Goal: Task Accomplishment & Management: Manage account settings

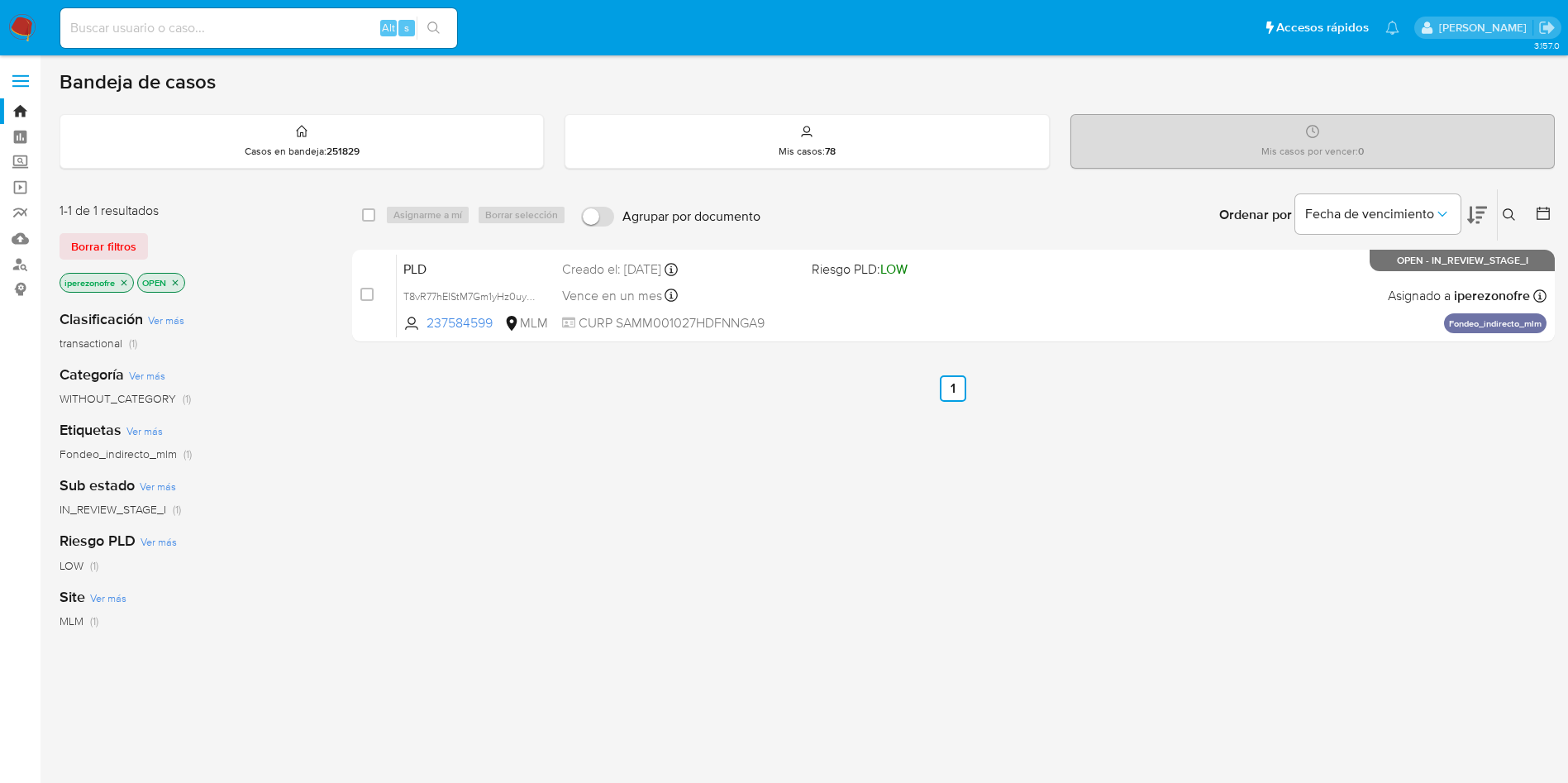
click at [869, 614] on div "select-all-cases-checkbox Asignarme a mí Borrar selección Agrupar por documento…" at bounding box center [954, 563] width 1203 height 749
click at [1510, 217] on icon at bounding box center [1510, 214] width 13 height 13
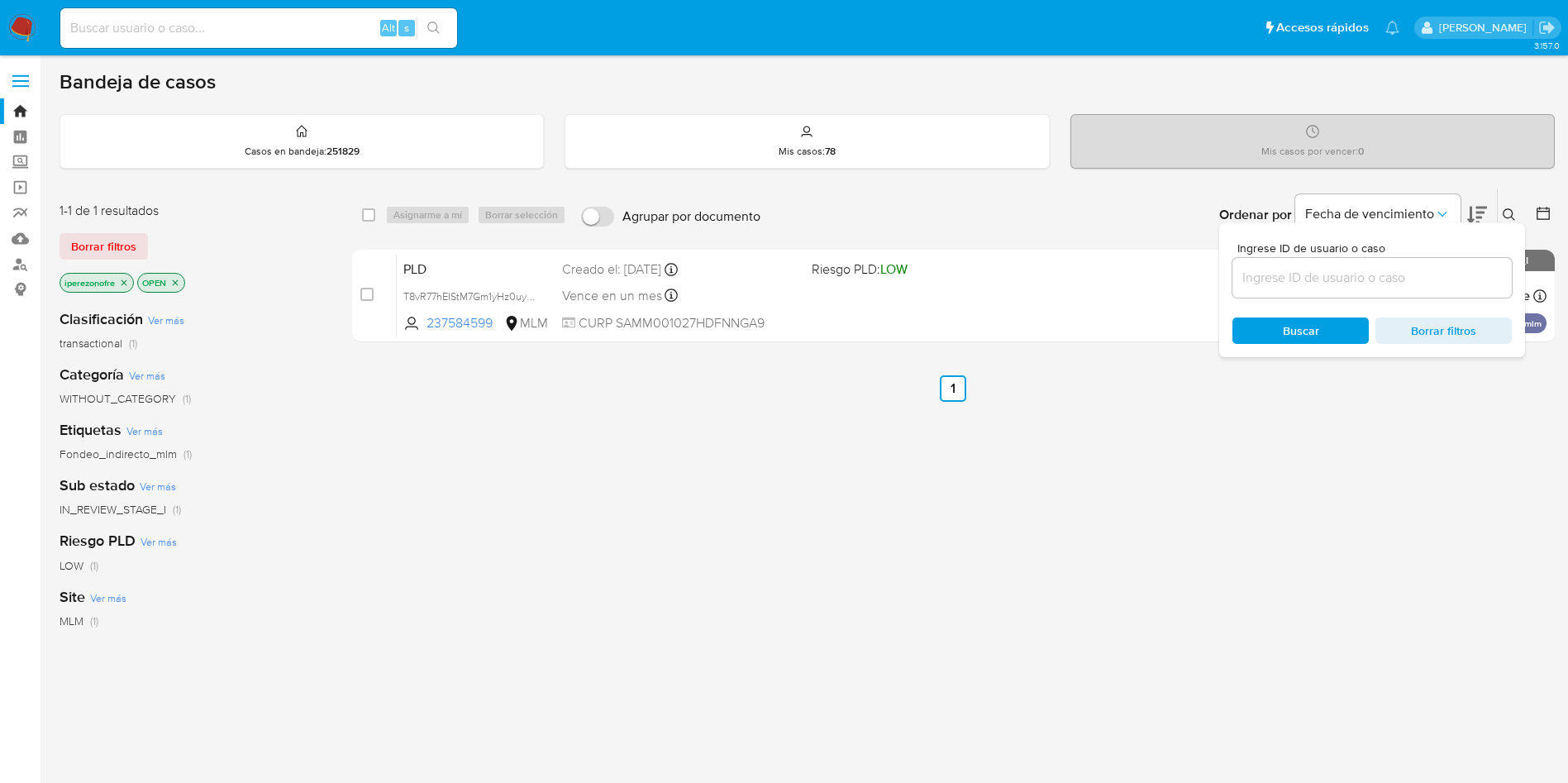
click at [1355, 276] on input at bounding box center [1373, 278] width 280 height 22
type input "305550993"
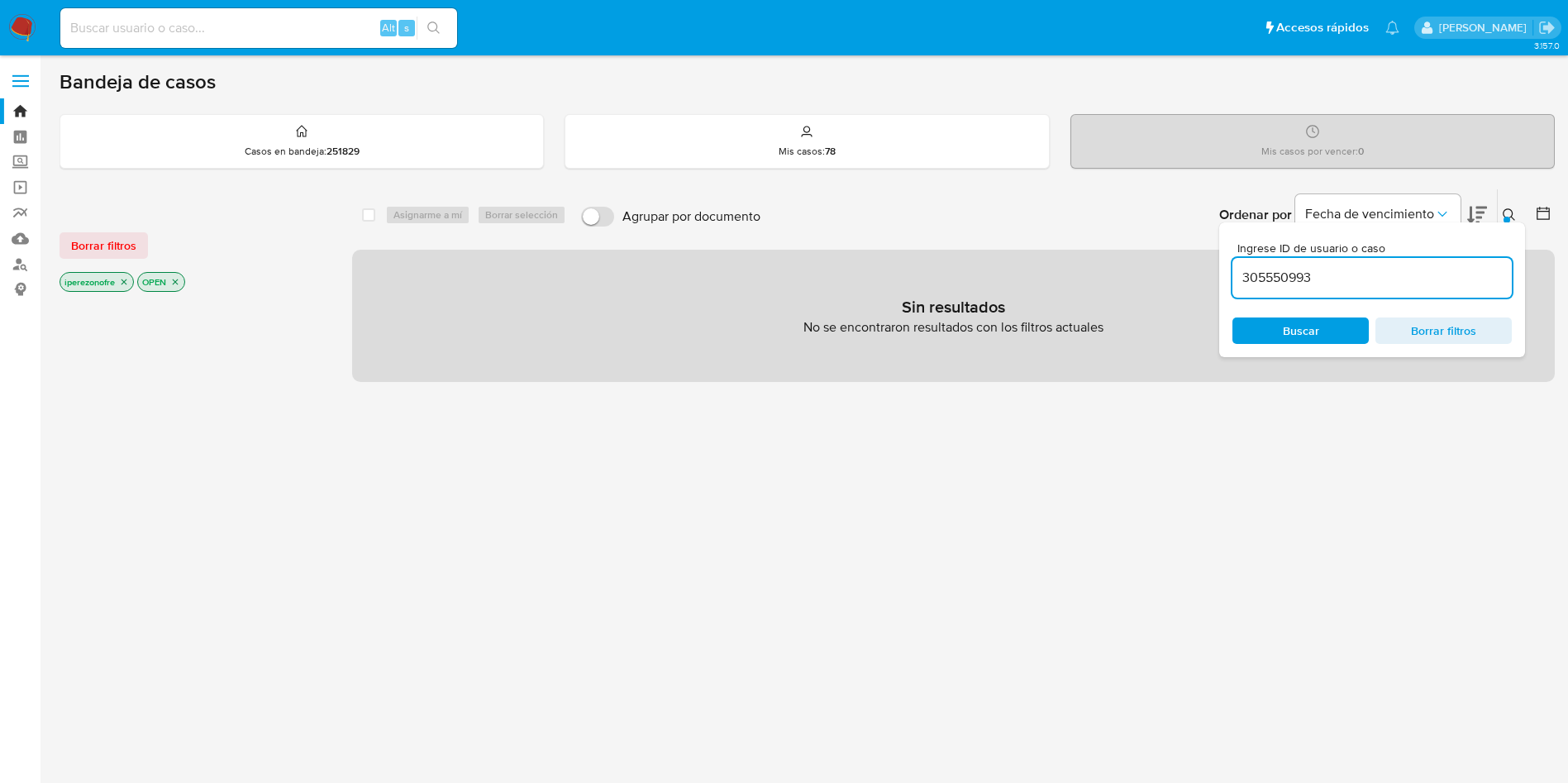
click at [128, 278] on icon "close-filter" at bounding box center [124, 282] width 10 height 10
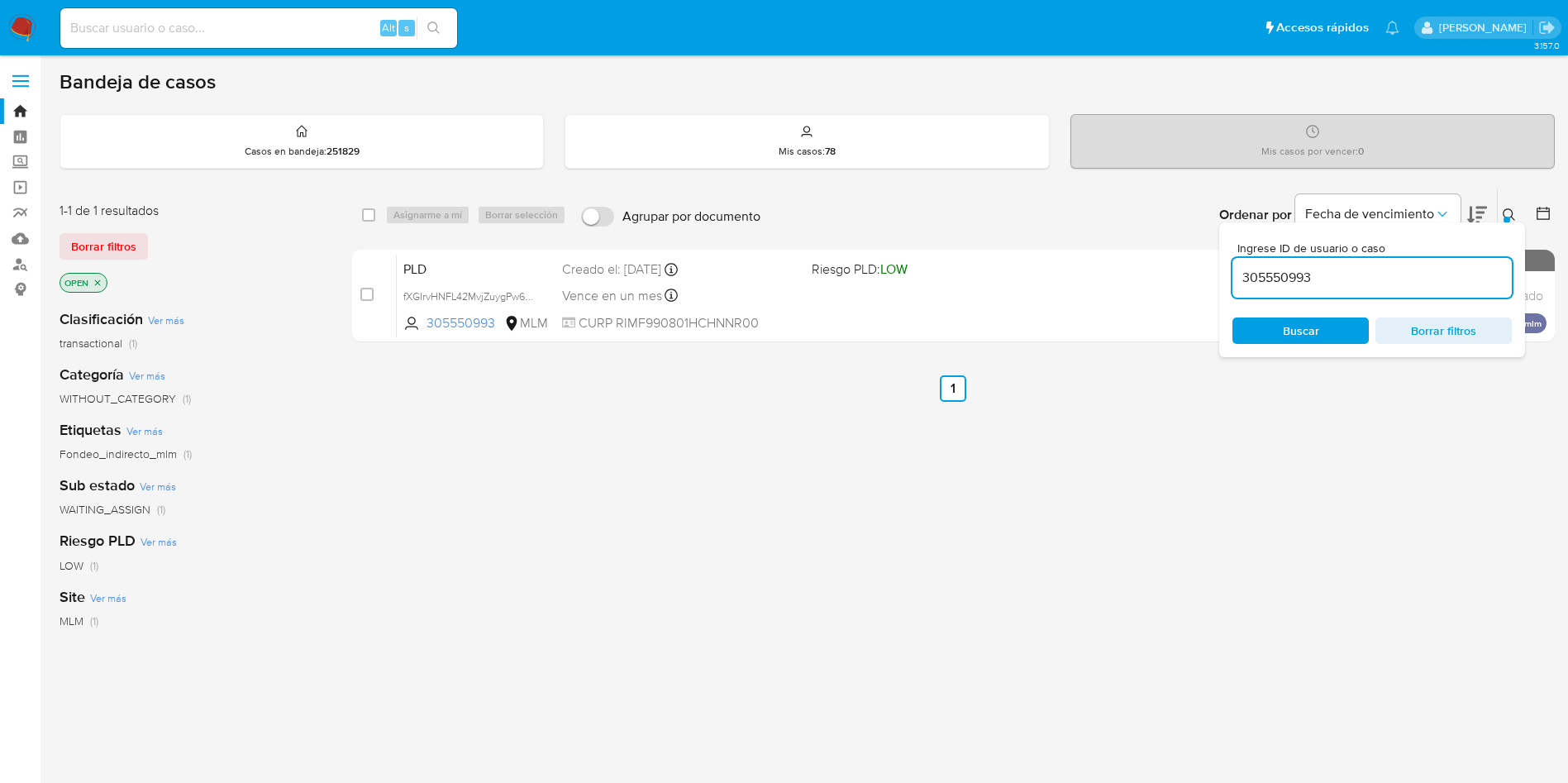
click at [96, 284] on icon "close-filter" at bounding box center [97, 282] width 10 height 10
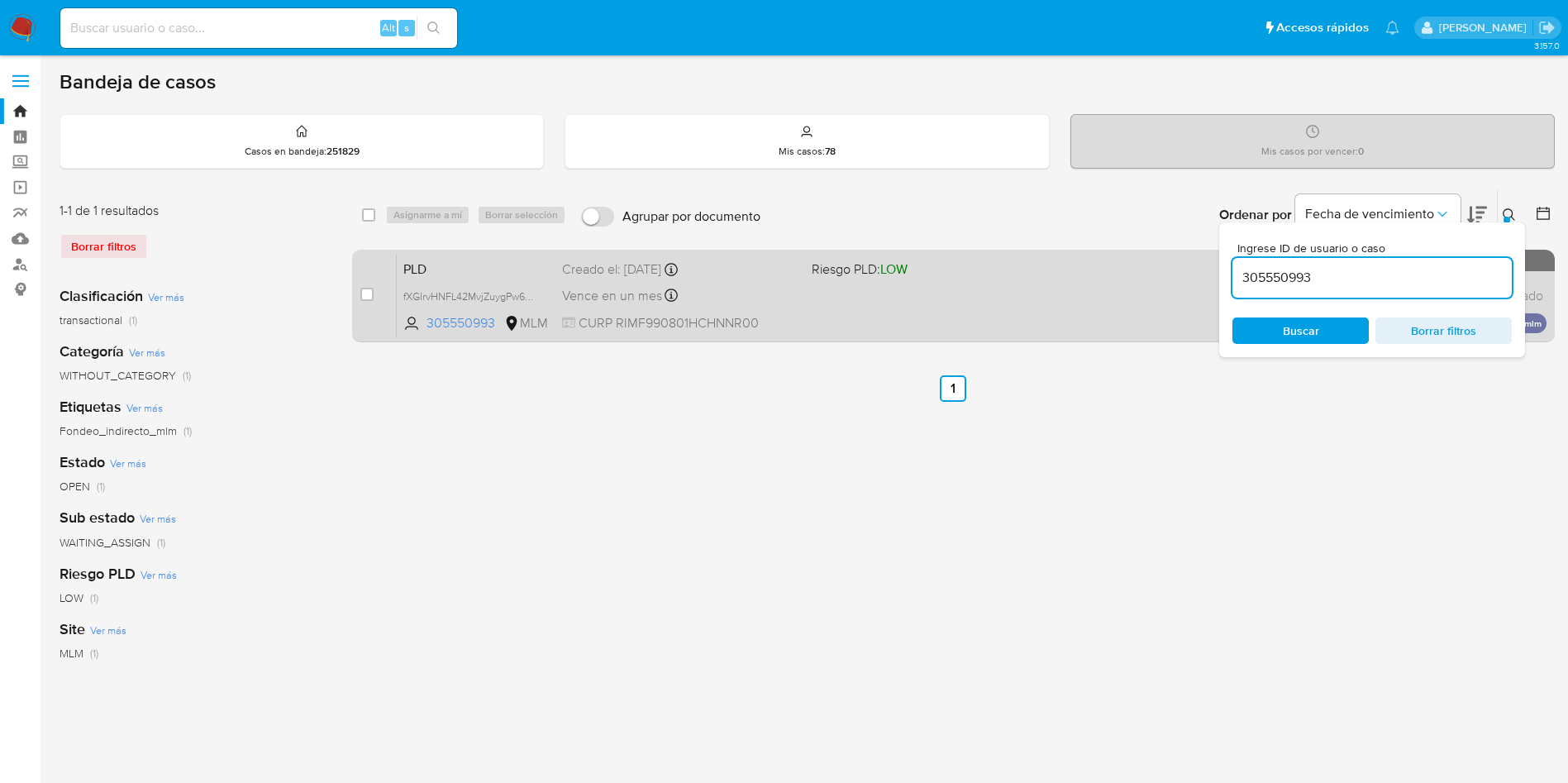
click at [359, 294] on div "case-item-checkbox No es posible asignar el caso PLD fXGIrvHNFL42MvjZuygPw68V 3…" at bounding box center [954, 296] width 1203 height 93
click at [371, 289] on input "checkbox" at bounding box center [367, 294] width 14 height 14
checkbox input "true"
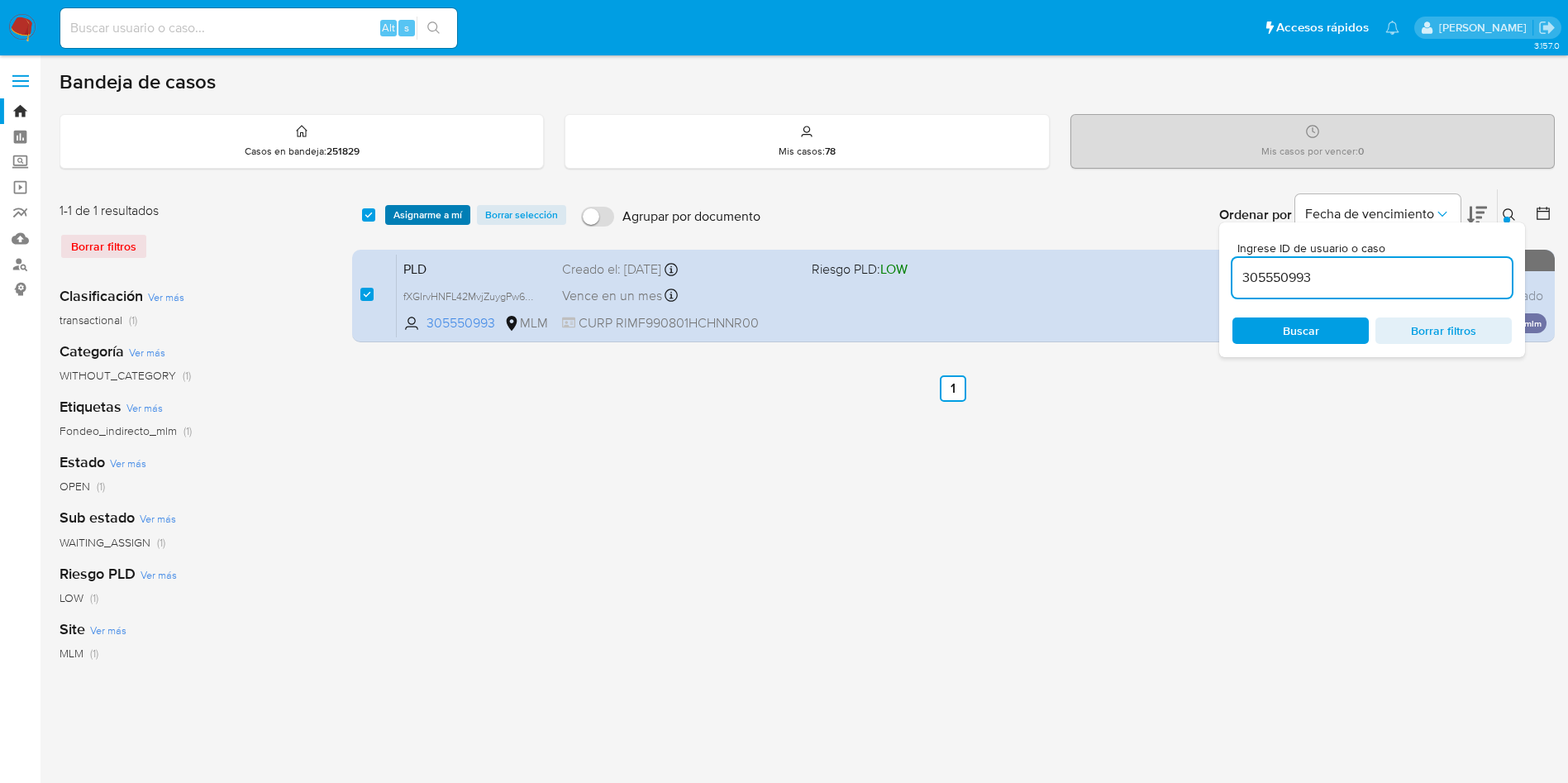
click at [452, 207] on span "Asignarme a mí" at bounding box center [428, 215] width 69 height 16
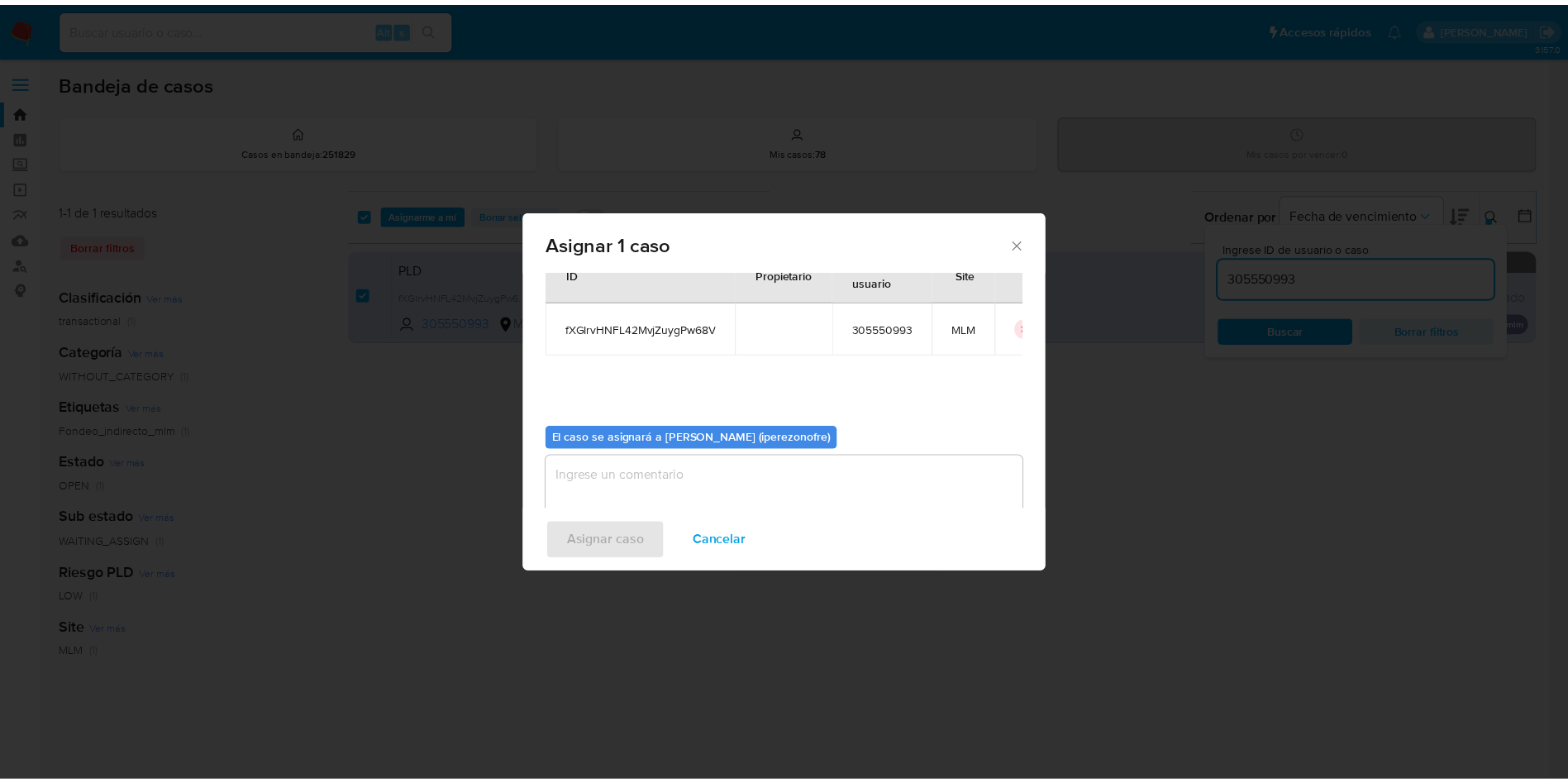
scroll to position [86, 0]
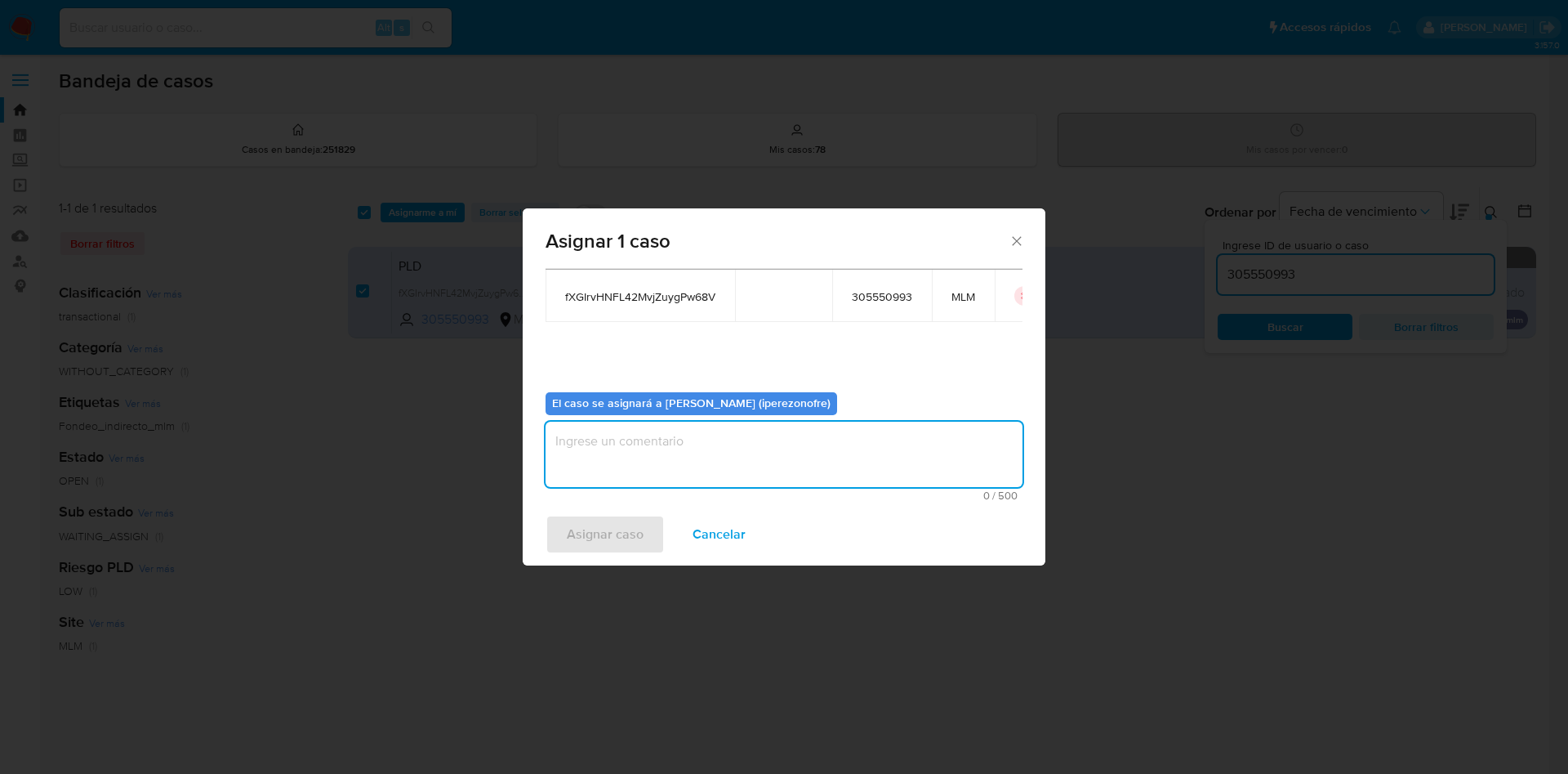
click at [857, 455] on textarea "assign-modal" at bounding box center [784, 454] width 477 height 66
type textarea "ipo"
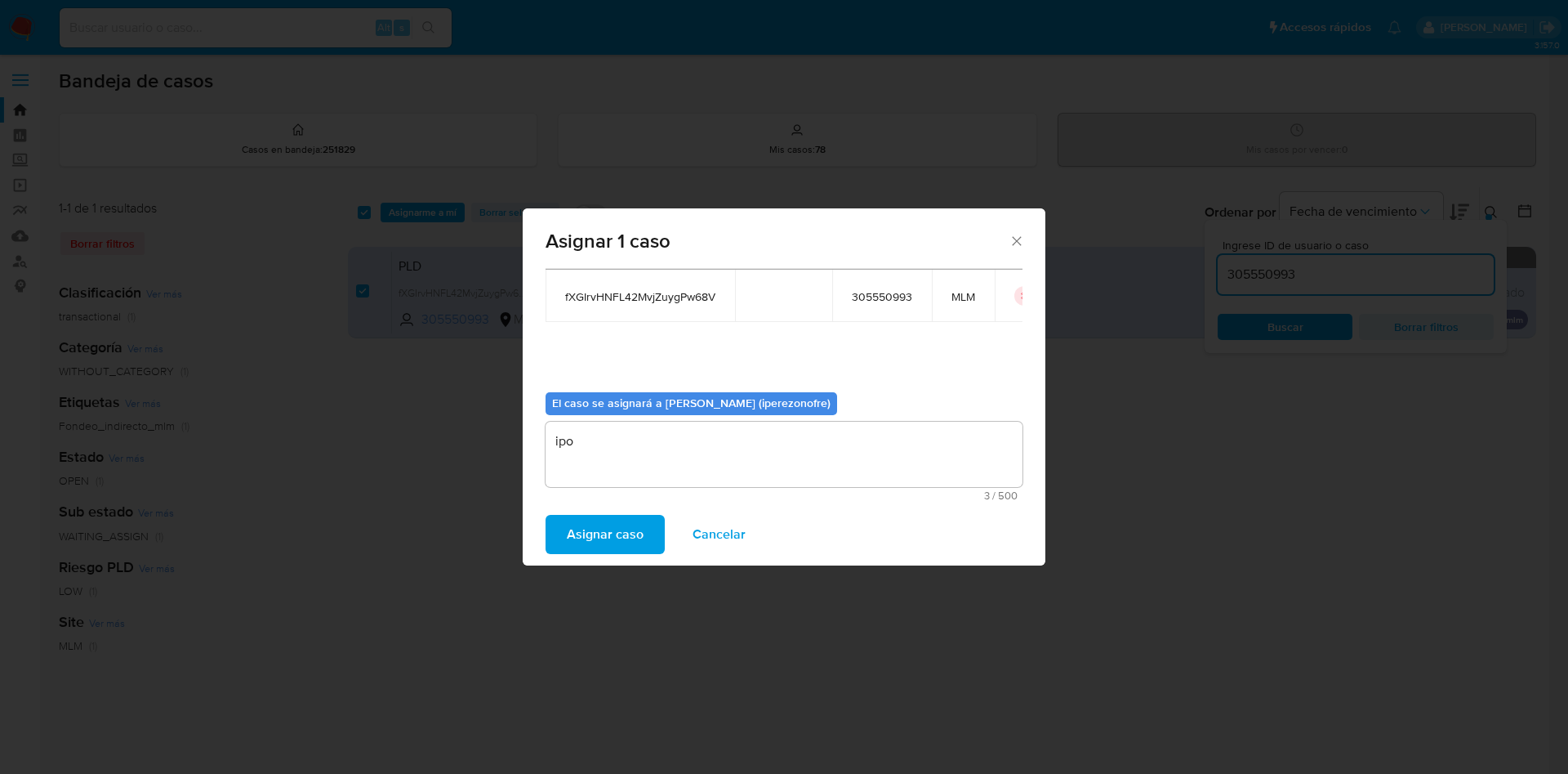
click at [618, 519] on span "Asignar caso" at bounding box center [606, 534] width 77 height 36
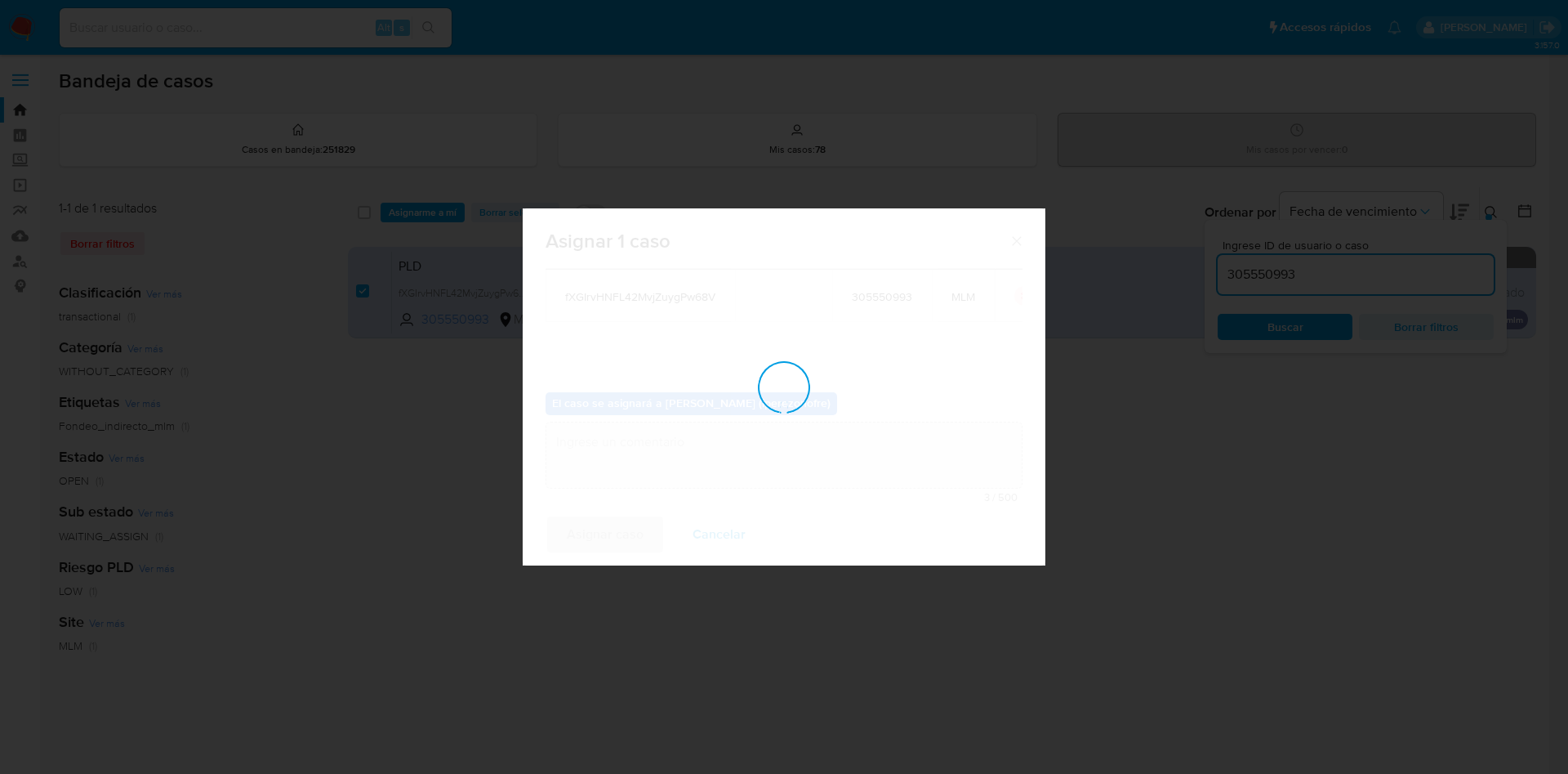
checkbox input "false"
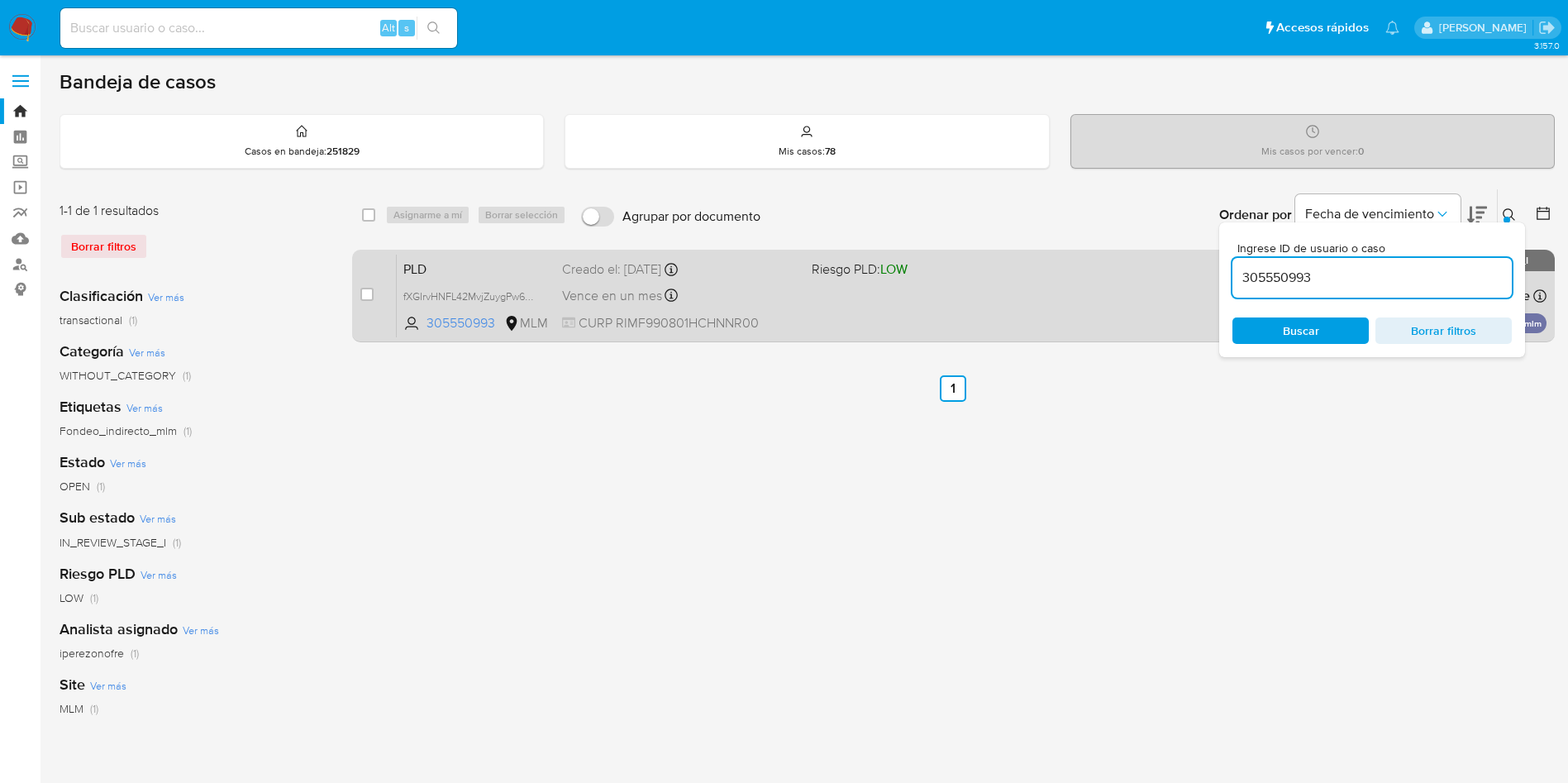
click at [772, 322] on span "CURP RIMF990801HCHNNR00" at bounding box center [680, 323] width 236 height 18
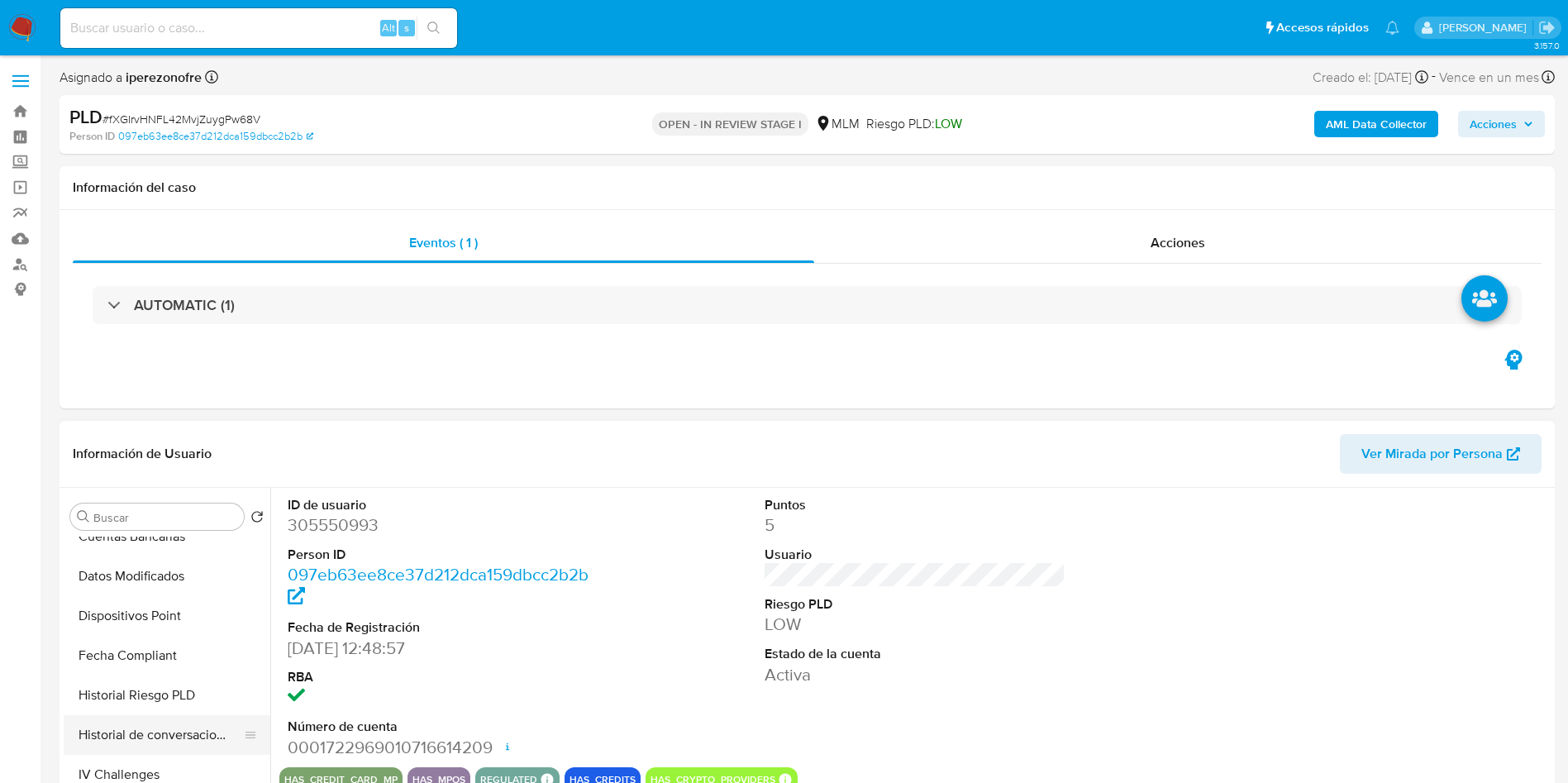
select select "10"
click at [190, 611] on button "Historial de conversaciones" at bounding box center [160, 611] width 194 height 40
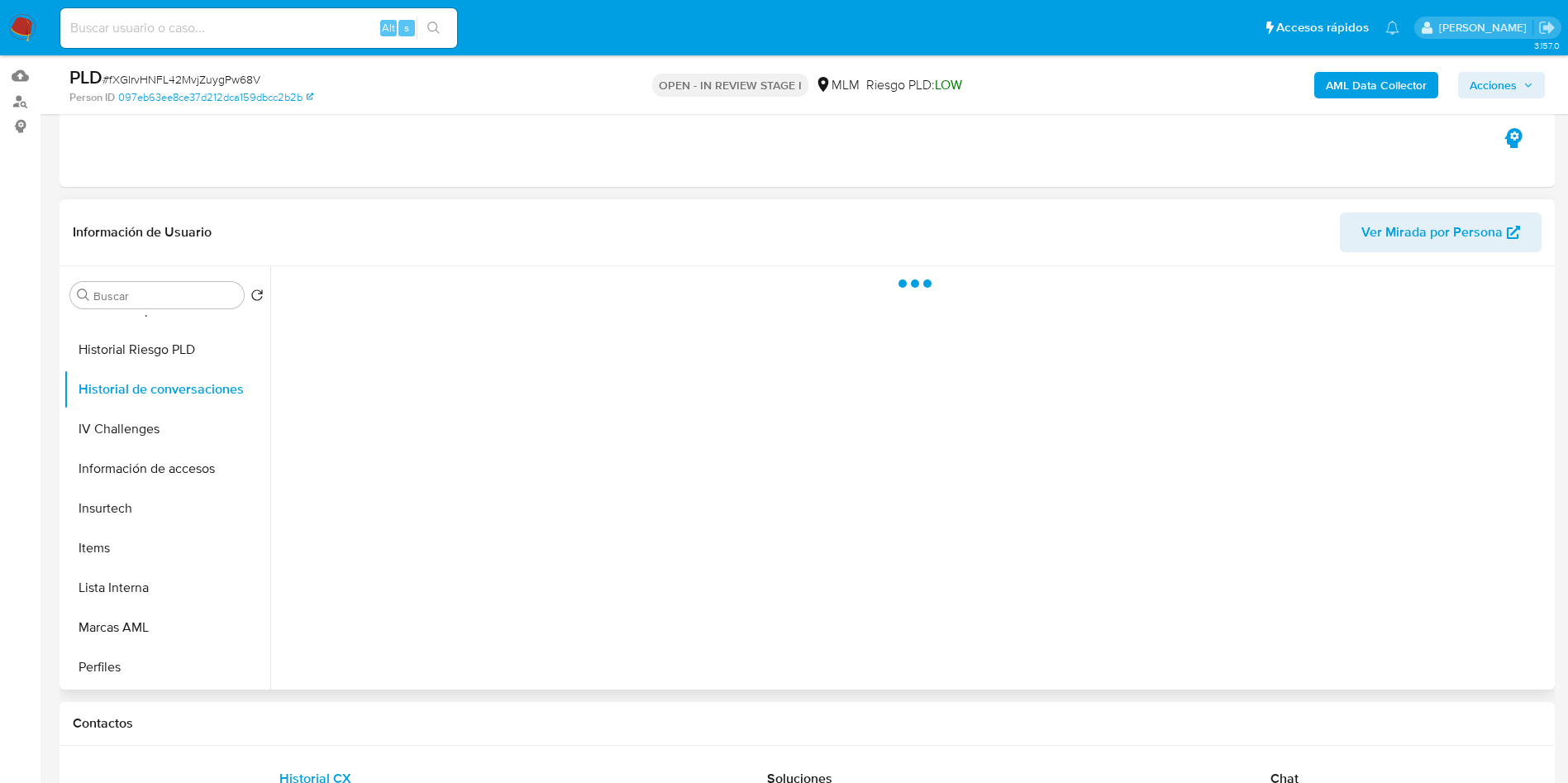
scroll to position [124, 0]
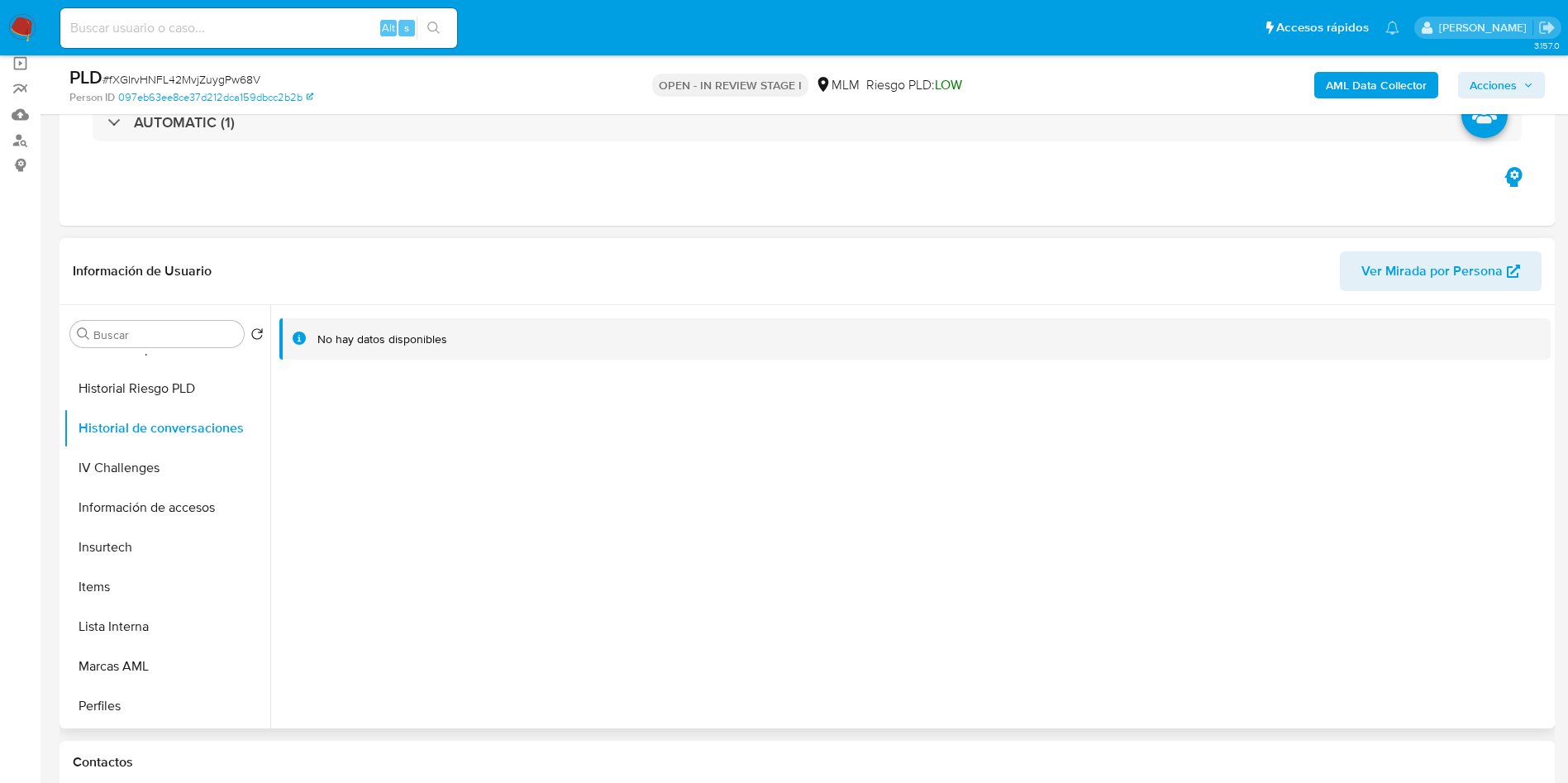
click at [1202, 567] on div at bounding box center [911, 517] width 1281 height 423
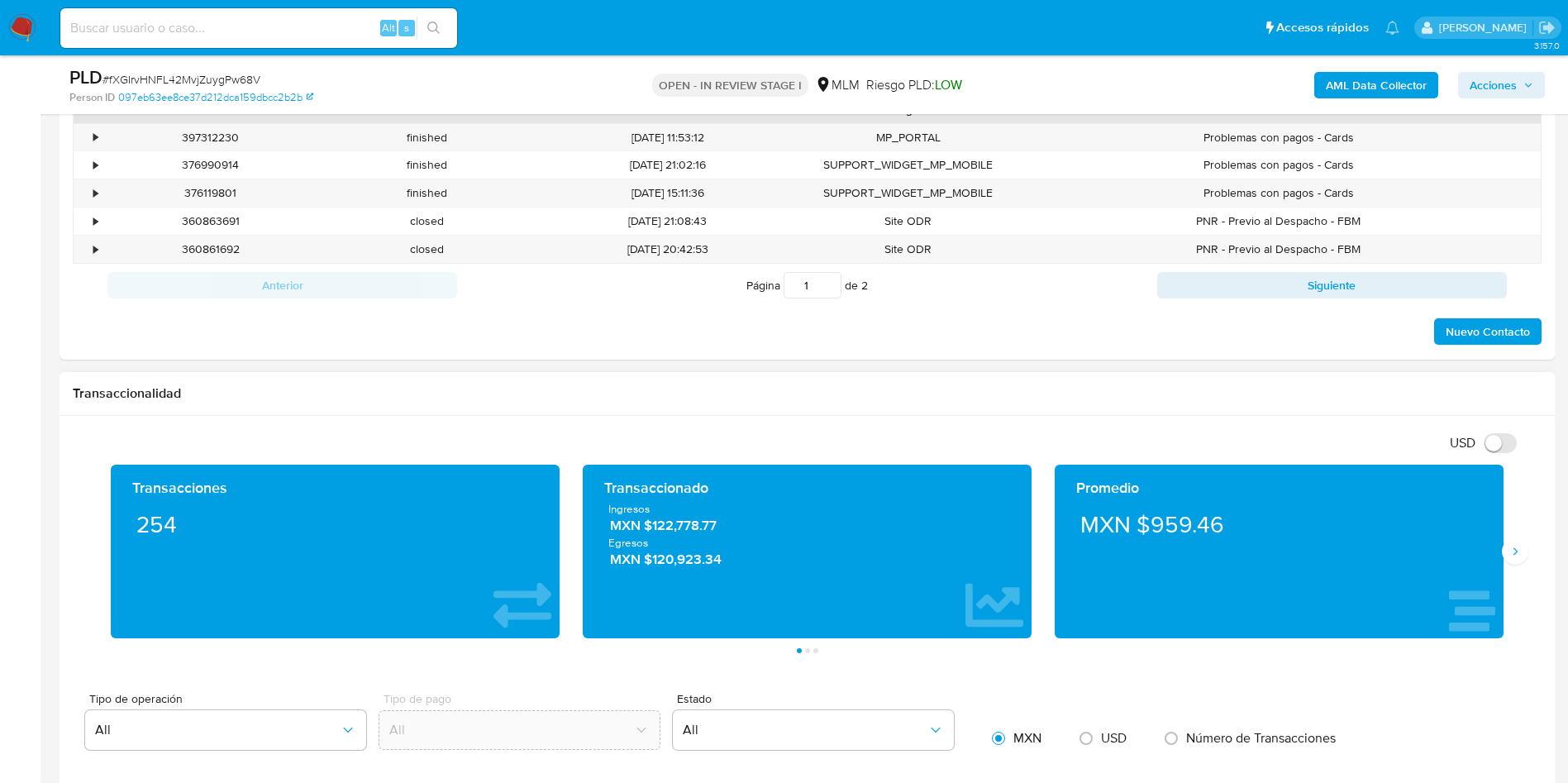
scroll to position [744, 0]
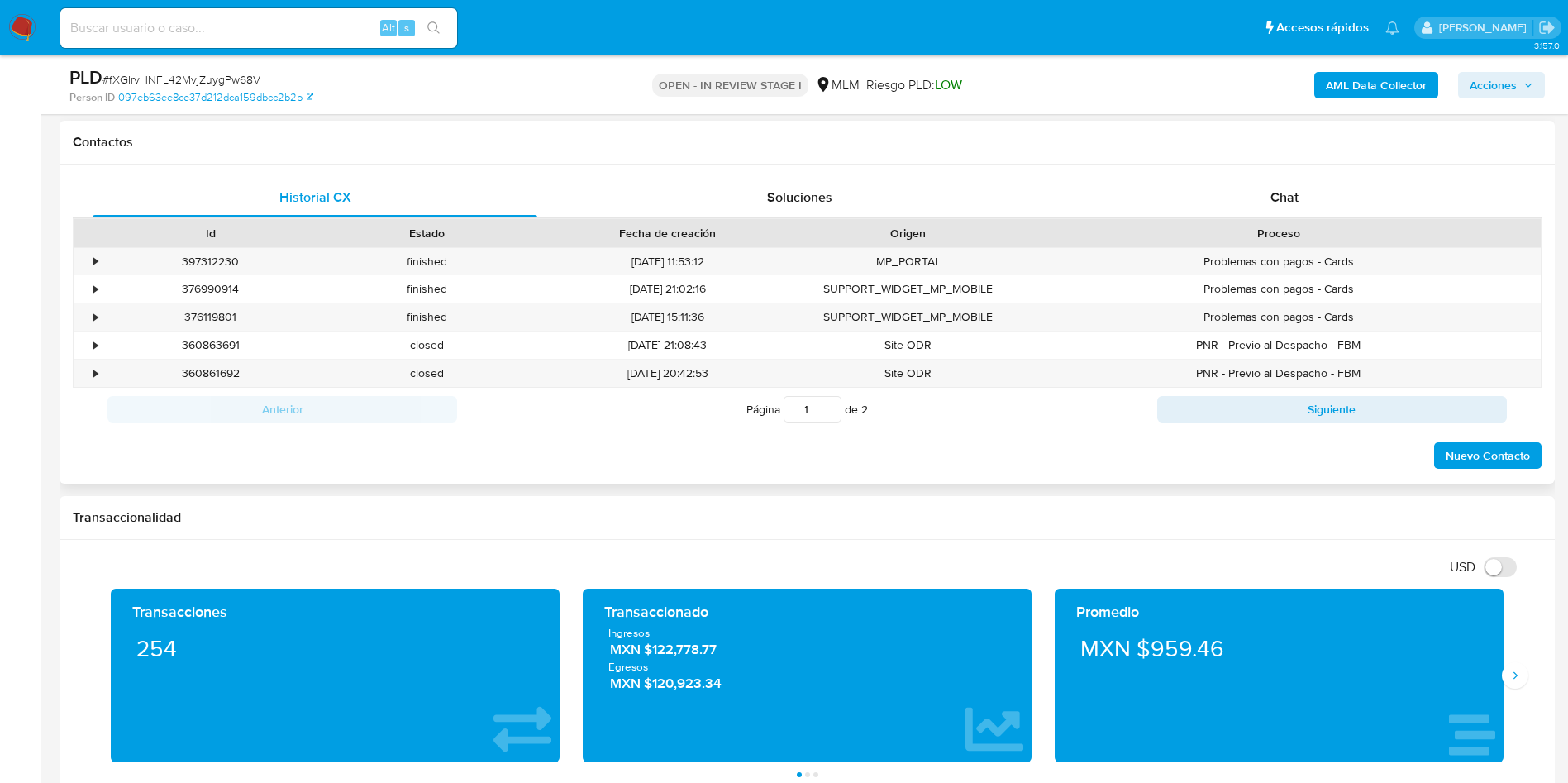
click at [1476, 455] on span "Nuevo Contacto" at bounding box center [1488, 455] width 84 height 23
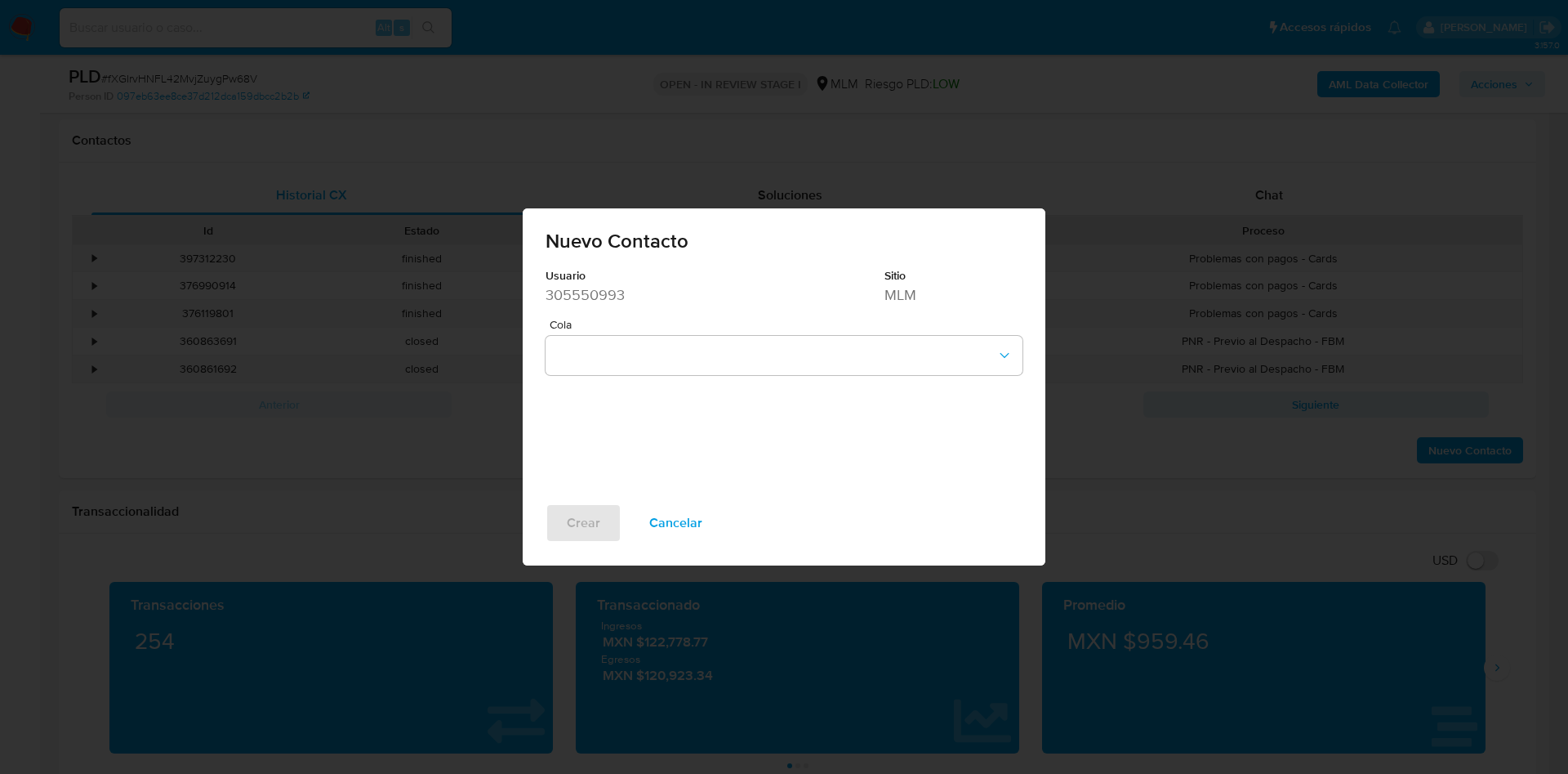
drag, startPoint x: 668, startPoint y: 517, endPoint x: 875, endPoint y: 554, distance: 210.3
click at [670, 518] on span "Cancelar" at bounding box center [676, 523] width 53 height 36
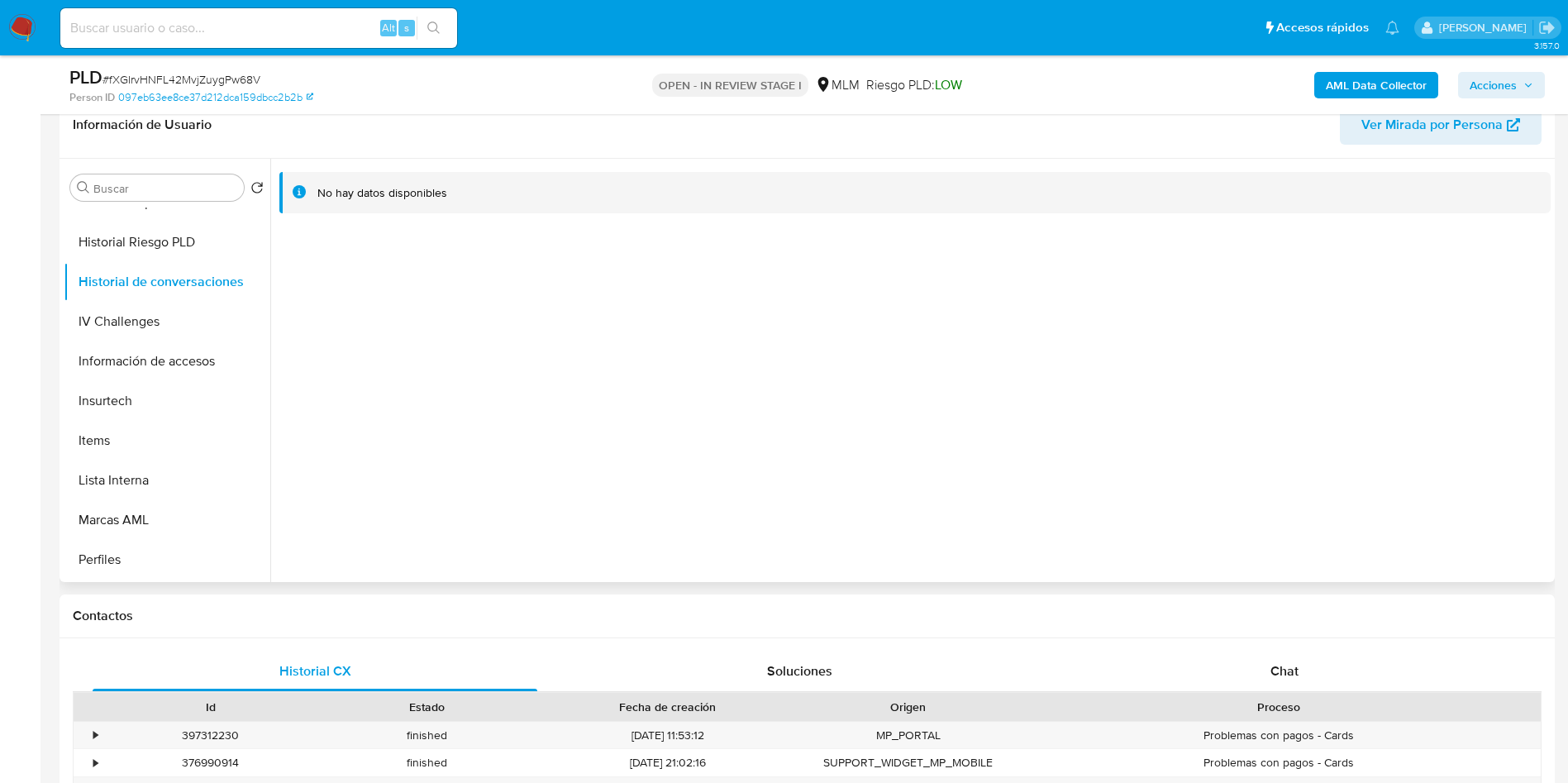
scroll to position [248, 0]
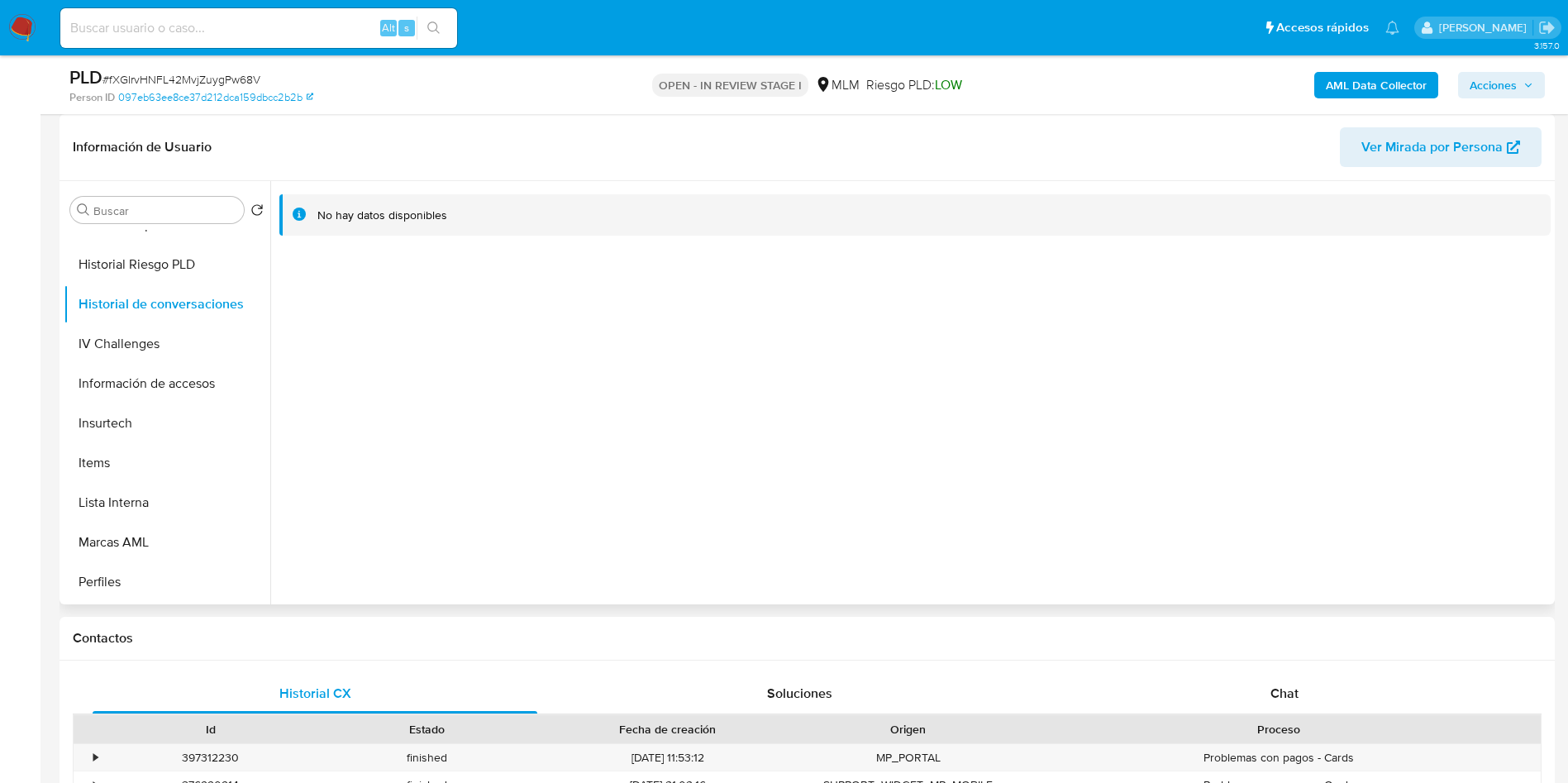
click at [1389, 357] on div at bounding box center [911, 392] width 1281 height 423
click at [1414, 425] on div at bounding box center [911, 392] width 1281 height 423
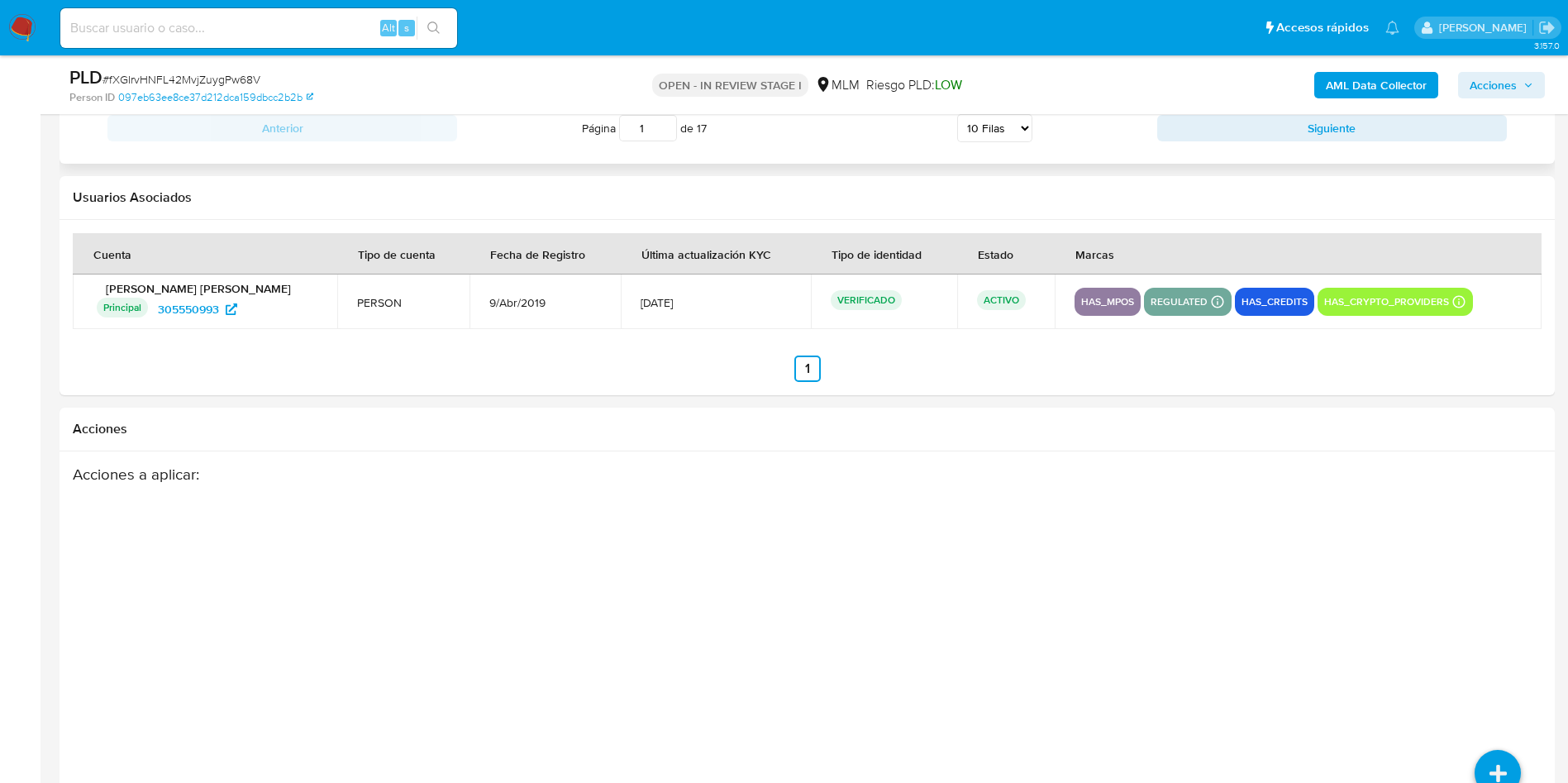
scroll to position [2534, 0]
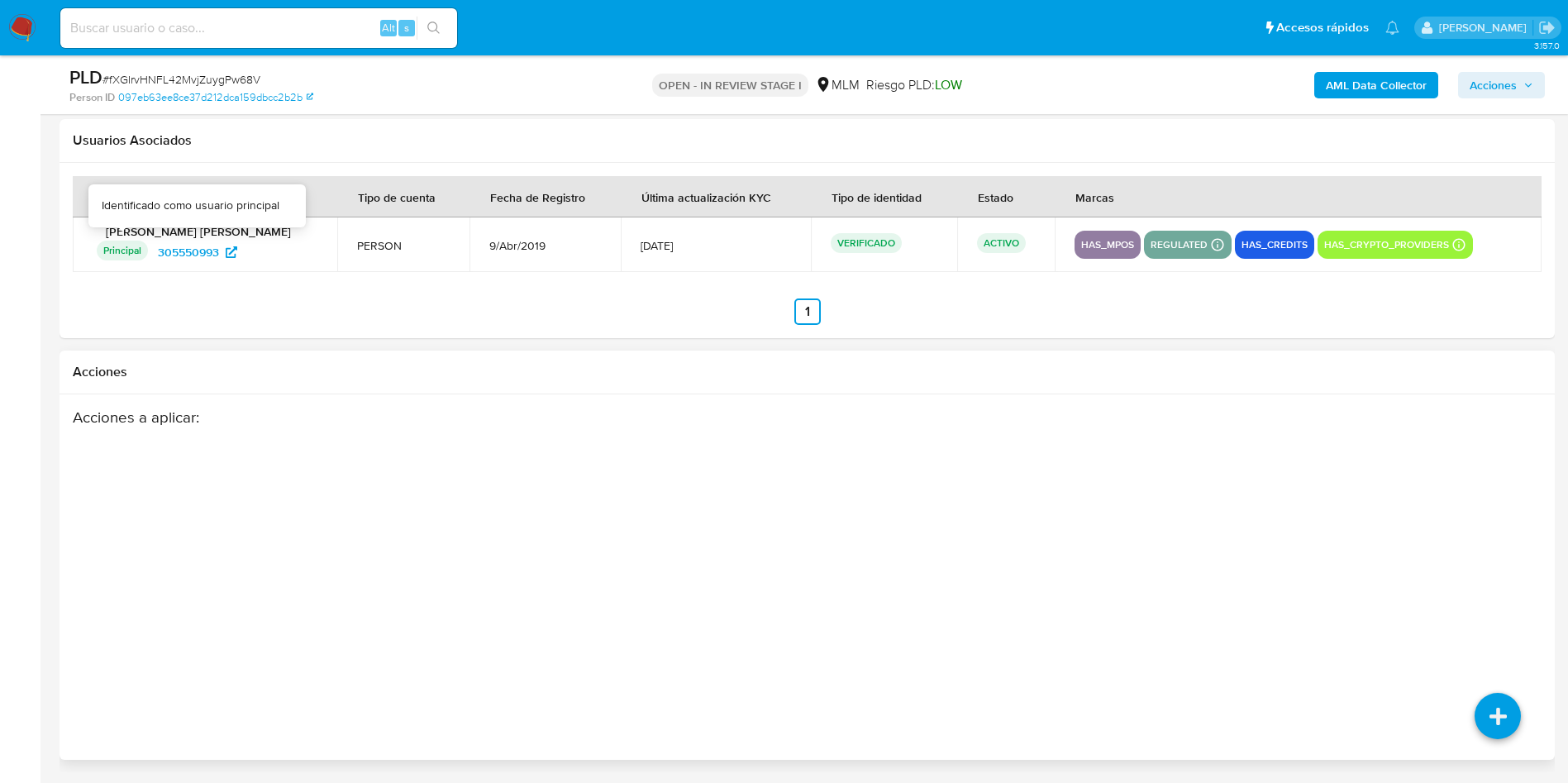
click at [524, 550] on div "Acciones a aplicar :" at bounding box center [727, 540] width 1308 height 264
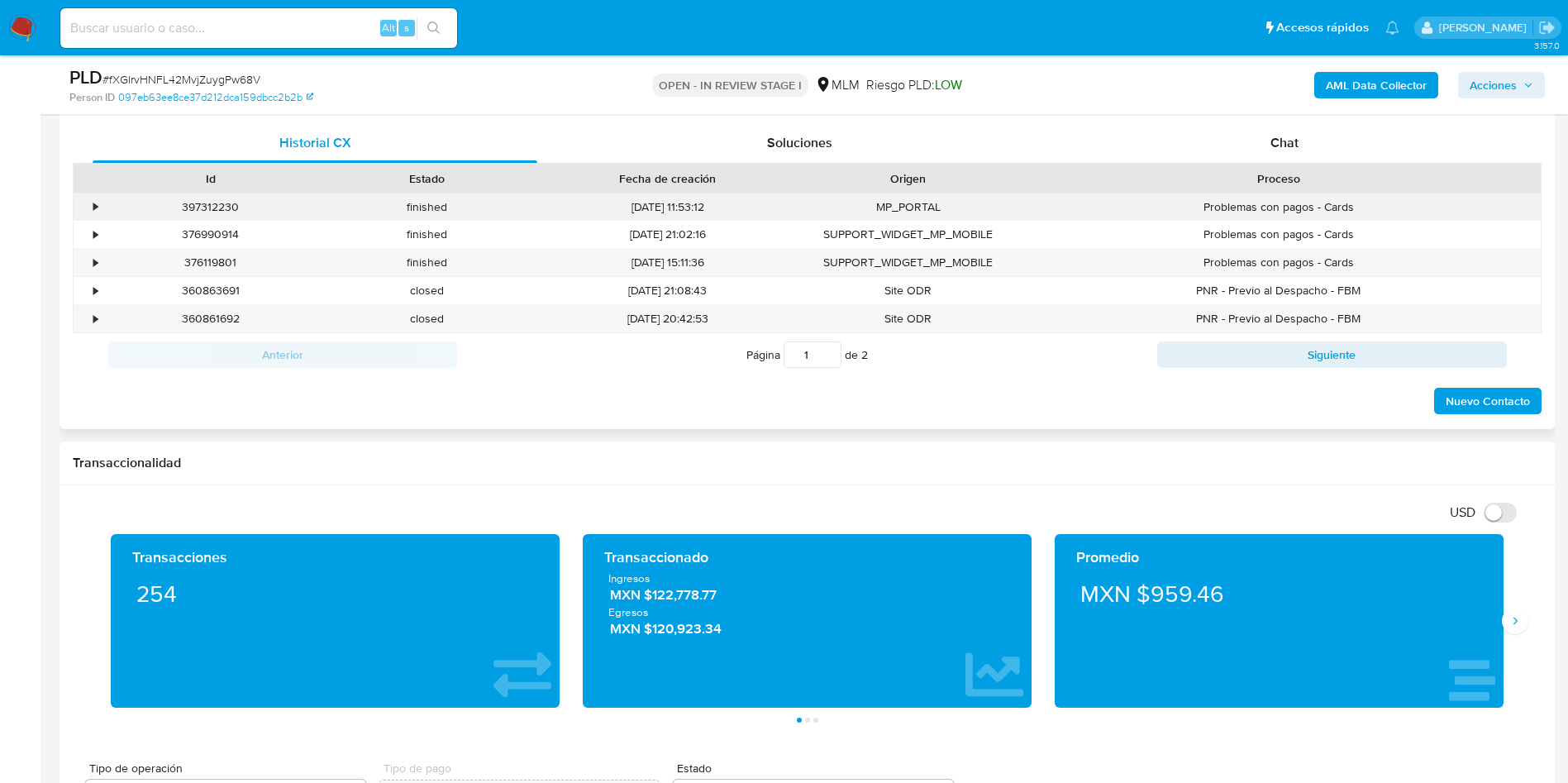
scroll to position [675, 0]
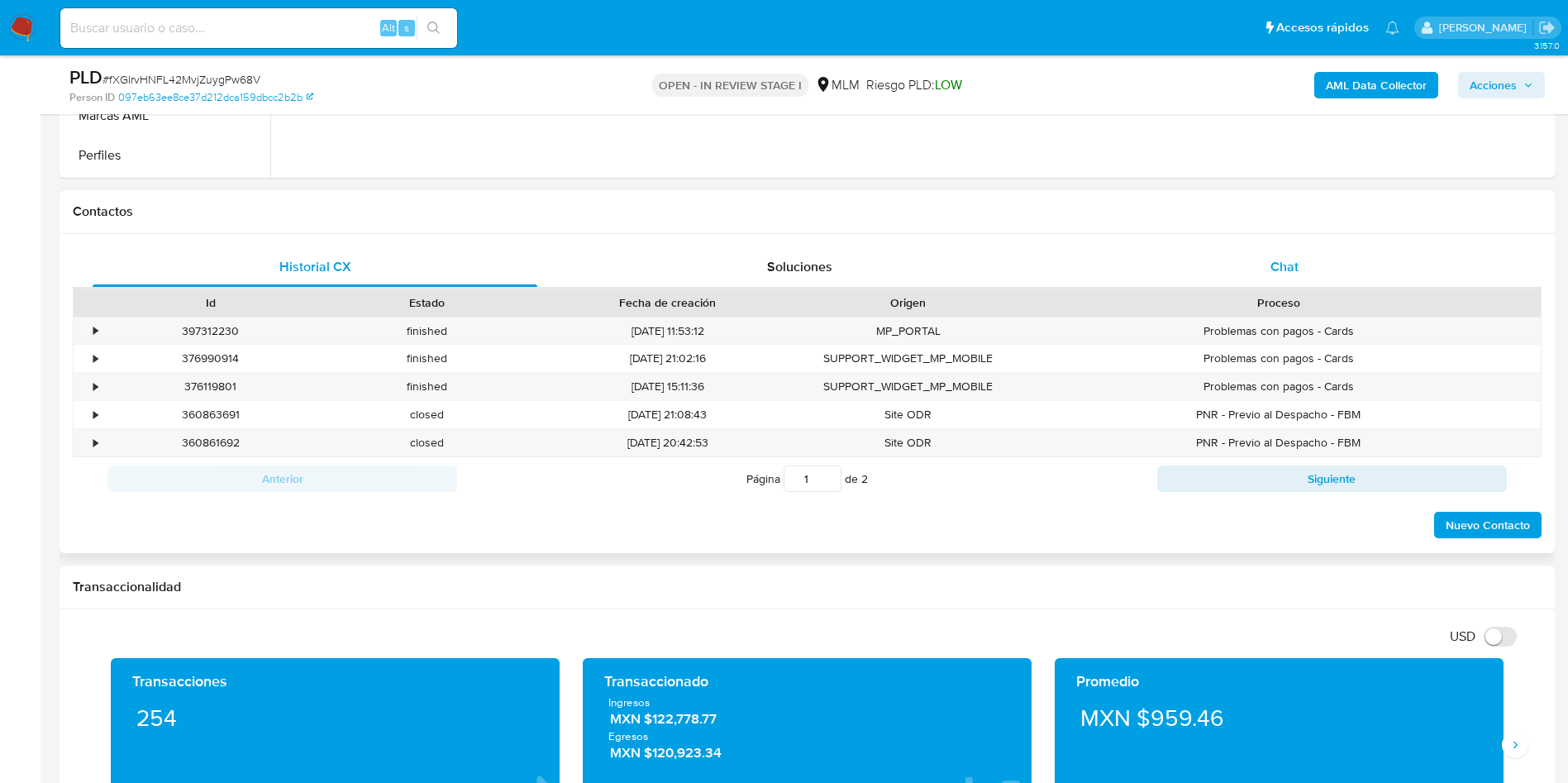
click at [1267, 267] on div "Chat" at bounding box center [1285, 267] width 445 height 40
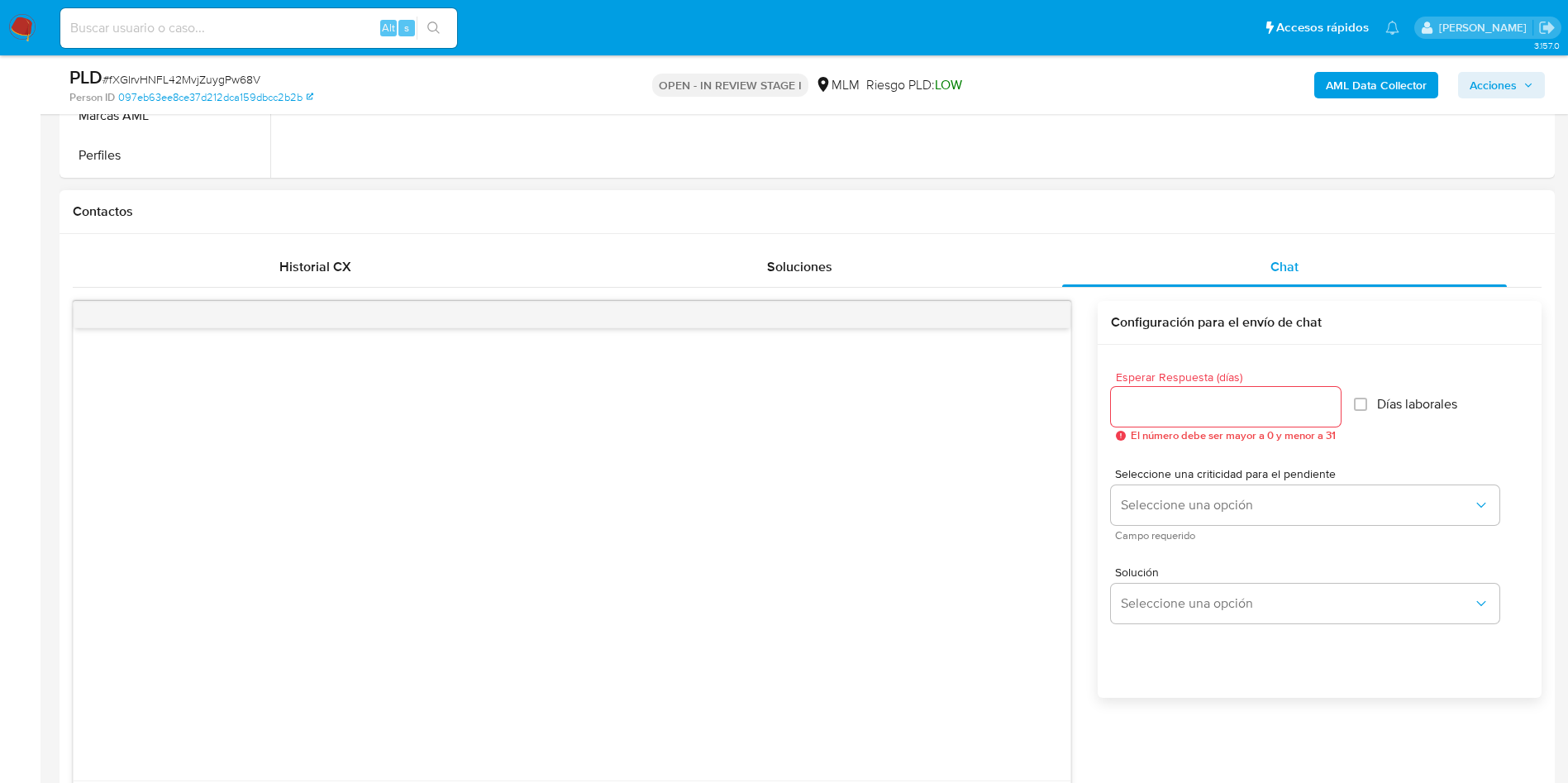
click at [888, 578] on div at bounding box center [572, 554] width 997 height 452
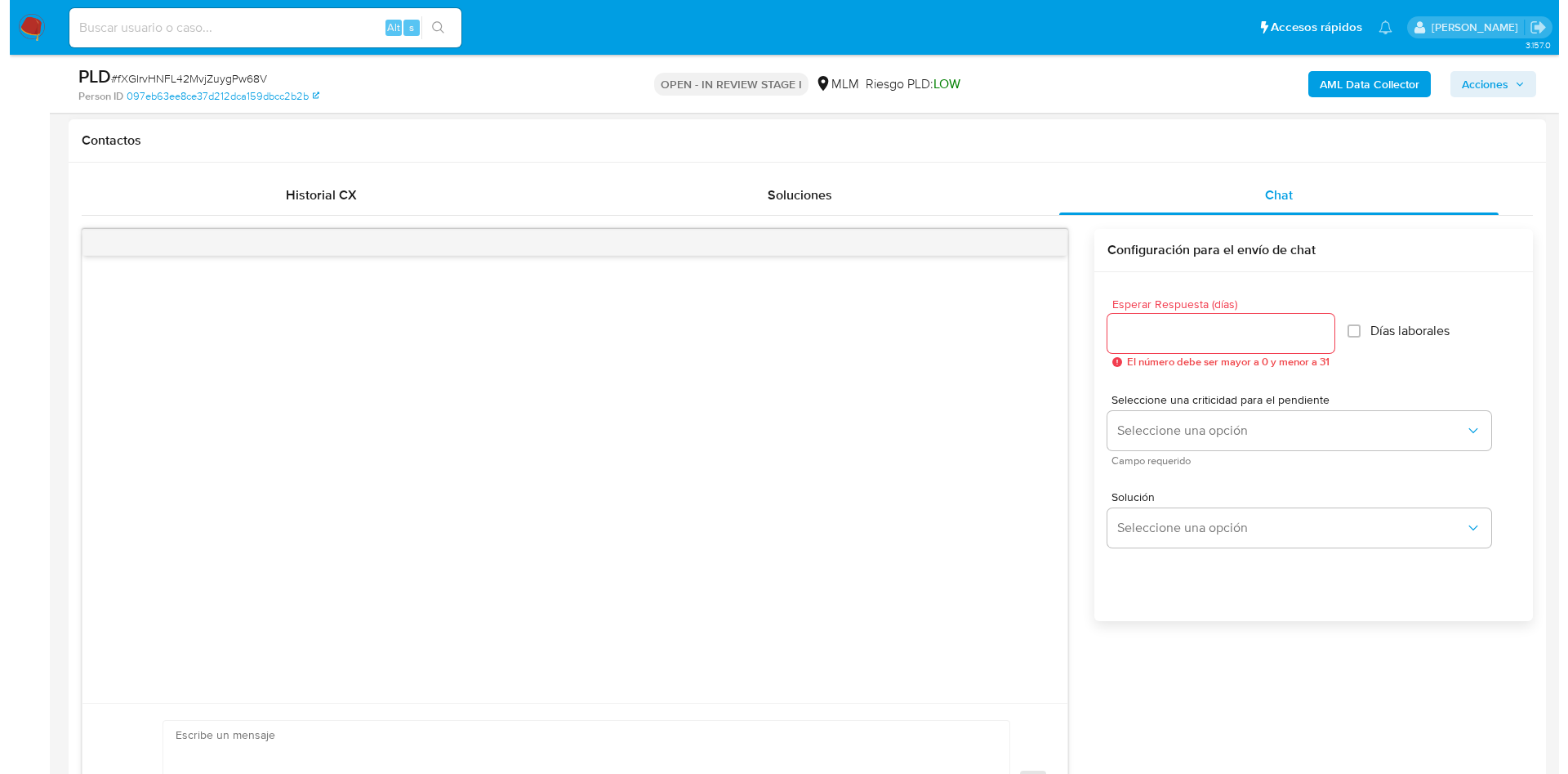
scroll to position [789, 0]
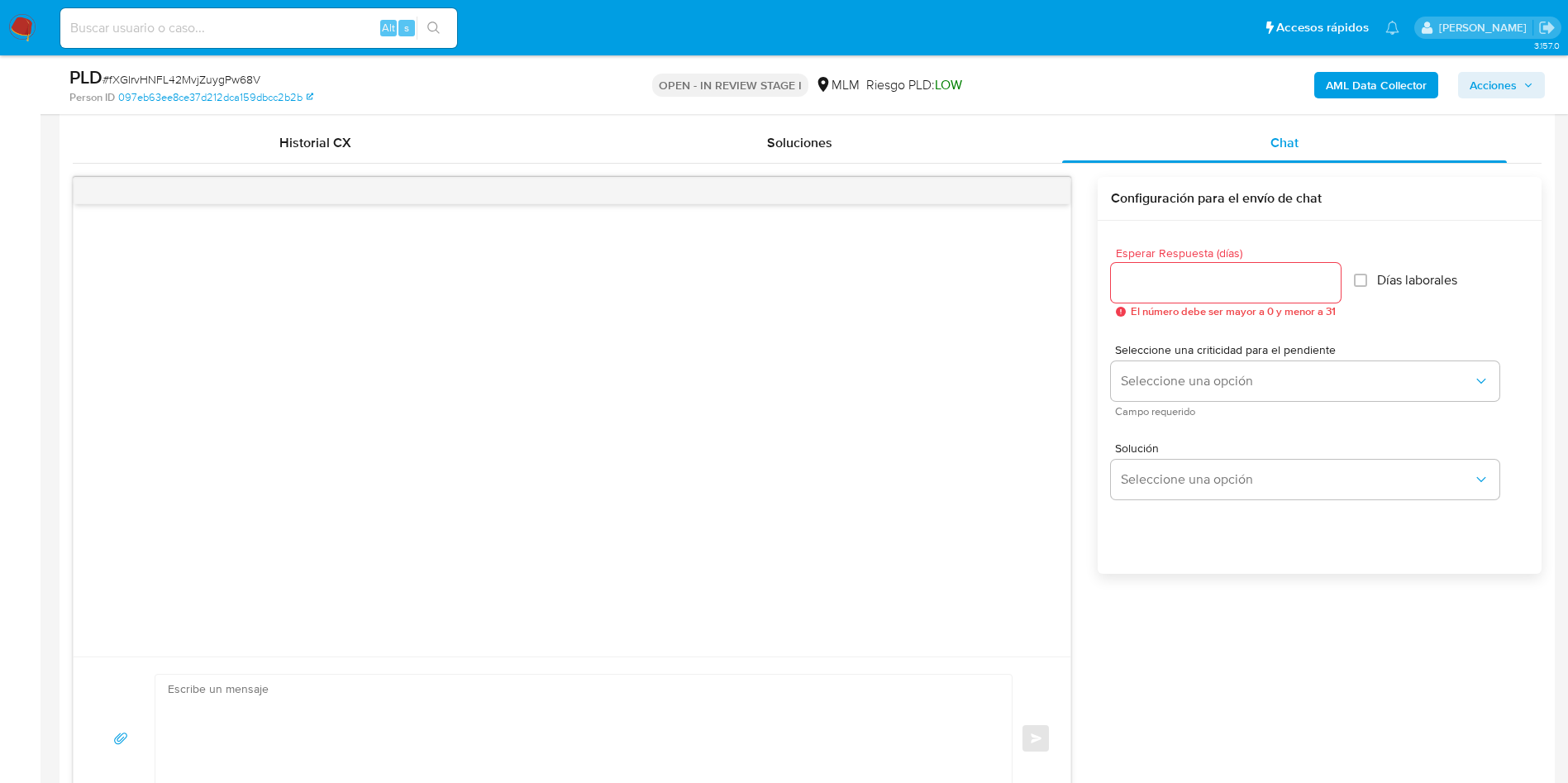
click at [1205, 269] on div at bounding box center [1226, 282] width 230 height 40
click at [1212, 293] on div at bounding box center [1226, 282] width 230 height 40
click at [1326, 276] on input "1" at bounding box center [1226, 282] width 230 height 22
click at [1326, 276] on input "2" at bounding box center [1222, 282] width 222 height 22
click at [1326, 276] on input "3" at bounding box center [1222, 282] width 222 height 22
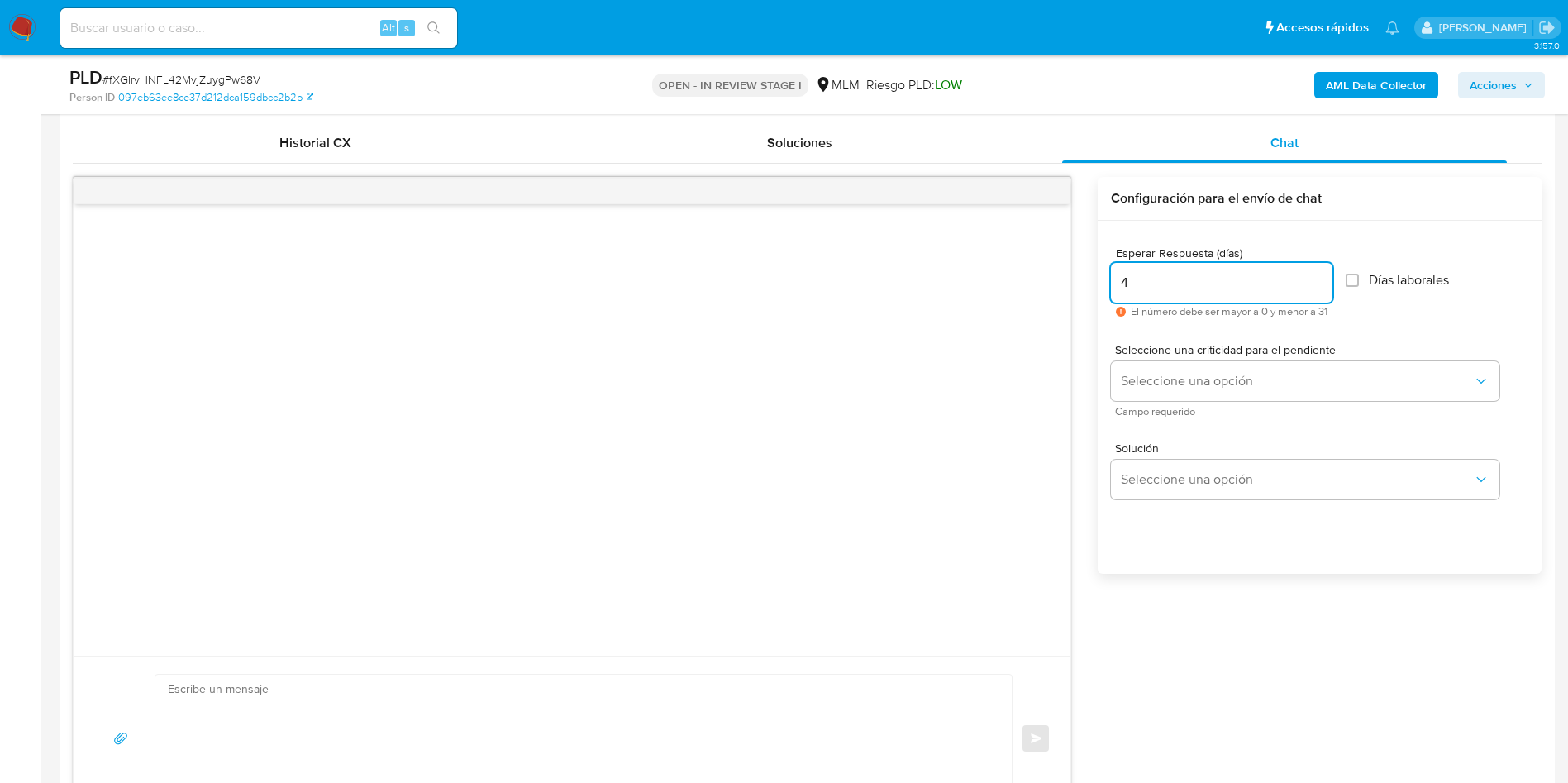
click at [1326, 276] on input "4" at bounding box center [1222, 282] width 222 height 22
type input "5"
click at [1326, 276] on input "5" at bounding box center [1222, 282] width 222 height 22
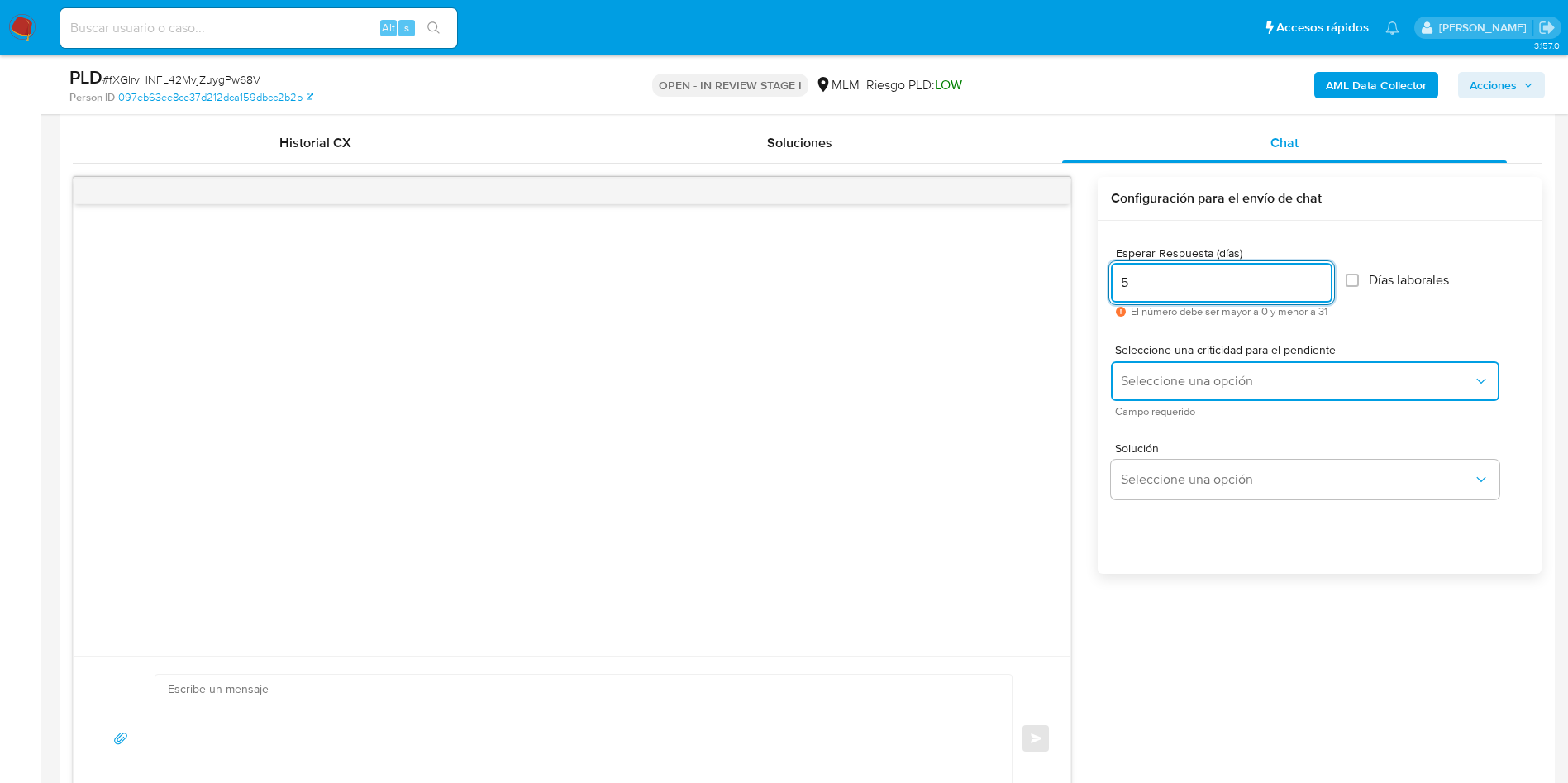
click at [1315, 380] on span "Seleccione una opción" at bounding box center [1297, 381] width 352 height 16
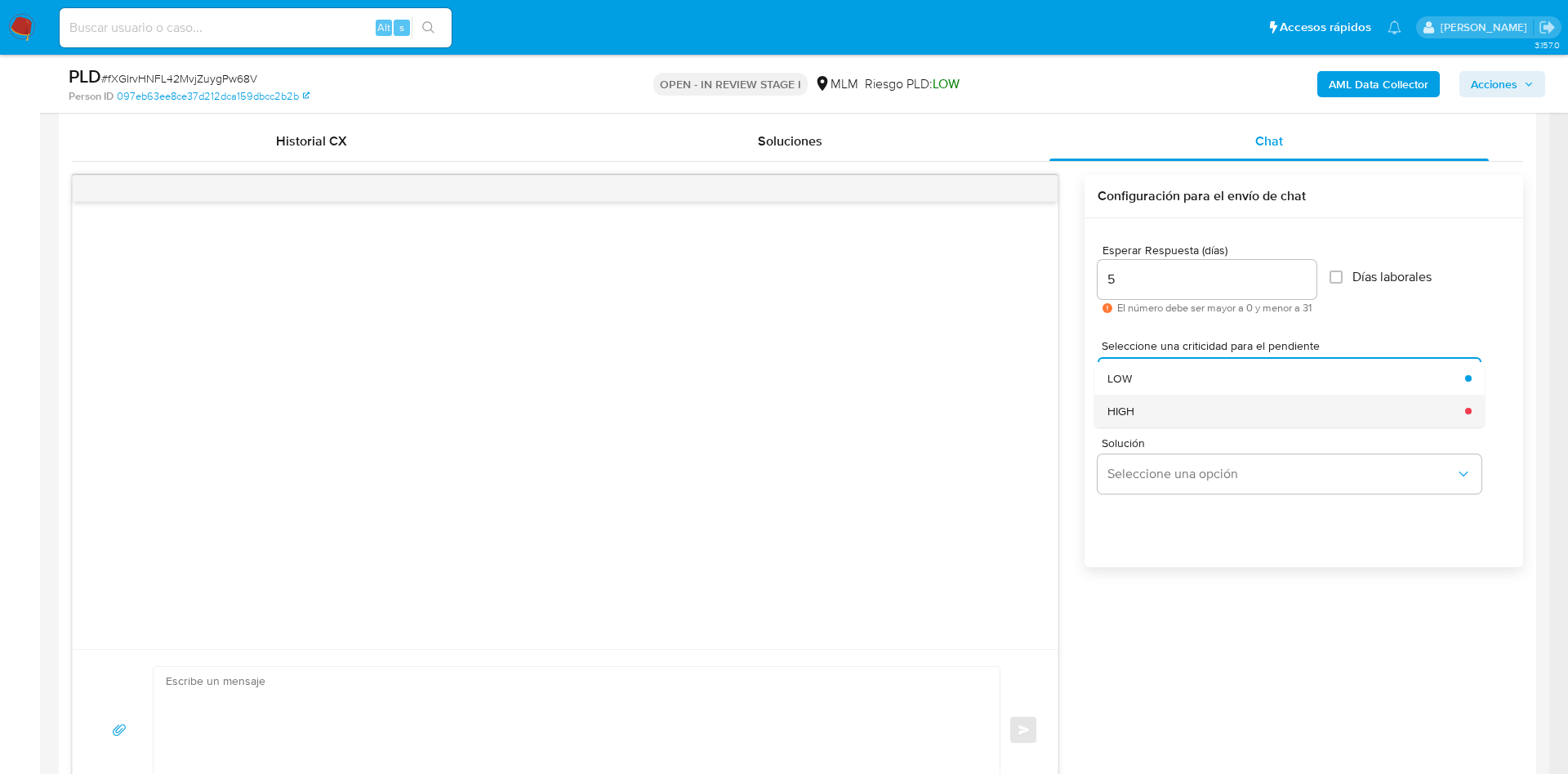
click at [1285, 411] on div "HIGH" at bounding box center [1282, 411] width 348 height 32
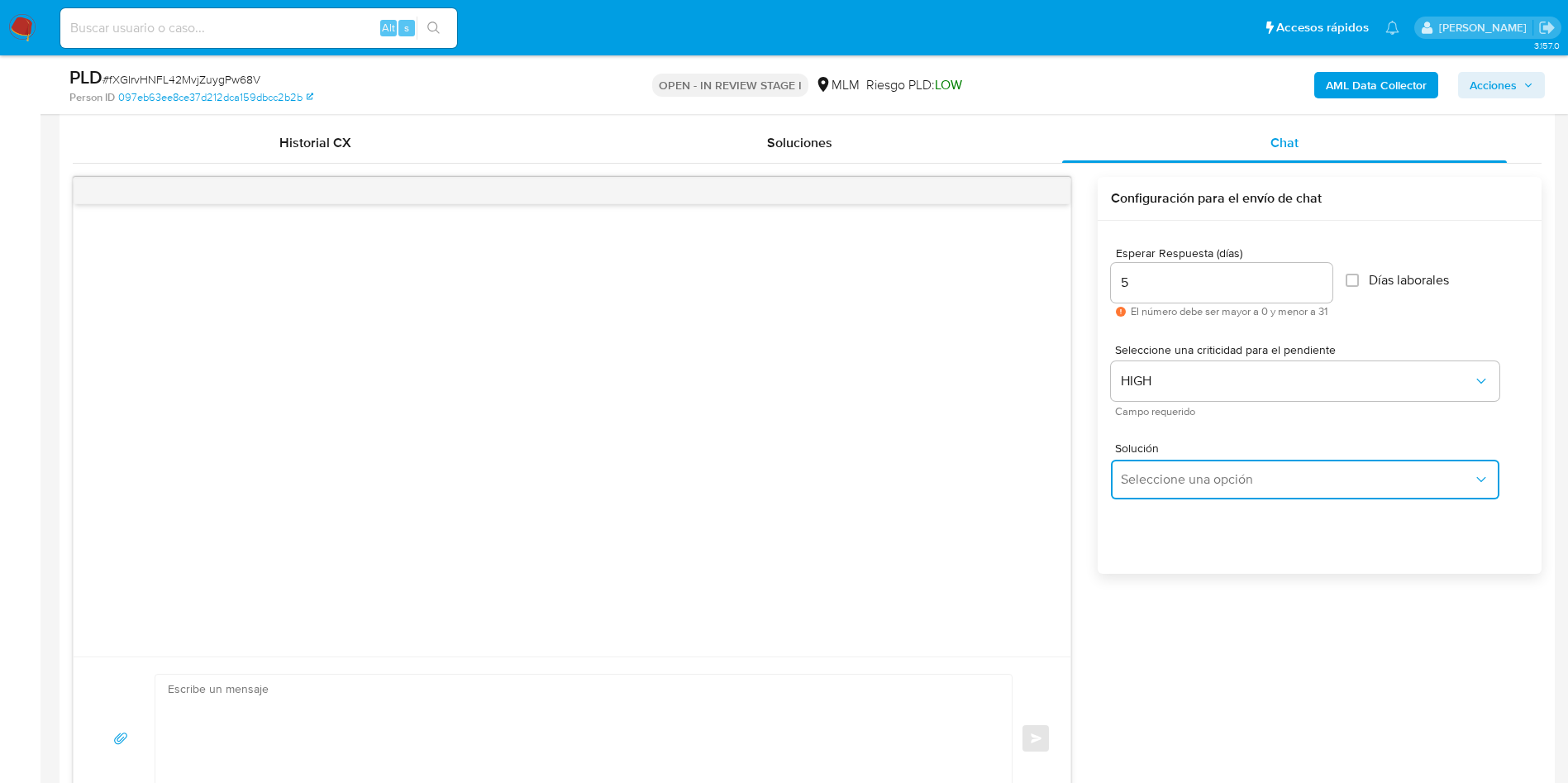
click at [1467, 481] on span "Seleccione una opción" at bounding box center [1297, 480] width 352 height 16
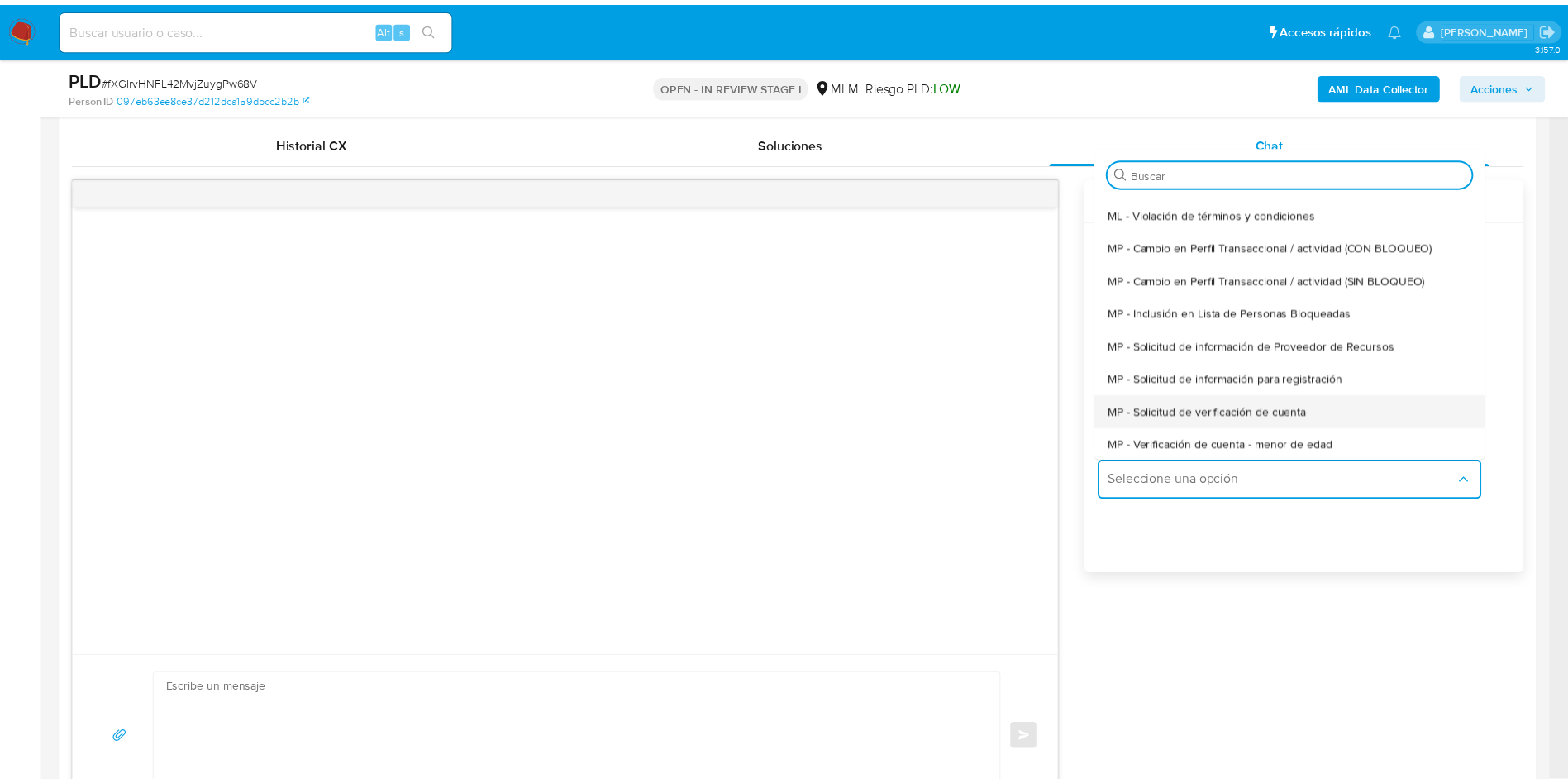
scroll to position [225, 0]
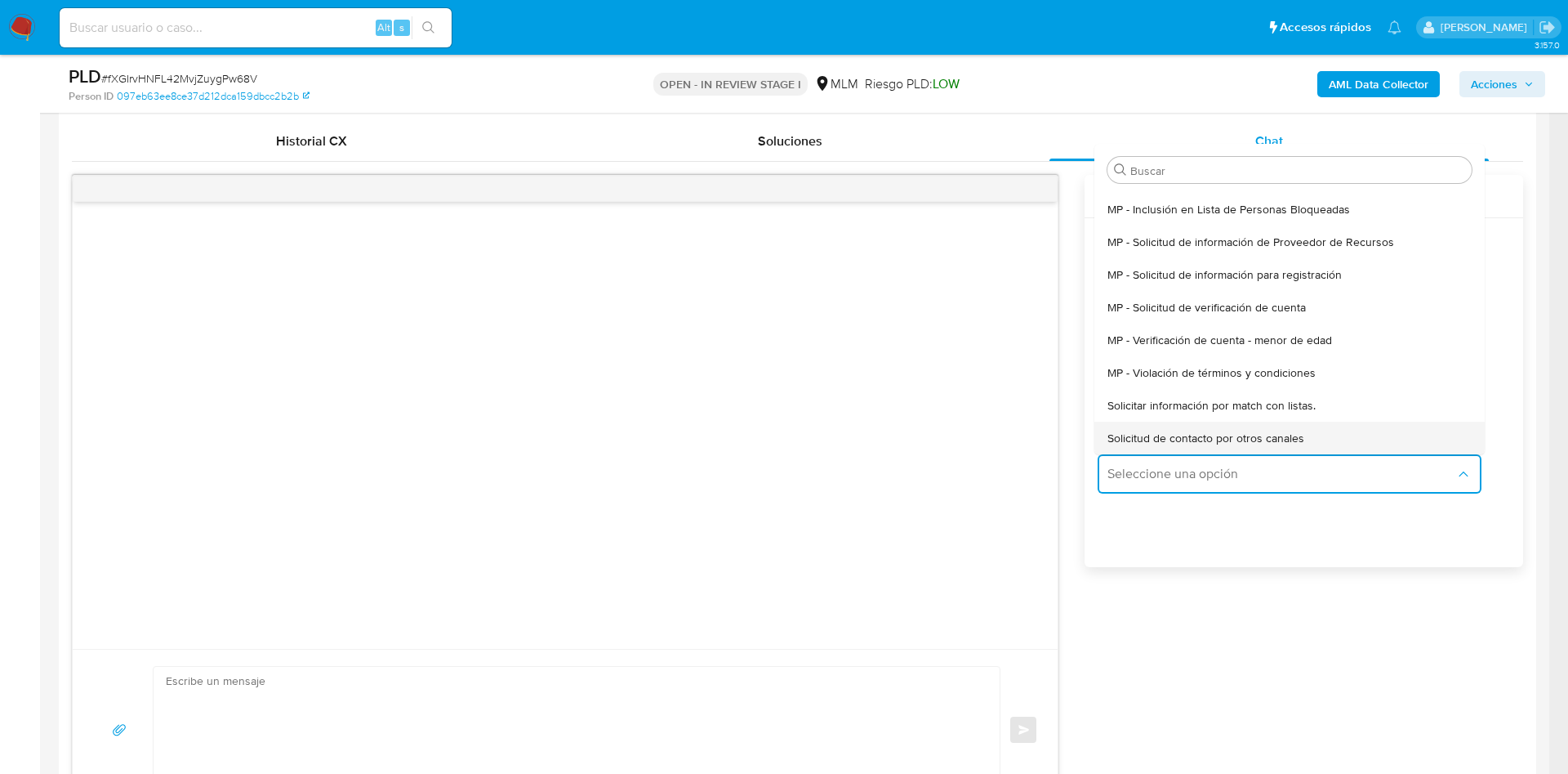
click at [1415, 434] on div "Solicitud de contacto por otros canales" at bounding box center [1284, 438] width 355 height 32
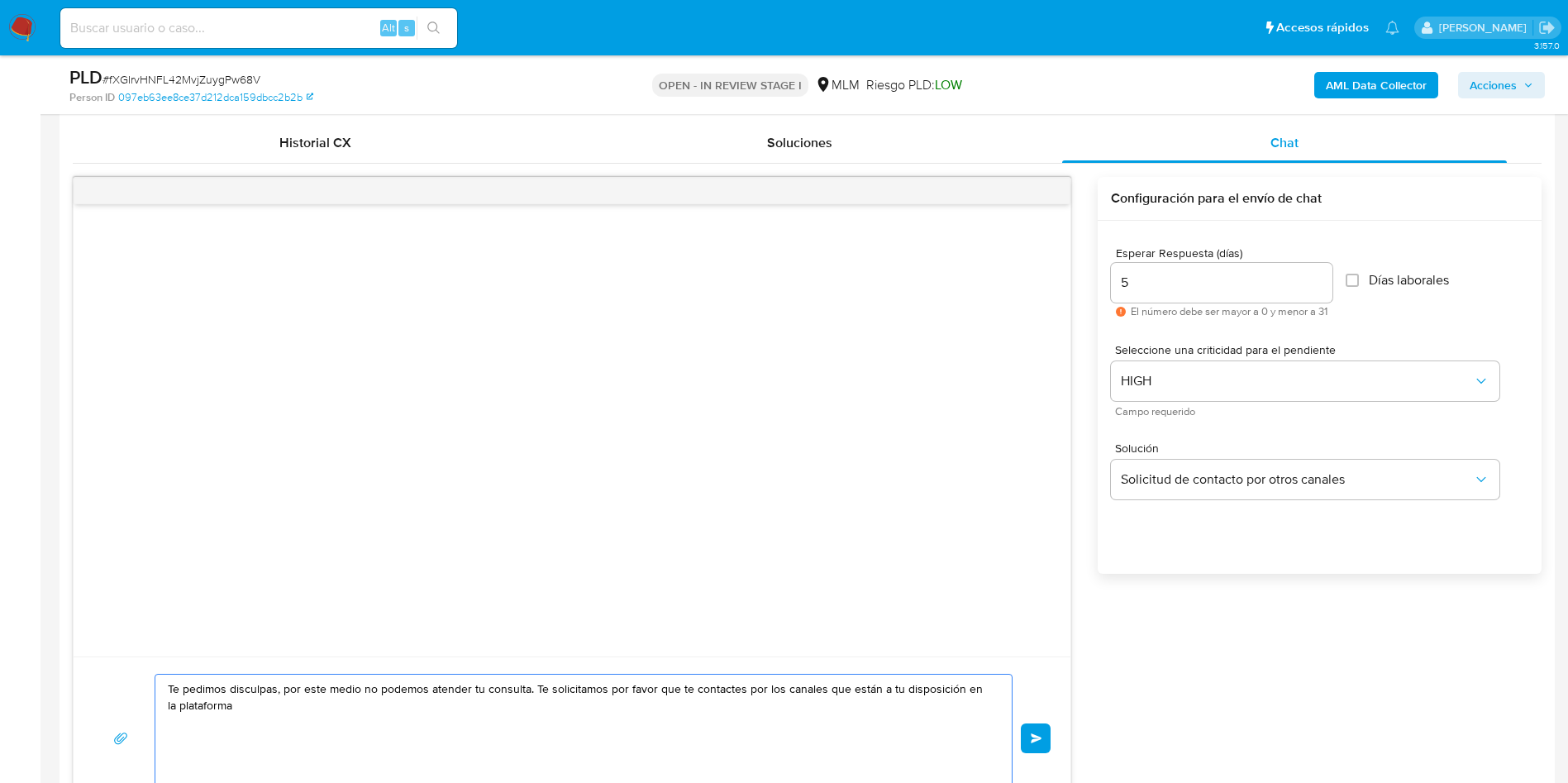
click at [361, 719] on textarea "Te pedimos disculpas, por este medio no podemos atender tu consulta. Te solicit…" at bounding box center [580, 738] width 823 height 127
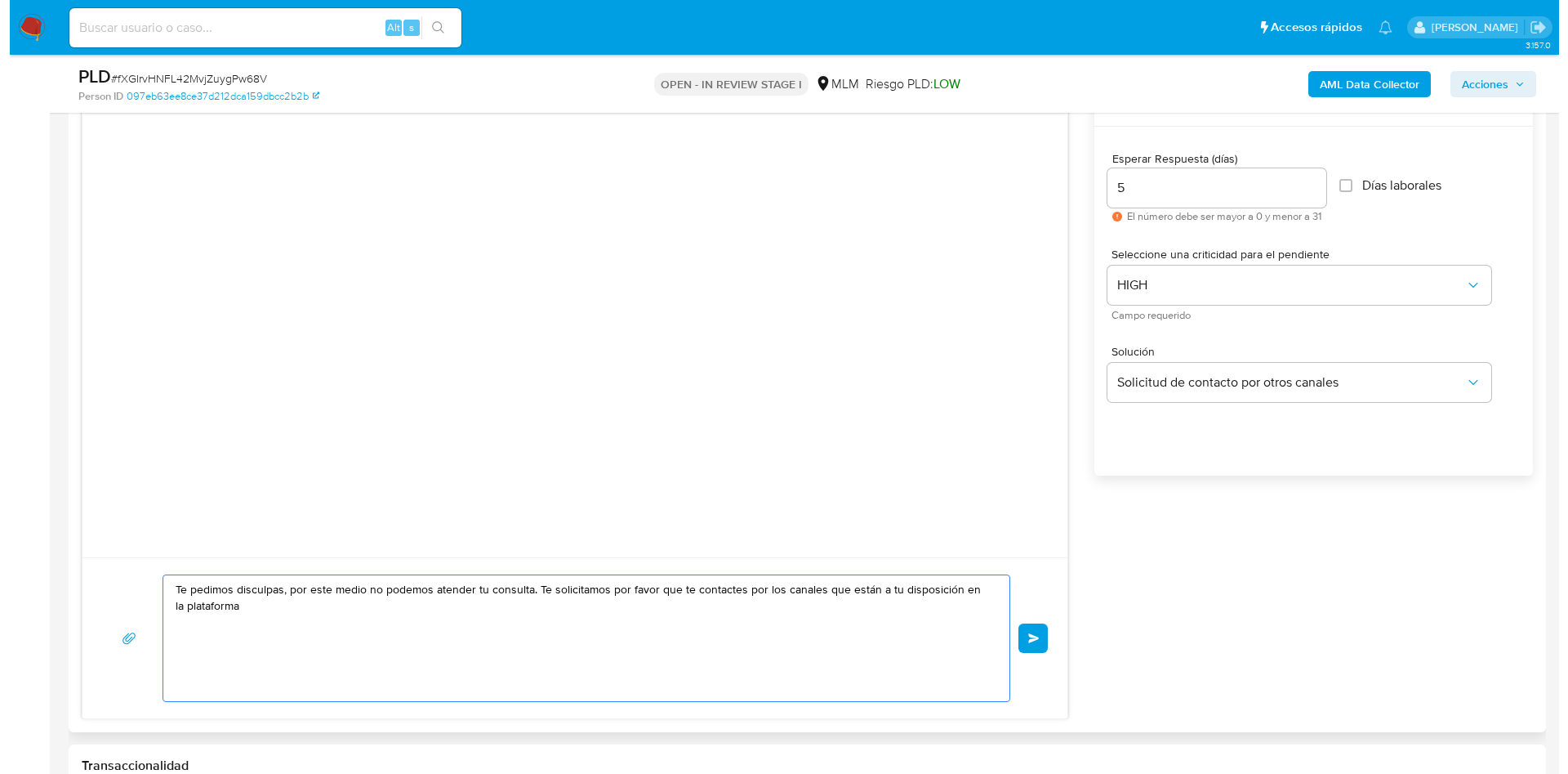
scroll to position [912, 0]
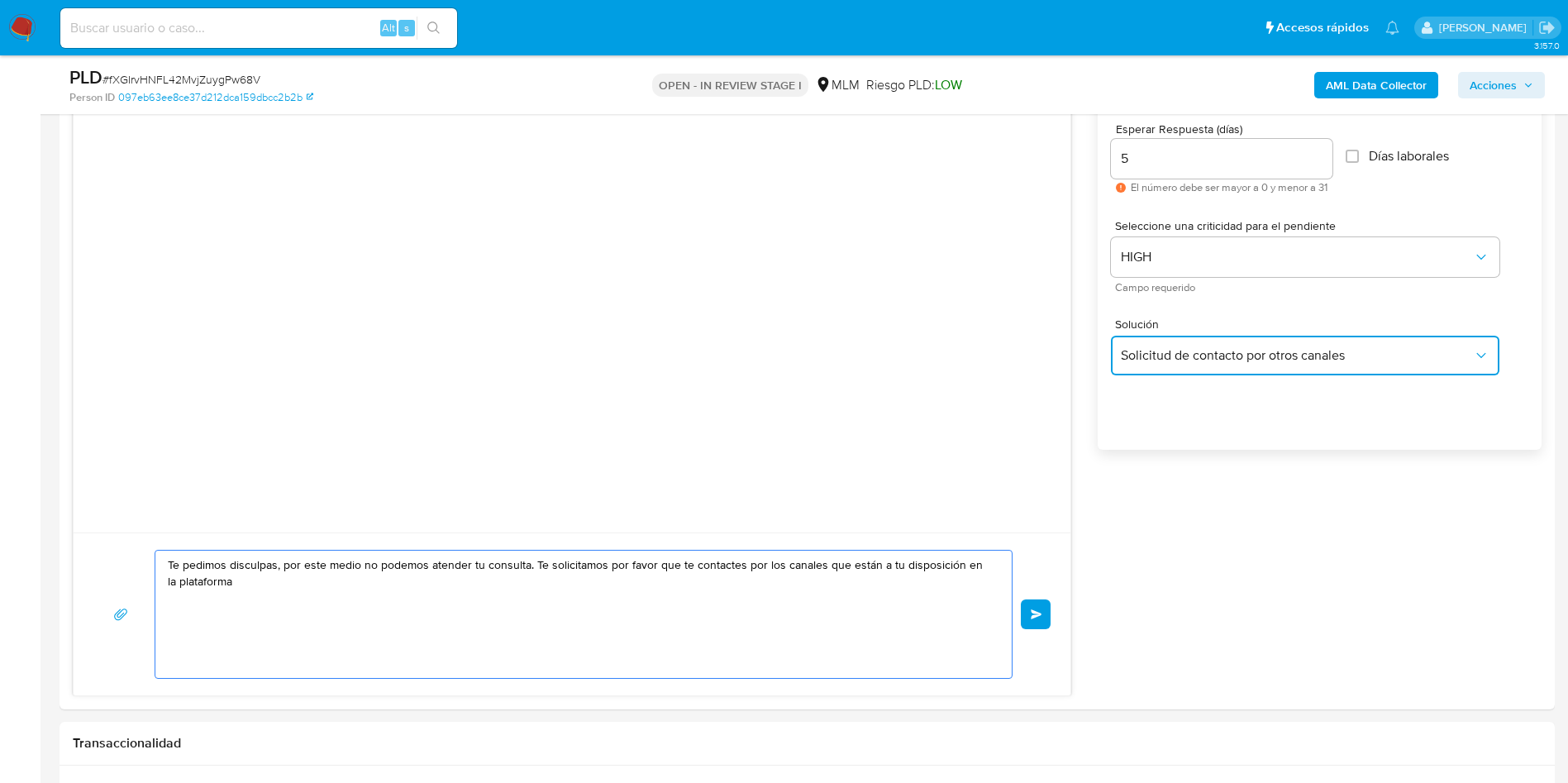
click at [1454, 352] on span "Solicitud de contacto por otros canales" at bounding box center [1297, 355] width 352 height 16
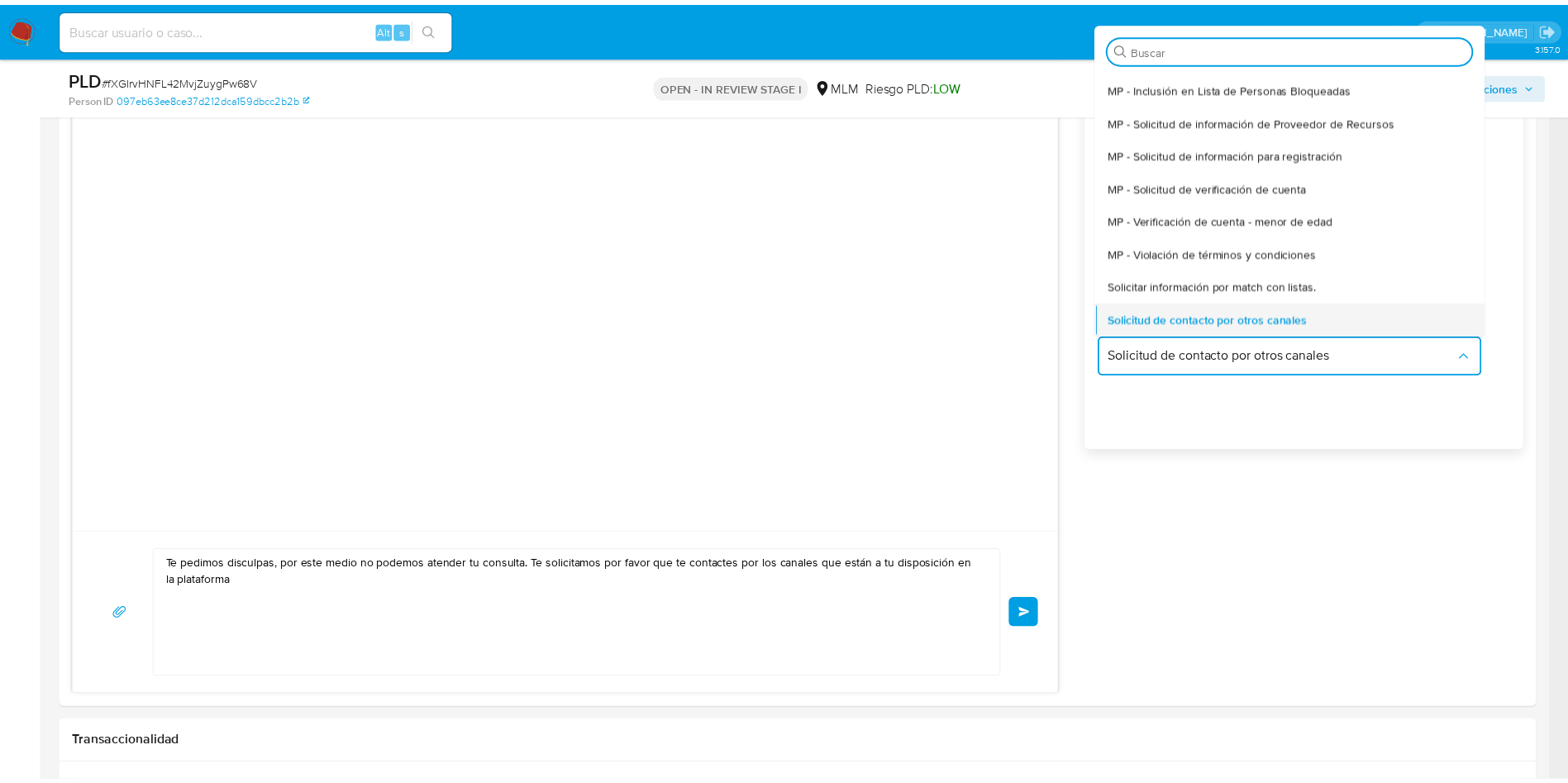
scroll to position [101, 0]
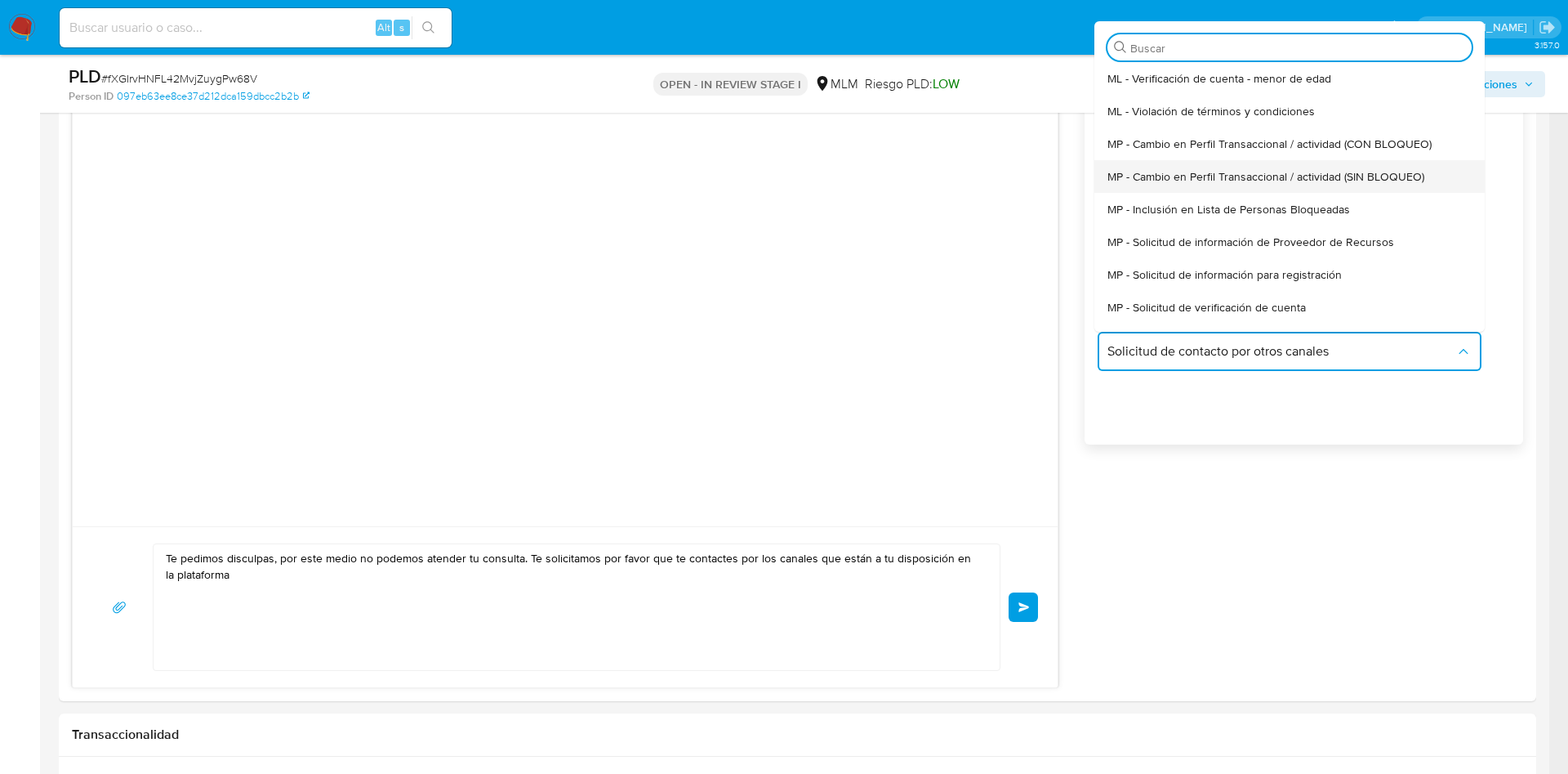
click at [1429, 175] on div "MP - Cambio en Perfil Transaccional / actividad (SIN BLOQUEO)" at bounding box center [1284, 176] width 355 height 32
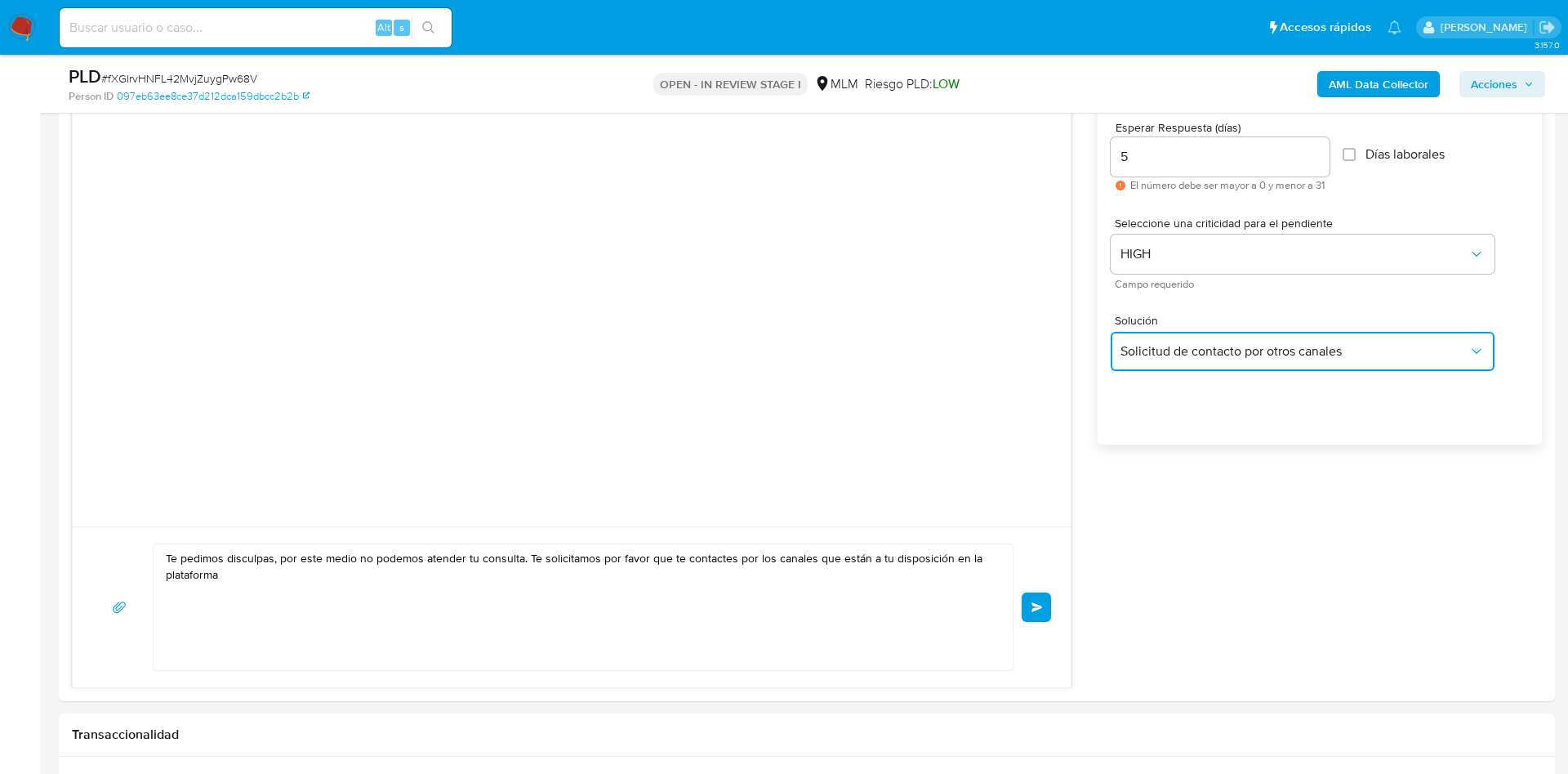
type textarea "Estimado ,Te comunicamos que se ha identificado un cambio en el uso habitual de…"
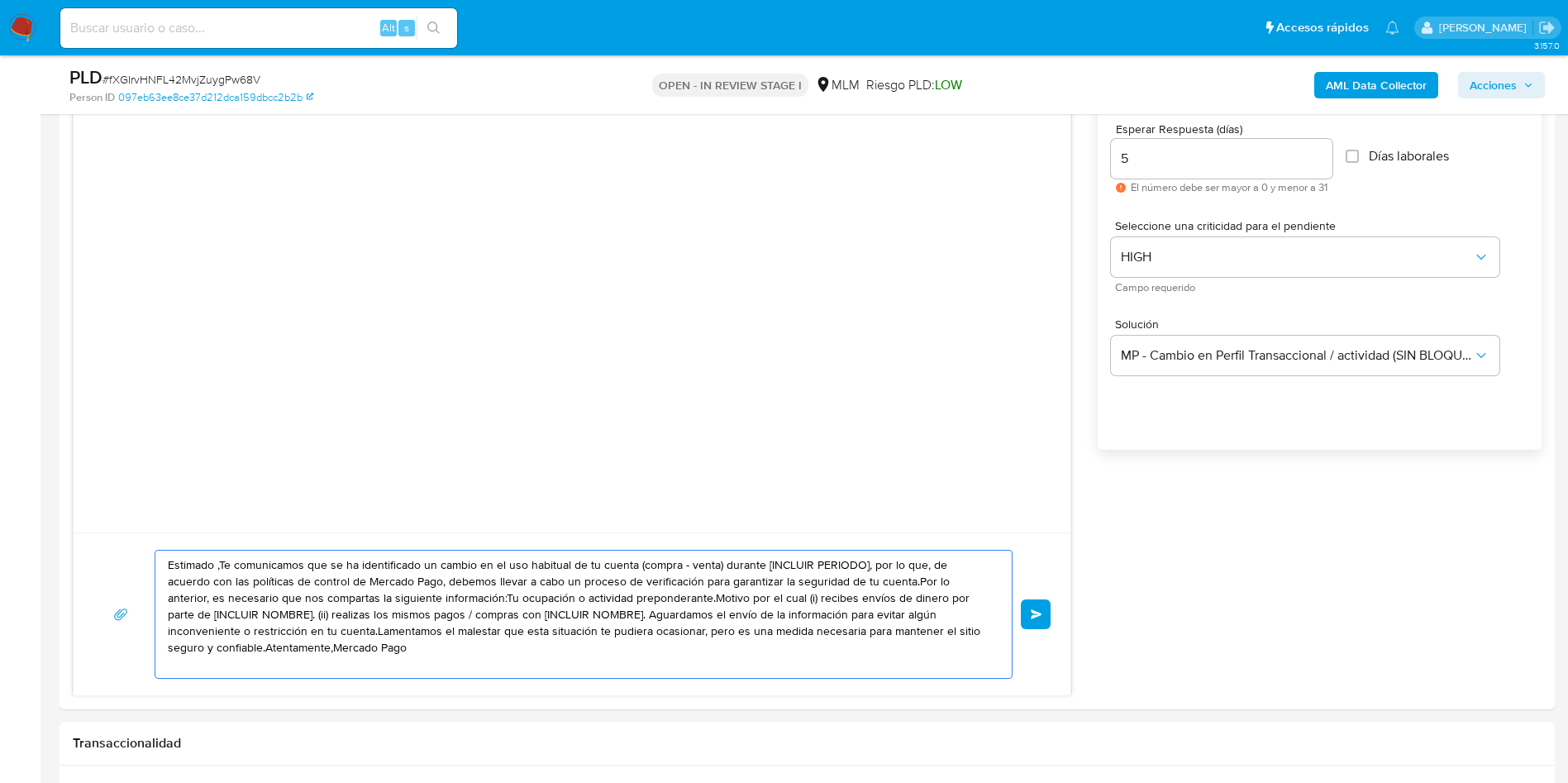
drag, startPoint x: 424, startPoint y: 665, endPoint x: 0, endPoint y: 555, distance: 438.0
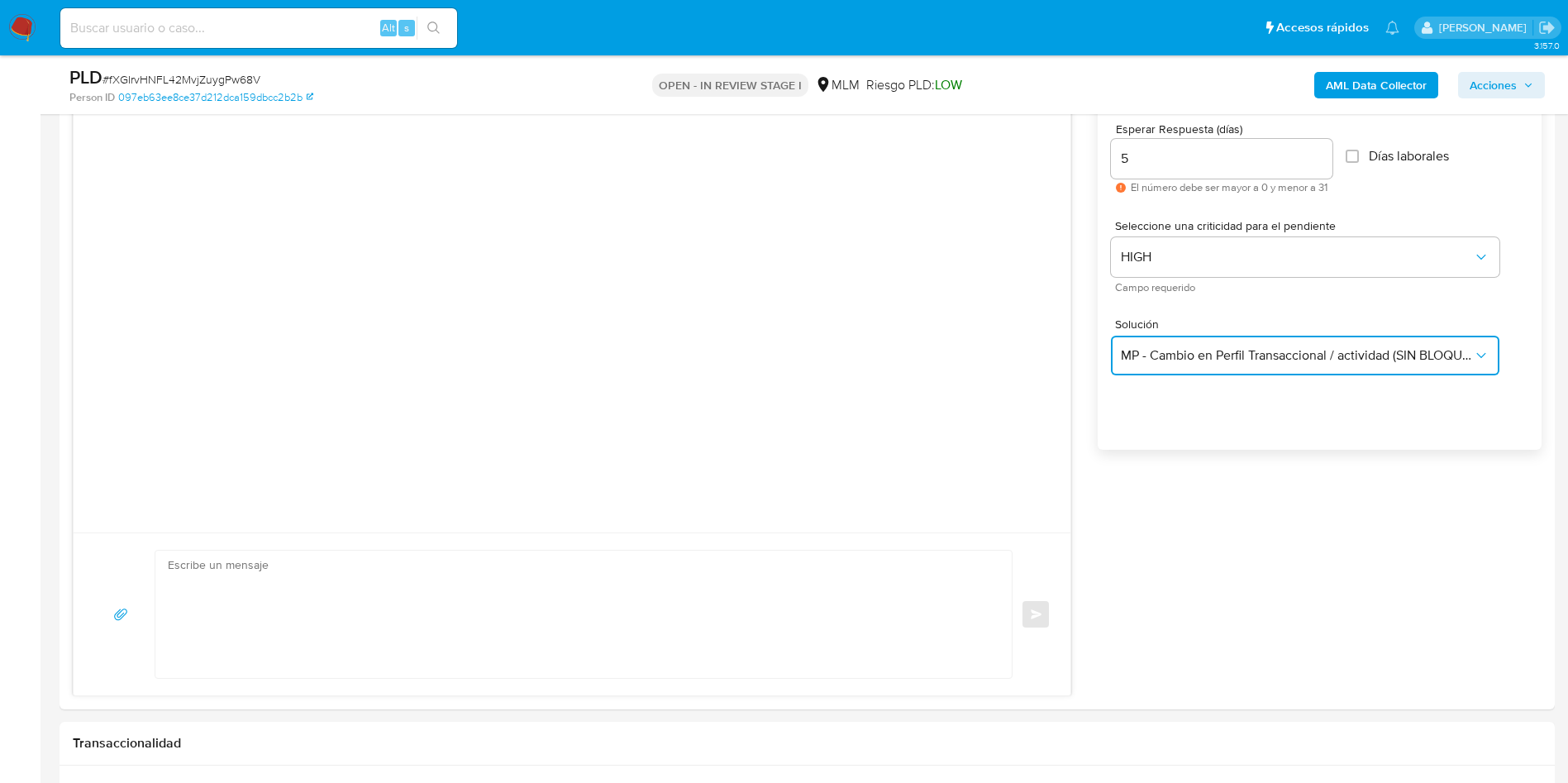
click at [1471, 364] on button "MP - Cambio en Perfil Transaccional / actividad (SIN BLOQUEO)" at bounding box center [1305, 356] width 389 height 40
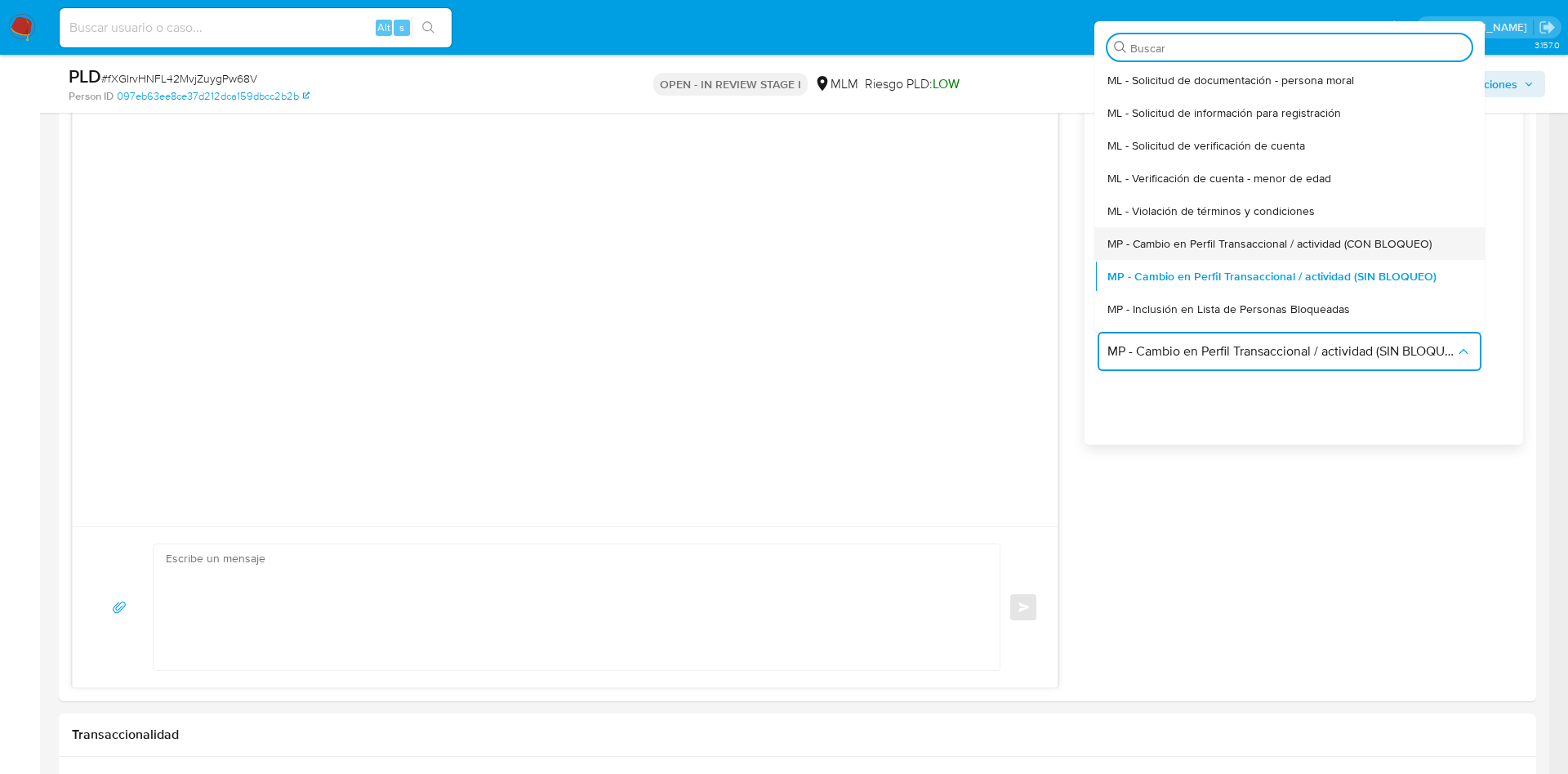
click at [1364, 241] on span "MP - Cambio en Perfil Transaccional / actividad (CON BLOQUEO)" at bounding box center [1269, 243] width 324 height 14
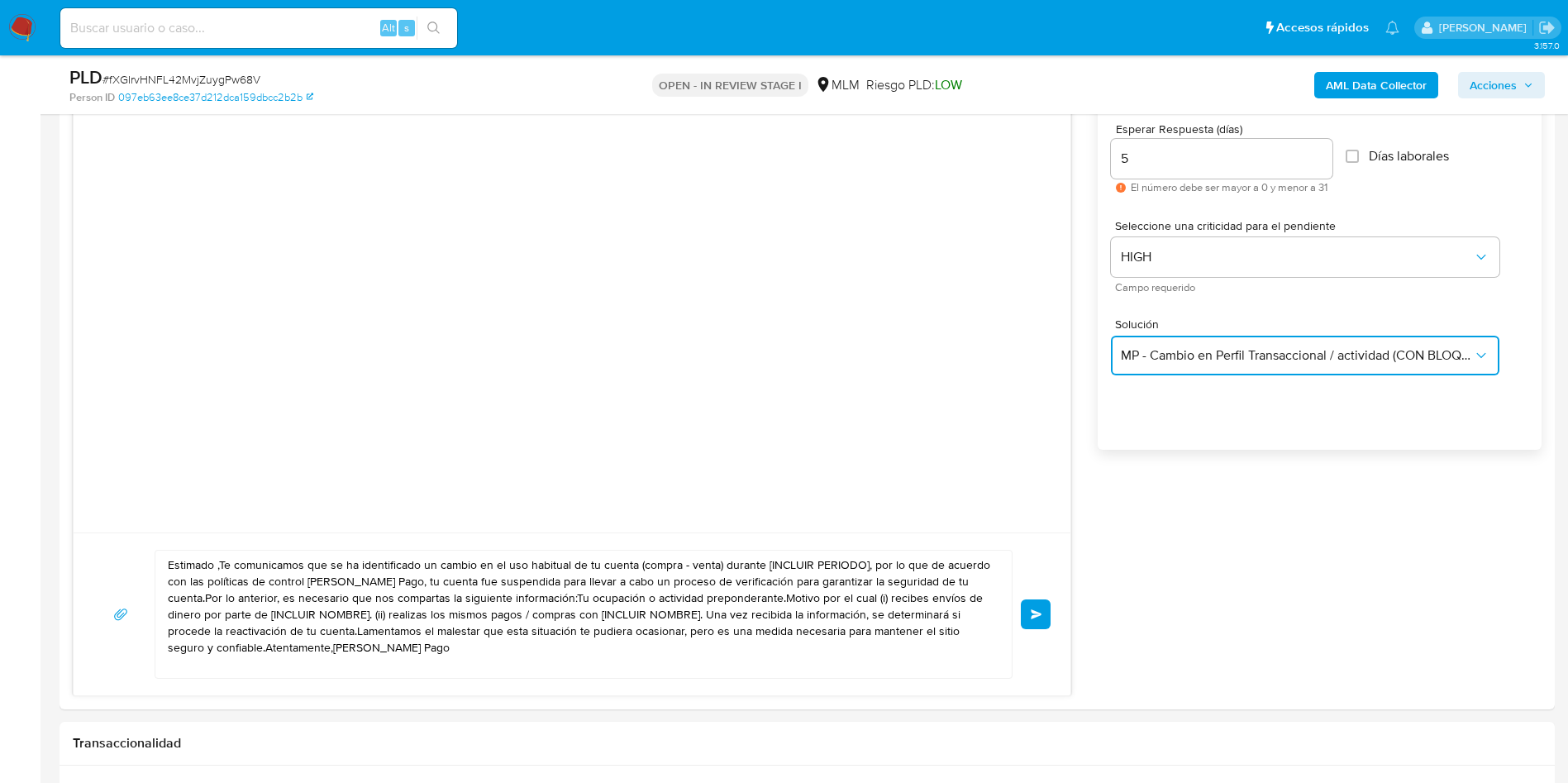
click at [1469, 354] on span "MP - Cambio en Perfil Transaccional / actividad (CON BLOQUEO)" at bounding box center [1297, 355] width 352 height 16
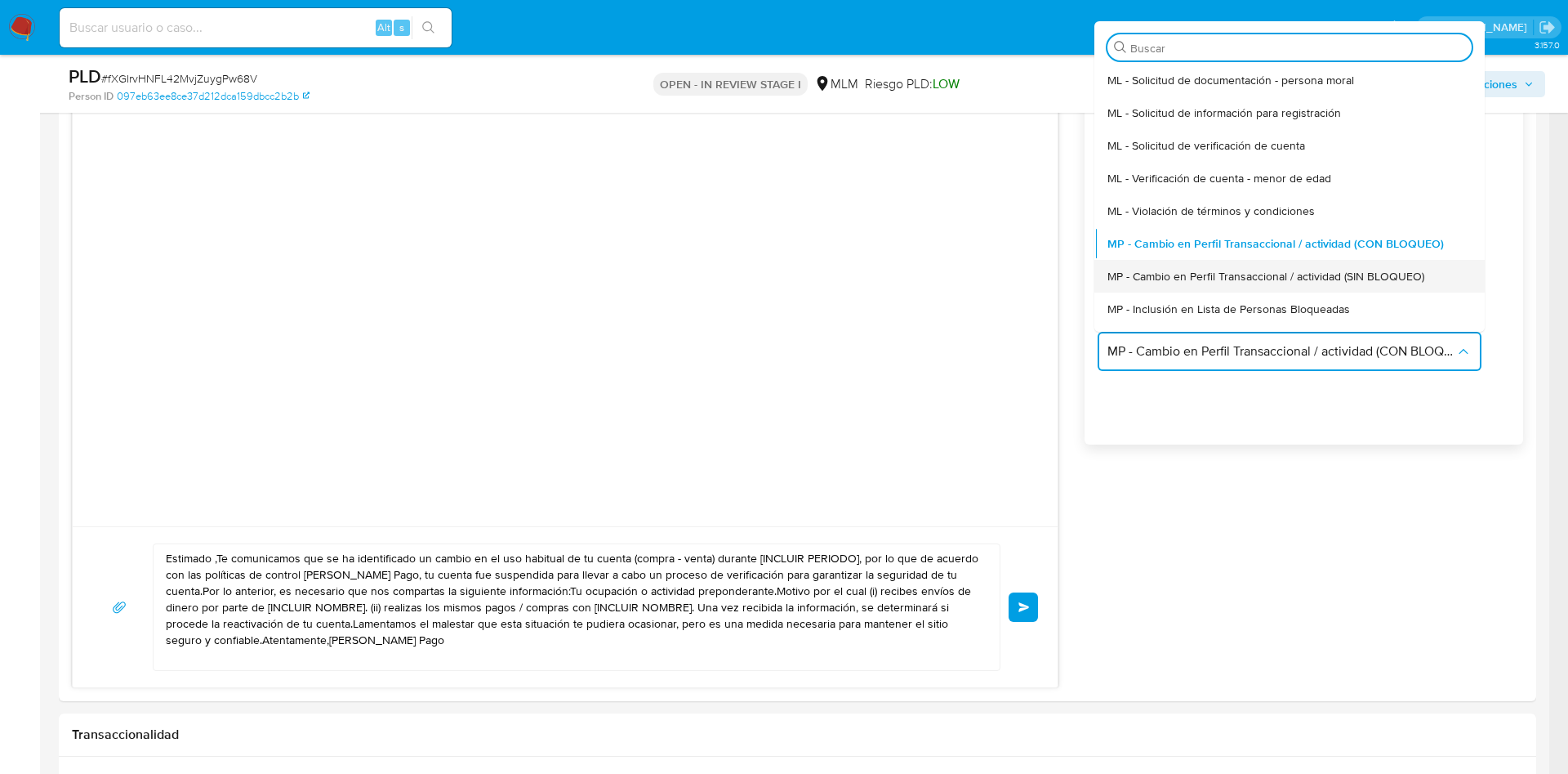
click at [1396, 279] on span "MP - Cambio en Perfil Transaccional / actividad (SIN BLOQUEO)" at bounding box center [1266, 276] width 317 height 14
type textarea "Estimado ,Te comunicamos que se ha identificado un cambio en el uso habitual de…"
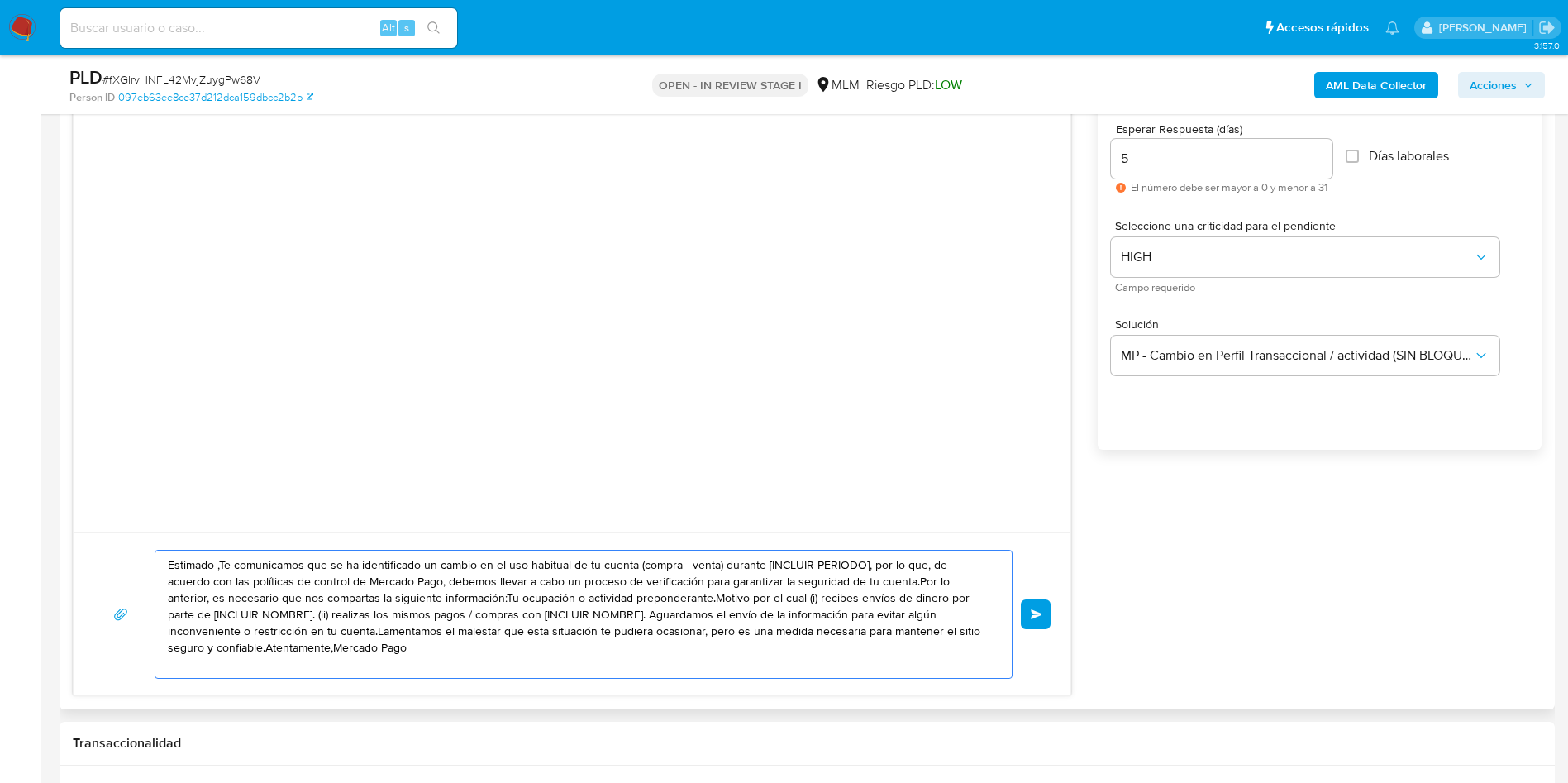
drag, startPoint x: 372, startPoint y: 654, endPoint x: 170, endPoint y: 566, distance: 220.3
click at [170, 566] on textarea "Estimado ,Te comunicamos que se ha identificado un cambio en el uso habitual de…" at bounding box center [580, 614] width 823 height 127
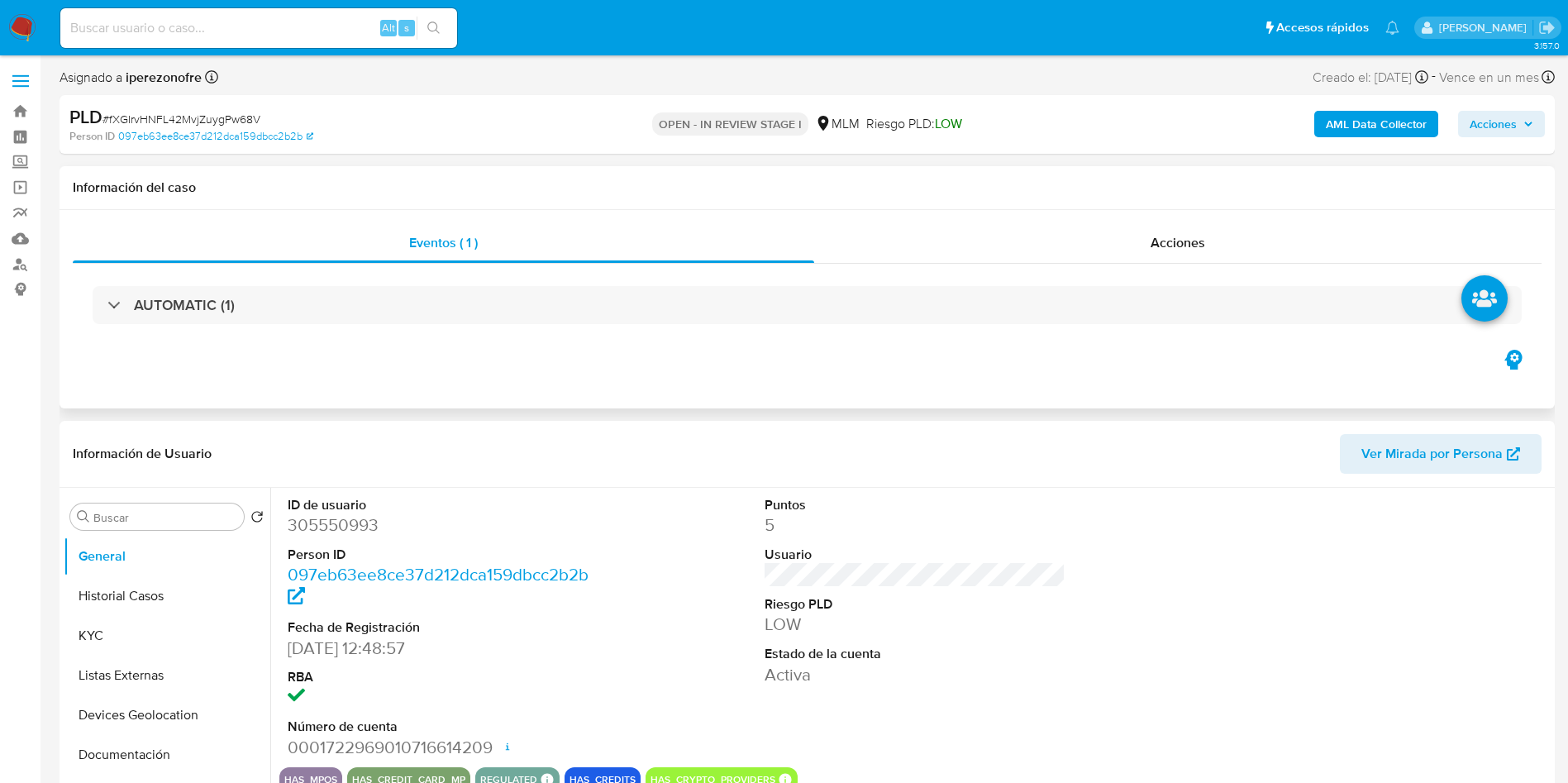
select select "10"
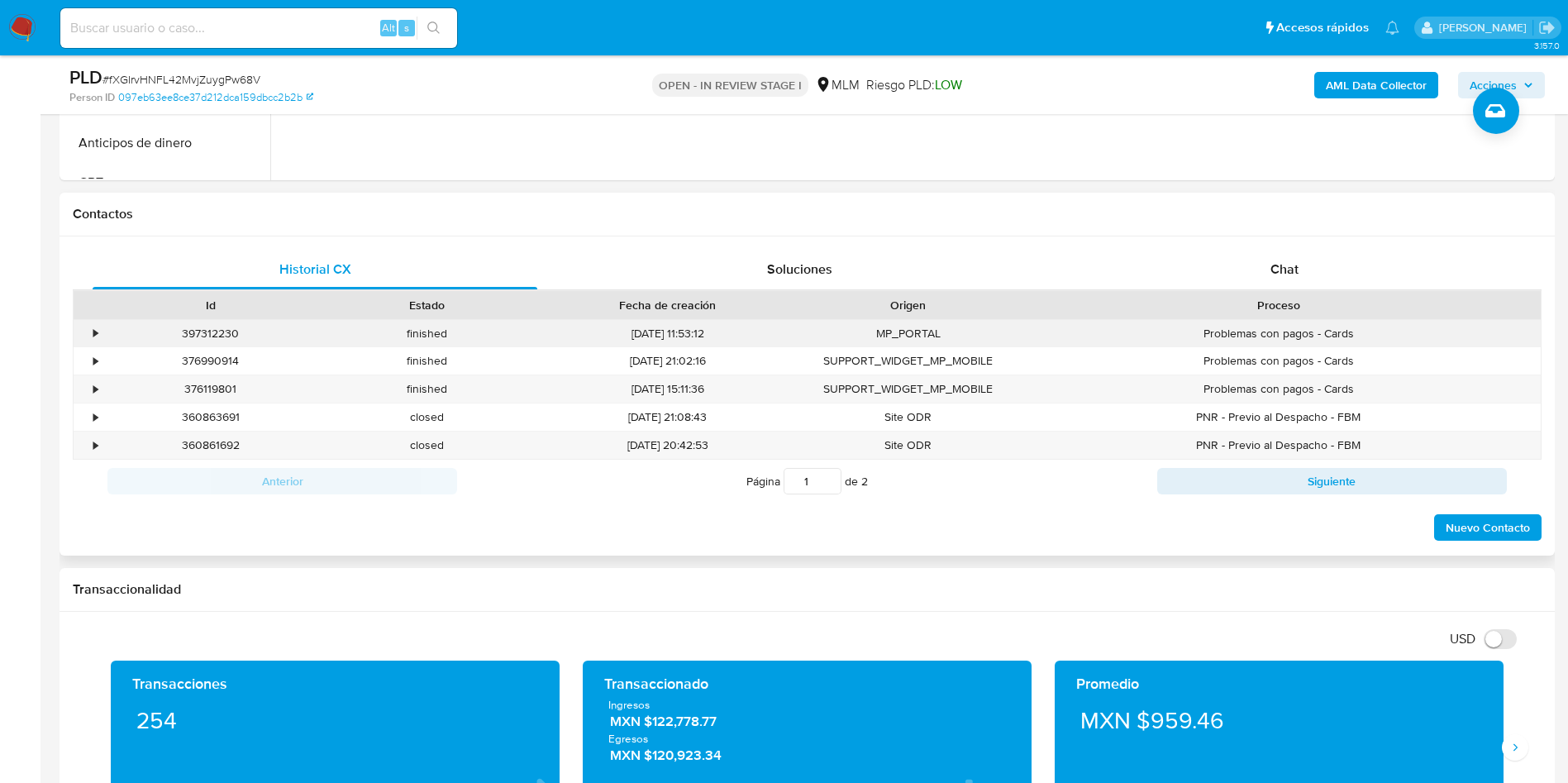
scroll to position [550, 0]
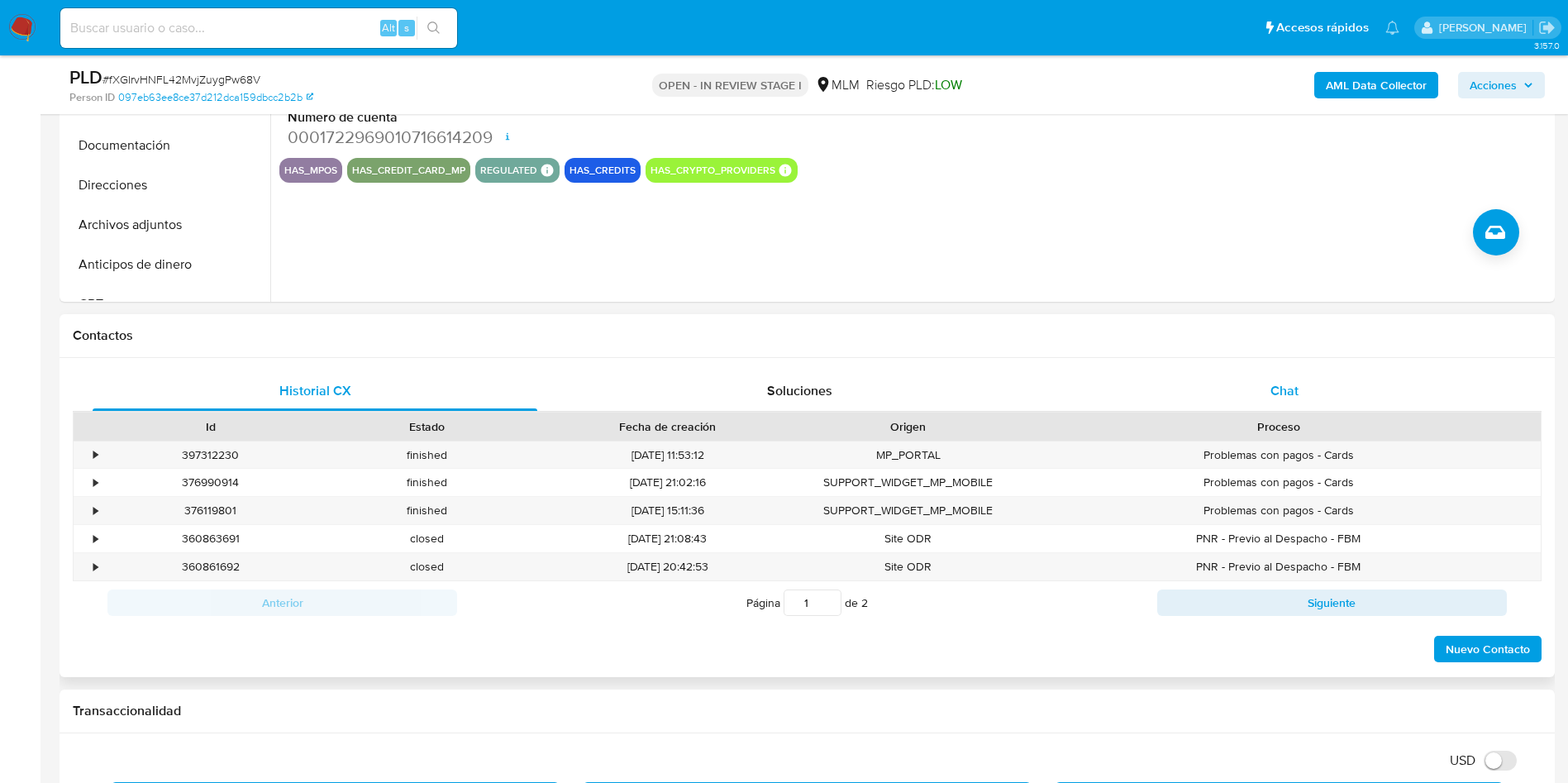
click at [1275, 382] on span "Chat" at bounding box center [1285, 391] width 28 height 19
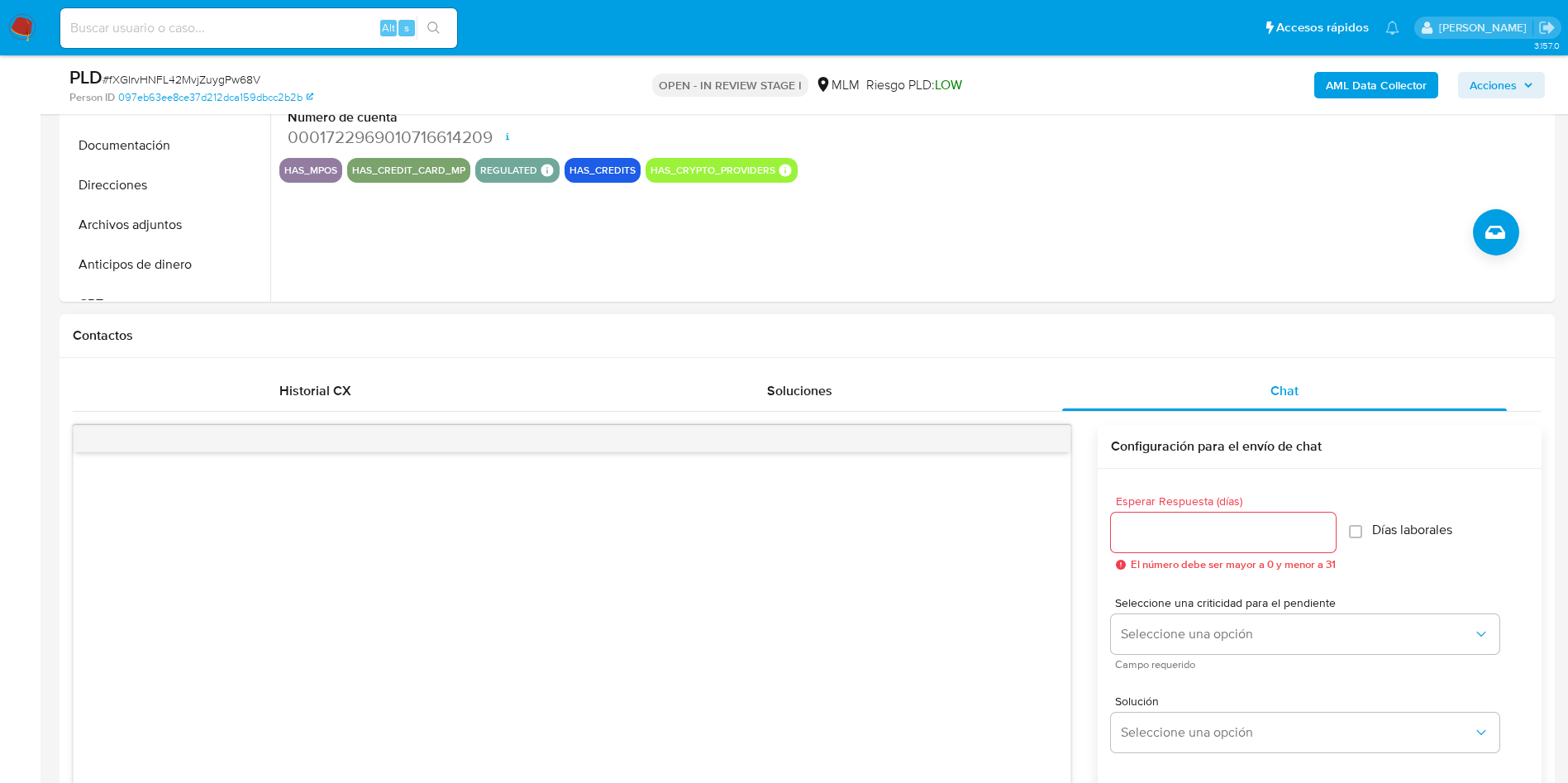
click at [1267, 520] on div at bounding box center [1224, 532] width 225 height 40
click at [1320, 522] on input "1" at bounding box center [1224, 532] width 225 height 22
click at [1320, 522] on input "2" at bounding box center [1219, 532] width 216 height 22
click at [1320, 522] on input "3" at bounding box center [1219, 532] width 216 height 22
click at [1320, 522] on input "4" at bounding box center [1219, 532] width 216 height 22
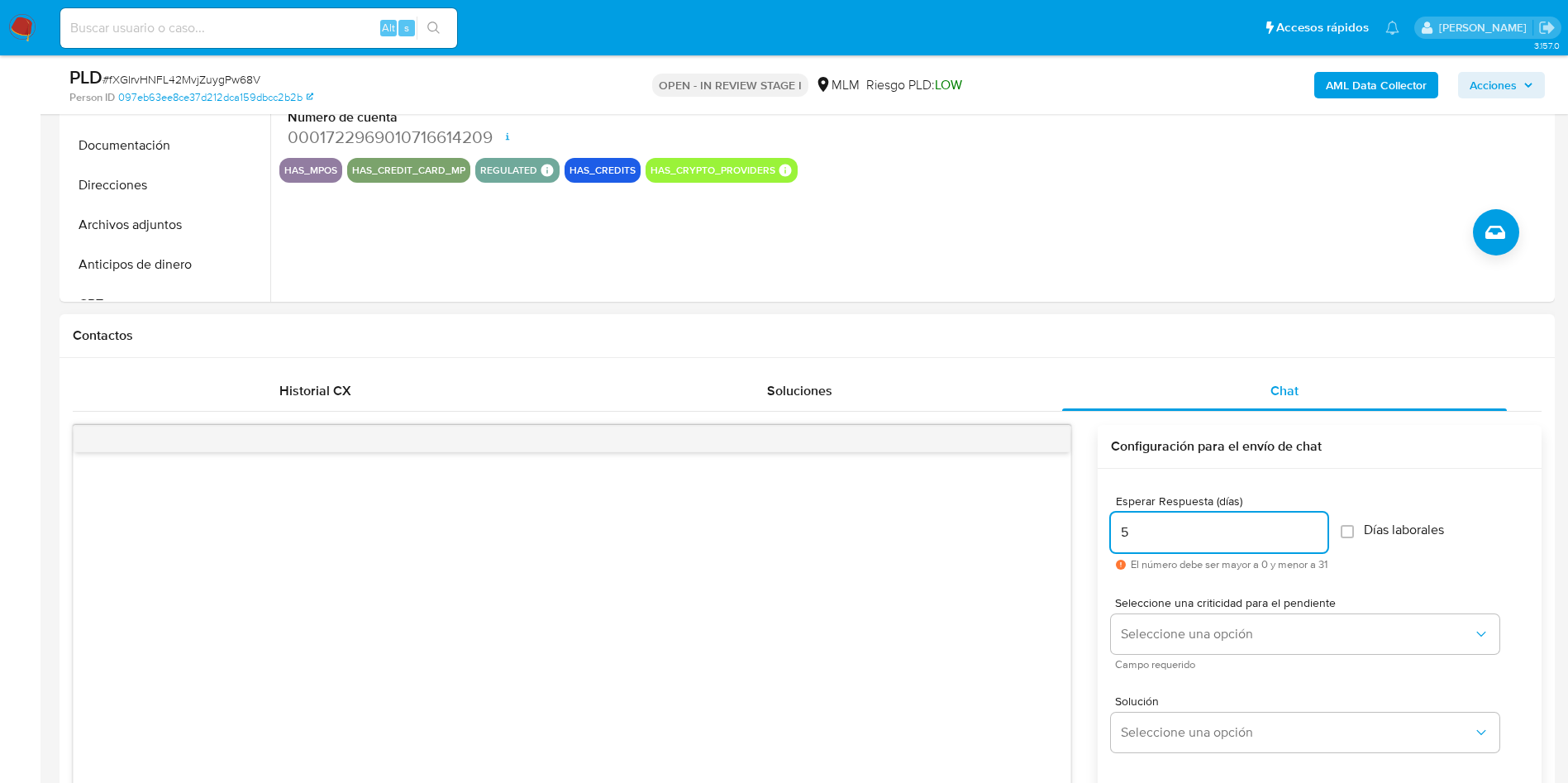
type input "5"
click at [1320, 522] on input "5" at bounding box center [1219, 532] width 216 height 22
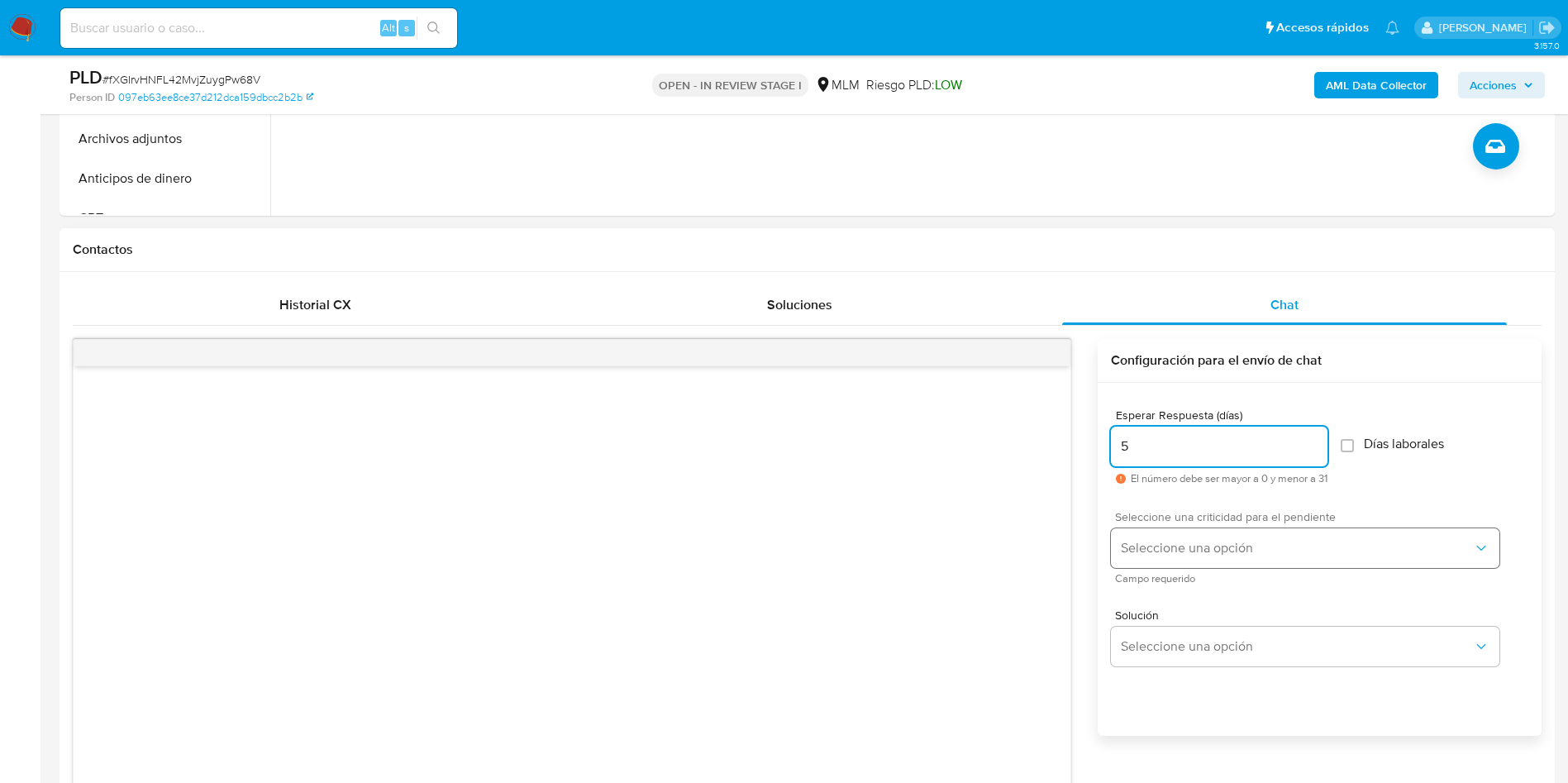
scroll to position [675, 0]
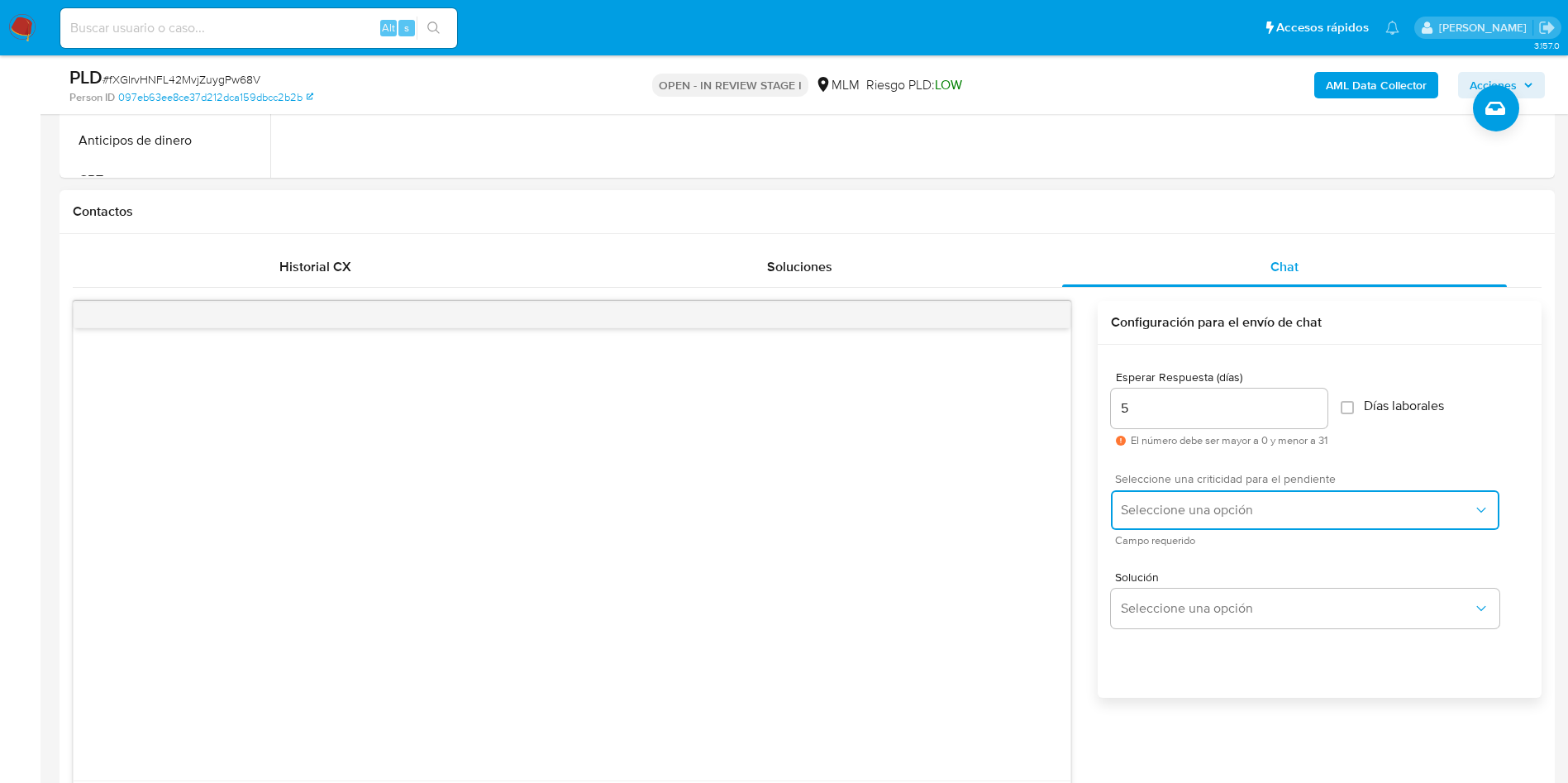
click at [1314, 507] on span "Seleccione una opción" at bounding box center [1297, 510] width 352 height 16
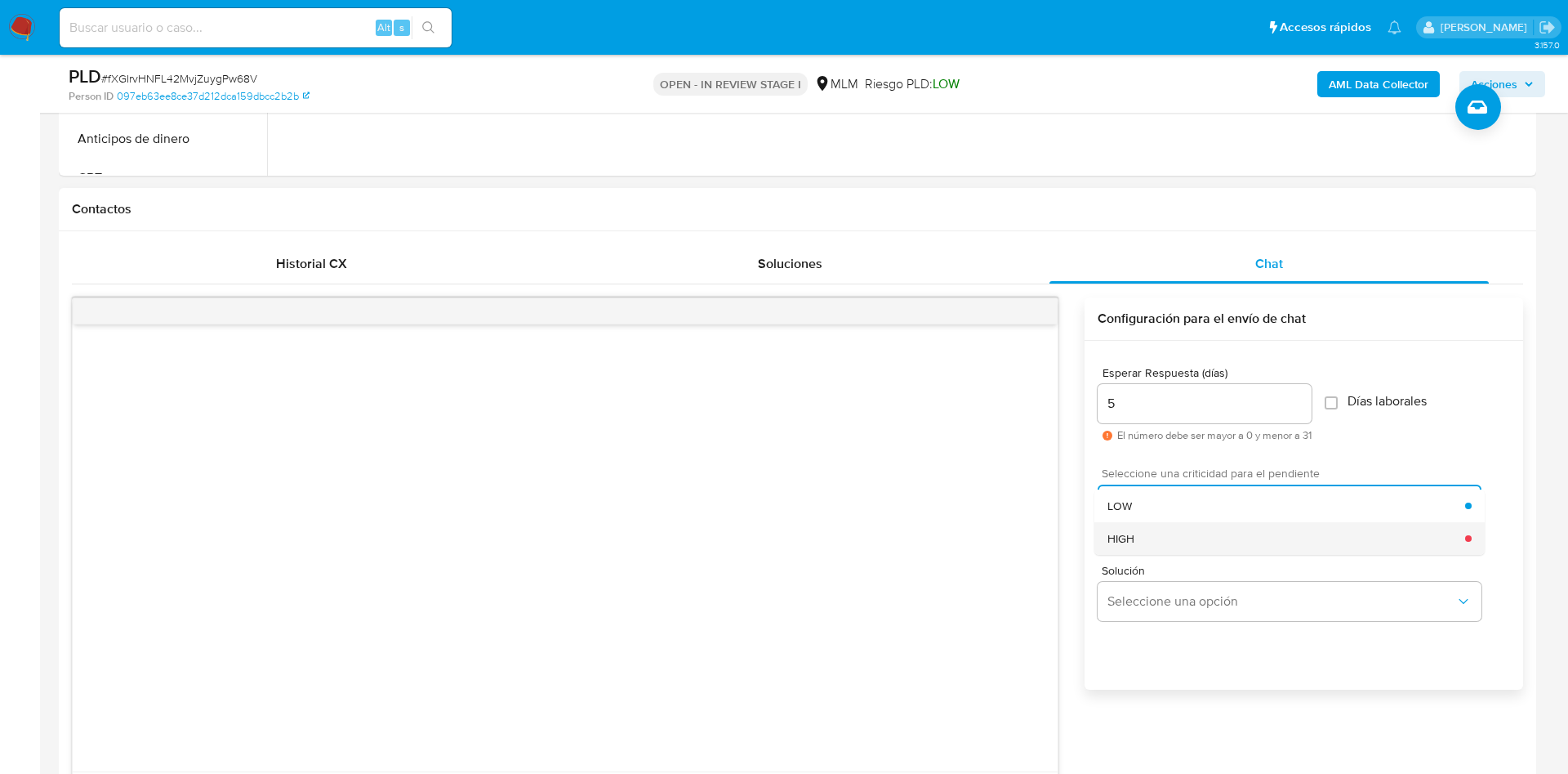
click at [1176, 530] on div "HIGH" at bounding box center [1286, 539] width 358 height 32
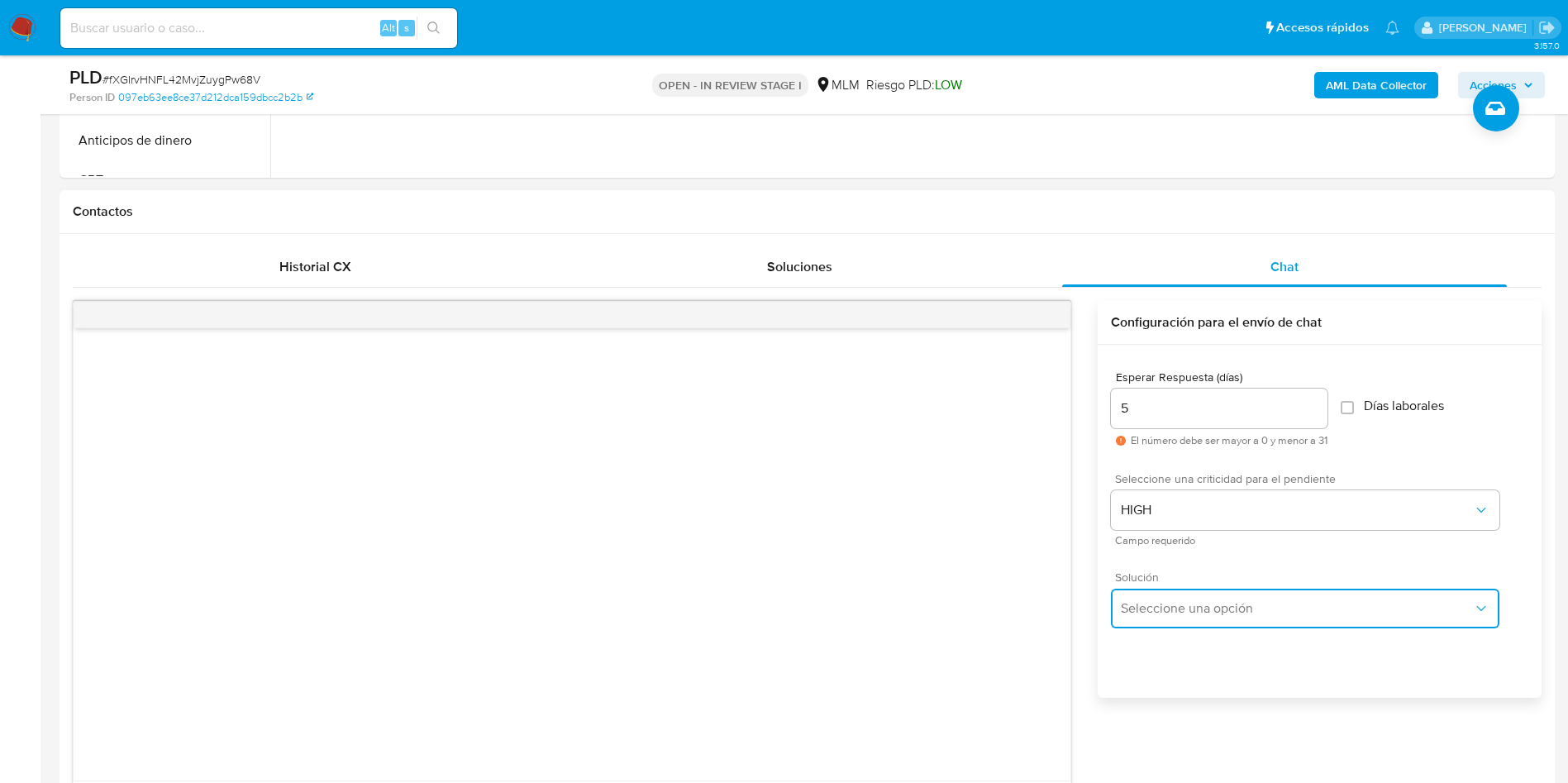
click at [1268, 611] on span "Seleccione una opción" at bounding box center [1297, 609] width 352 height 16
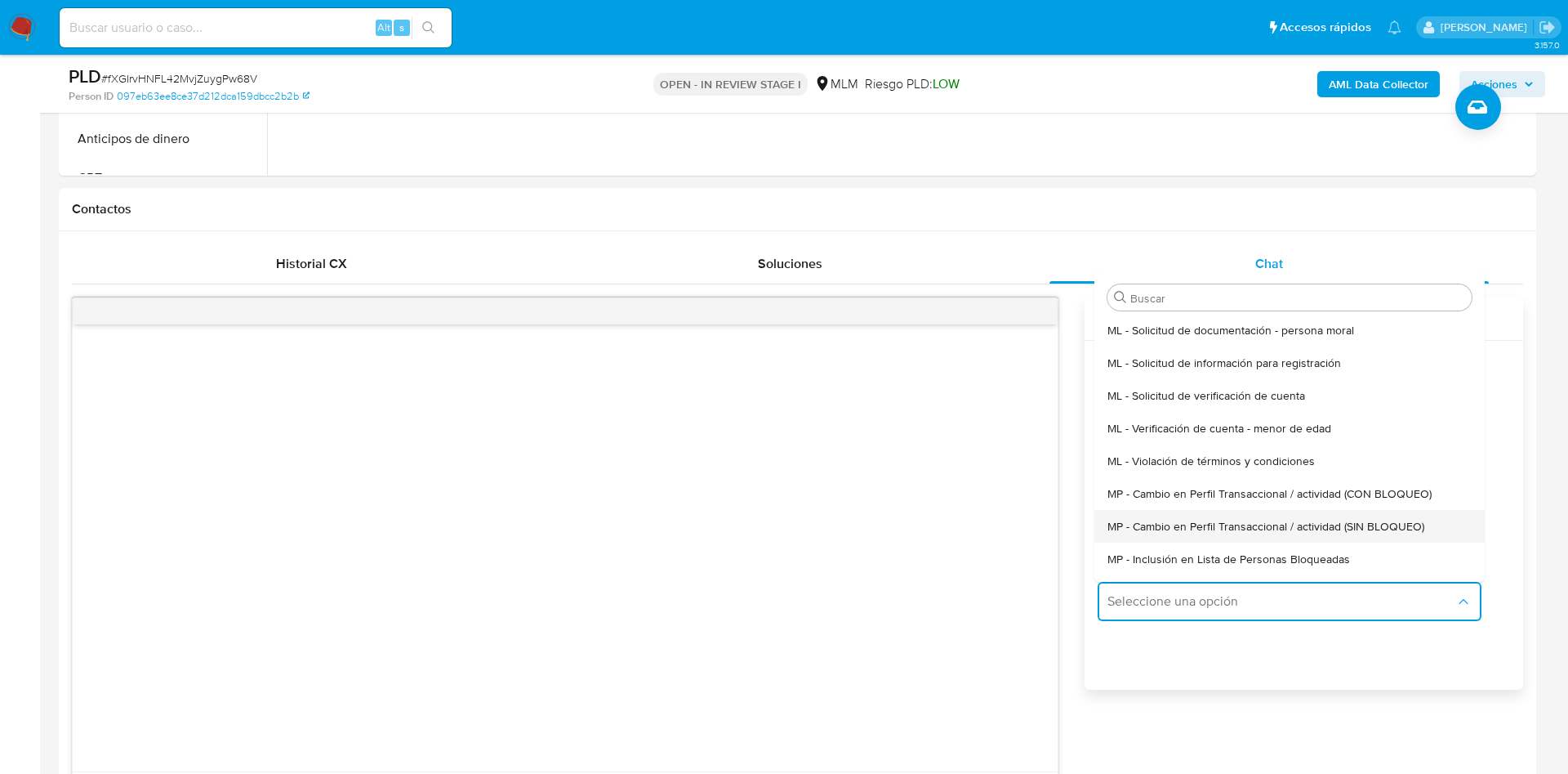
click at [1357, 524] on span "MP - Cambio en Perfil Transaccional / actividad (SIN BLOQUEO)" at bounding box center [1266, 526] width 317 height 14
type textarea "Estimado ,Te comunicamos que se ha identificado un cambio en el uso habitual de…"
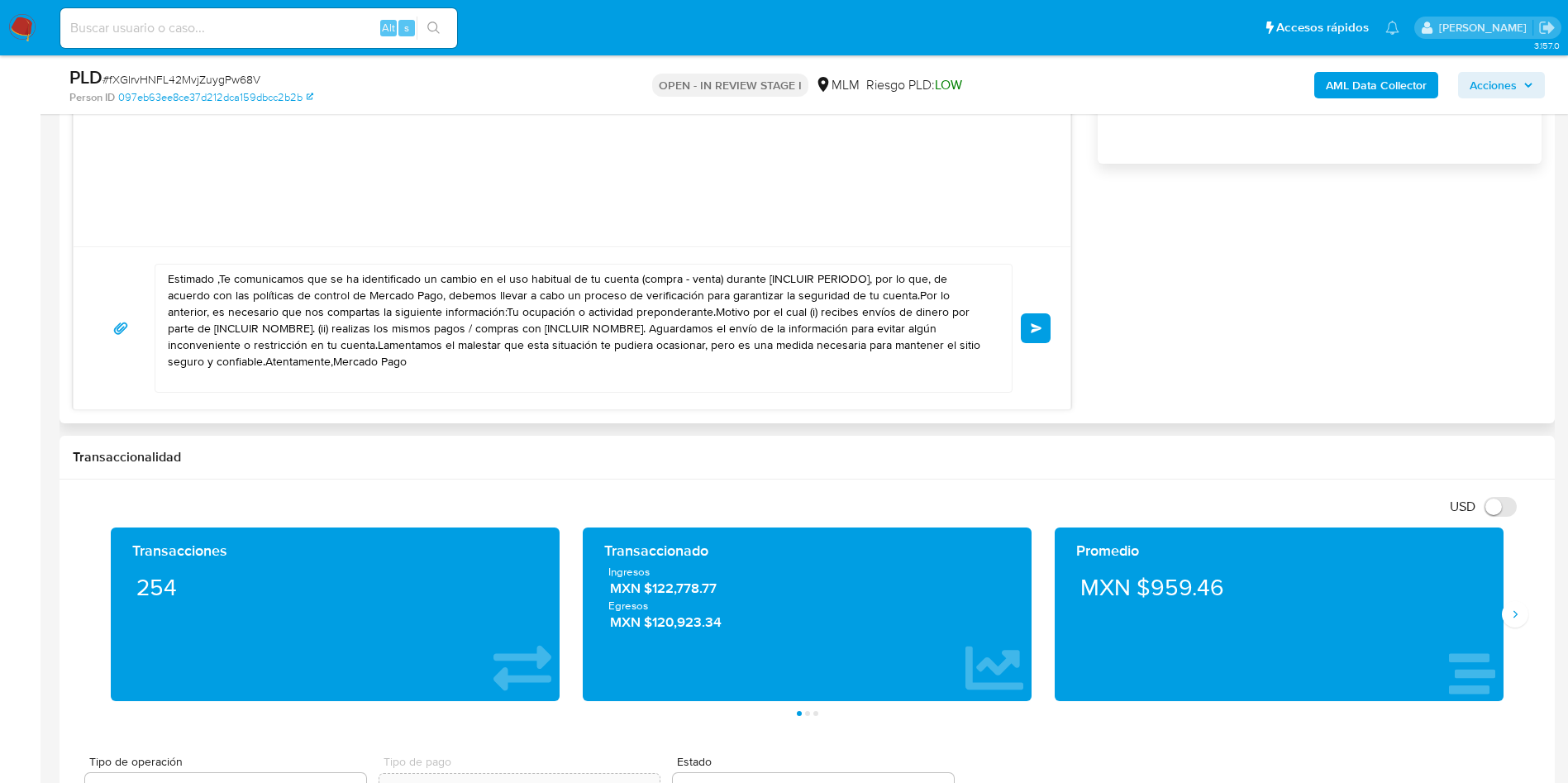
scroll to position [1171, 0]
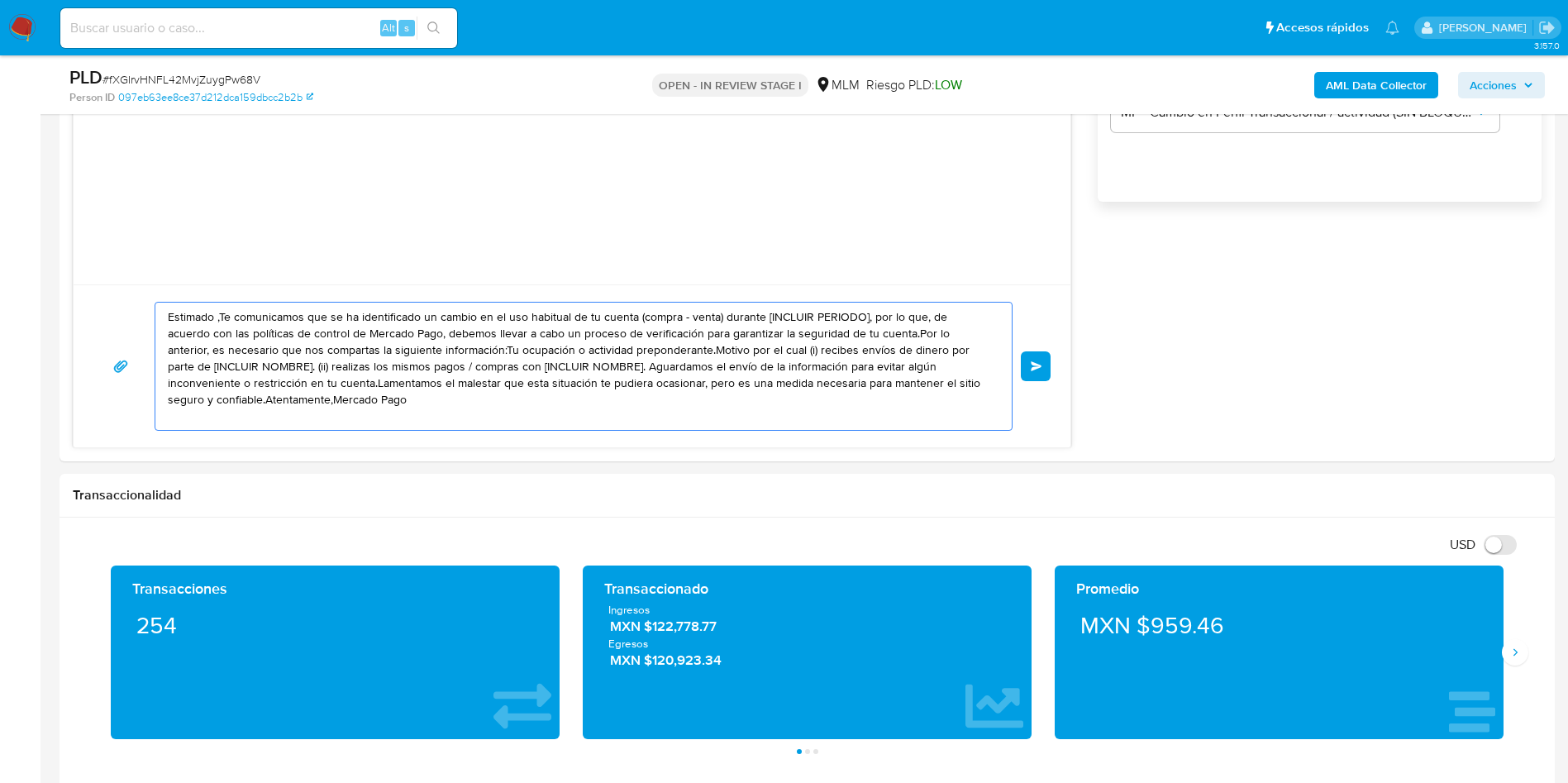
drag, startPoint x: 378, startPoint y: 405, endPoint x: 5, endPoint y: 292, distance: 389.7
click at [5, 292] on section "Bandeja Tablero Screening Búsqueda en Listas Watchlist Herramientas Operaciones…" at bounding box center [784, 689] width 1568 height 3722
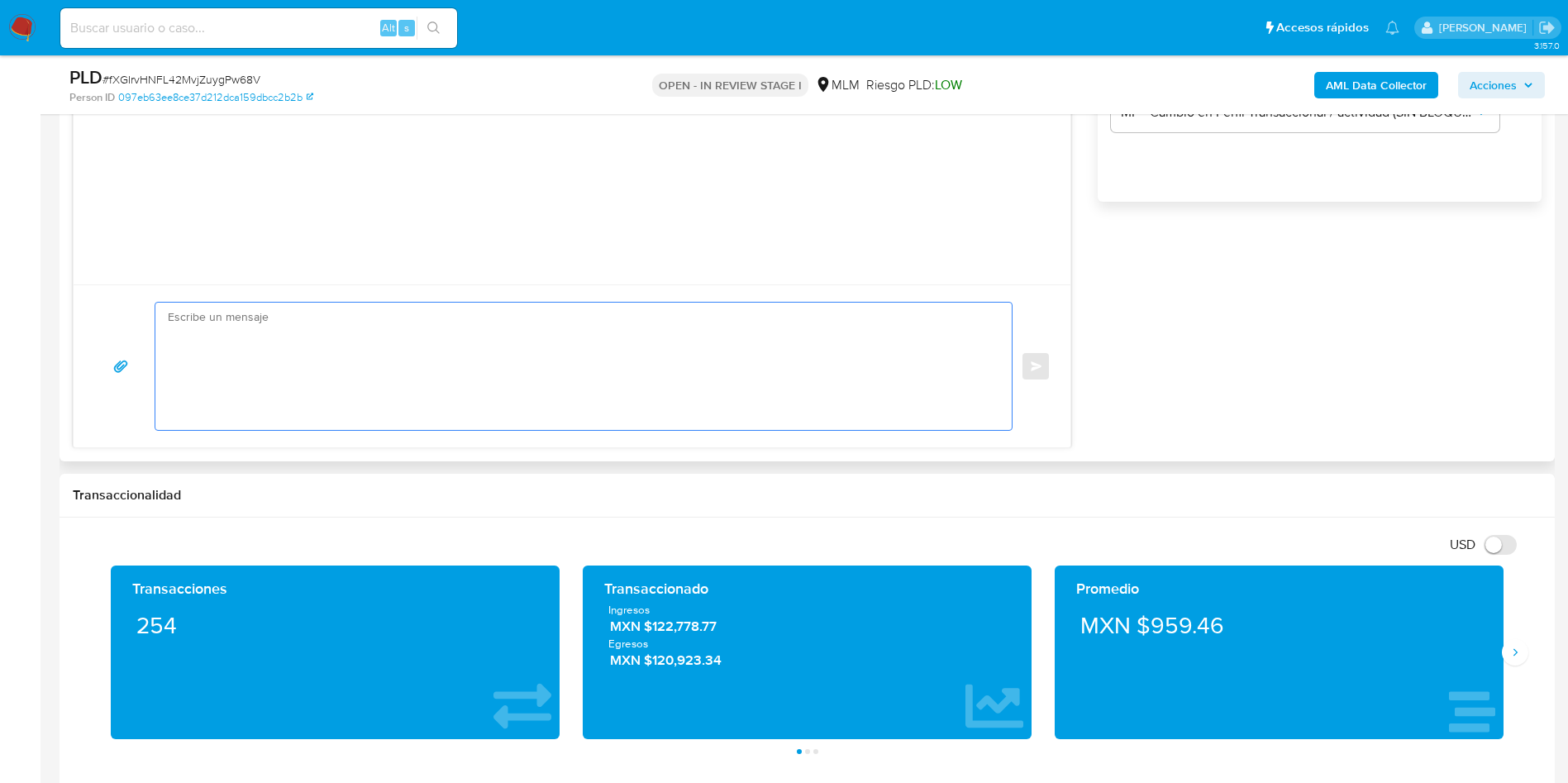
paste textarea "Estimado FERNANDO RINCON MONTALVO, Te comunicamos que se ha identificado un cam…"
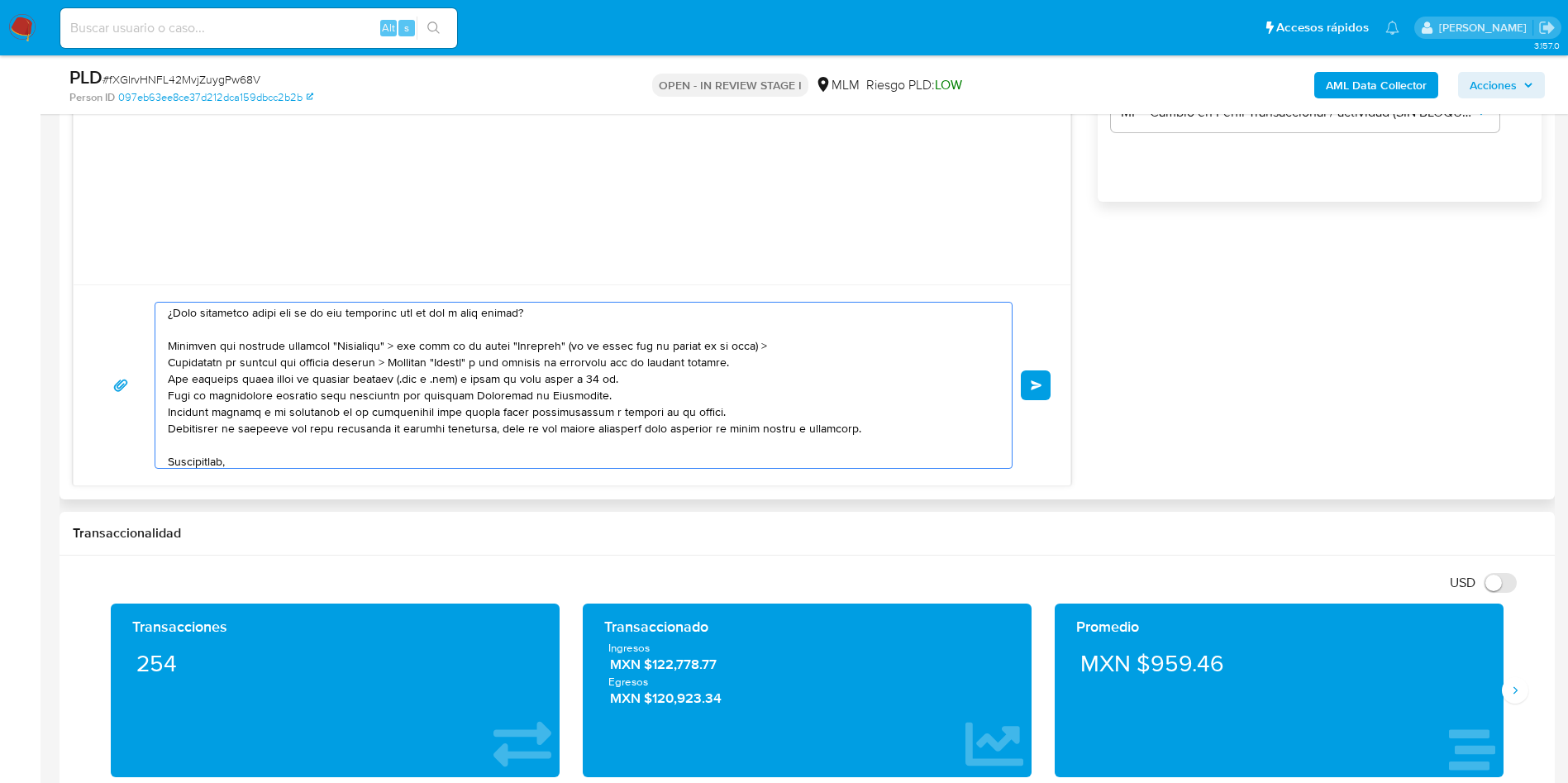
scroll to position [193, 0]
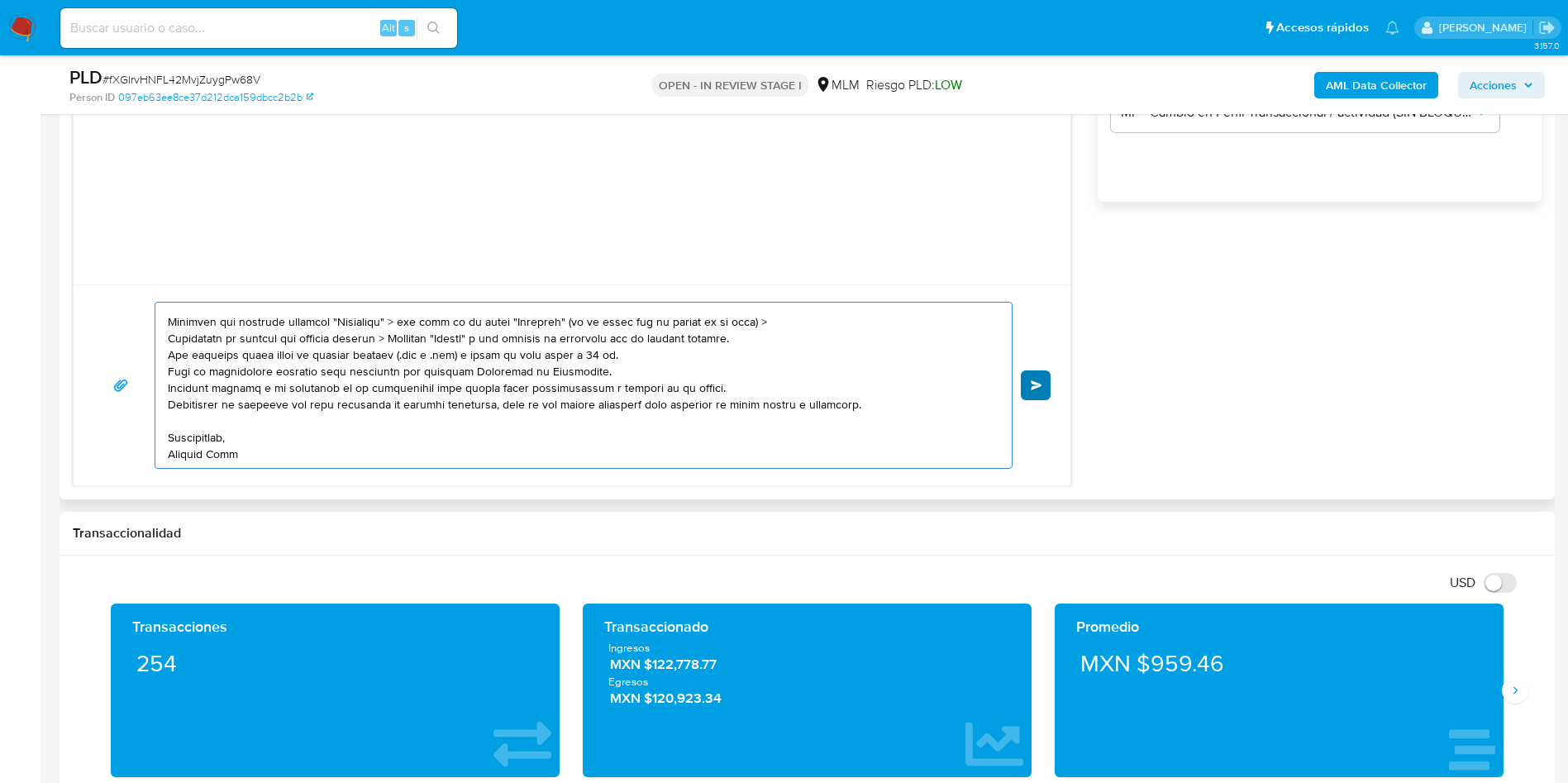
type textarea "Estimado FERNANDO RINCON MONTALVO, Te comunicamos que se ha identificado un cam…"
click at [1042, 385] on span "Enviar" at bounding box center [1037, 385] width 12 height 10
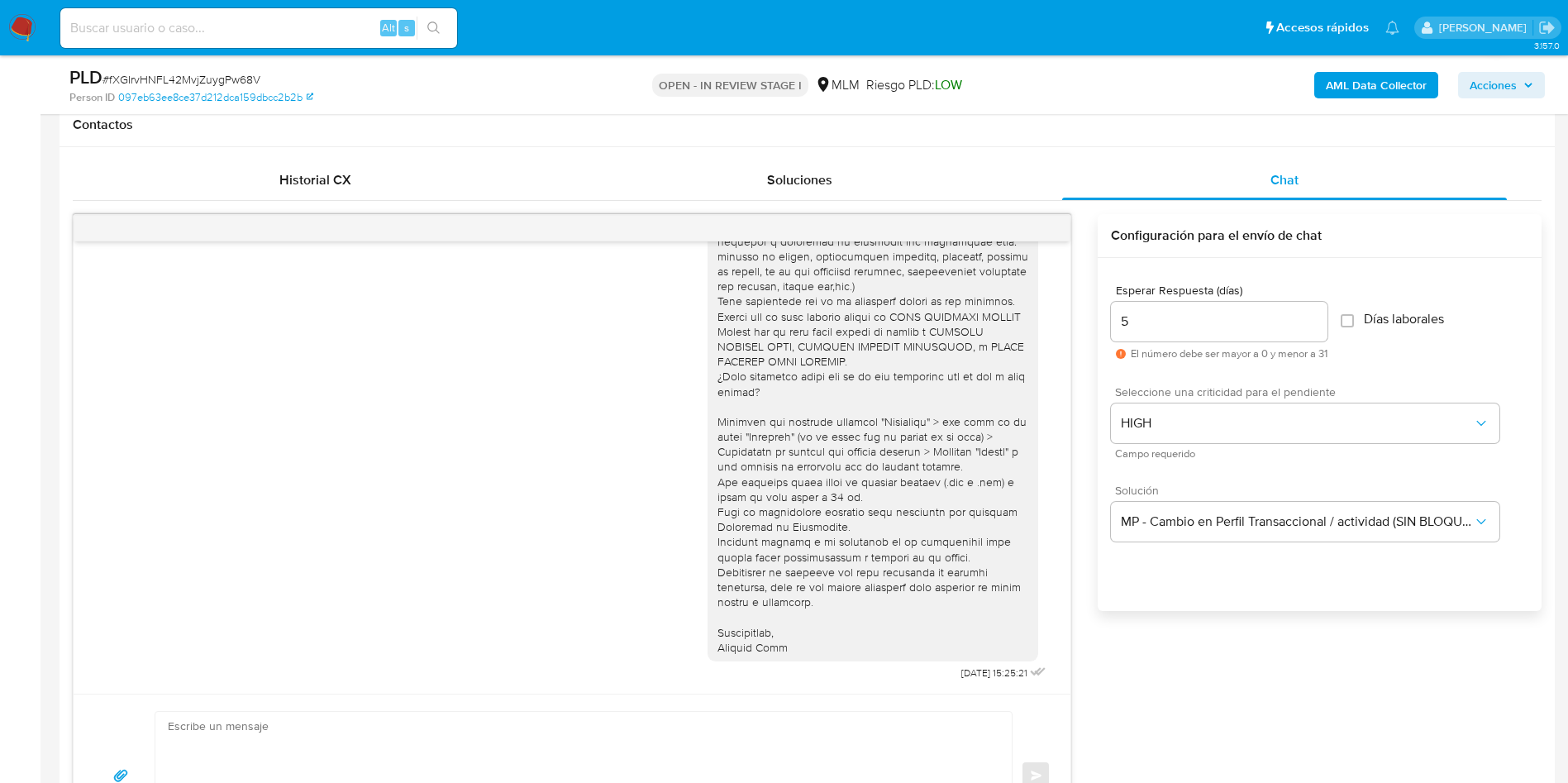
scroll to position [675, 0]
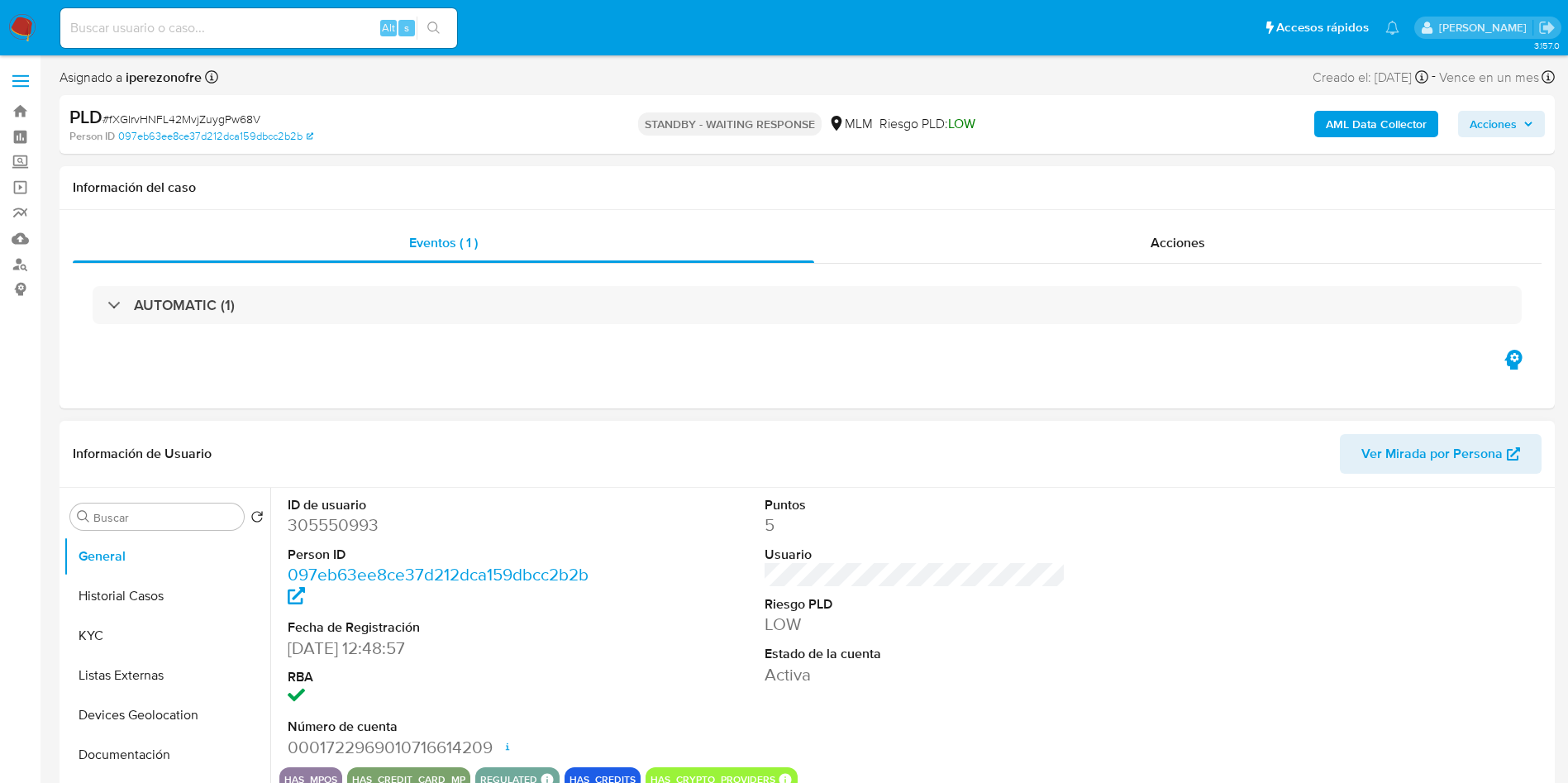
select select "10"
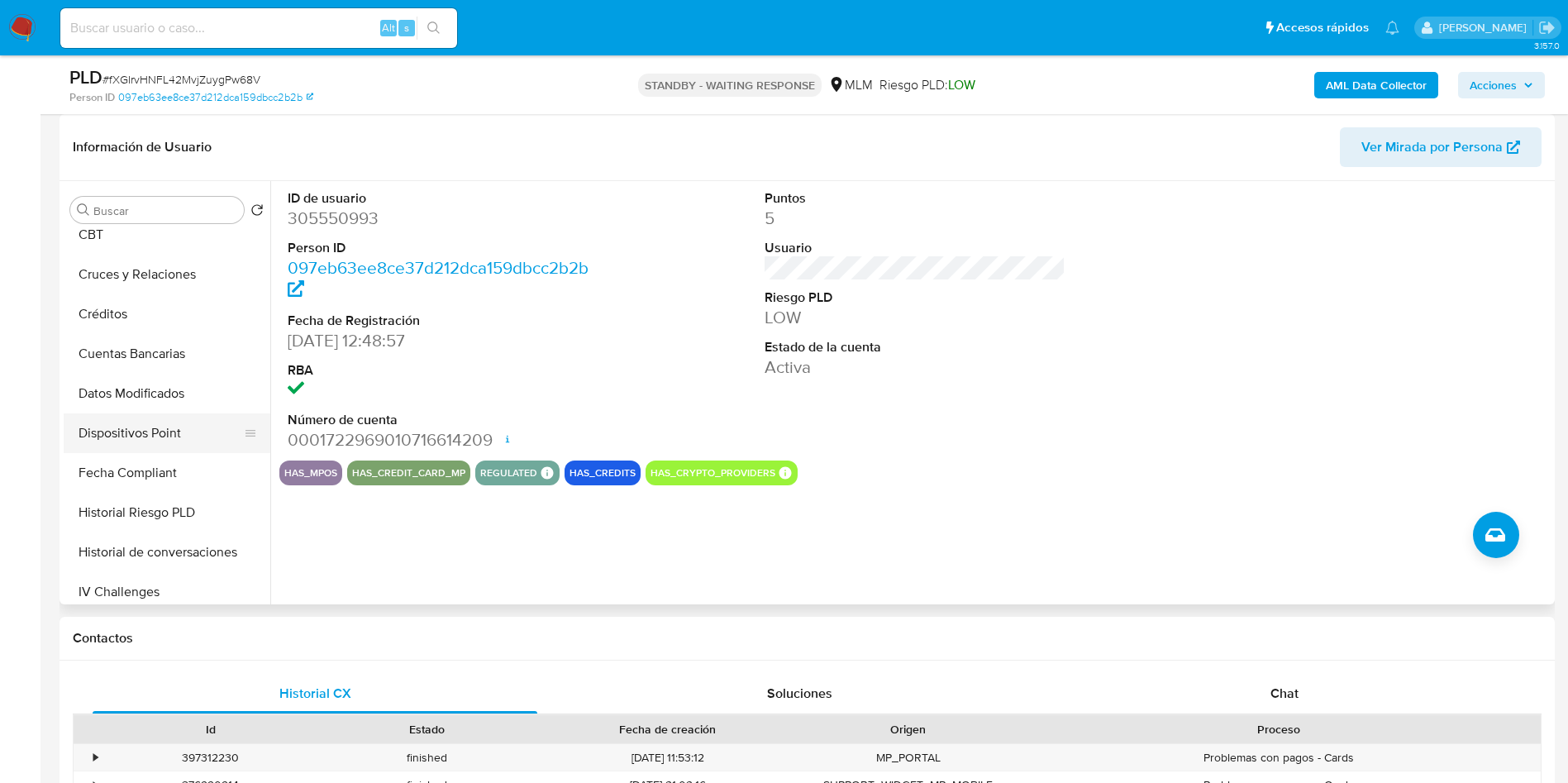
scroll to position [496, 0]
click at [142, 415] on button "Historial de conversaciones" at bounding box center [160, 429] width 194 height 40
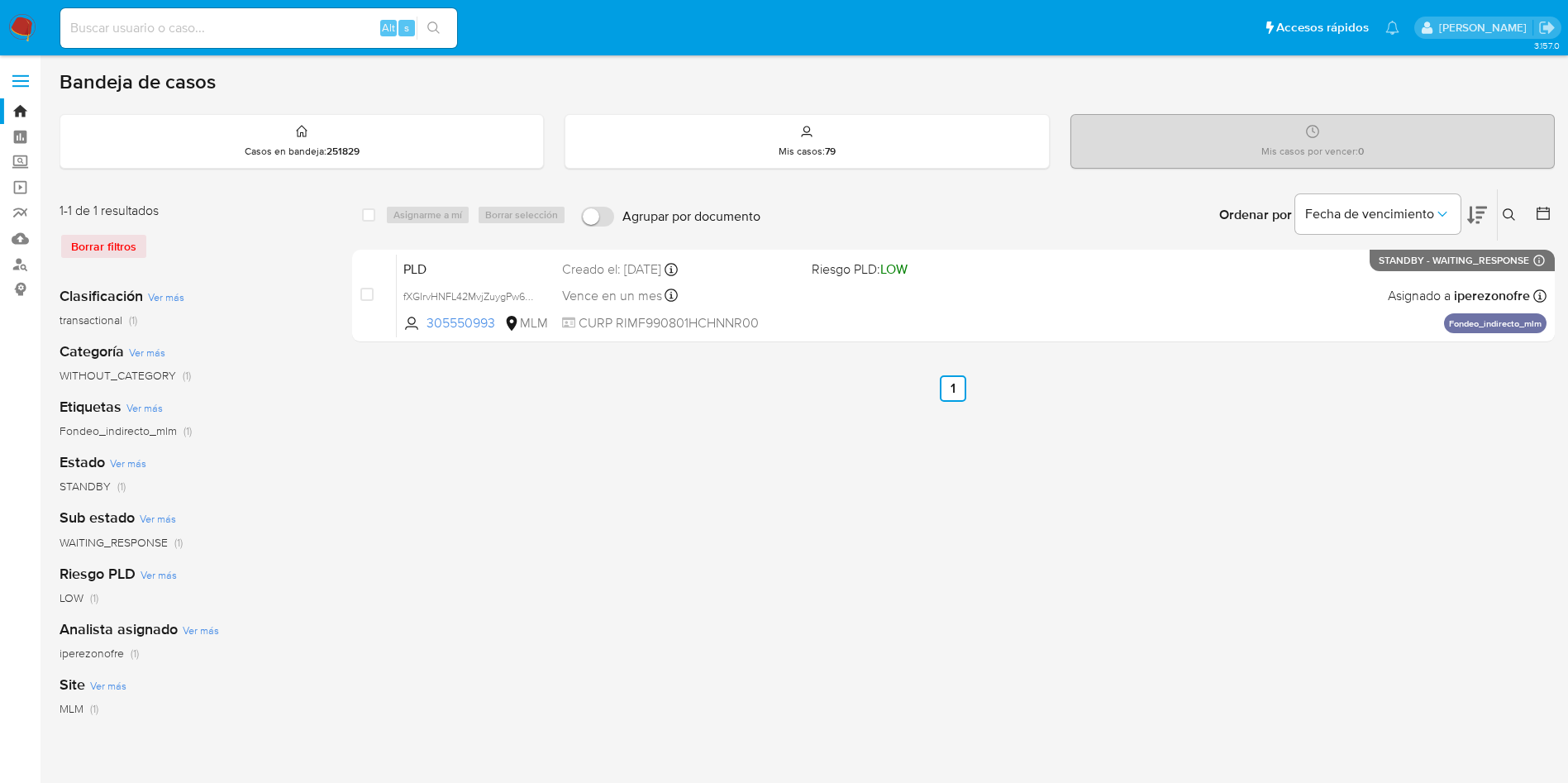
click at [1508, 205] on button at bounding box center [1512, 215] width 27 height 20
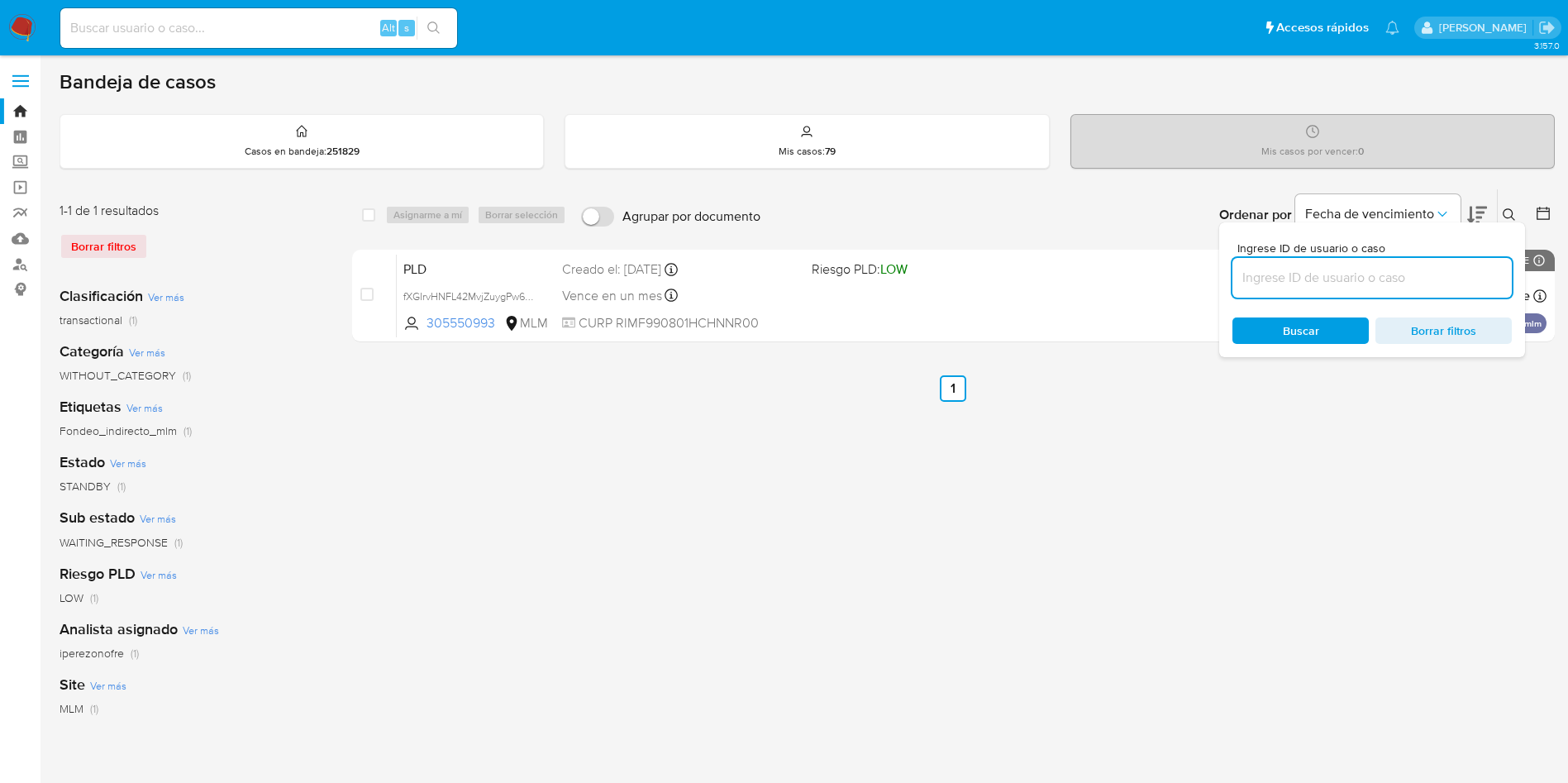
click at [1366, 269] on input at bounding box center [1373, 278] width 280 height 22
type input "BBlBVTSHOxnMKUGaIA9LwK7e"
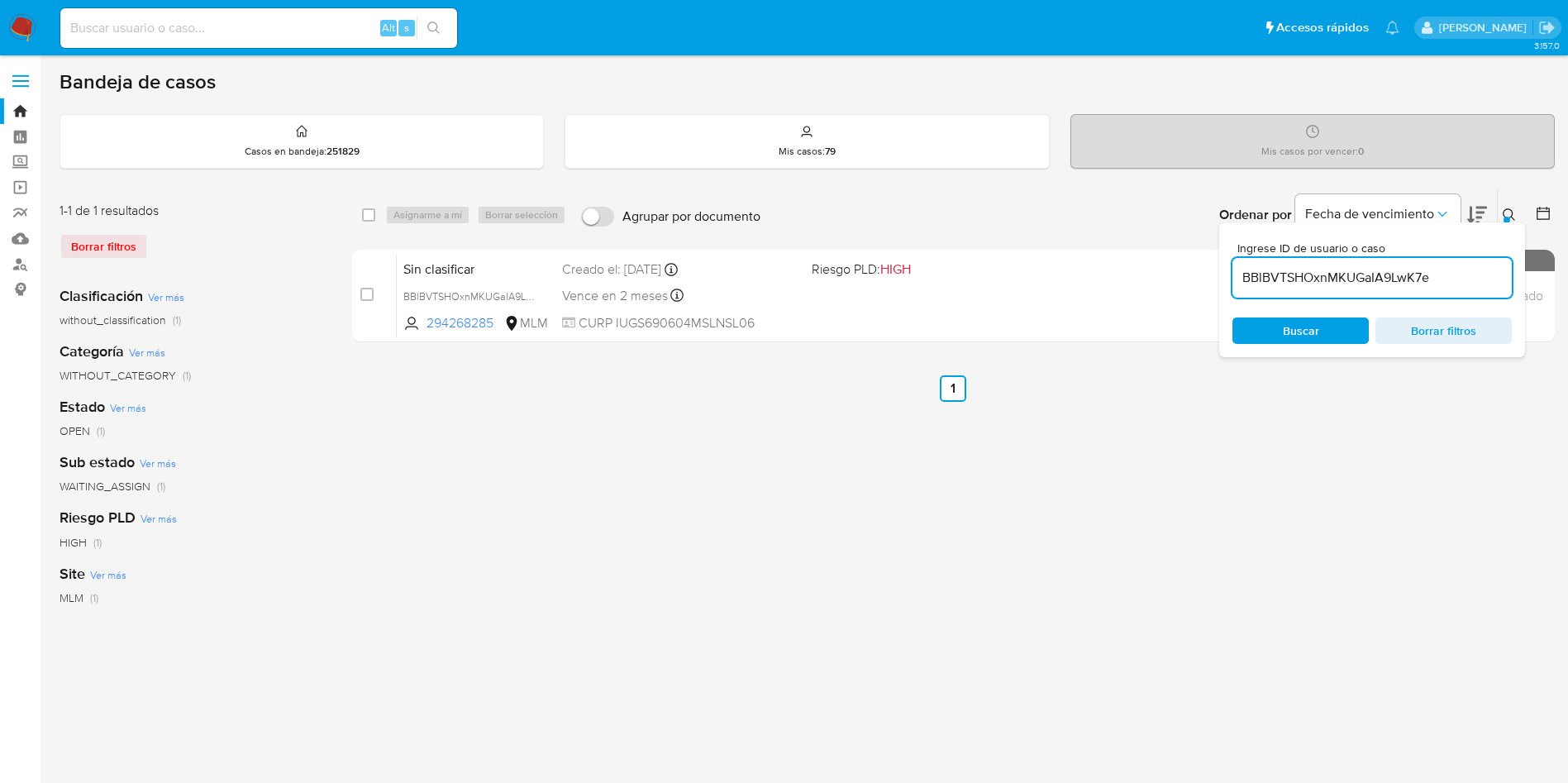
click at [1306, 326] on span "Buscar" at bounding box center [1301, 330] width 36 height 26
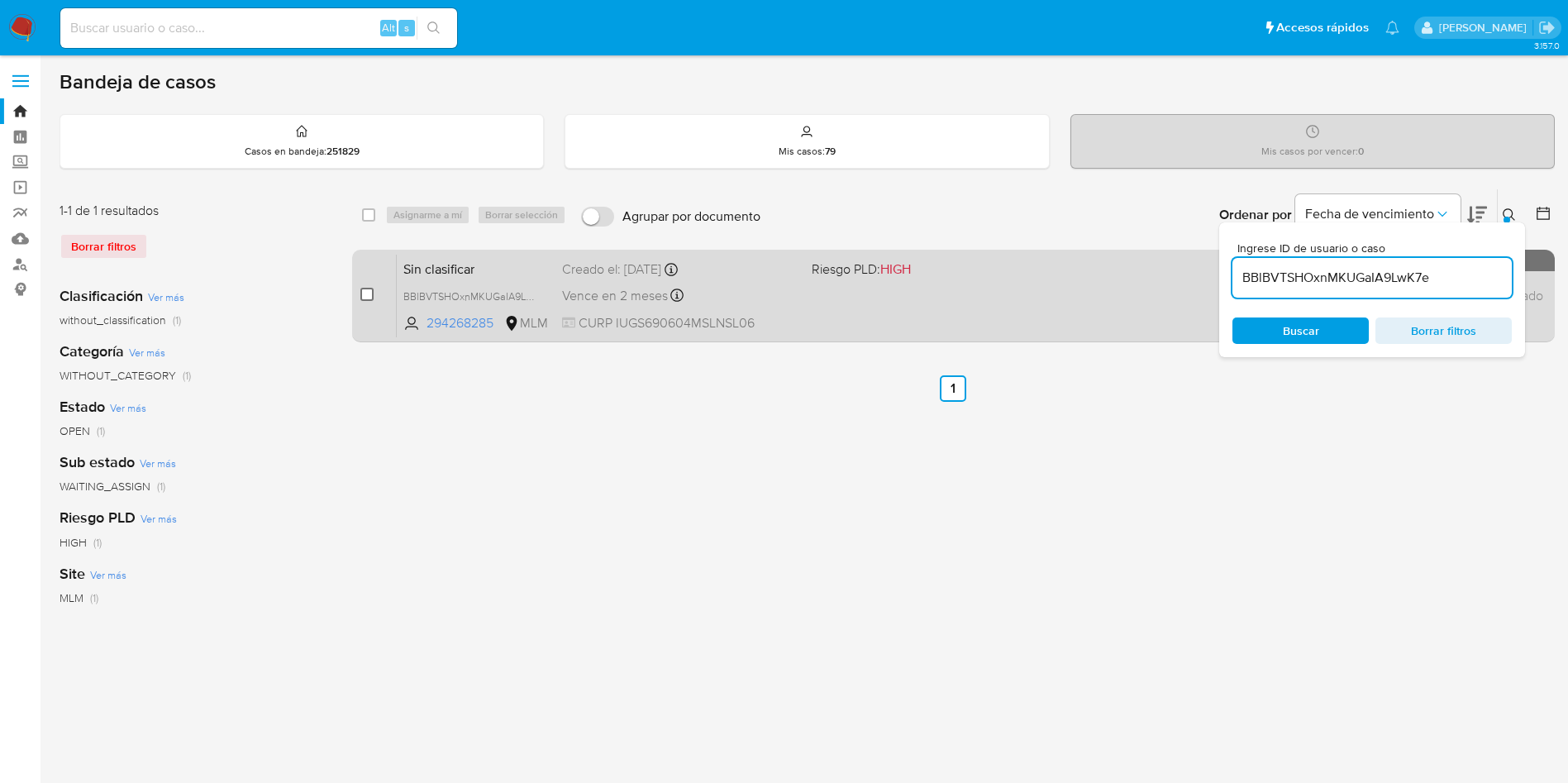
click at [362, 299] on input "checkbox" at bounding box center [367, 294] width 14 height 14
checkbox input "true"
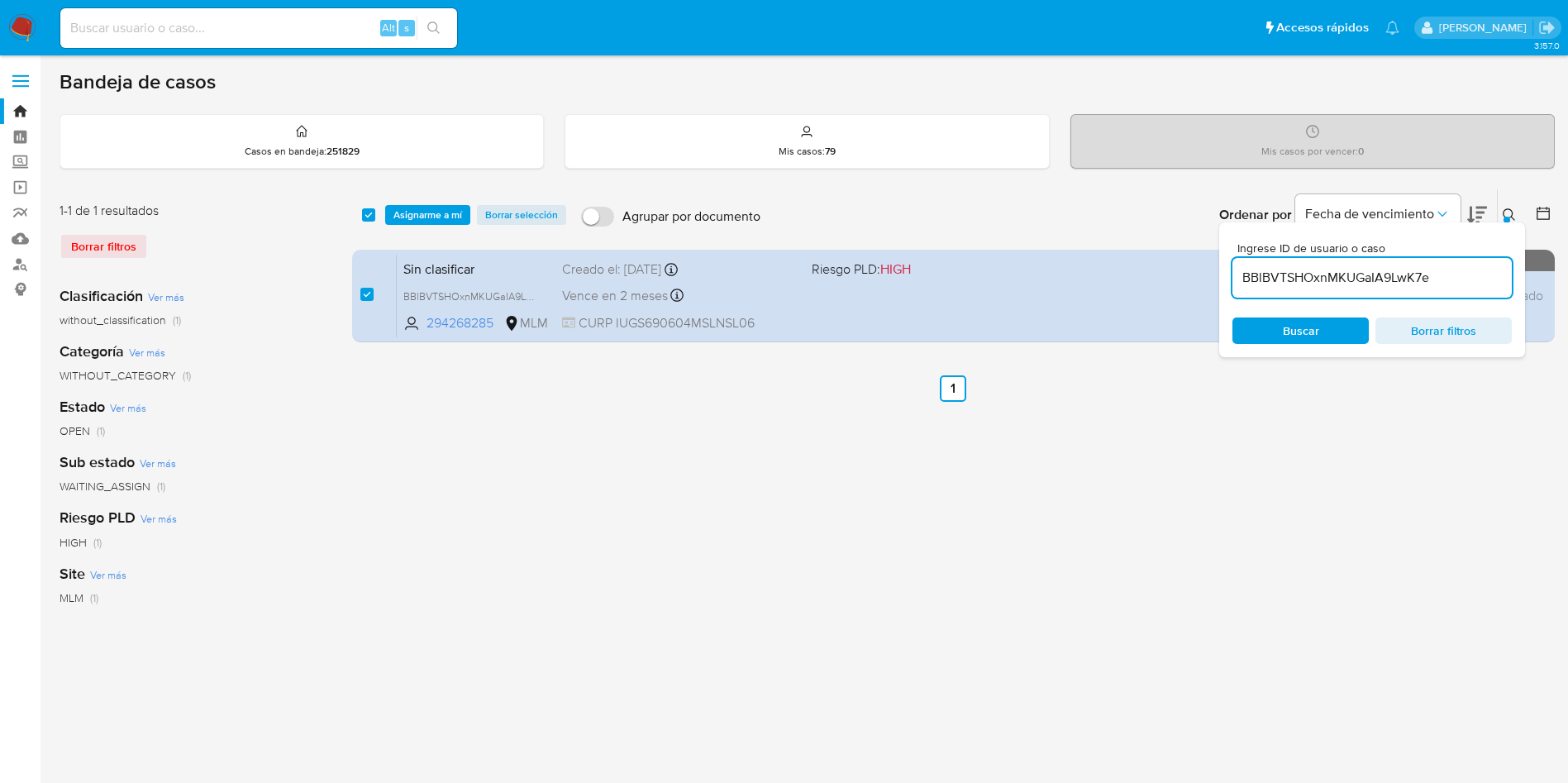
click at [405, 203] on div "select-all-cases-checkbox Asignarme a mí Borrar selección Agrupar por documento…" at bounding box center [954, 214] width 1203 height 51
click at [437, 213] on span "Asignarme a mí" at bounding box center [428, 215] width 69 height 16
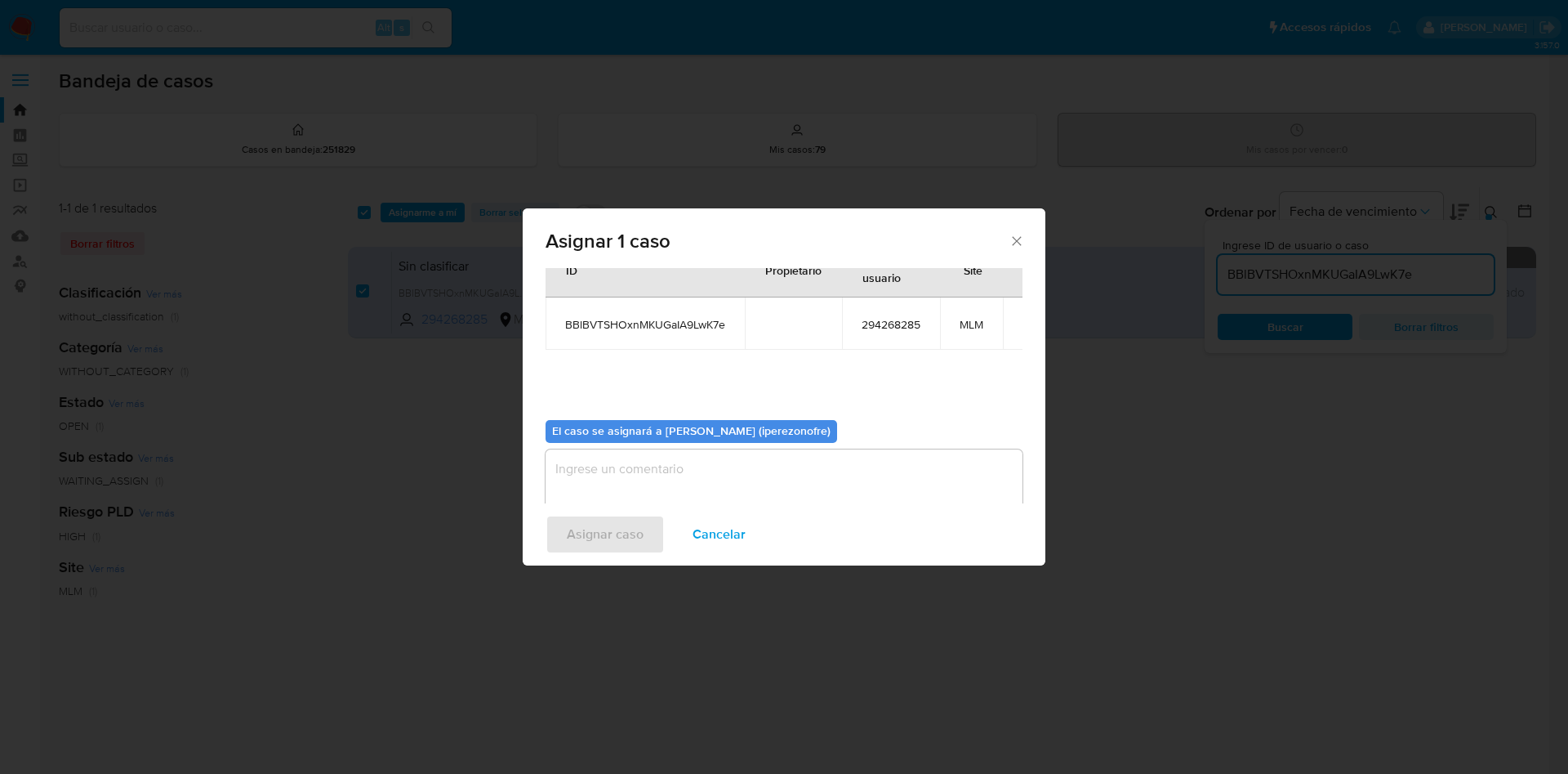
scroll to position [85, 0]
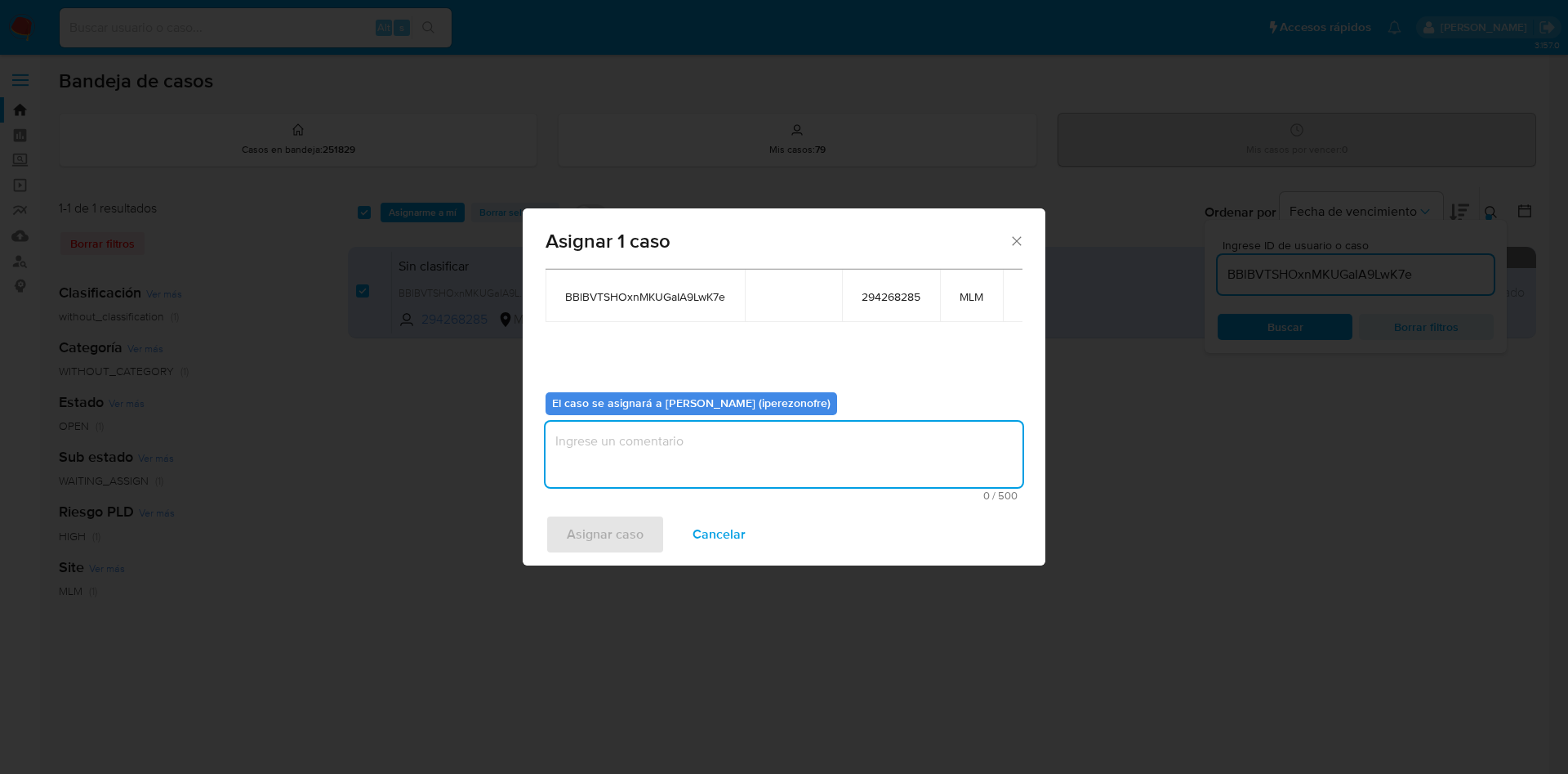
click at [806, 456] on textarea "assign-modal" at bounding box center [784, 454] width 477 height 66
type textarea "IPO"
click at [596, 541] on span "Asignar caso" at bounding box center [606, 534] width 77 height 36
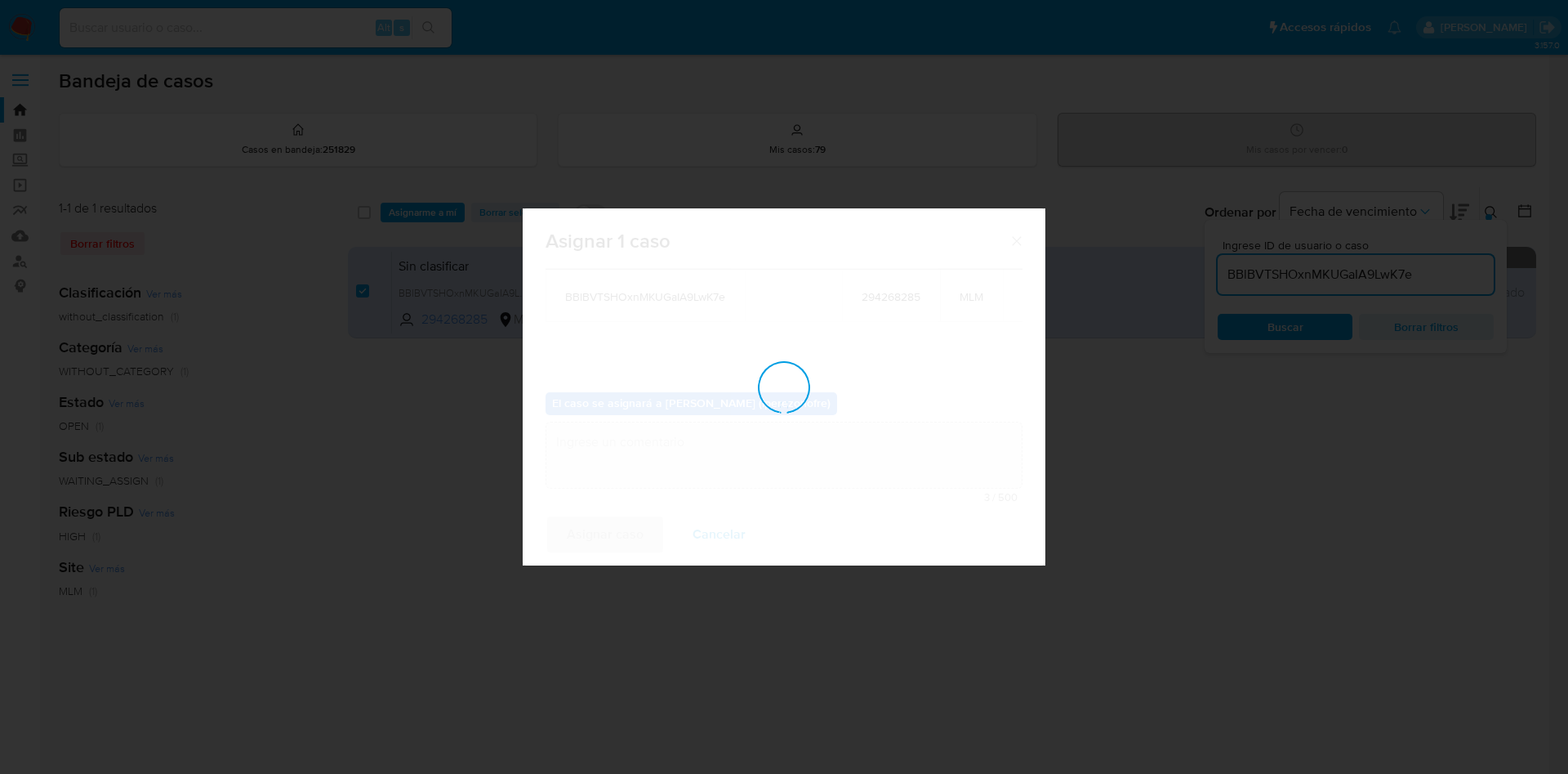
checkbox input "false"
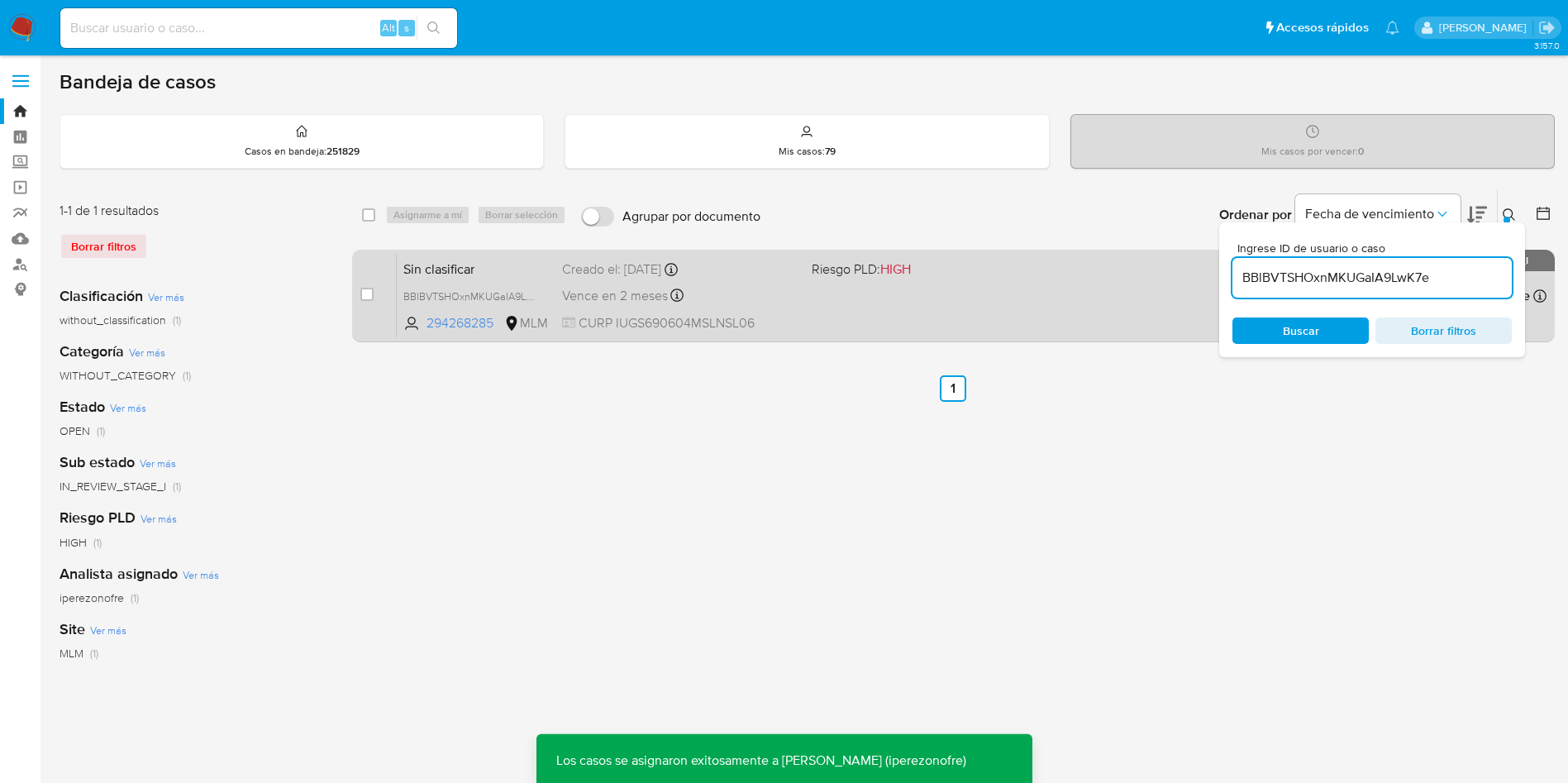
click at [773, 317] on span "CURP IUGS690604MSLNSL06" at bounding box center [680, 323] width 236 height 18
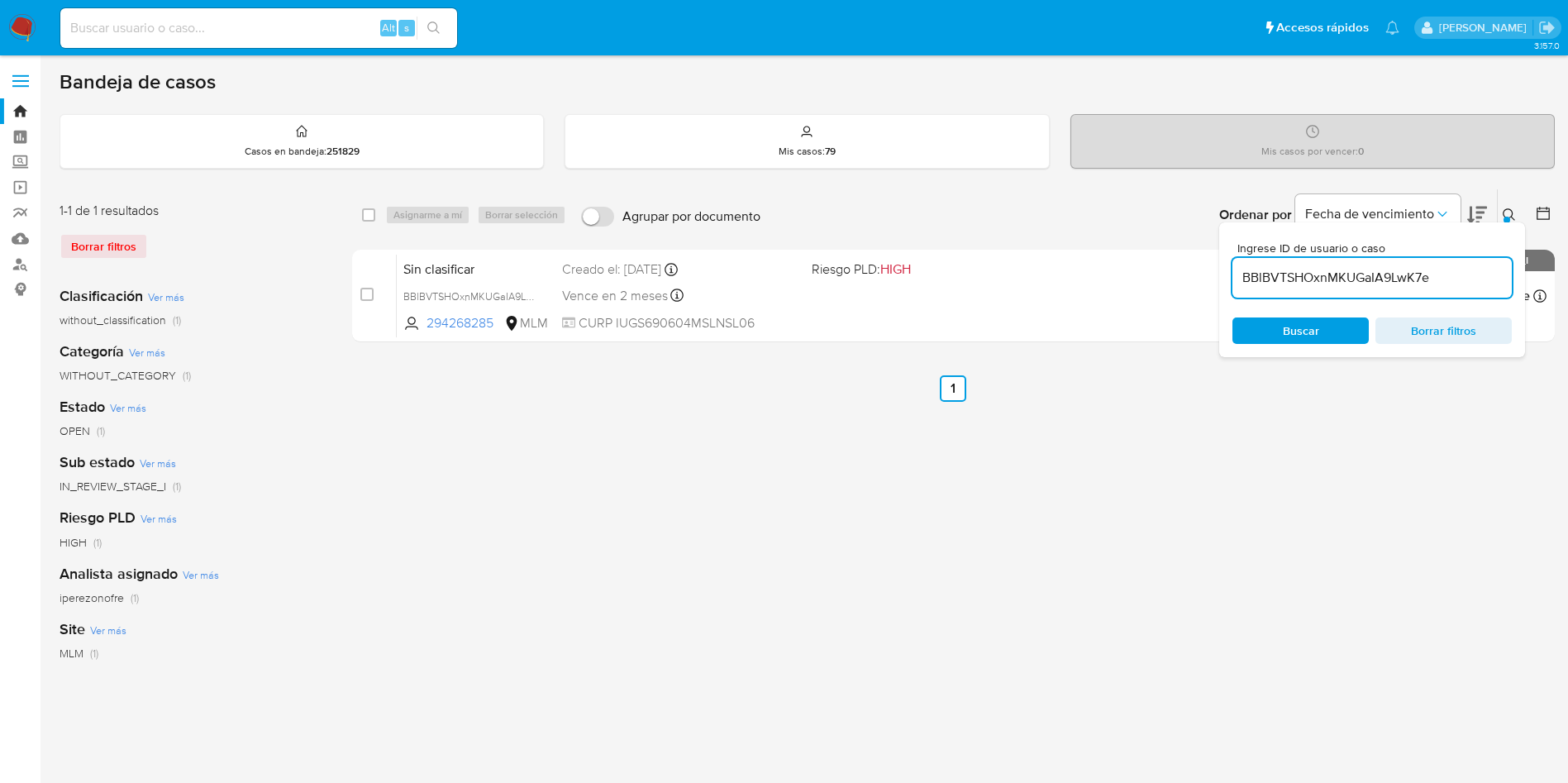
click at [1347, 280] on input "BBlBVTSHOxnMKUGaIA9LwK7e" at bounding box center [1373, 278] width 280 height 22
paste input "jauozIhxtqAQmyOIBqyJBq1D"
type input "jauozIhxtqAQmyOIBqyJBq1D"
click at [1323, 334] on span "Buscar" at bounding box center [1301, 330] width 114 height 23
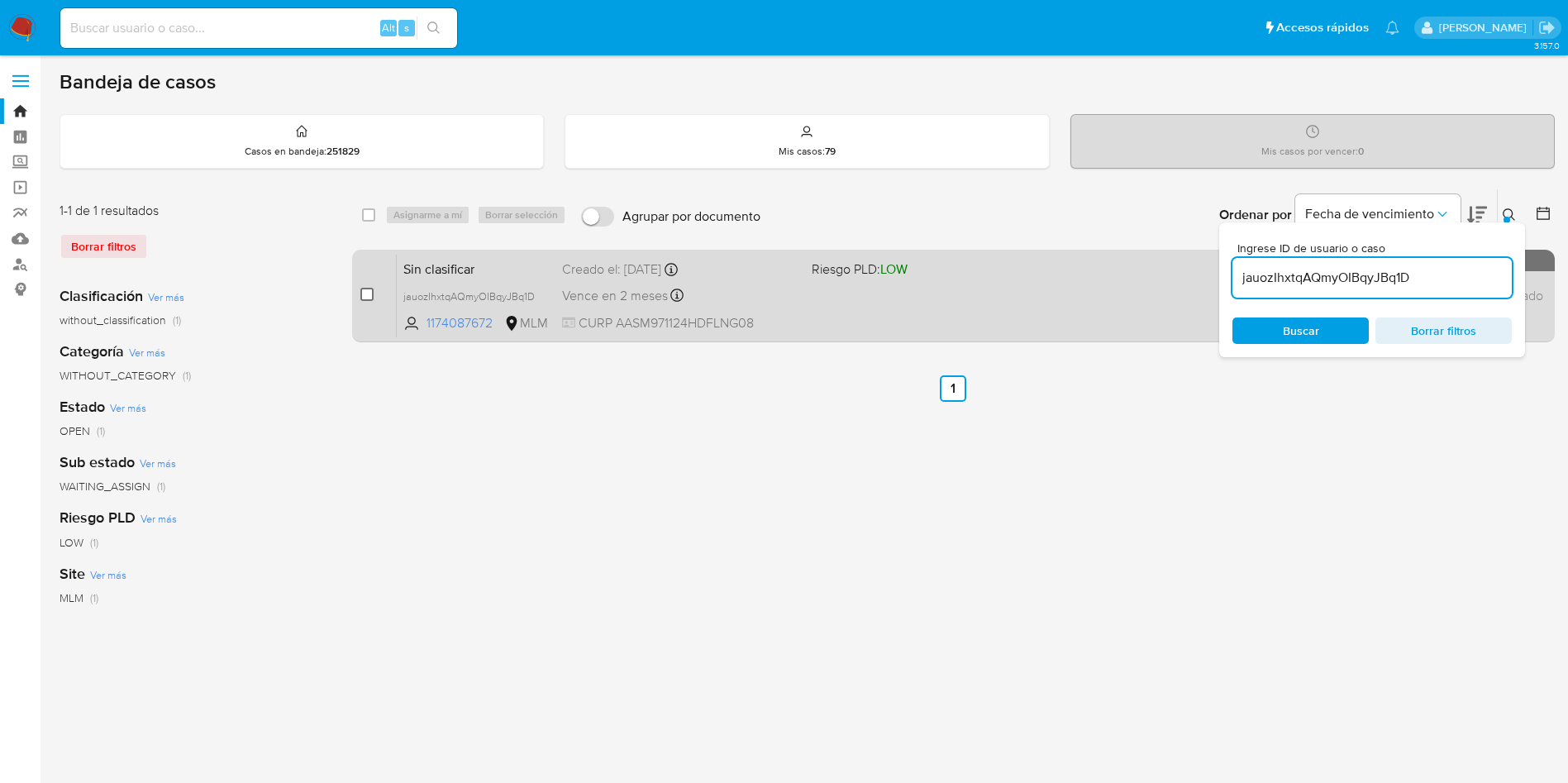
click at [368, 295] on input "checkbox" at bounding box center [367, 294] width 14 height 14
checkbox input "true"
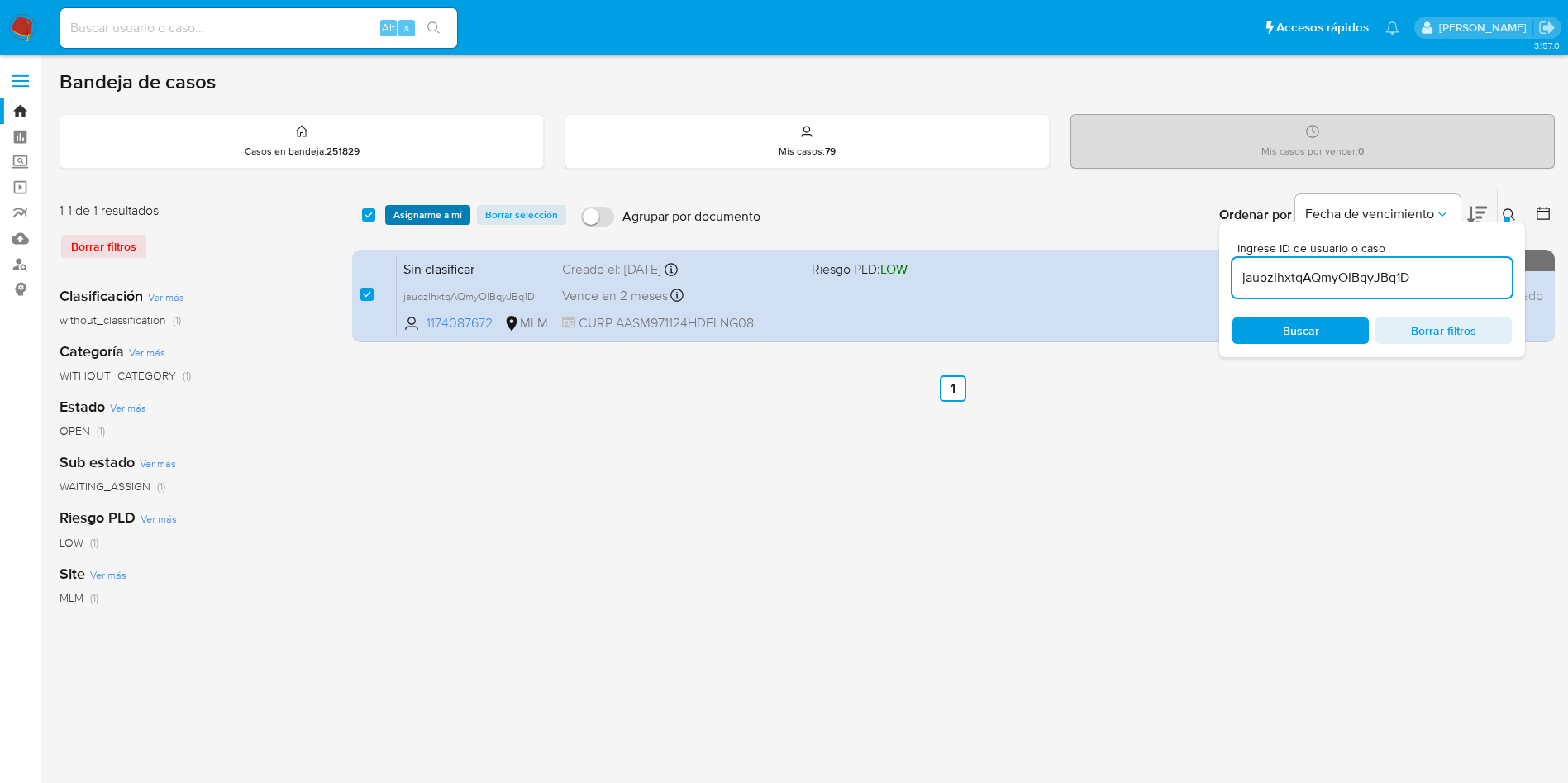
click at [433, 210] on span "Asignarme a mí" at bounding box center [428, 215] width 69 height 16
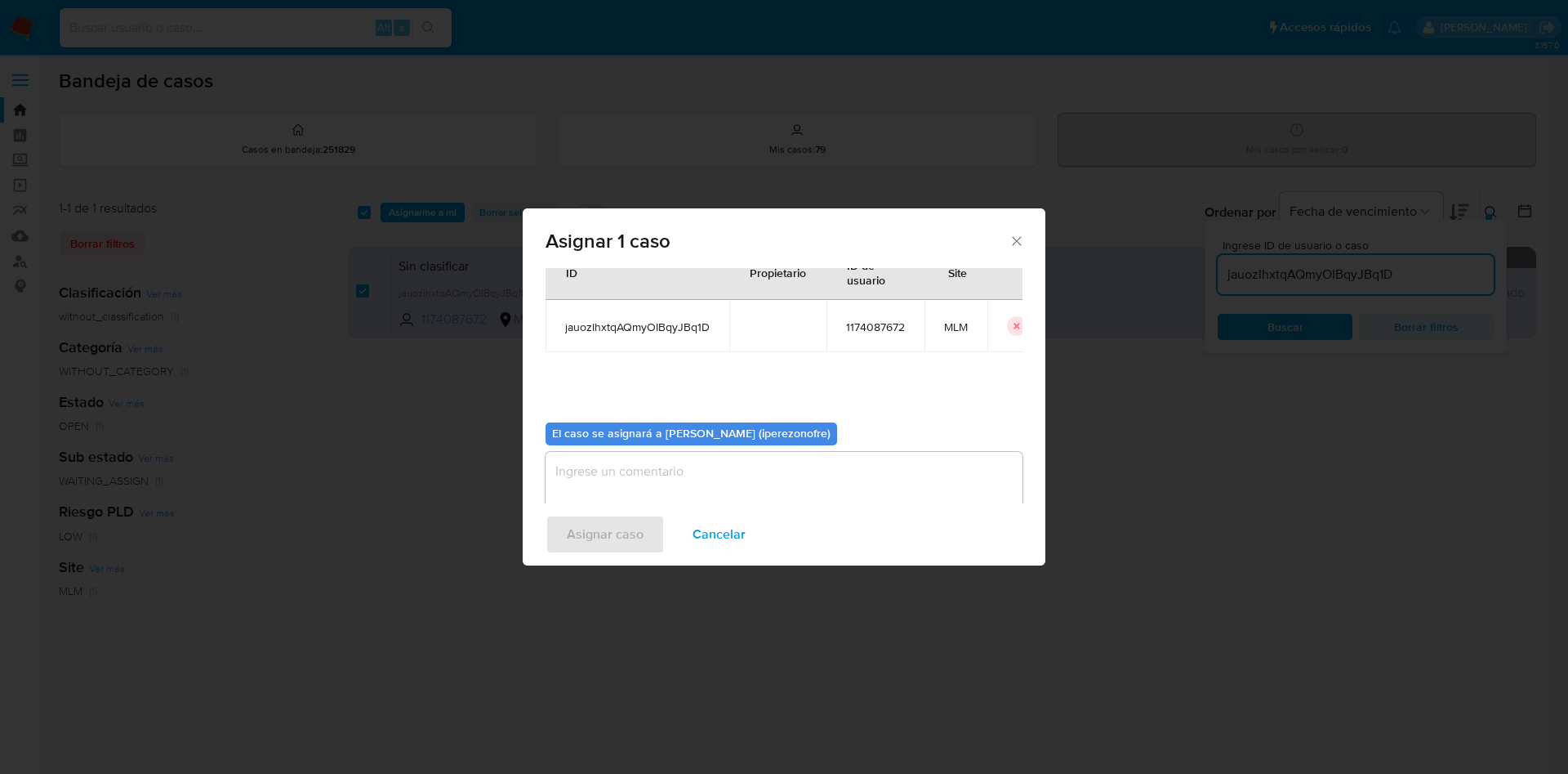
scroll to position [85, 0]
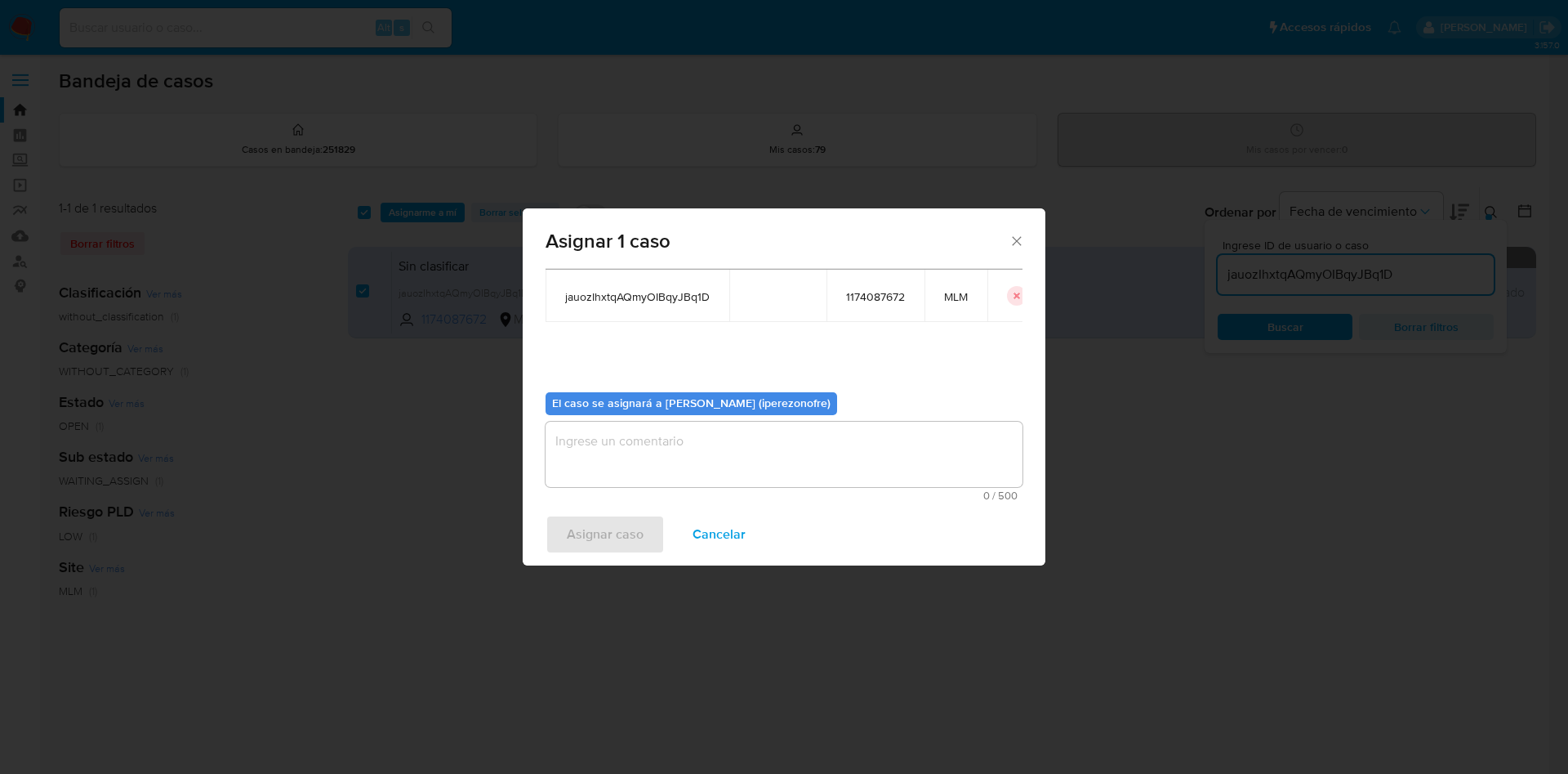
click at [804, 453] on textarea "assign-modal" at bounding box center [784, 454] width 477 height 66
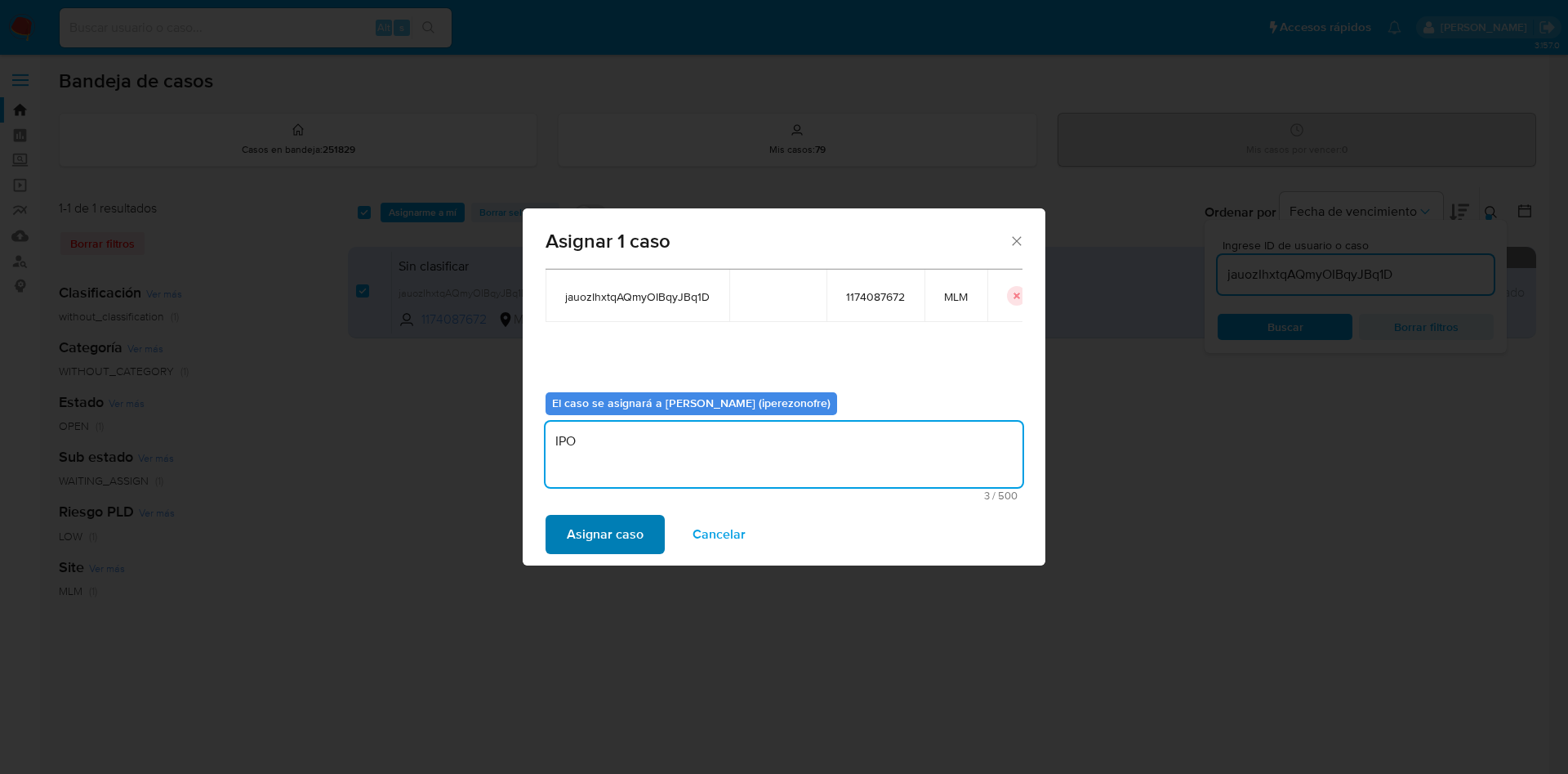
type textarea "IPO"
click at [619, 531] on span "Asignar caso" at bounding box center [606, 534] width 77 height 36
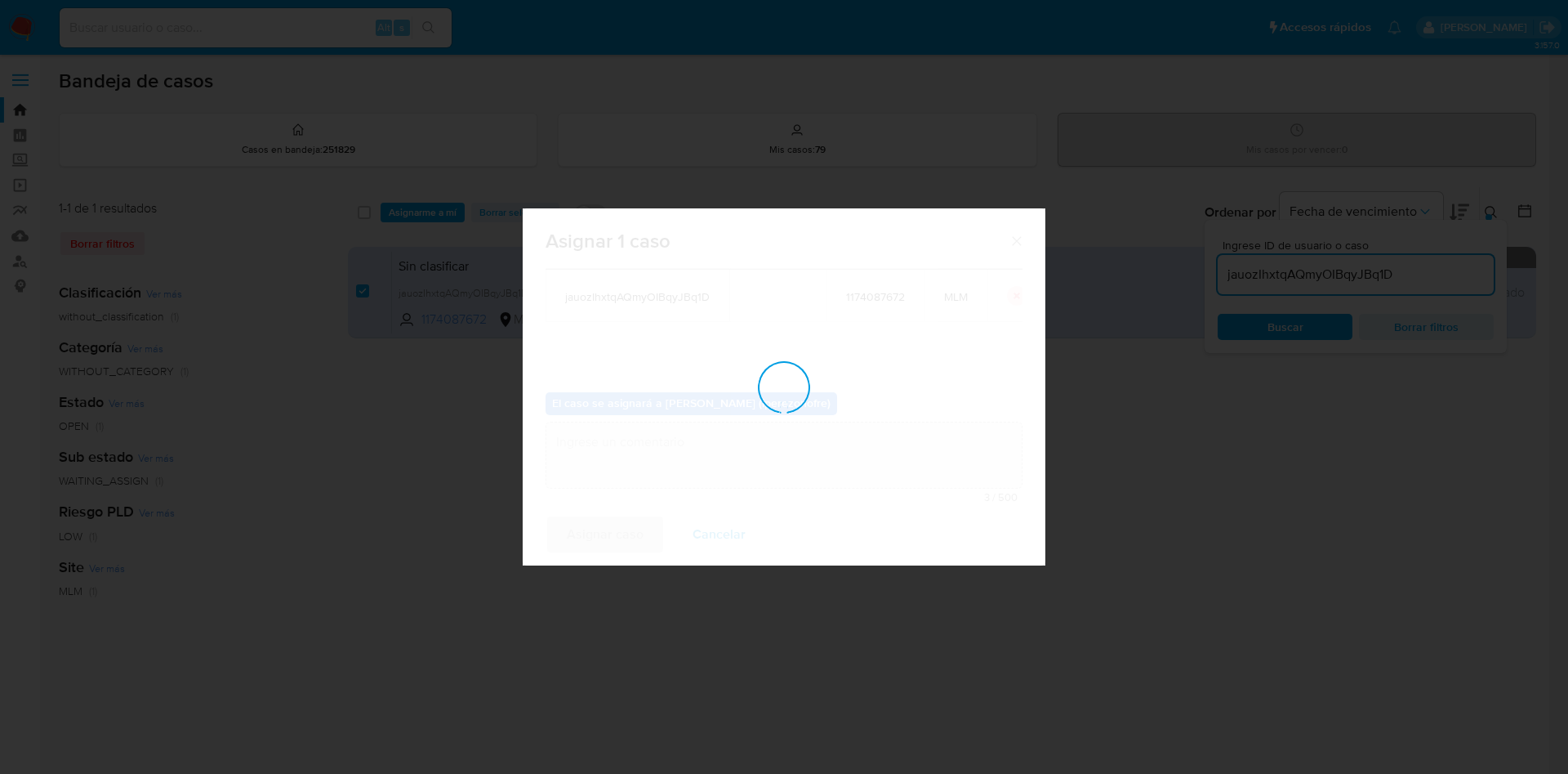
checkbox input "false"
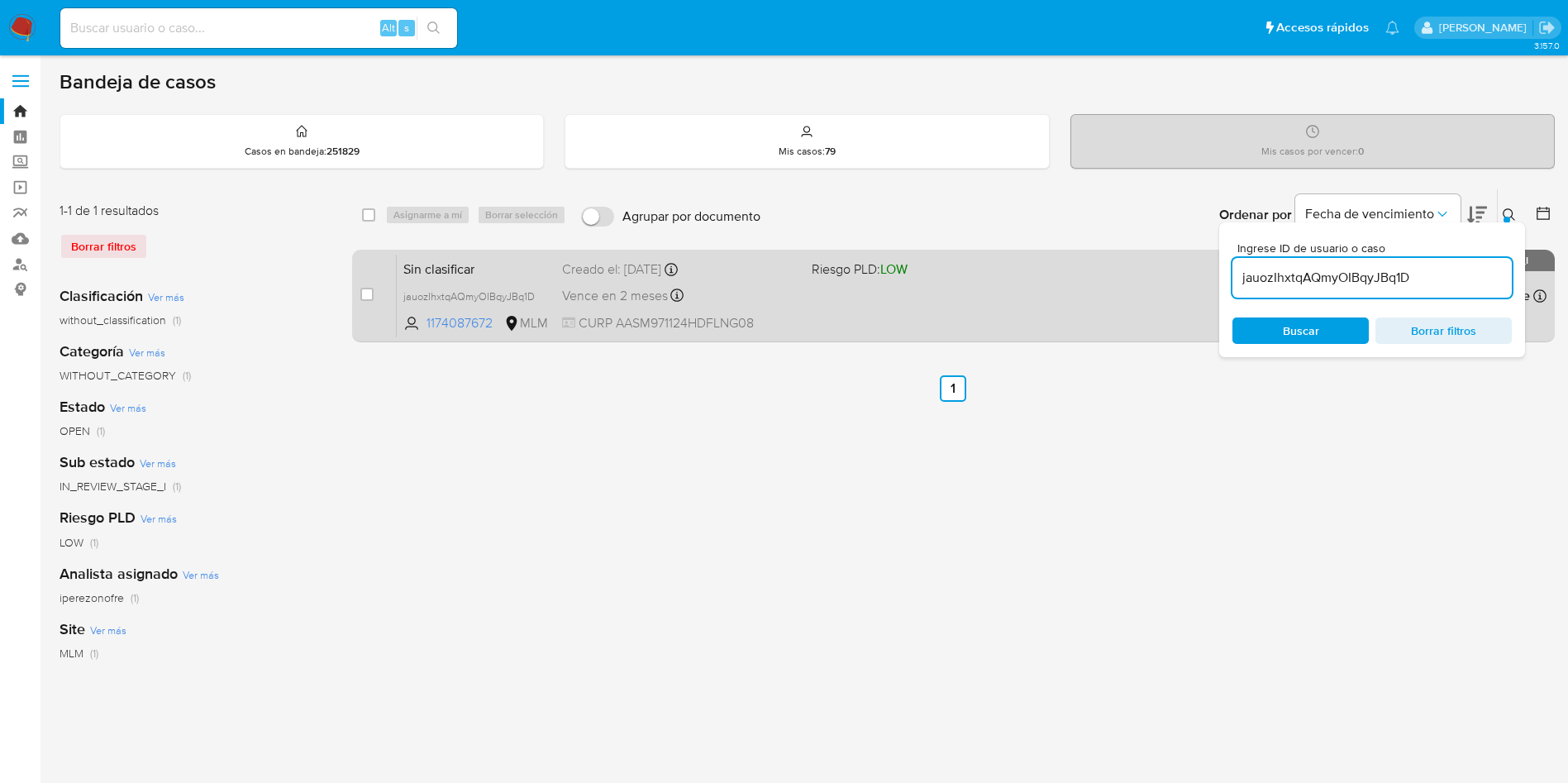
click at [858, 310] on div "Sin clasificar jauozIhxtqAQmyOIBqyJBq1D 1174087672 MLM Riesgo PLD: LOW Creado e…" at bounding box center [972, 295] width 1150 height 84
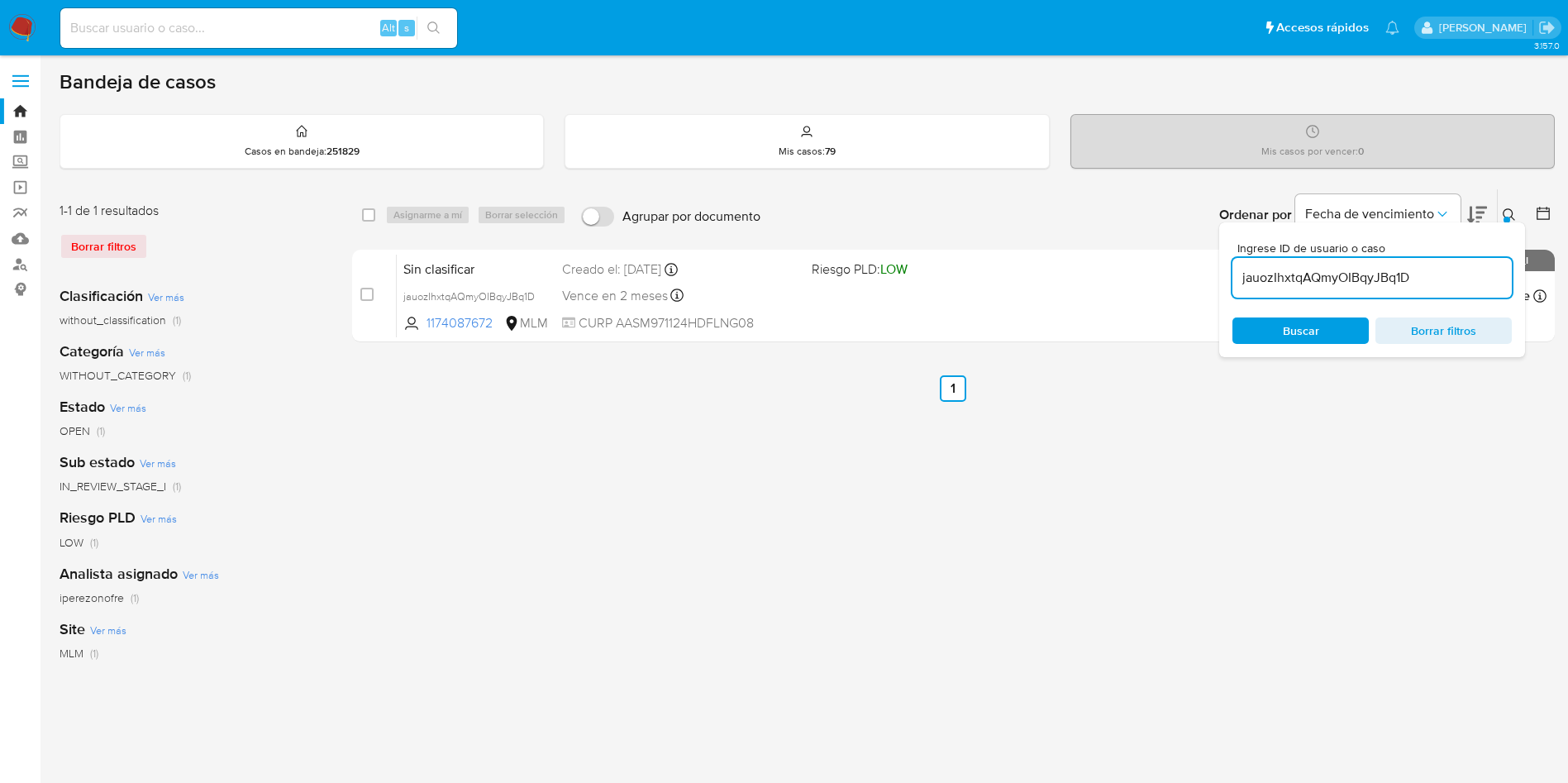
click at [1382, 272] on input "jauozIhxtqAQmyOIBqyJBq1D" at bounding box center [1373, 278] width 280 height 22
paste input "kSoRH7OAiuKcD3ADusMh7G9s"
type input "kSoRH7OAiuKcD3ADusMh7G9s"
click at [1308, 332] on span "Buscar" at bounding box center [1301, 330] width 36 height 26
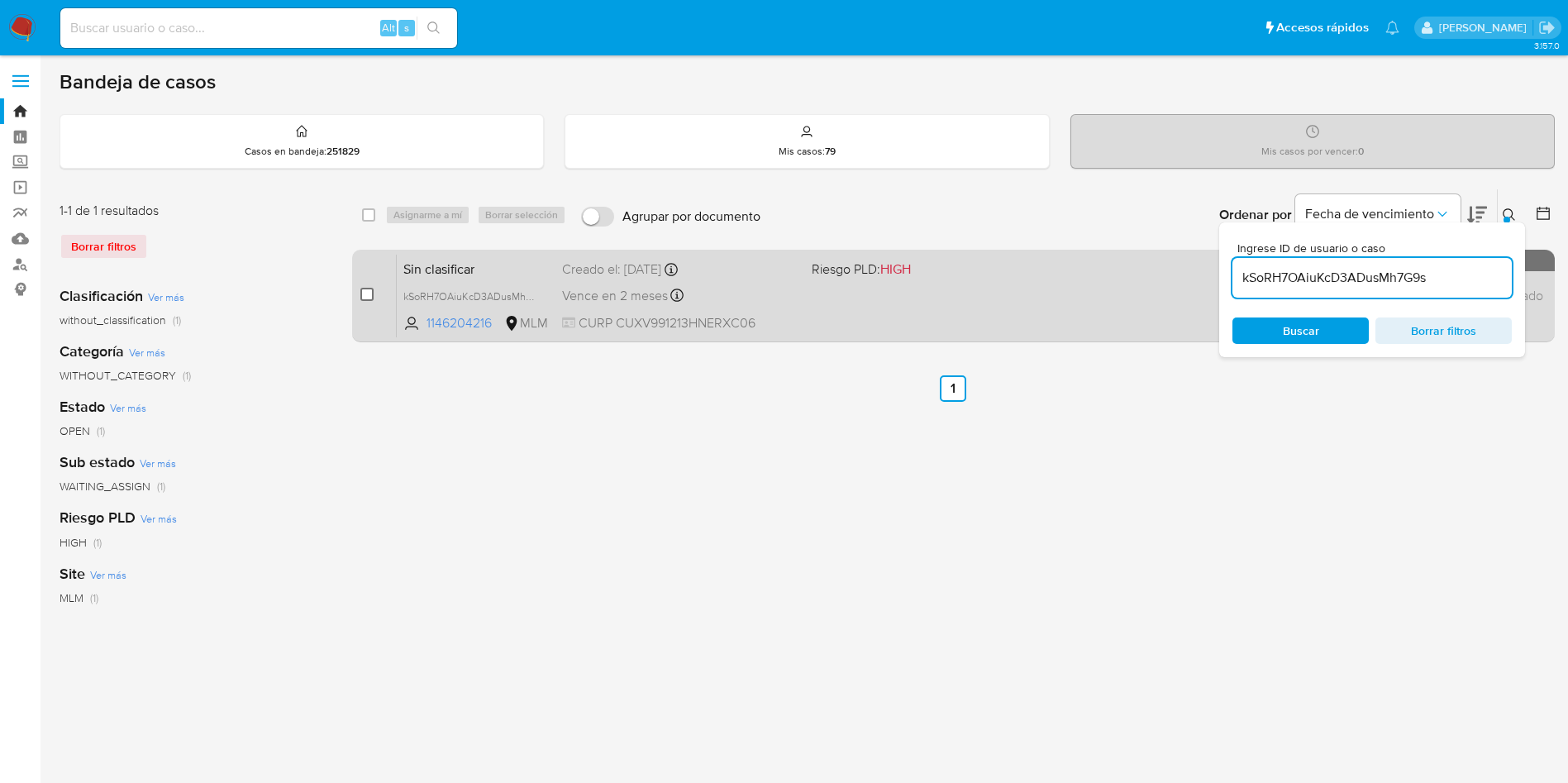
click at [363, 292] on input "checkbox" at bounding box center [367, 294] width 14 height 14
checkbox input "true"
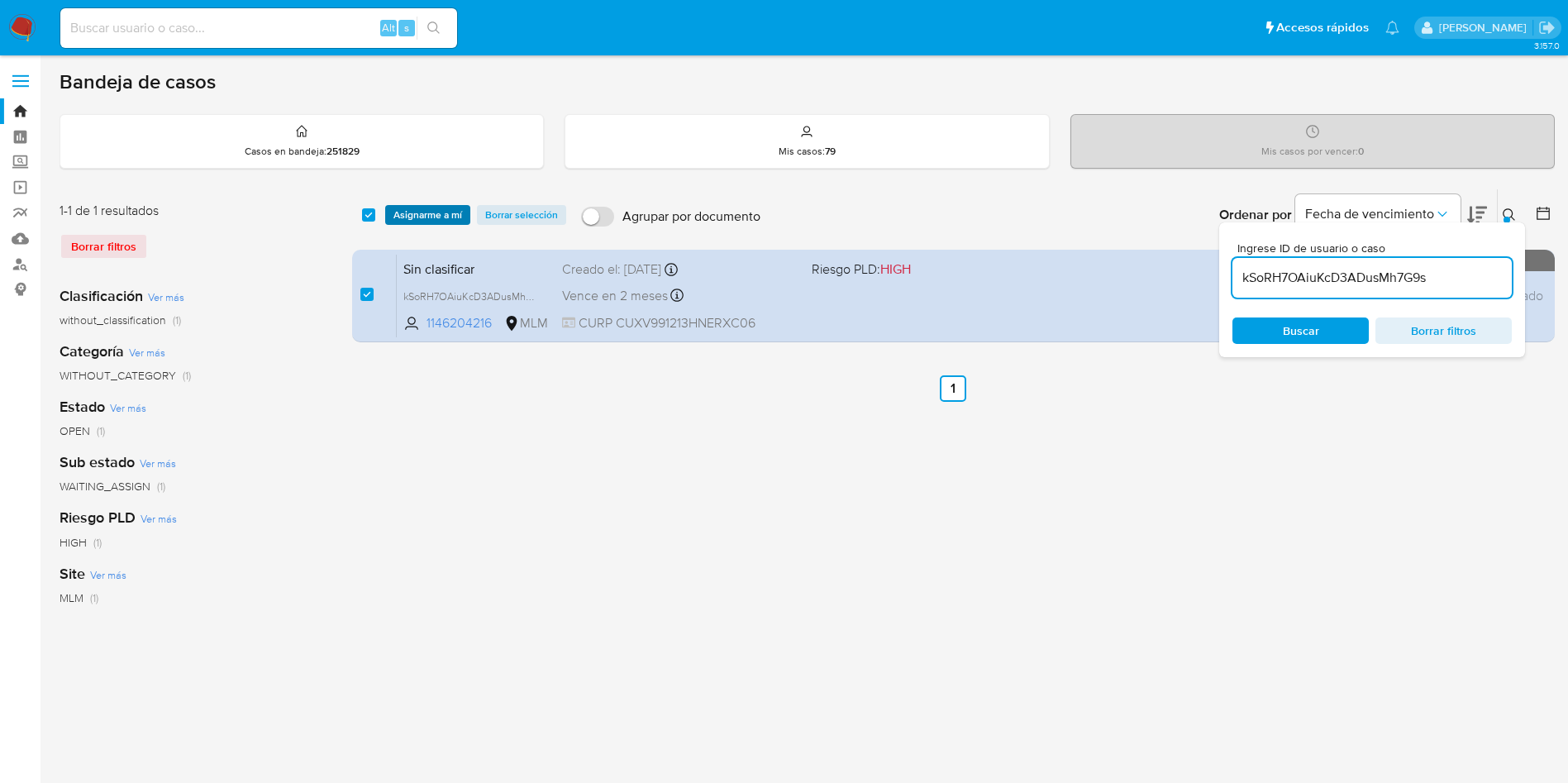
click at [440, 207] on span "Asignarme a mí" at bounding box center [428, 215] width 69 height 16
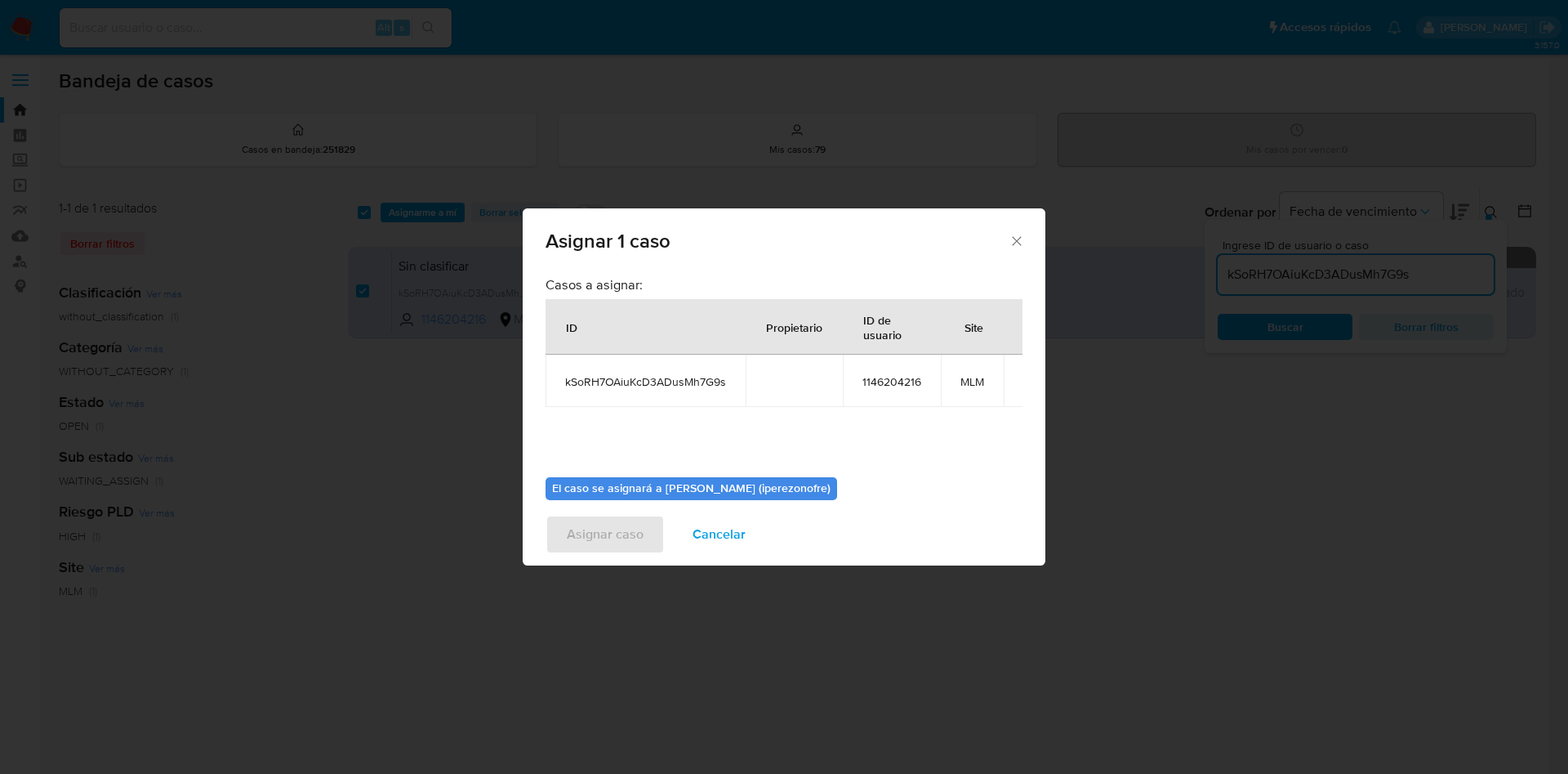
scroll to position [85, 0]
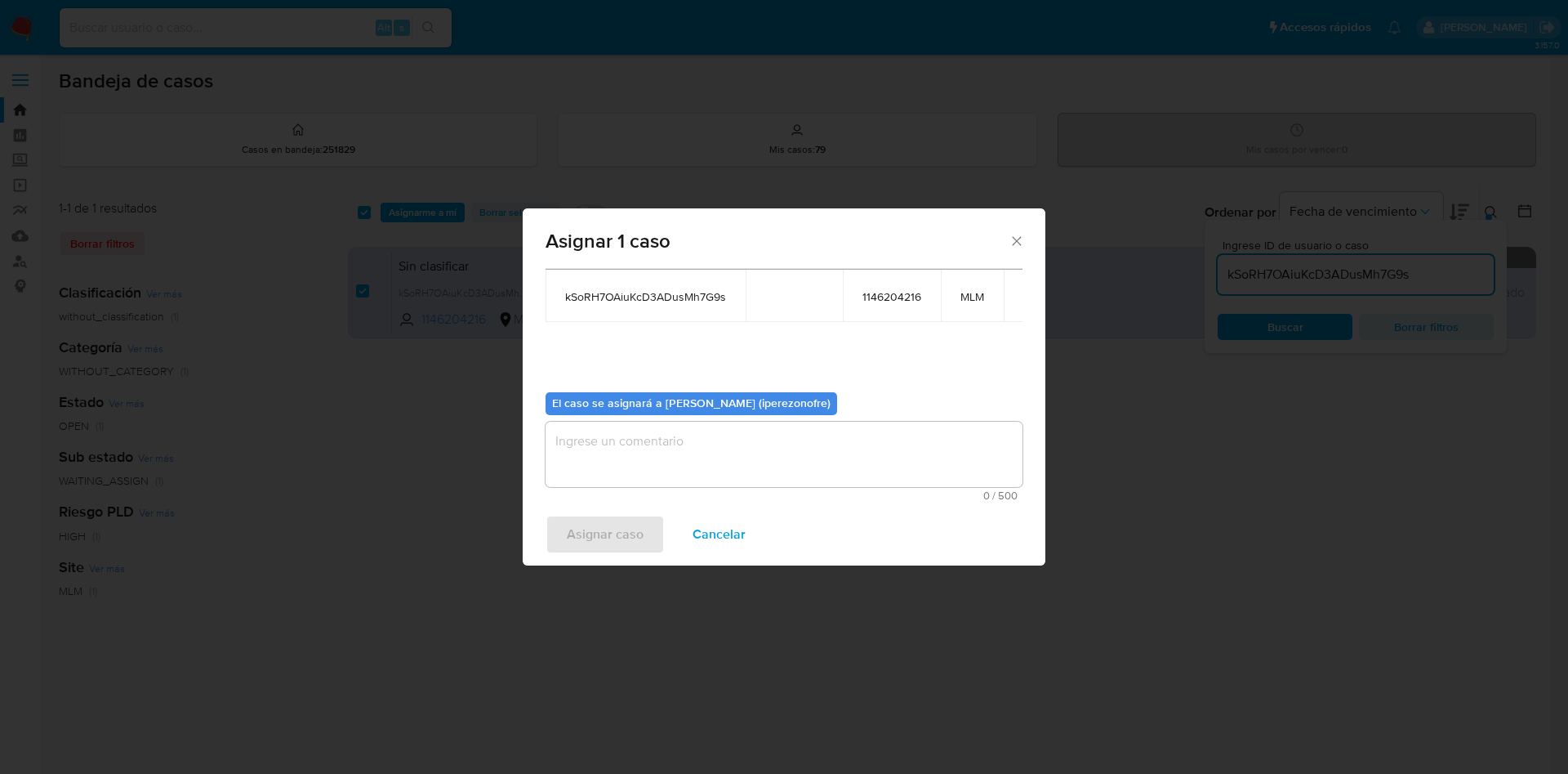
click at [819, 477] on textarea "assign-modal" at bounding box center [784, 454] width 477 height 66
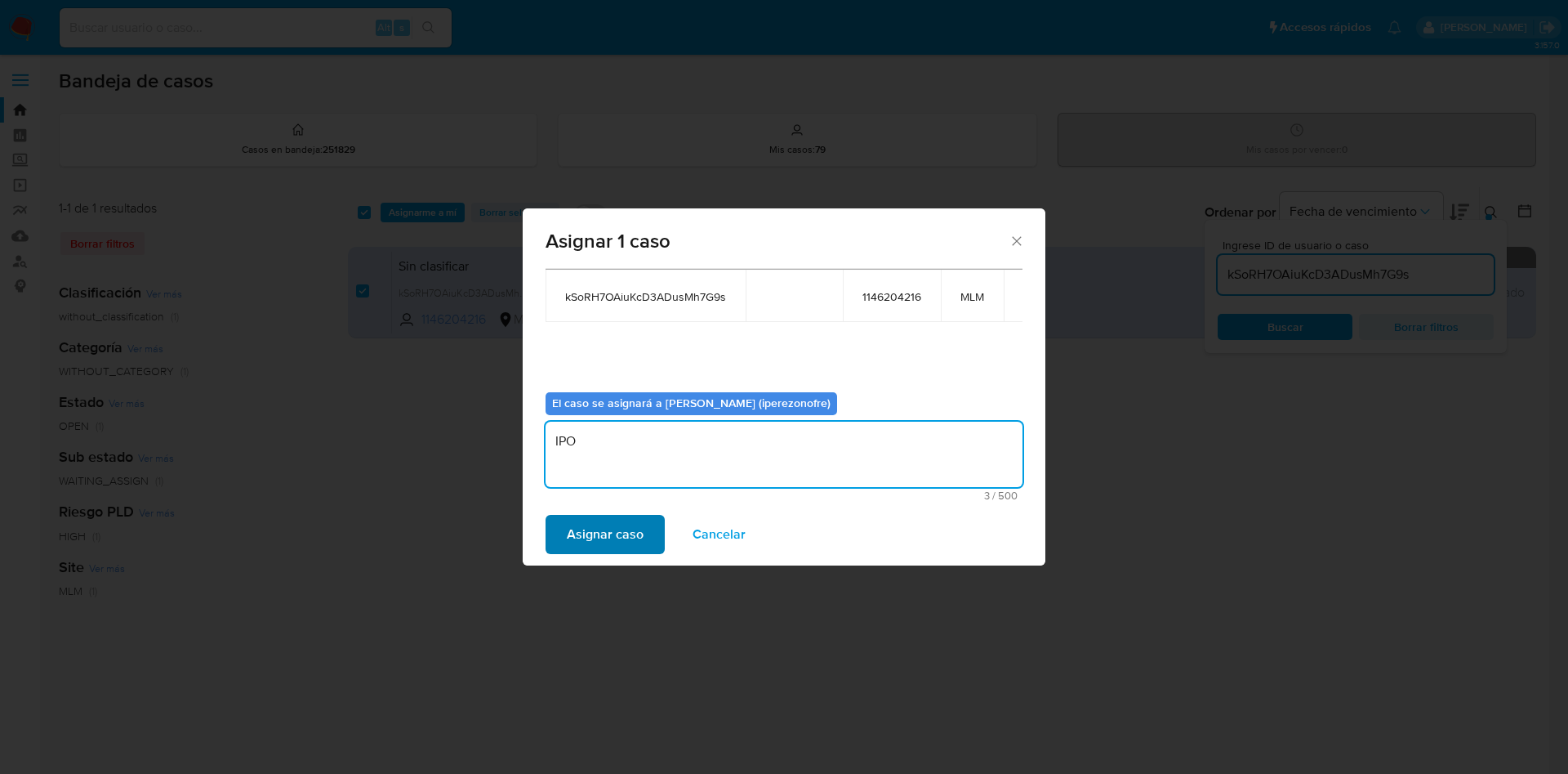
type textarea "IPO"
click at [604, 523] on span "Asignar caso" at bounding box center [606, 534] width 77 height 36
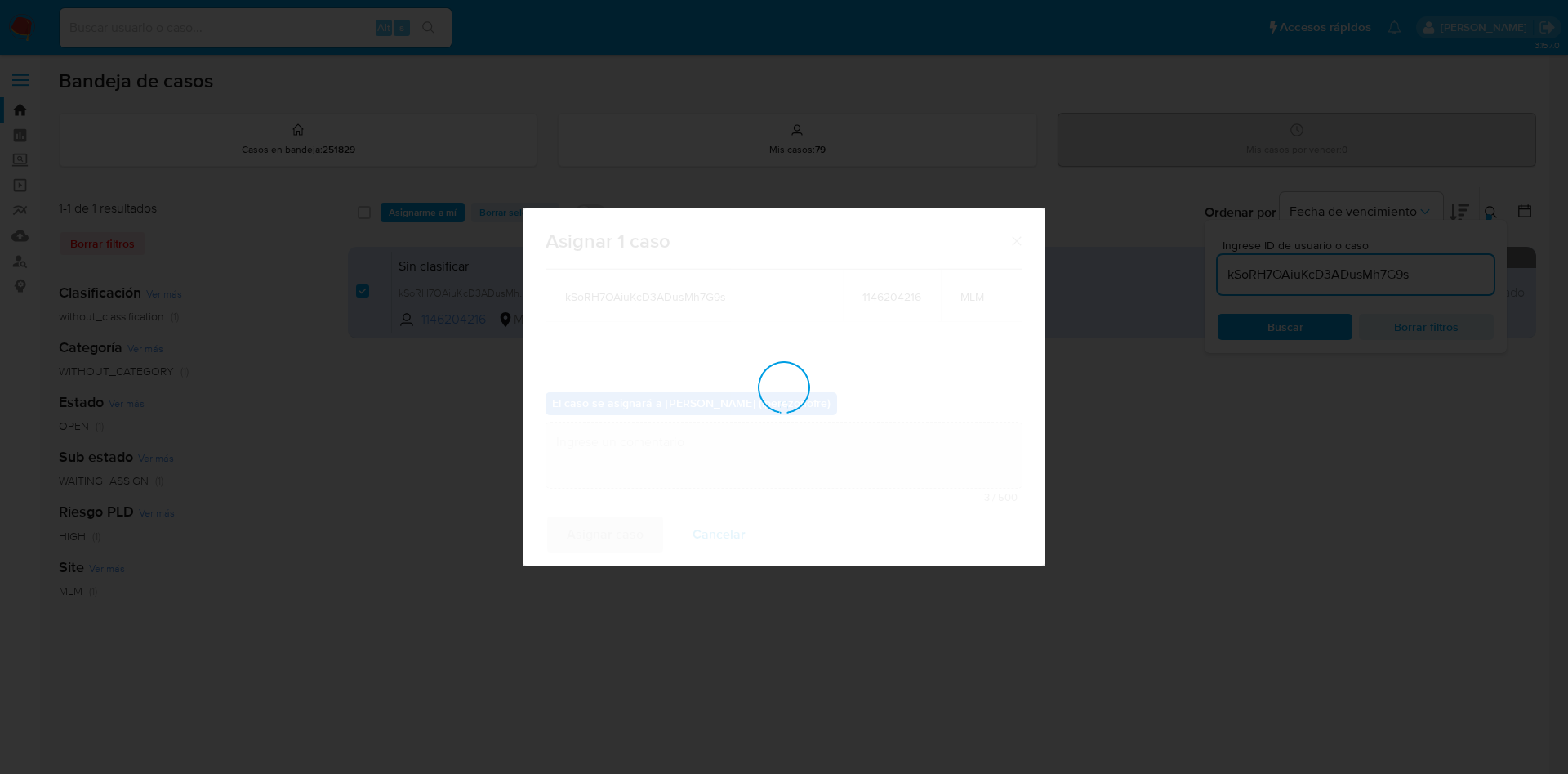
checkbox input "false"
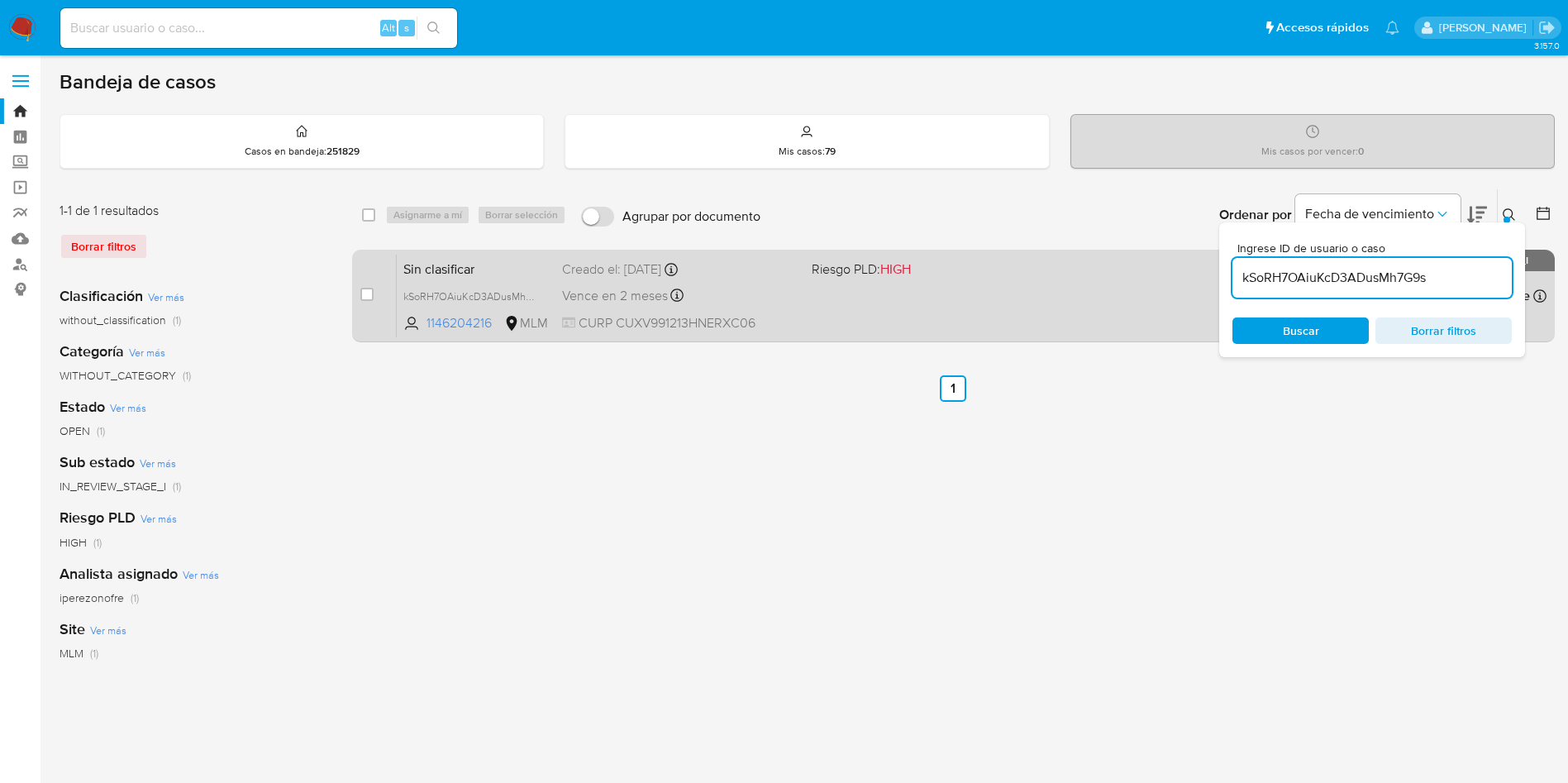
click at [918, 308] on div "Sin clasificar kSoRH7OAiuKcD3ADusMh7G9s 1146204216 MLM Riesgo PLD: HIGH Creado …" at bounding box center [972, 295] width 1150 height 84
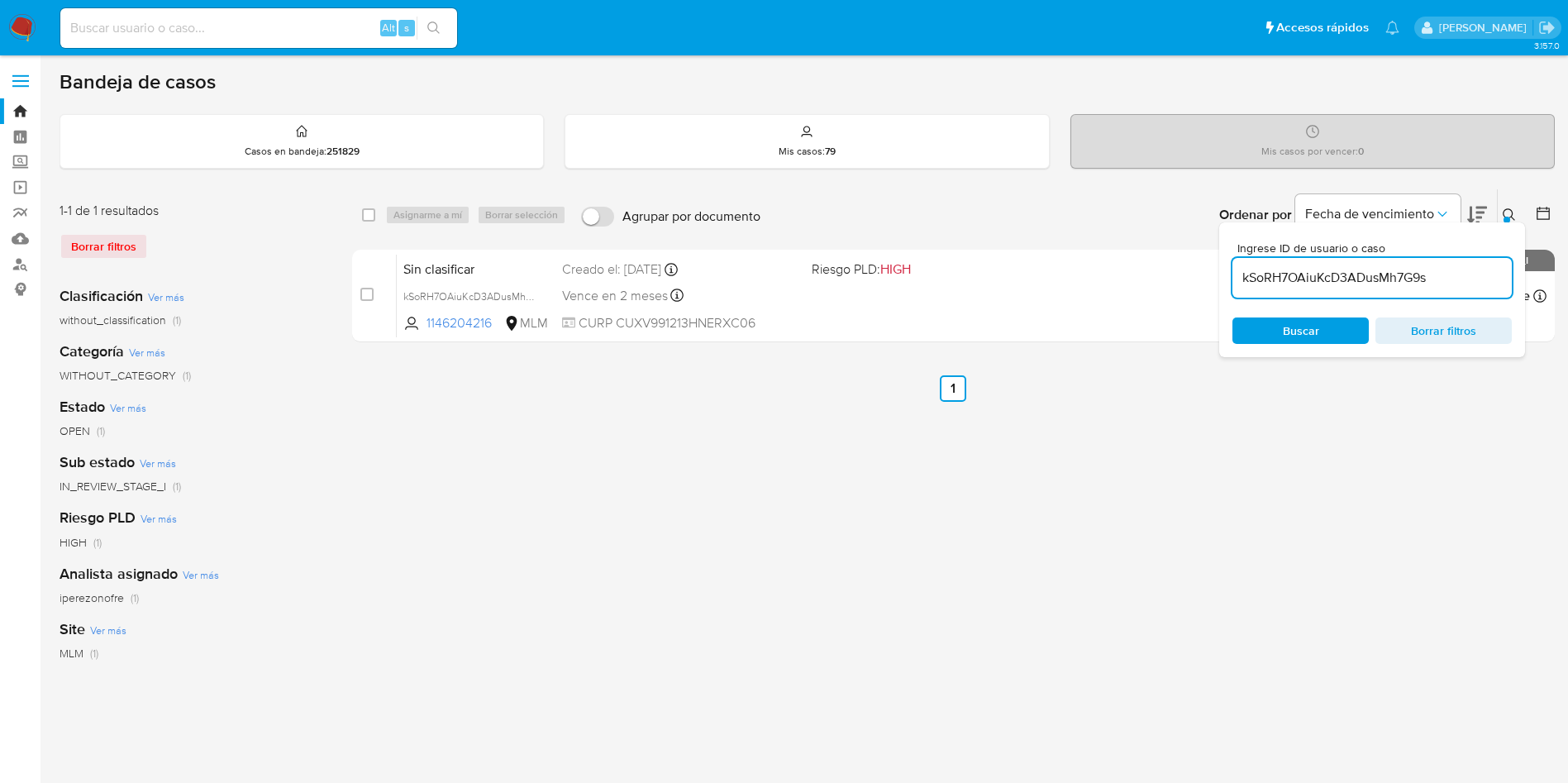
click at [1385, 272] on input "kSoRH7OAiuKcD3ADusMh7G9s" at bounding box center [1373, 278] width 280 height 22
paste input "HheDOpkSfFYWIr6KL6sD25KK"
type input "HheDOpkSfFYWIr6KL6sD25KK"
click at [1315, 309] on div "Ingrese ID de usuario o caso HheDOpkSfFYWIr6KL6sD25KK Buscar Borrar filtros" at bounding box center [1372, 290] width 306 height 134
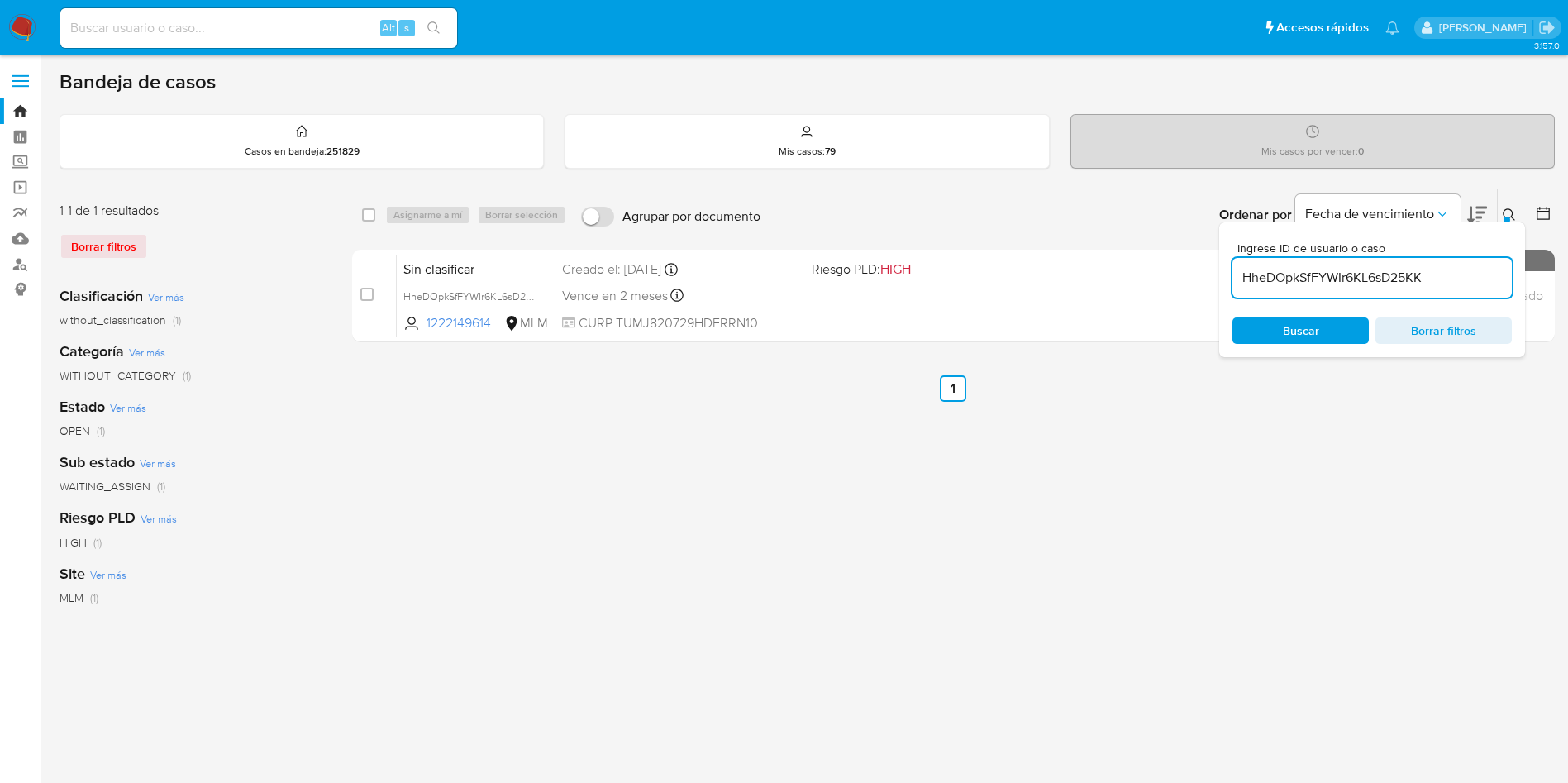
click at [1329, 333] on span "Buscar" at bounding box center [1301, 330] width 114 height 23
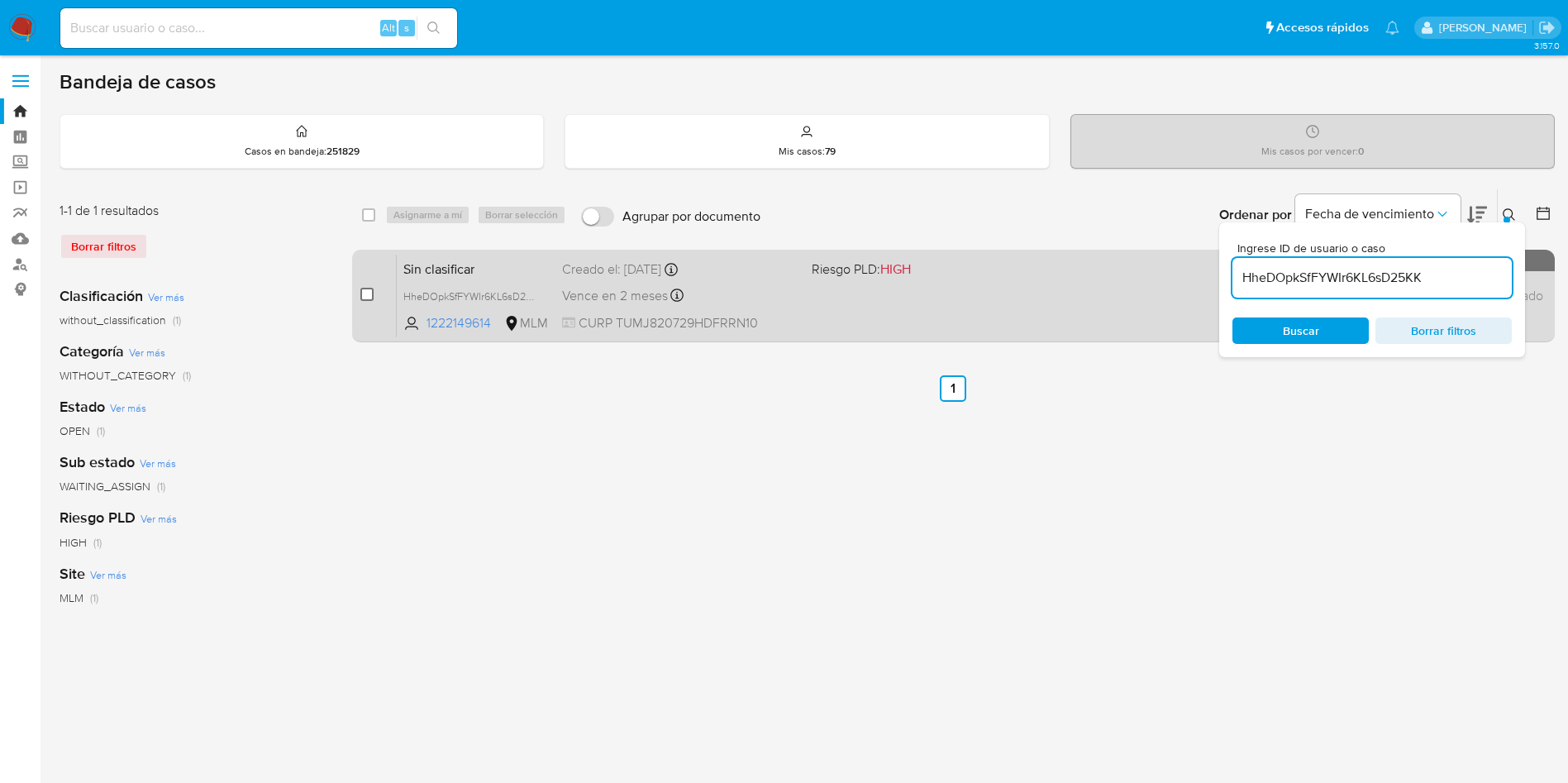
click at [368, 293] on input "checkbox" at bounding box center [367, 294] width 14 height 14
checkbox input "true"
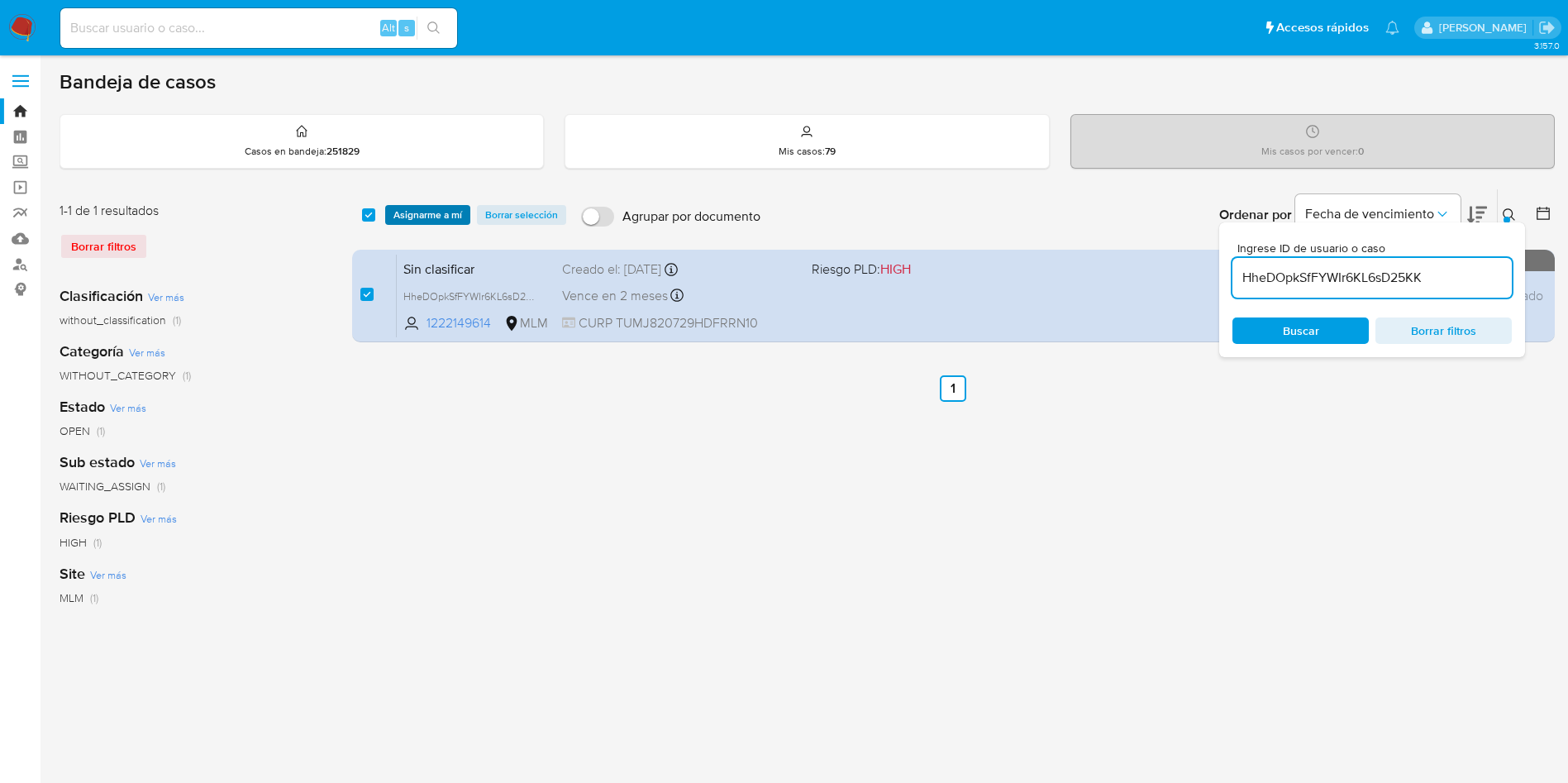
click at [422, 216] on span "Asignarme a mí" at bounding box center [428, 215] width 69 height 16
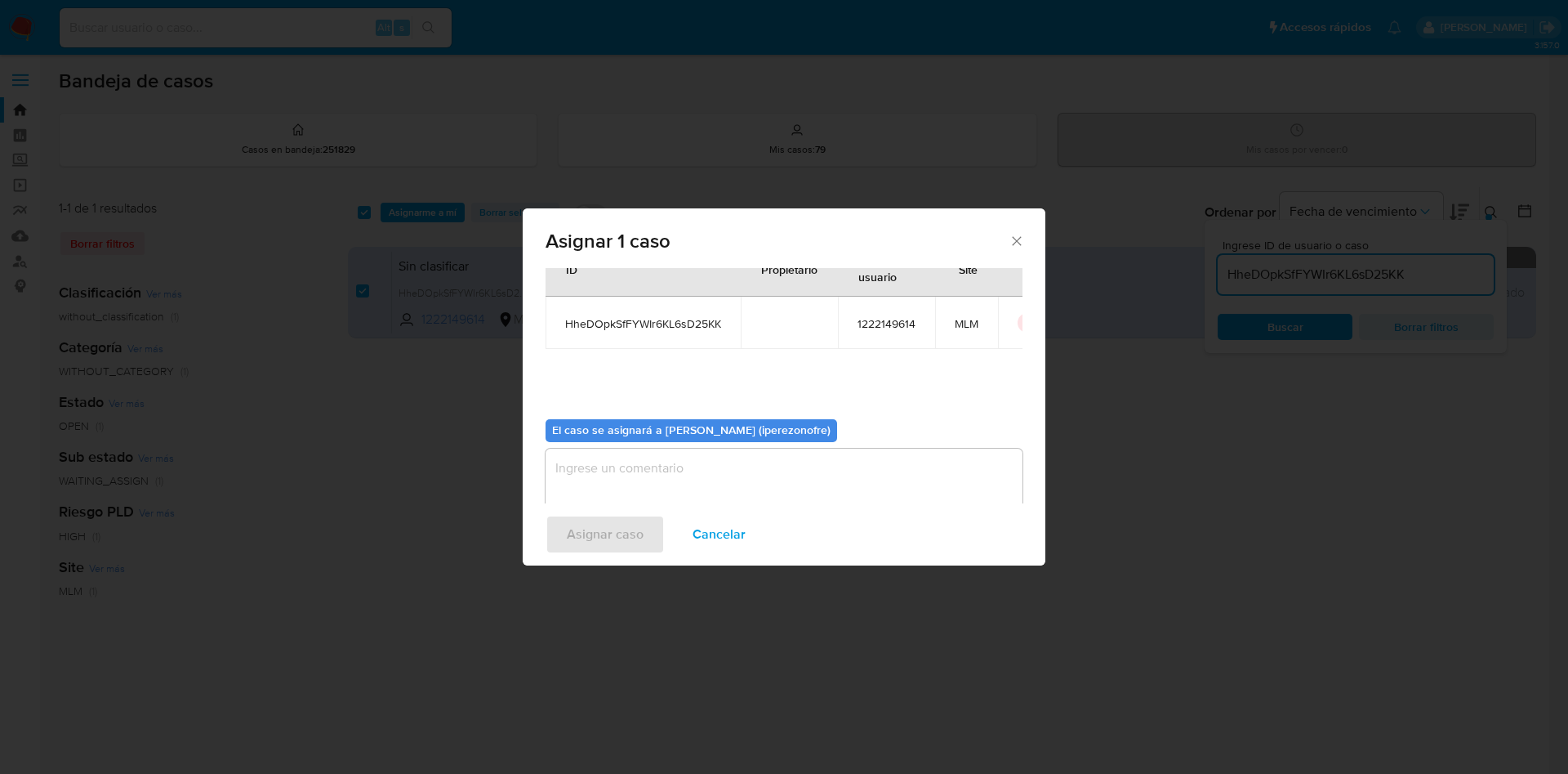
scroll to position [85, 0]
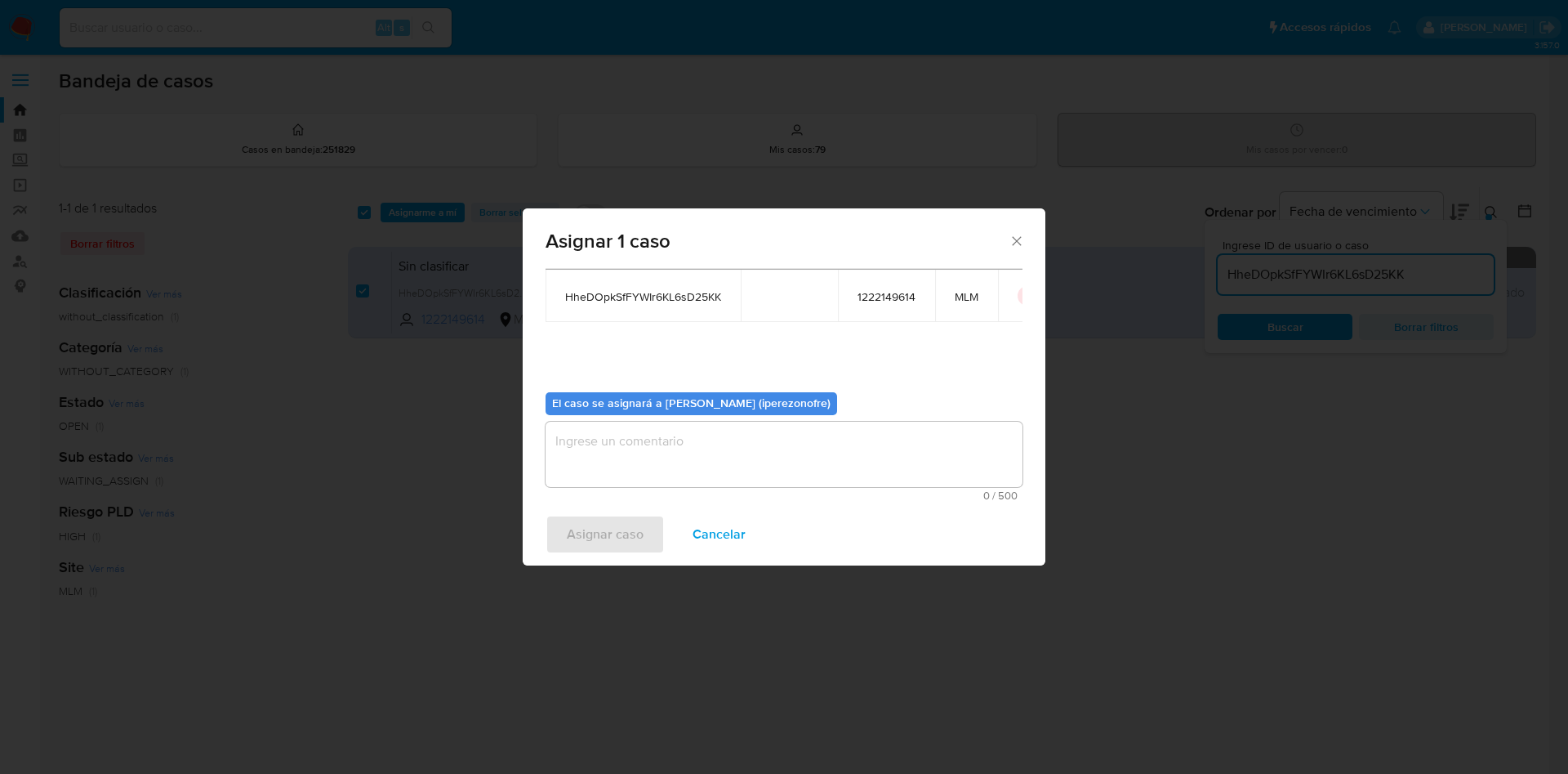
click at [784, 440] on textarea "assign-modal" at bounding box center [784, 454] width 477 height 66
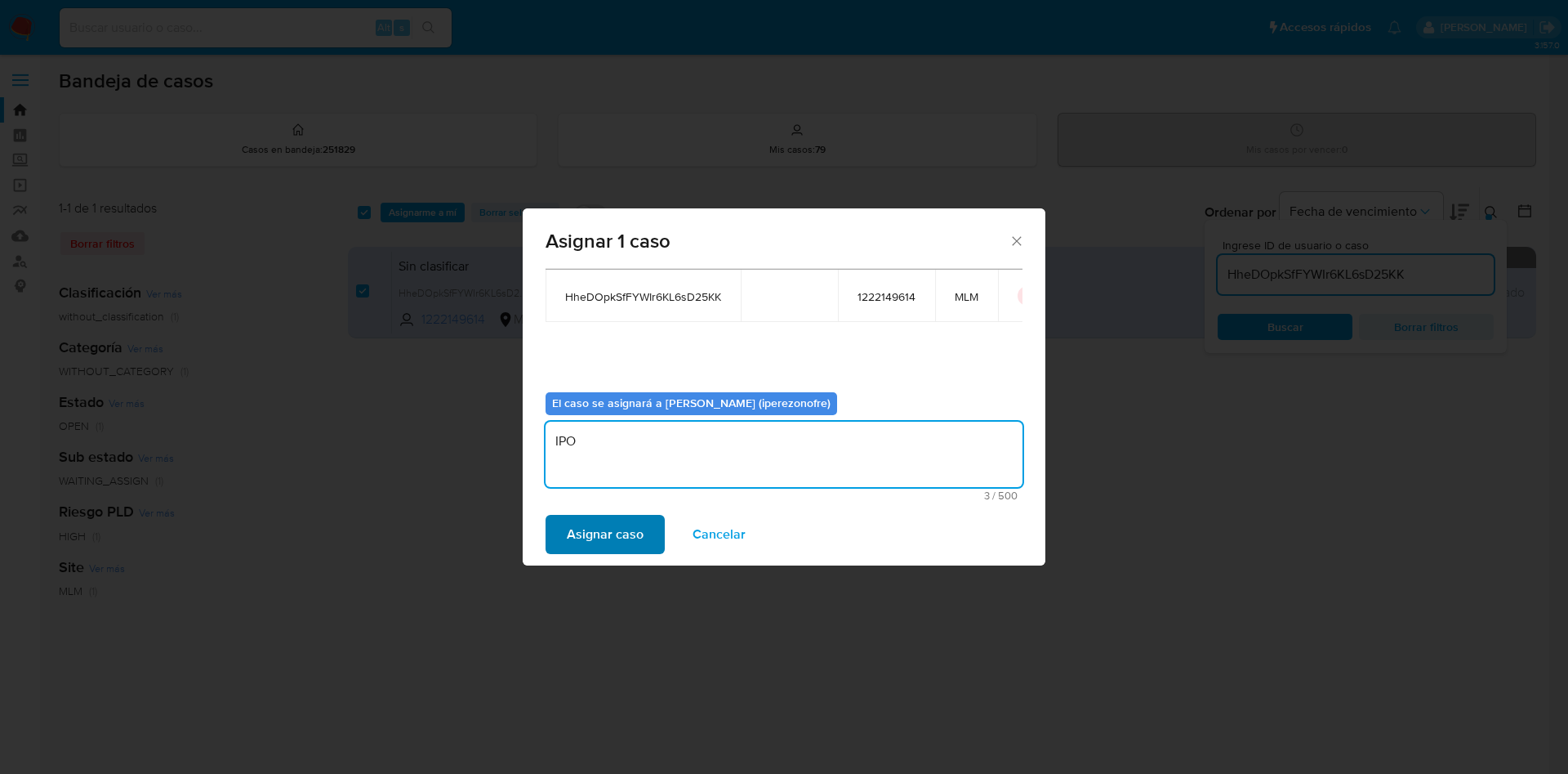
type textarea "IPO"
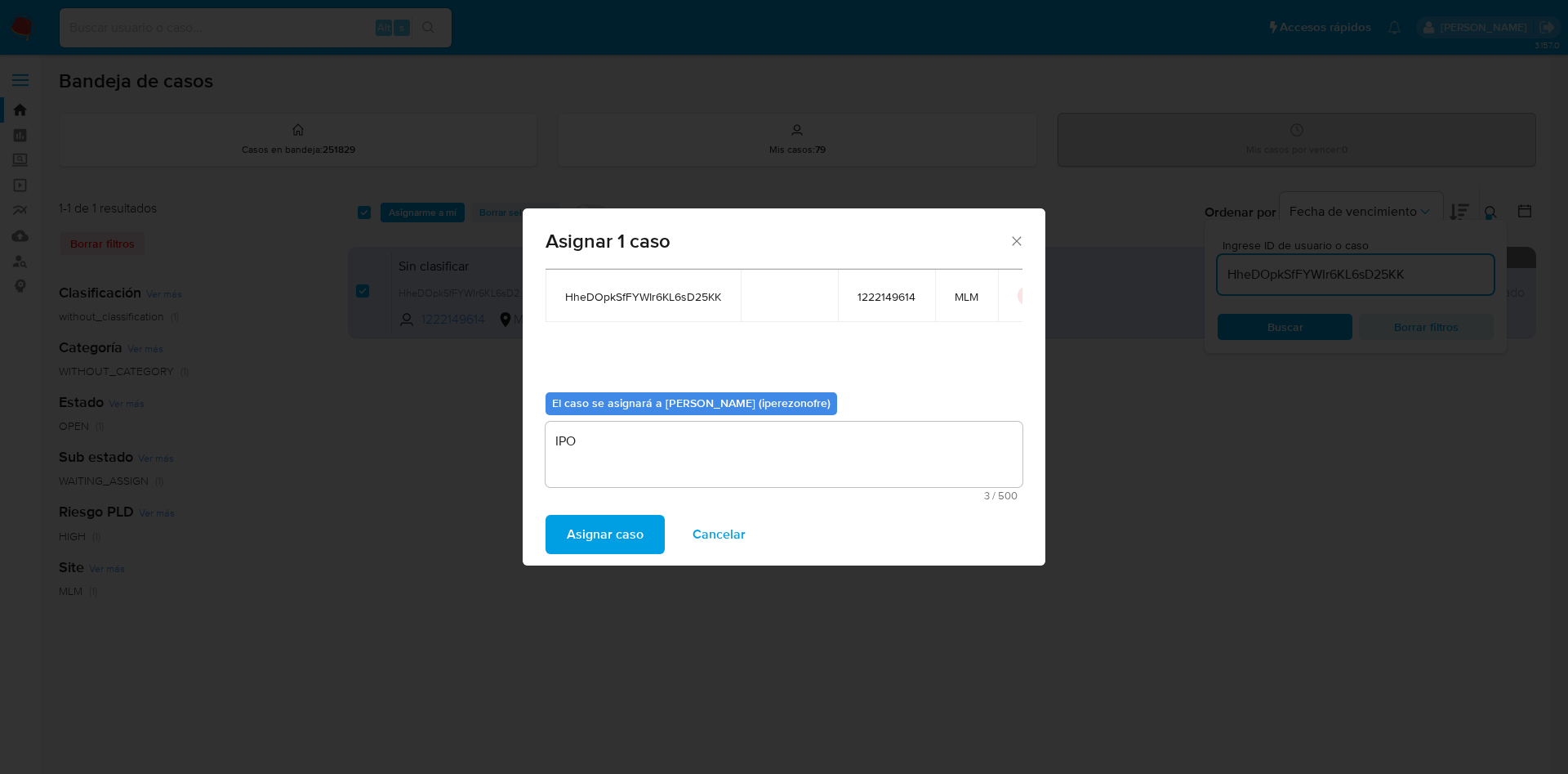
click at [594, 516] on span "Asignar caso" at bounding box center [606, 534] width 77 height 36
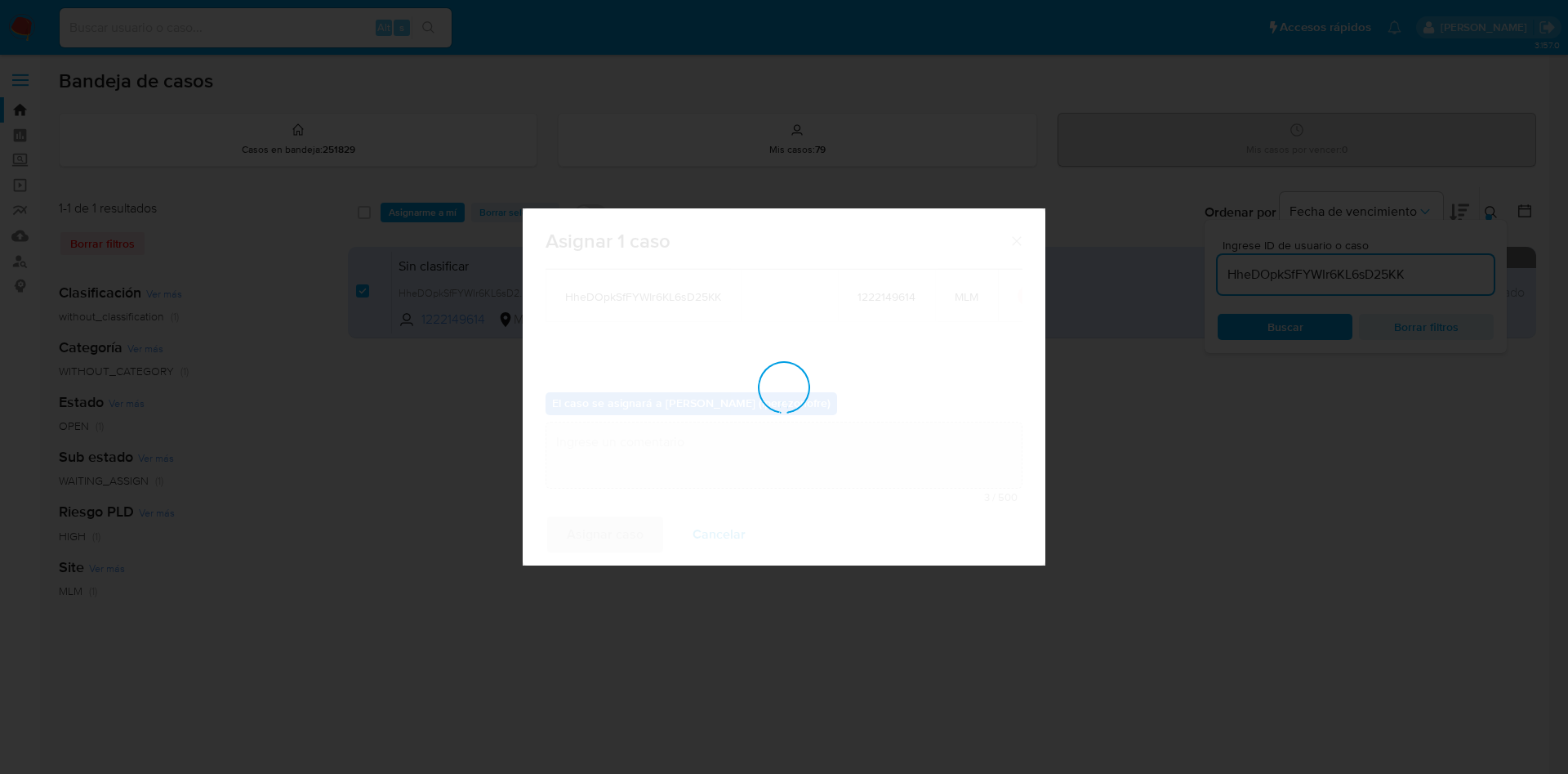
checkbox input "false"
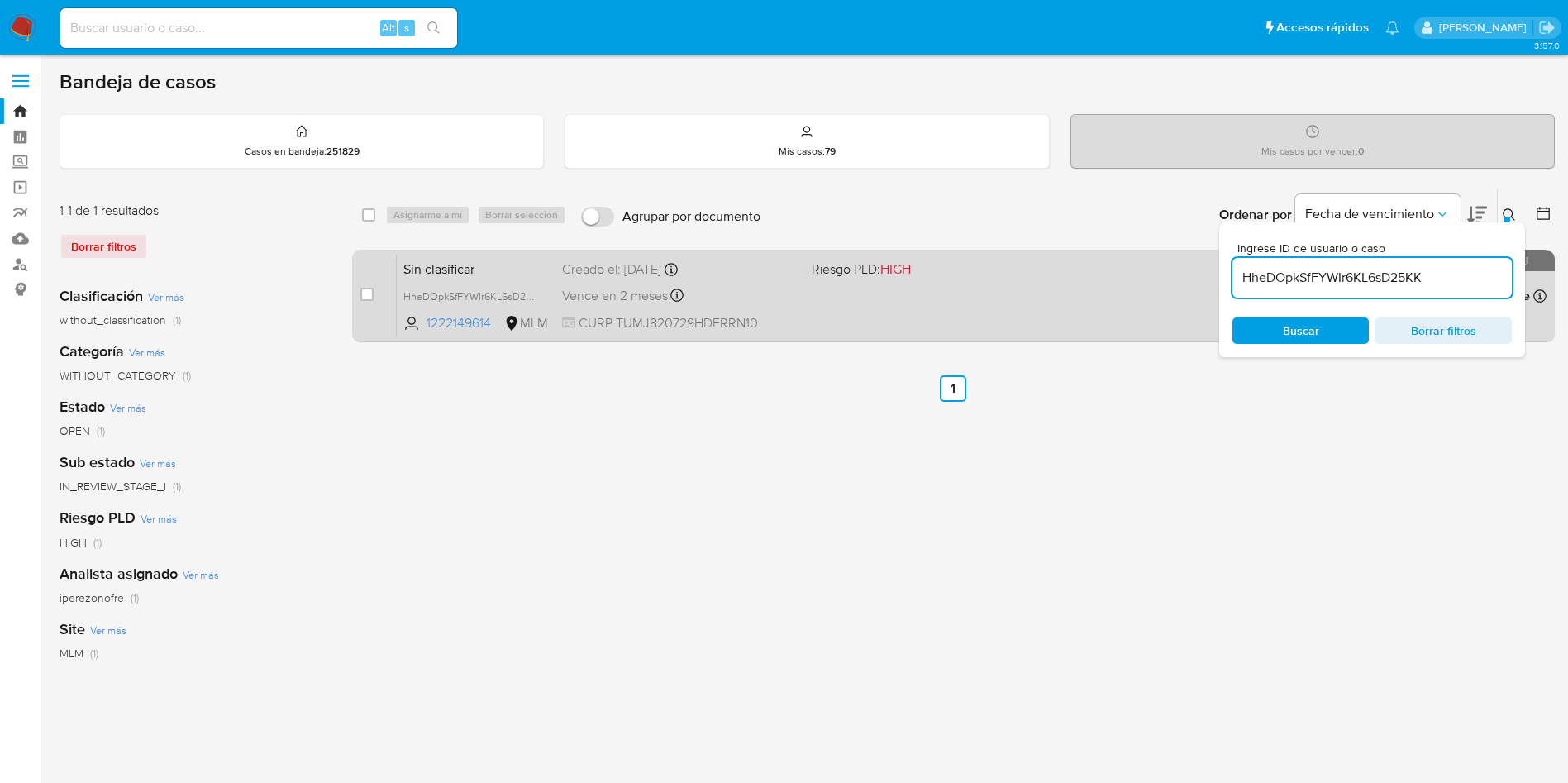
click at [850, 311] on div "Sin clasificar HheDOpkSfFYWIr6KL6sD25KK 1222149614 MLM Riesgo PLD: HIGH Creado …" at bounding box center [972, 295] width 1150 height 84
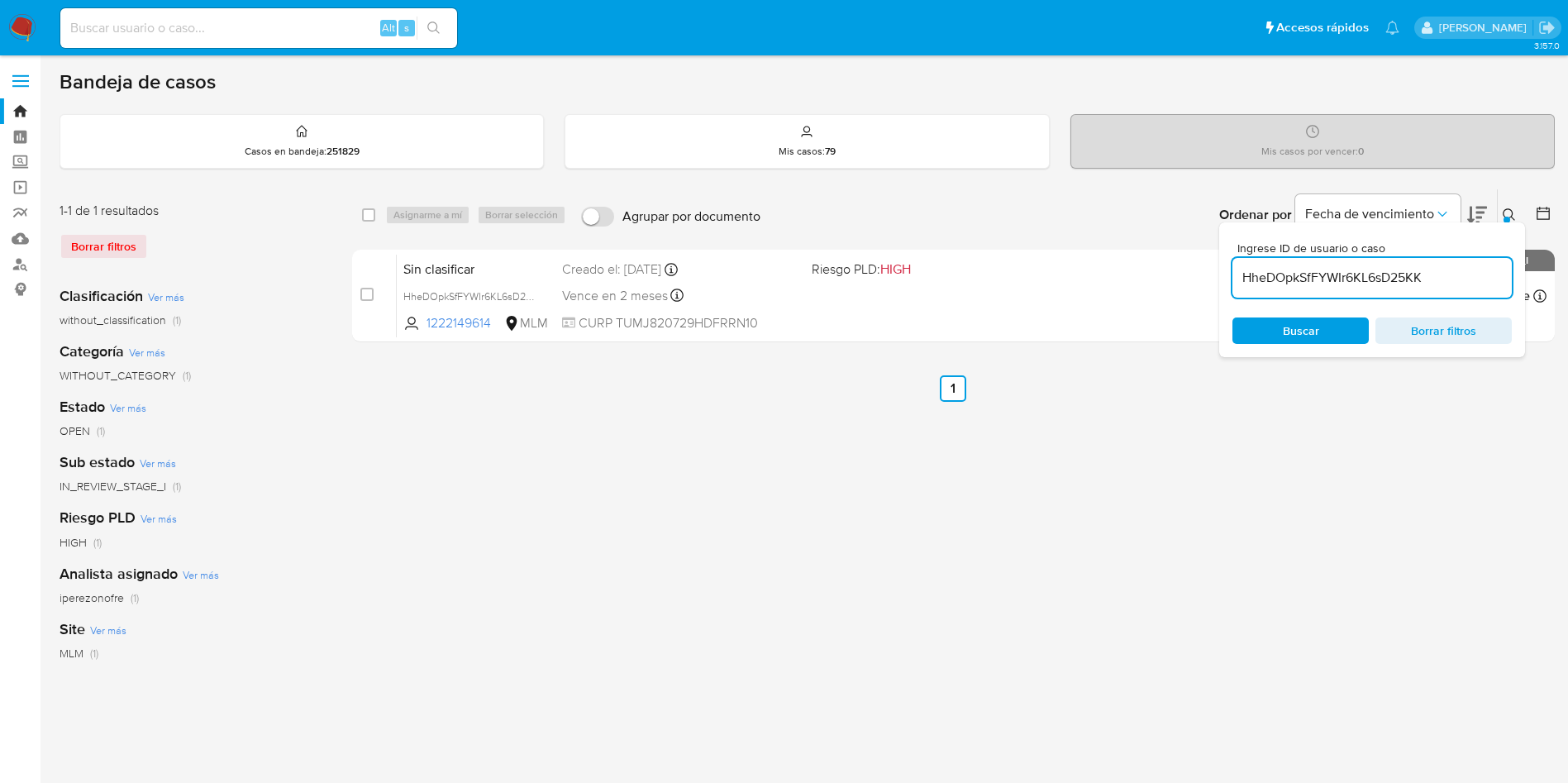
click at [1349, 280] on input "HheDOpkSfFYWIr6KL6sD25KK" at bounding box center [1373, 278] width 280 height 22
click at [1350, 280] on input "HheDOpkSfFYWIr6KL6sD25KK" at bounding box center [1373, 278] width 280 height 22
paste input "VtXFA733fHWrD78Yze4IvguH"
type input "VtXFA733fHWrD78Yze4IvguH"
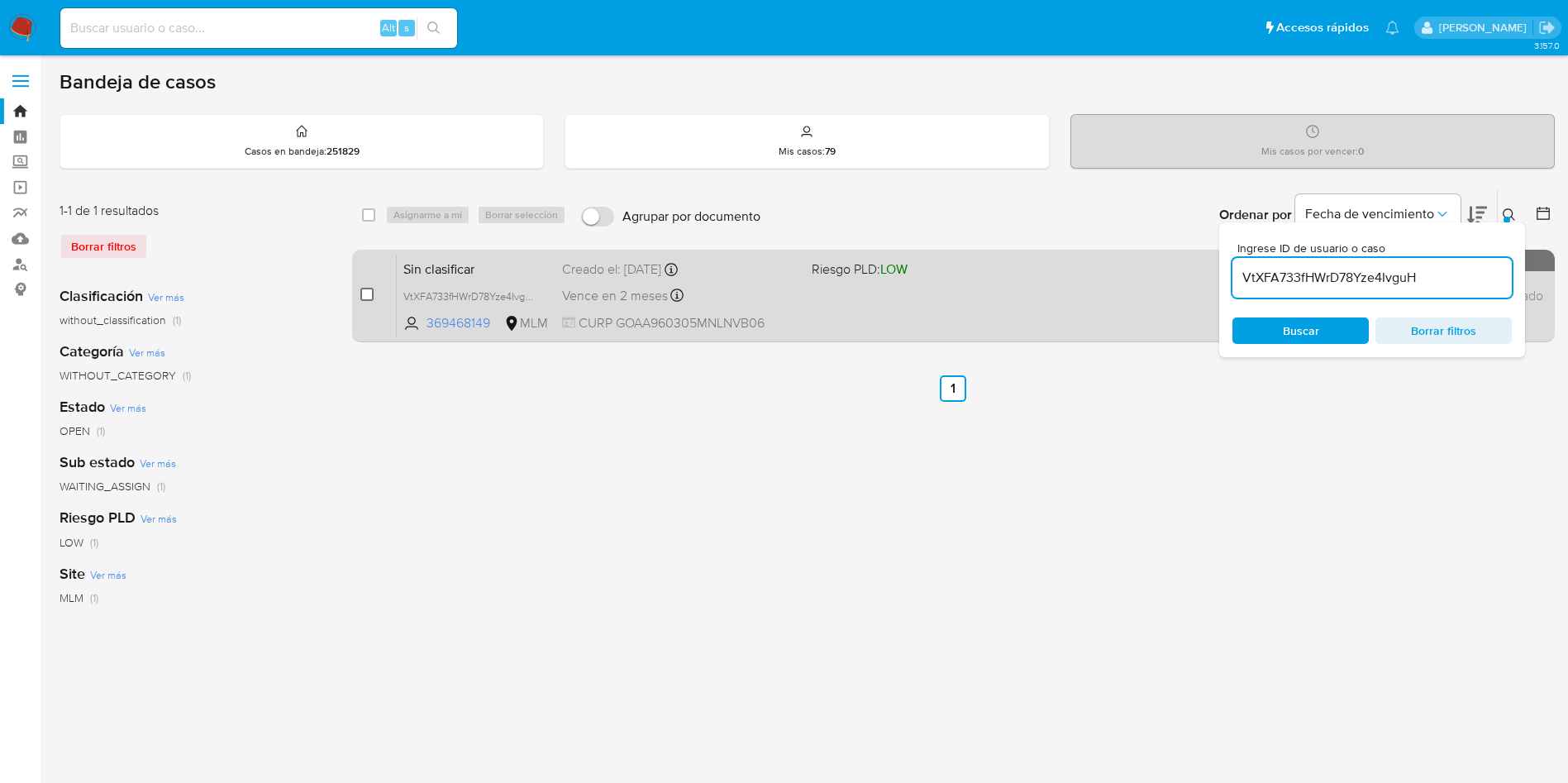
click at [361, 291] on input "checkbox" at bounding box center [367, 294] width 14 height 14
checkbox input "true"
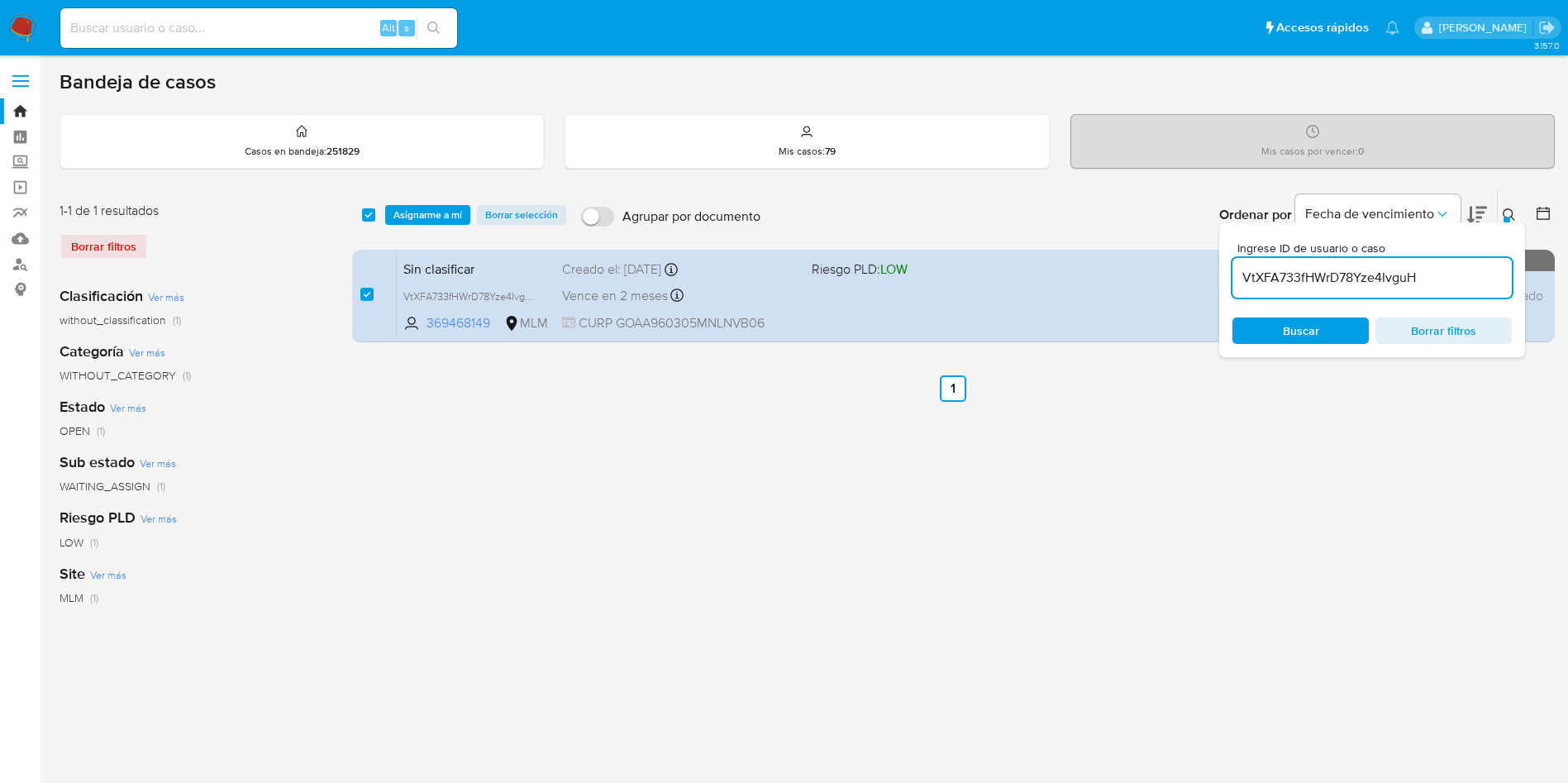
click at [428, 199] on div "select-all-cases-checkbox Asignarme a mí Borrar selección Agrupar por documento…" at bounding box center [954, 214] width 1203 height 51
click at [424, 215] on span "Asignarme a mí" at bounding box center [428, 215] width 69 height 16
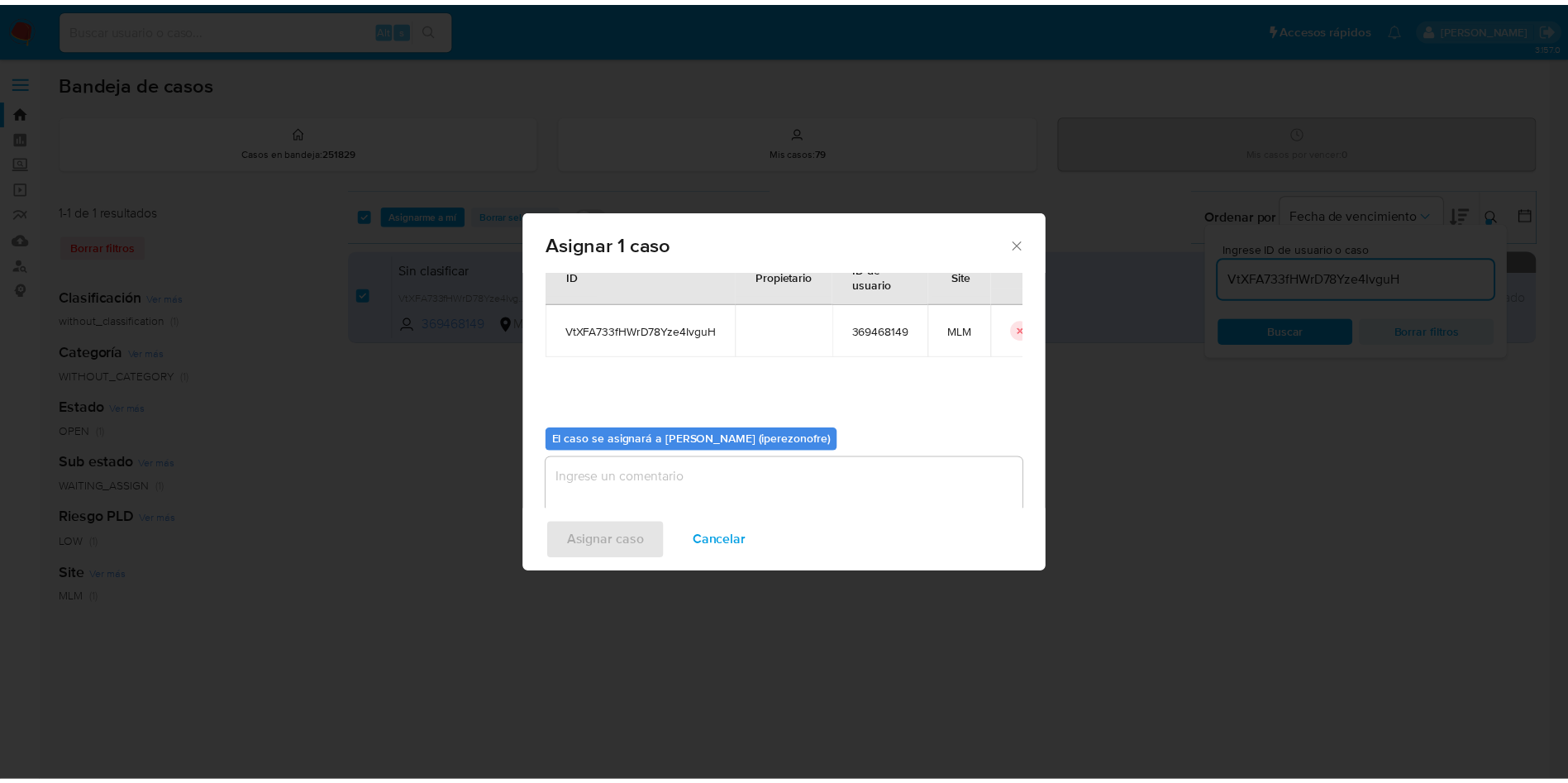
scroll to position [86, 0]
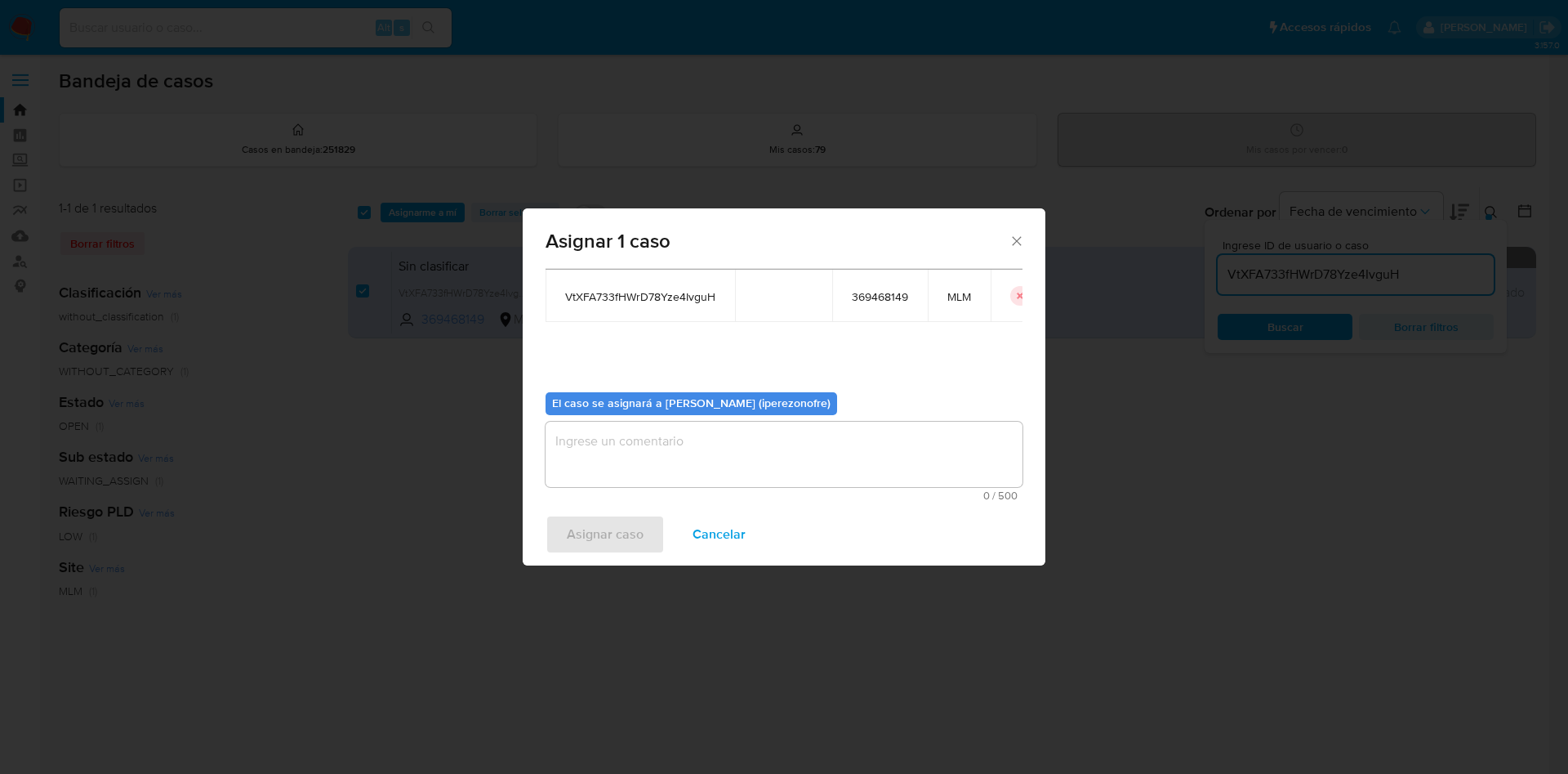
click at [768, 472] on textarea "assign-modal" at bounding box center [784, 454] width 477 height 66
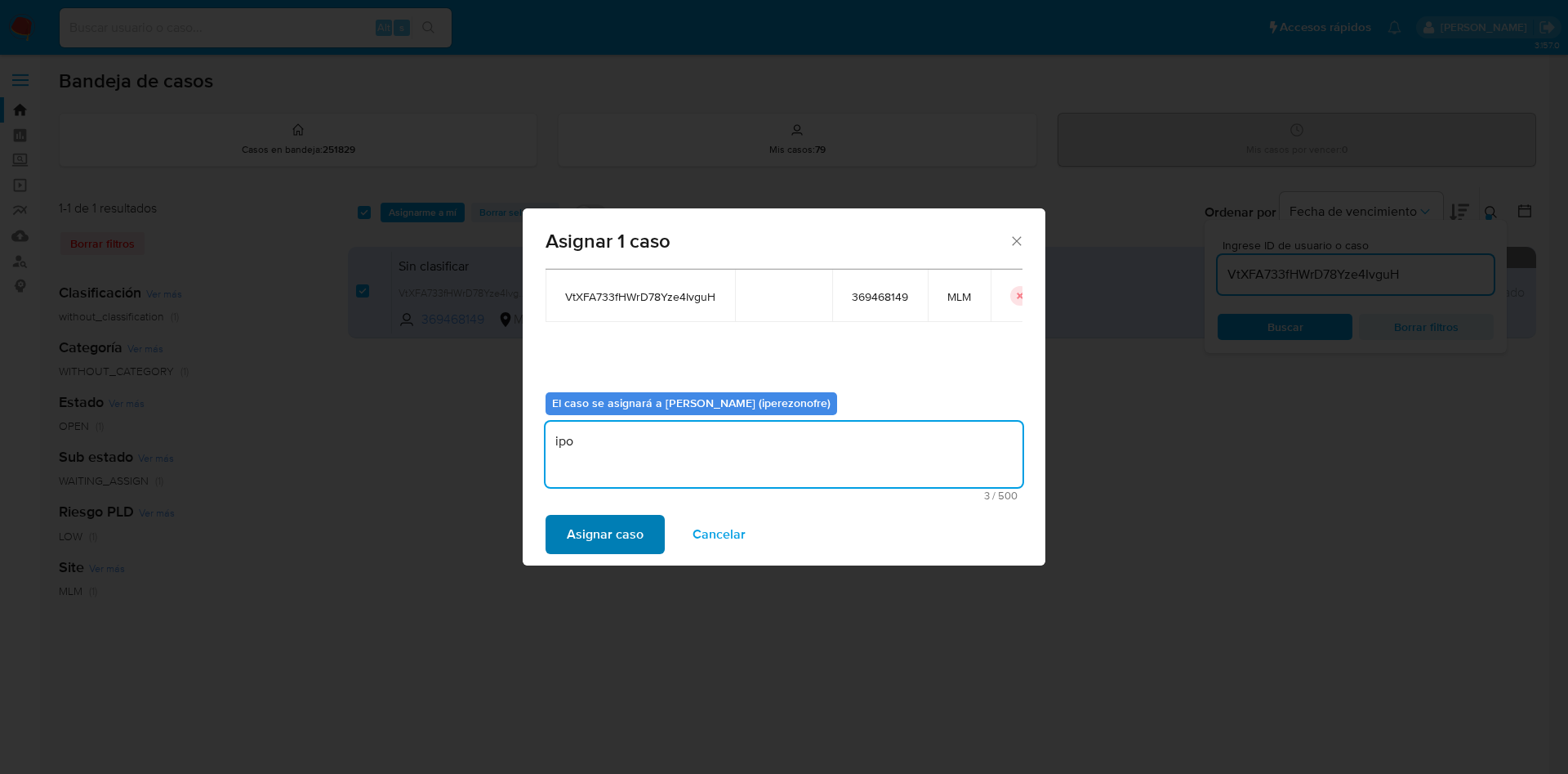
type textarea "ipo"
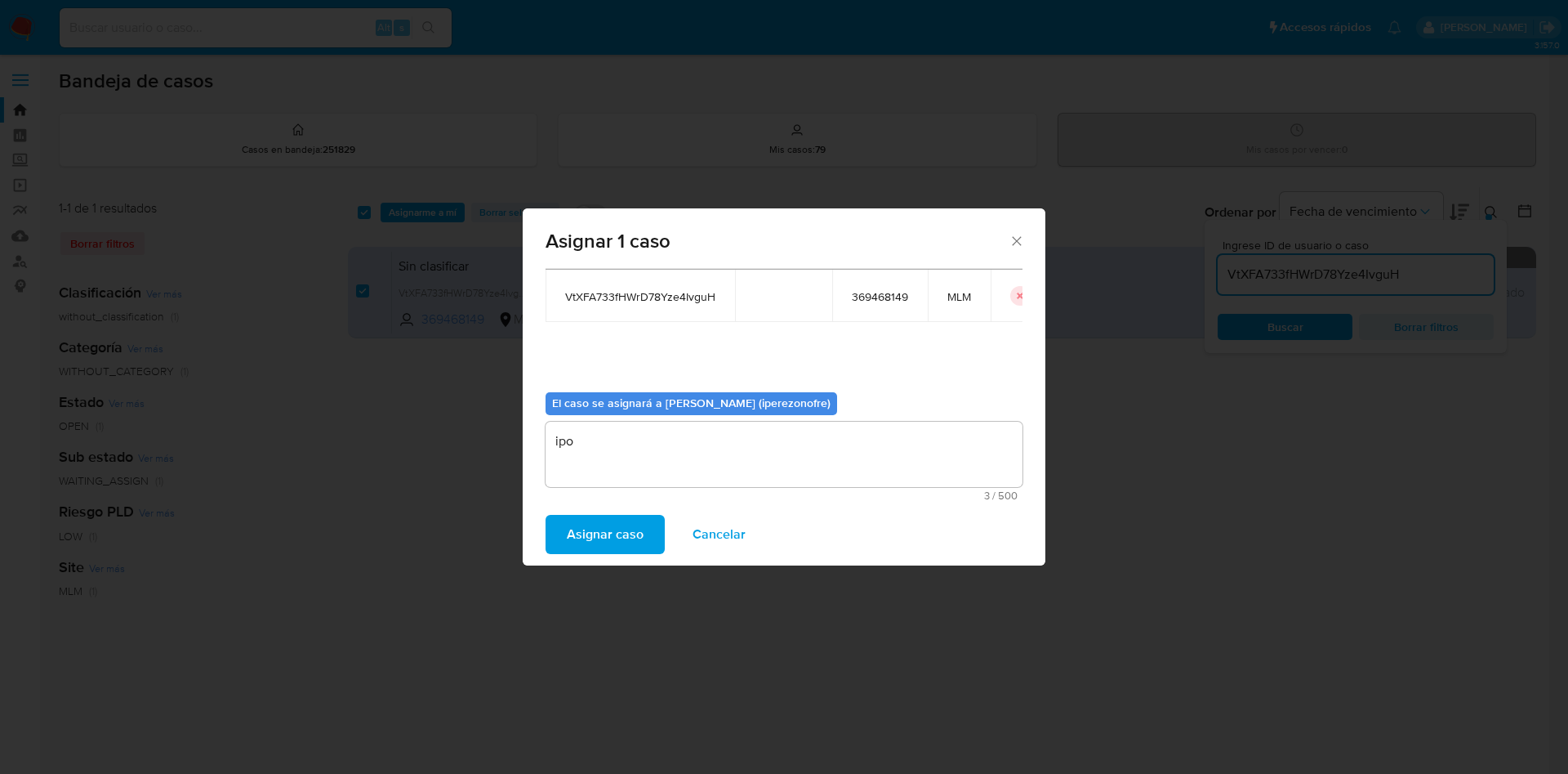
click at [613, 540] on span "Asignar caso" at bounding box center [606, 534] width 77 height 36
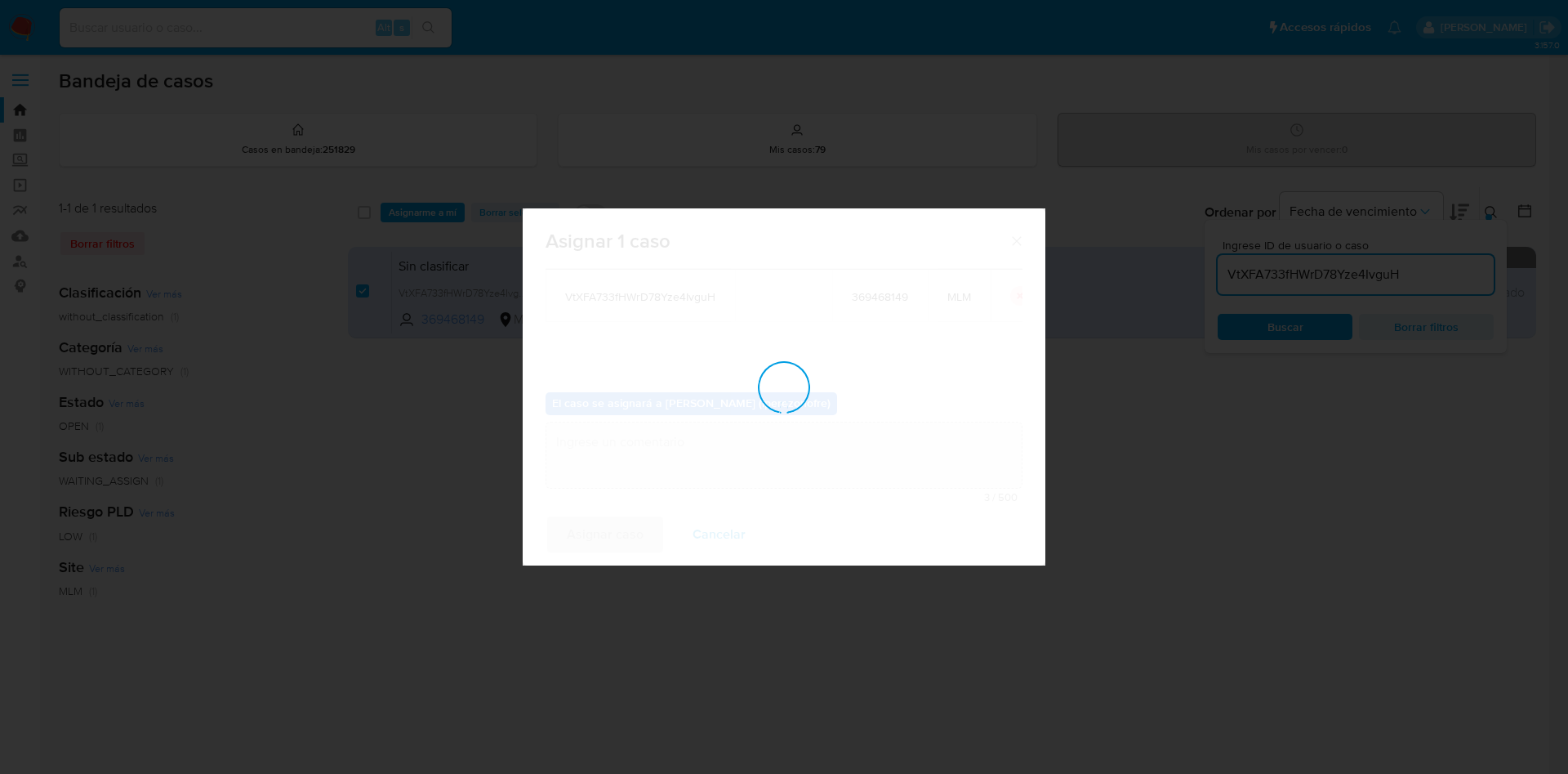
checkbox input "false"
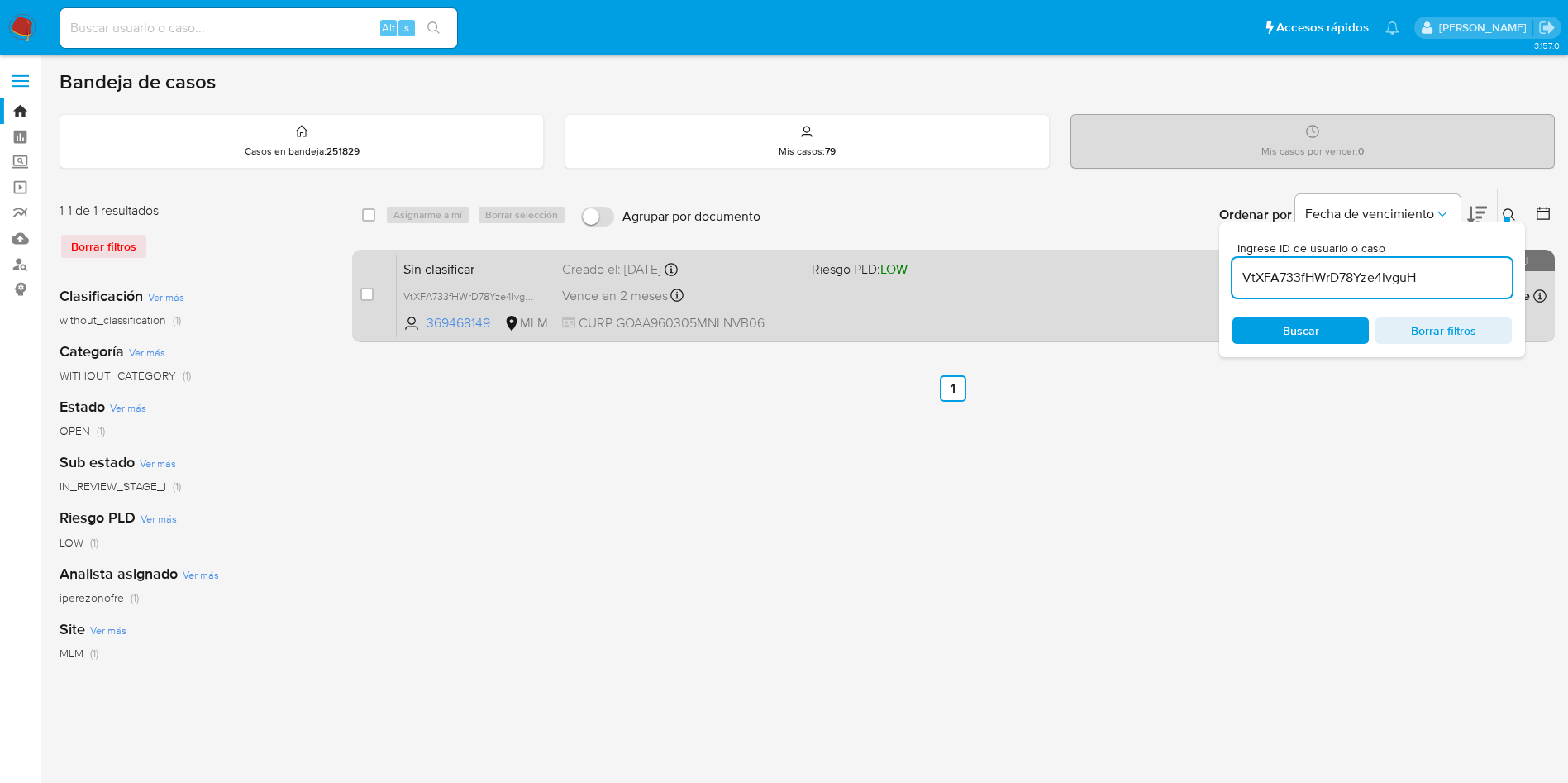
click at [868, 311] on div "Sin clasificar VtXFA733fHWrD78Yze4IvguH 369468149 MLM Riesgo PLD: LOW Creado el…" at bounding box center [972, 295] width 1150 height 84
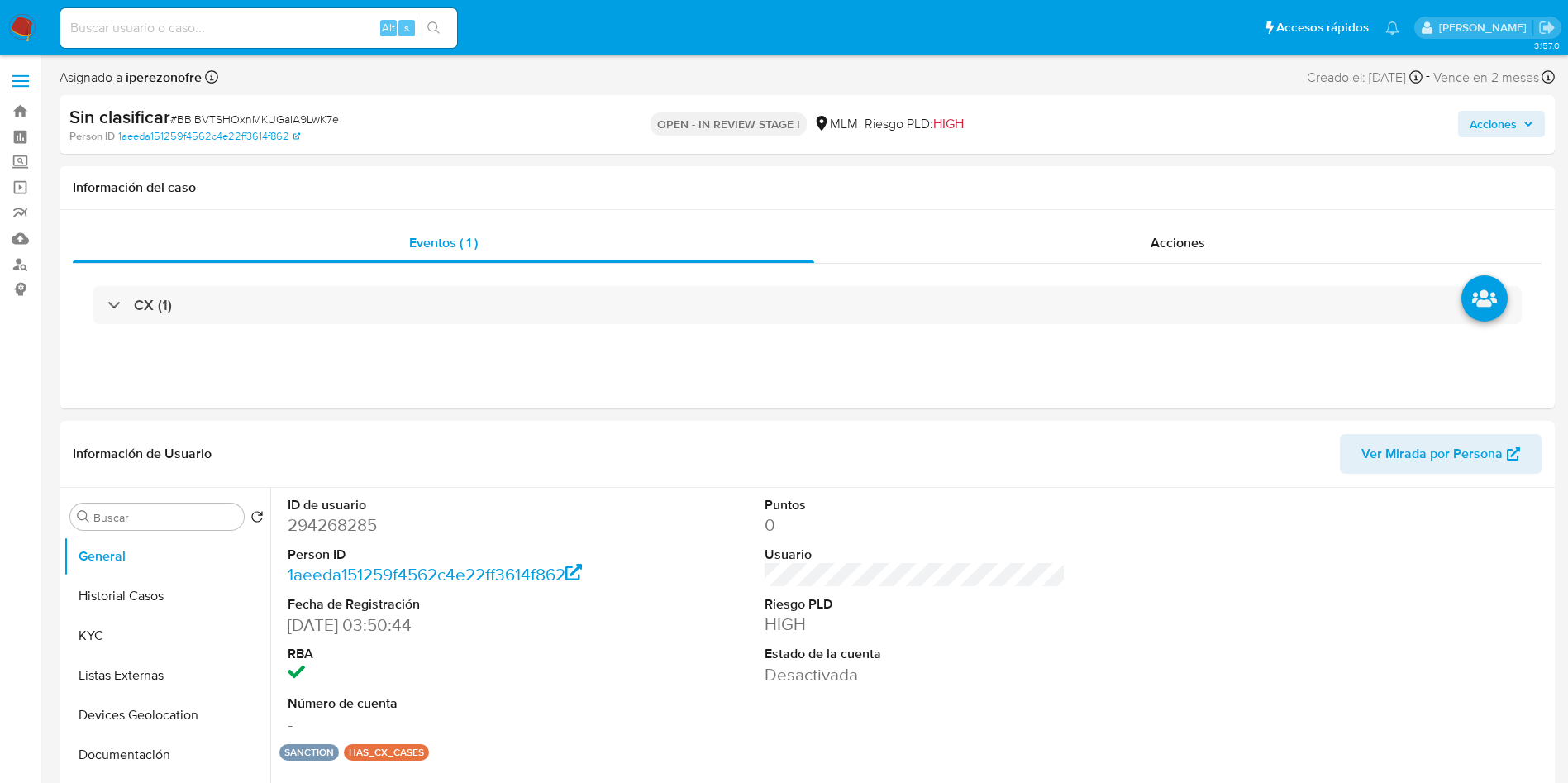
select select "10"
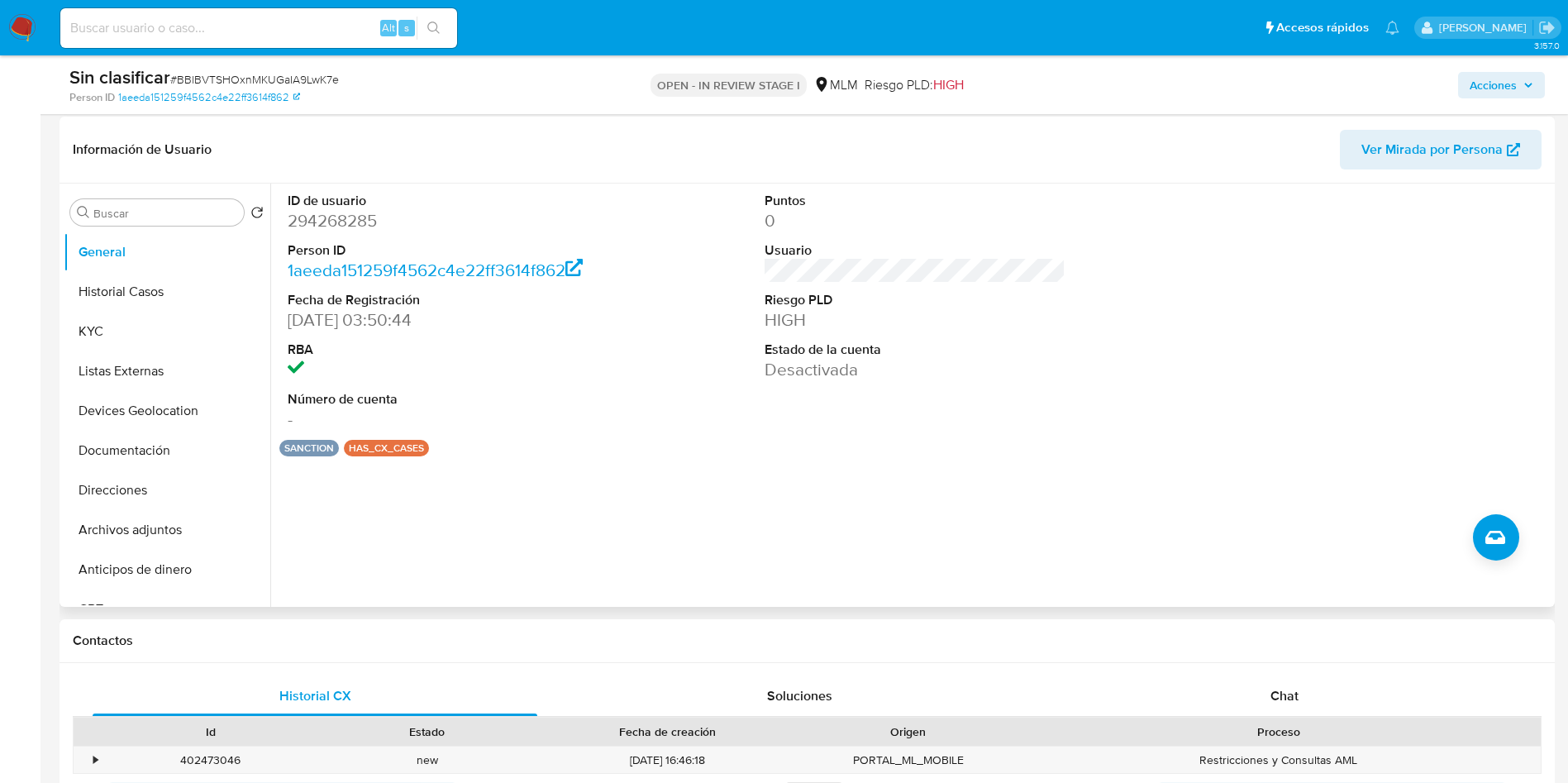
scroll to position [248, 0]
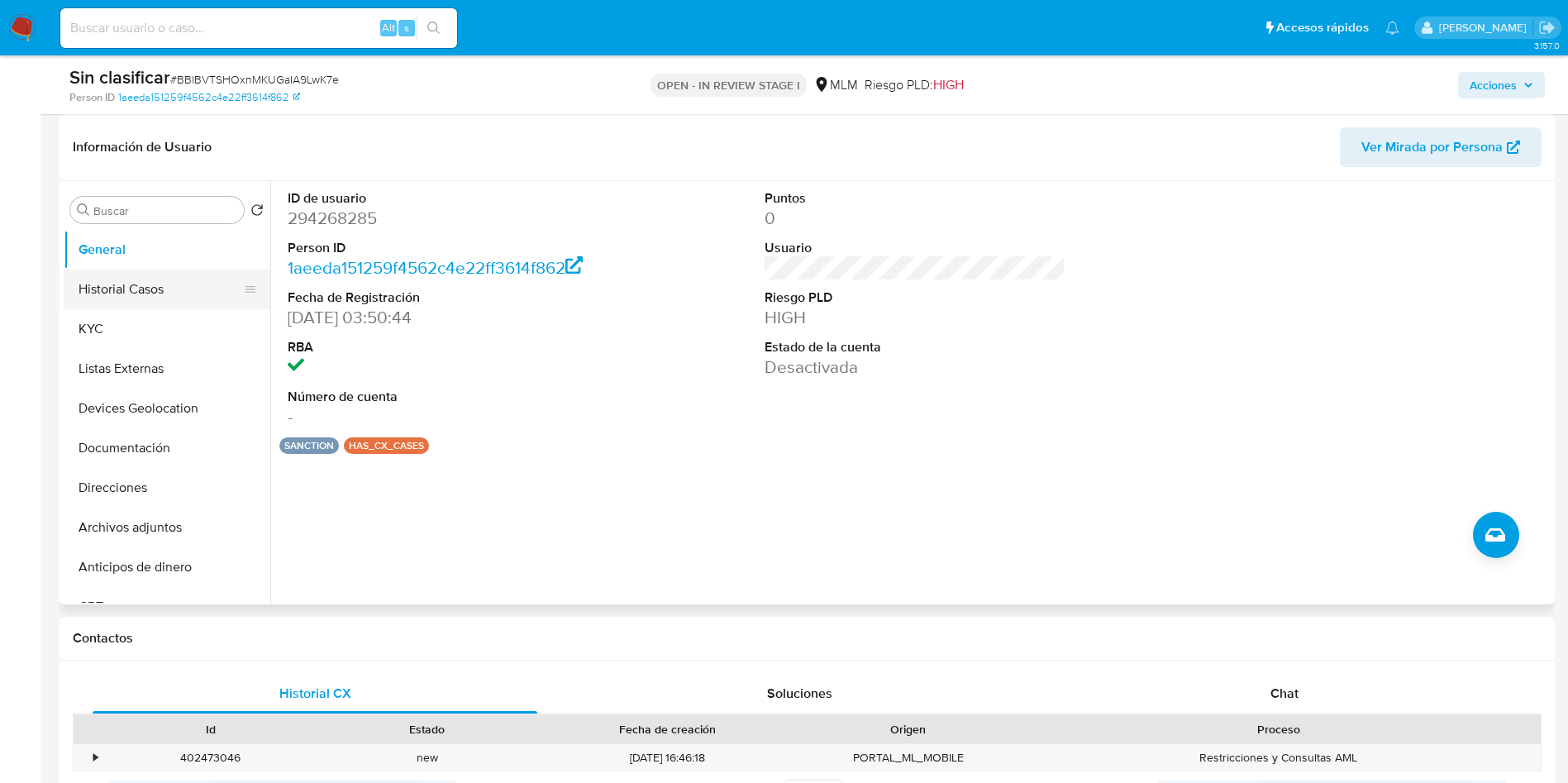
click at [161, 282] on button "Historial Casos" at bounding box center [160, 290] width 194 height 40
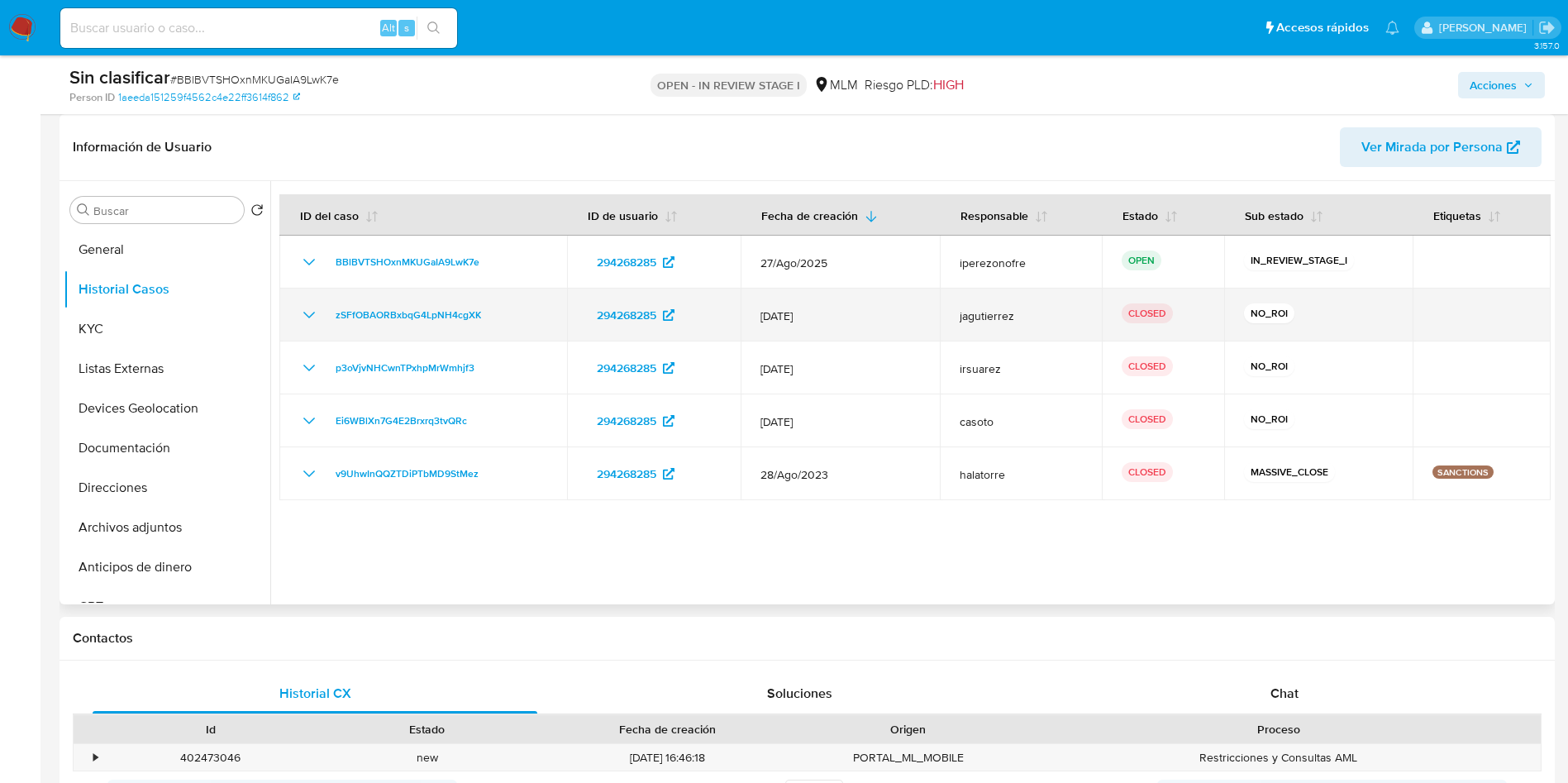
click at [308, 312] on icon "Mostrar/Ocultar" at bounding box center [309, 315] width 20 height 20
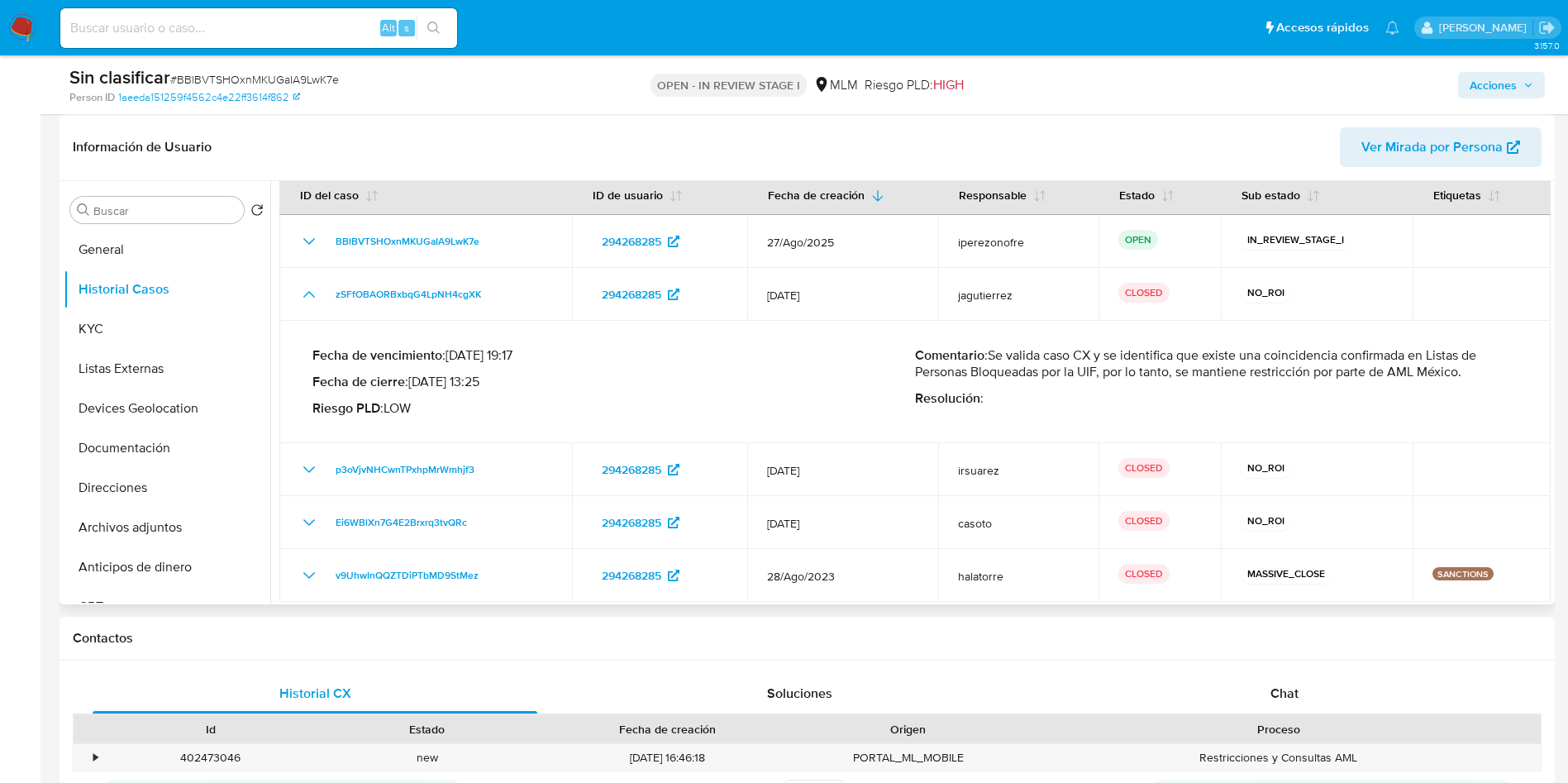
scroll to position [26, 0]
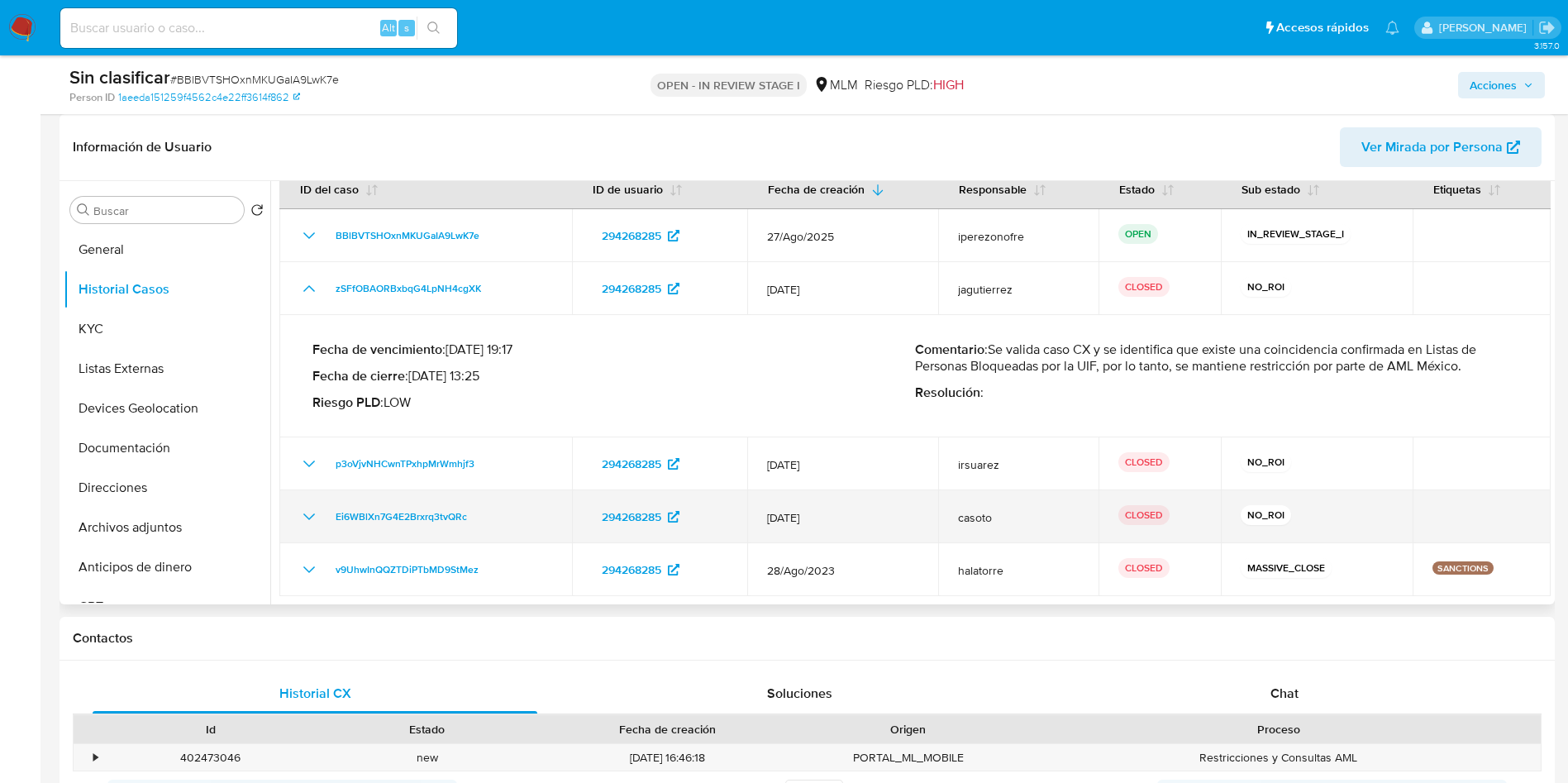
click at [312, 508] on icon "Mostrar/Ocultar" at bounding box center [309, 517] width 20 height 20
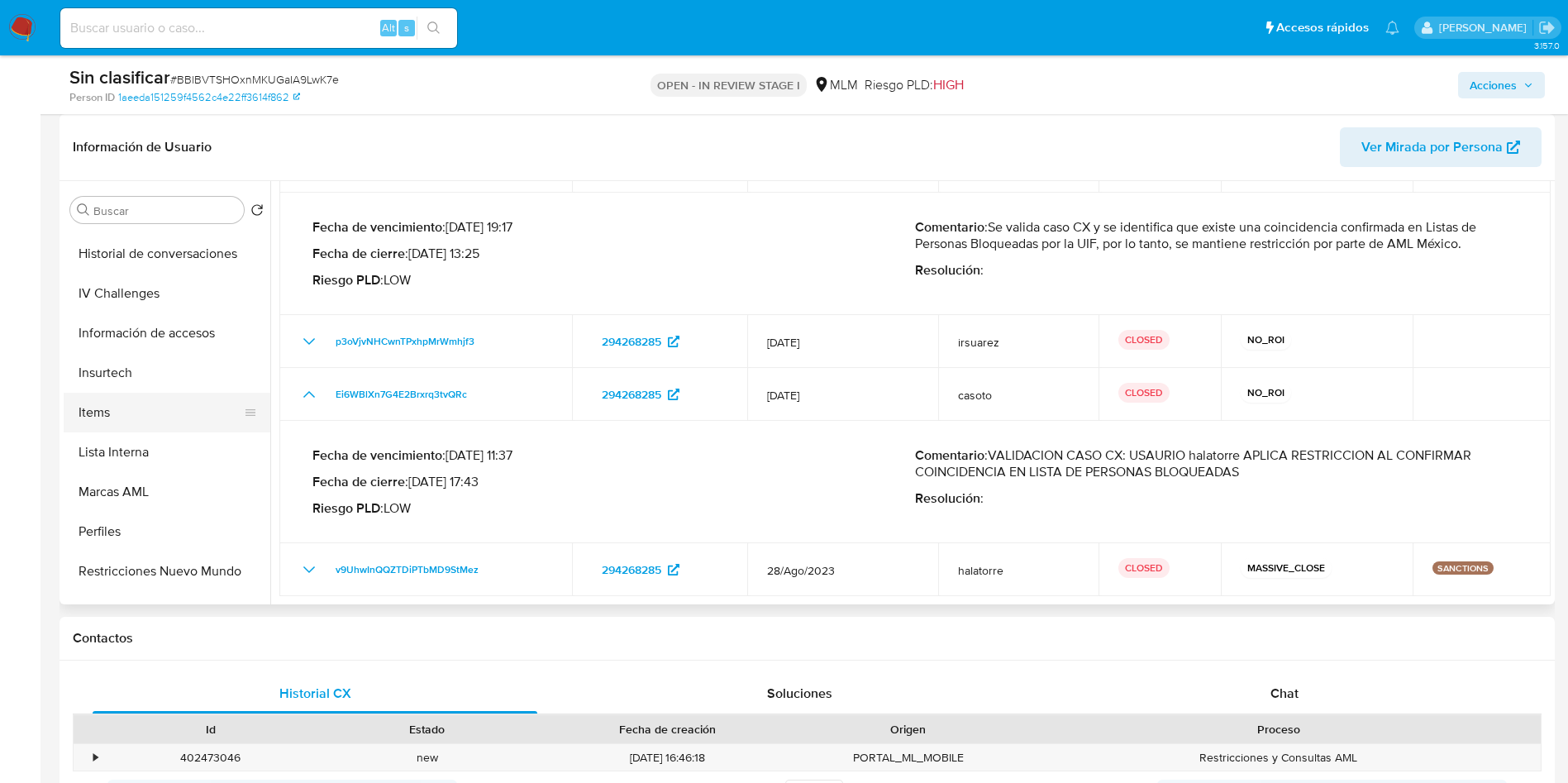
scroll to position [699, 0]
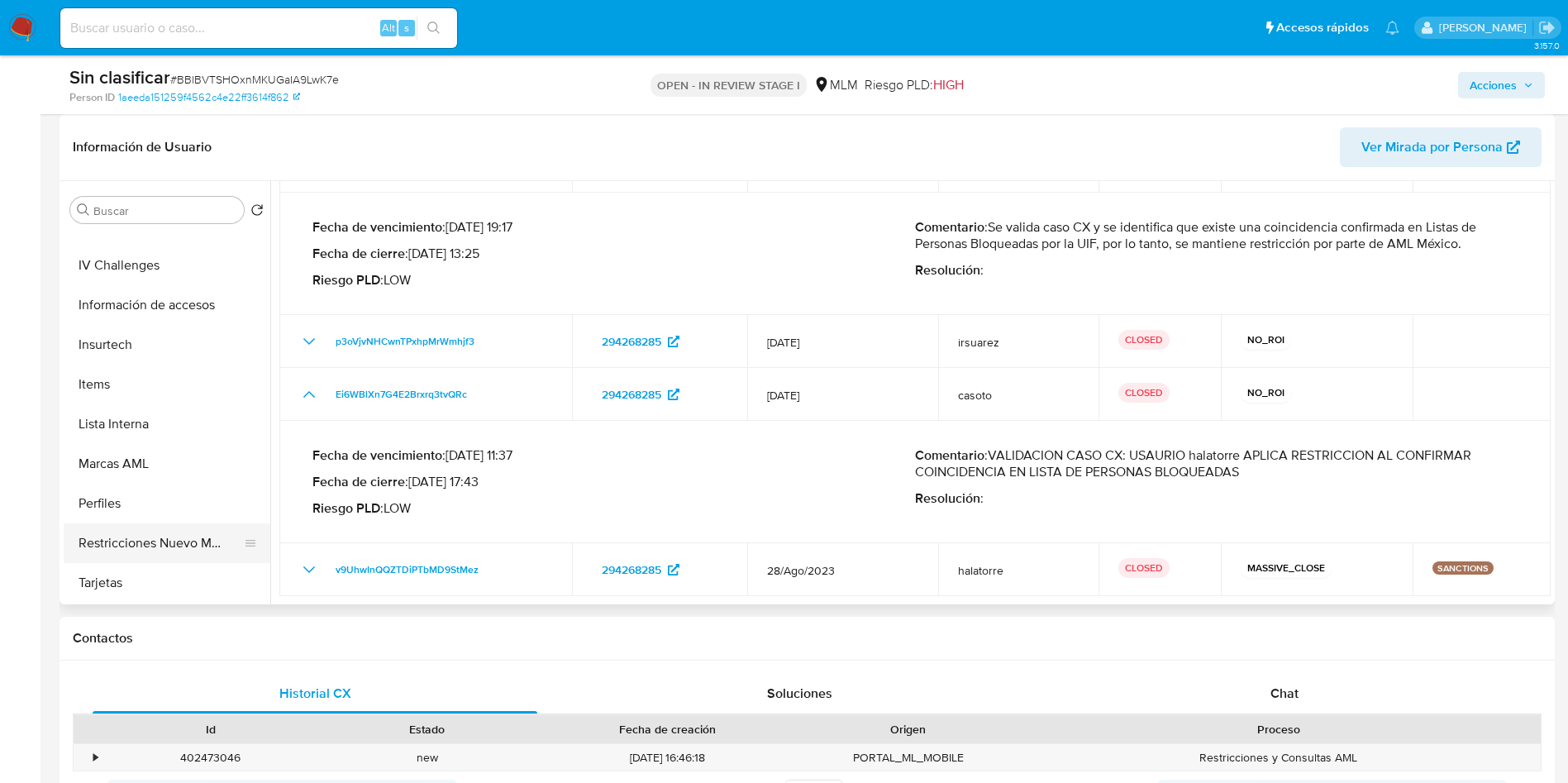
click at [190, 540] on button "Restricciones Nuevo Mundo" at bounding box center [160, 543] width 194 height 40
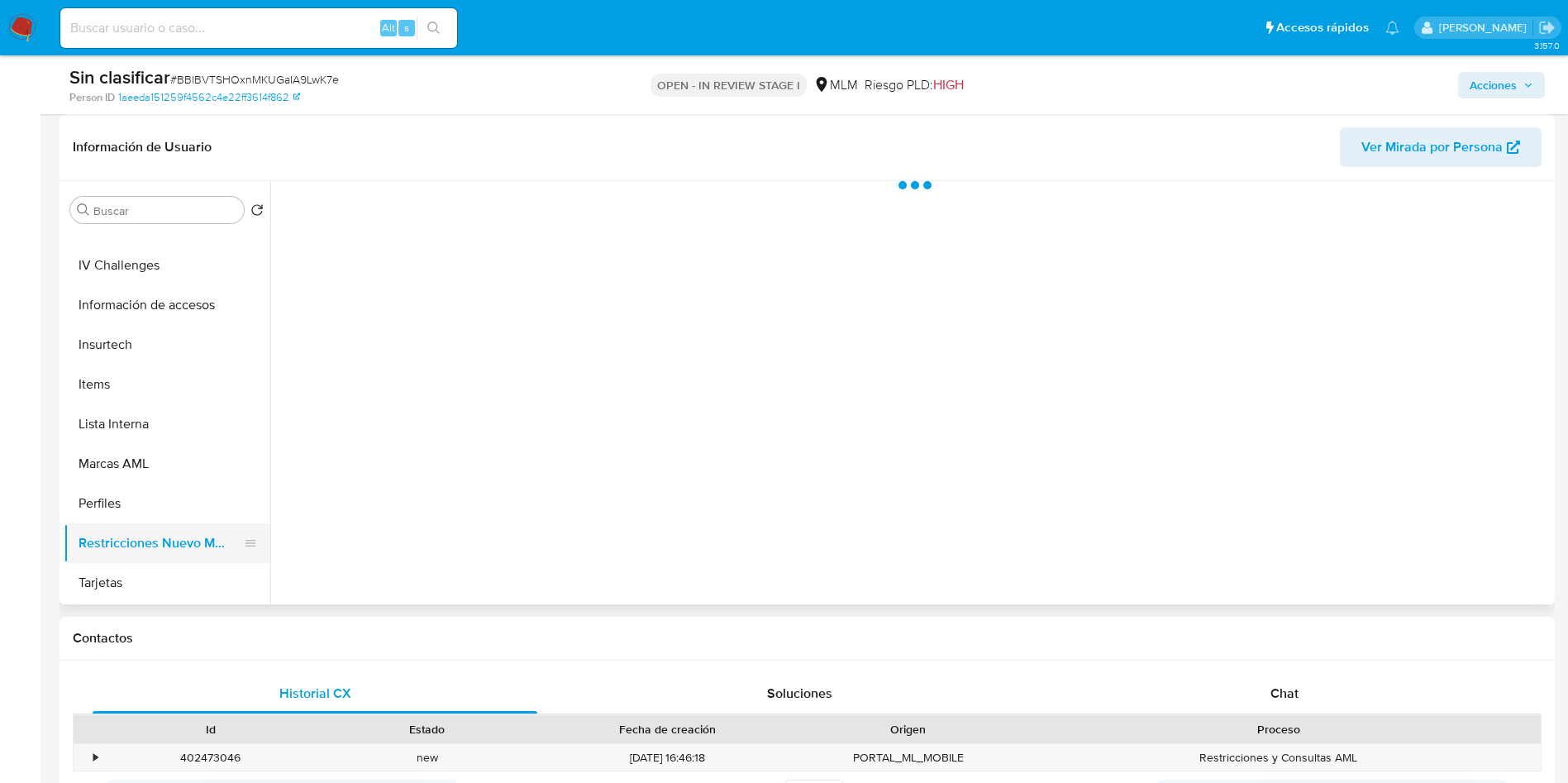
scroll to position [0, 0]
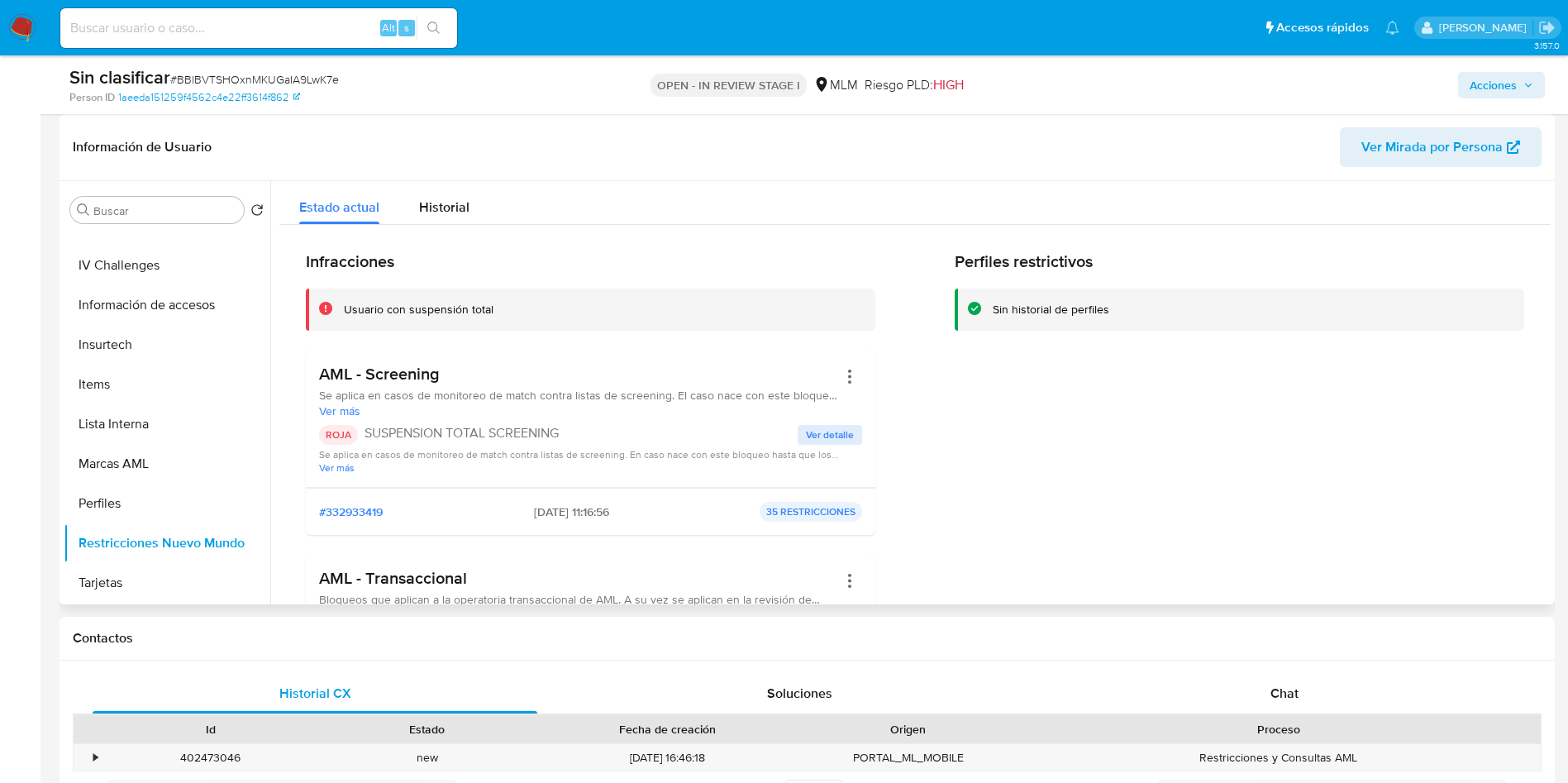
click at [843, 433] on span "Ver detalle" at bounding box center [829, 435] width 48 height 16
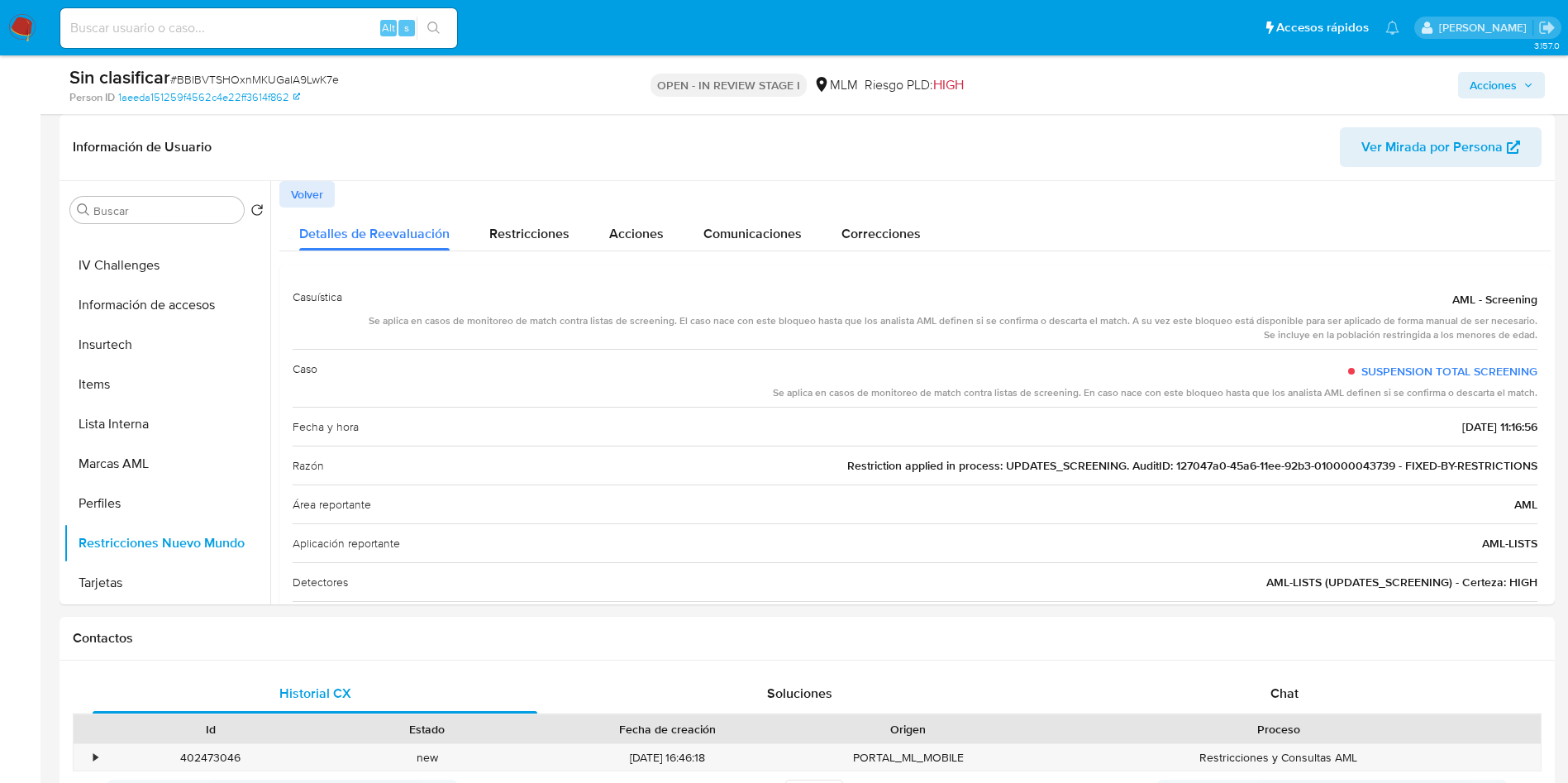
click at [1532, 80] on icon "button" at bounding box center [1528, 84] width 10 height 10
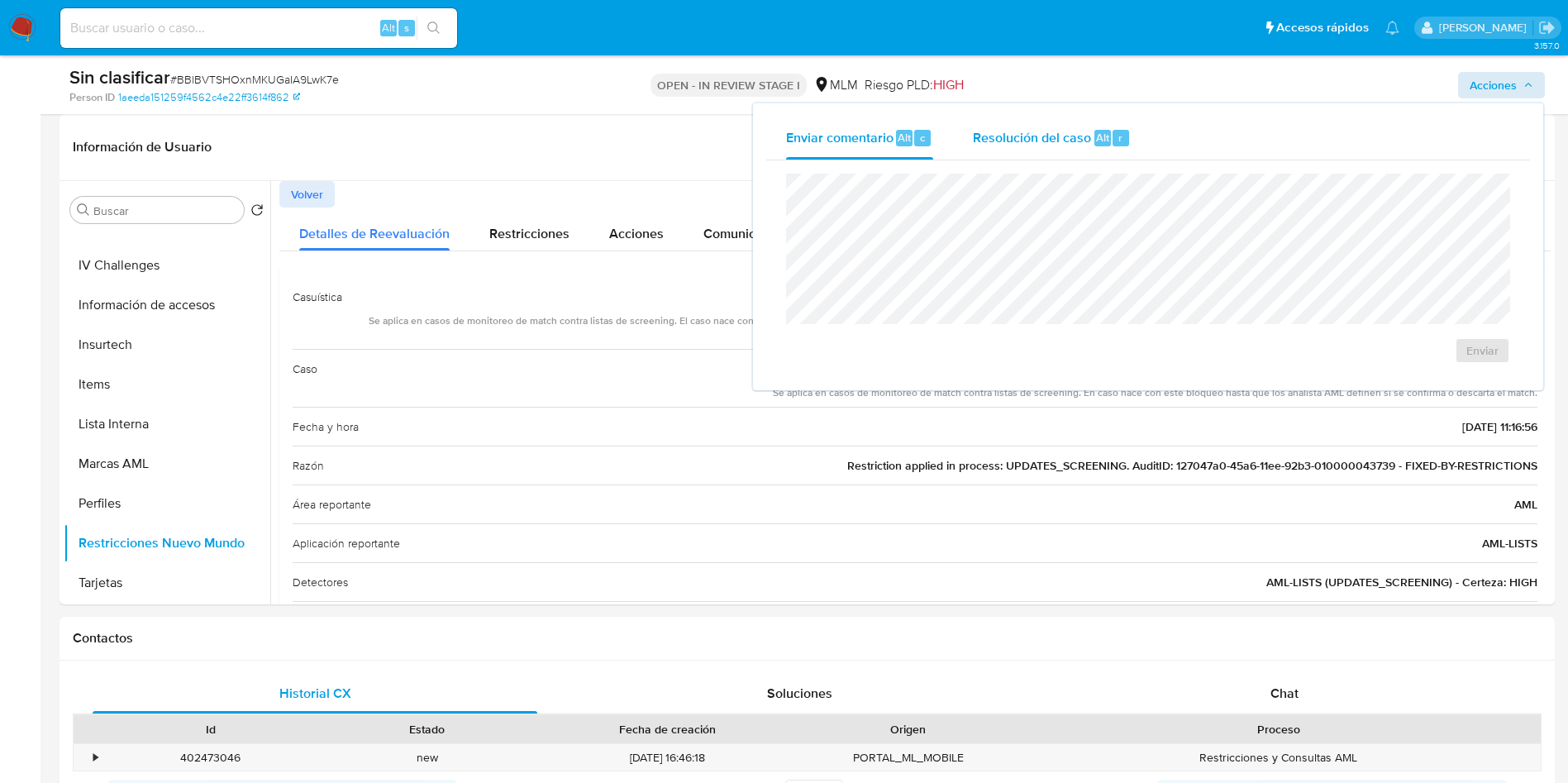
click at [1053, 137] on span "Resolución del caso" at bounding box center [1032, 136] width 118 height 19
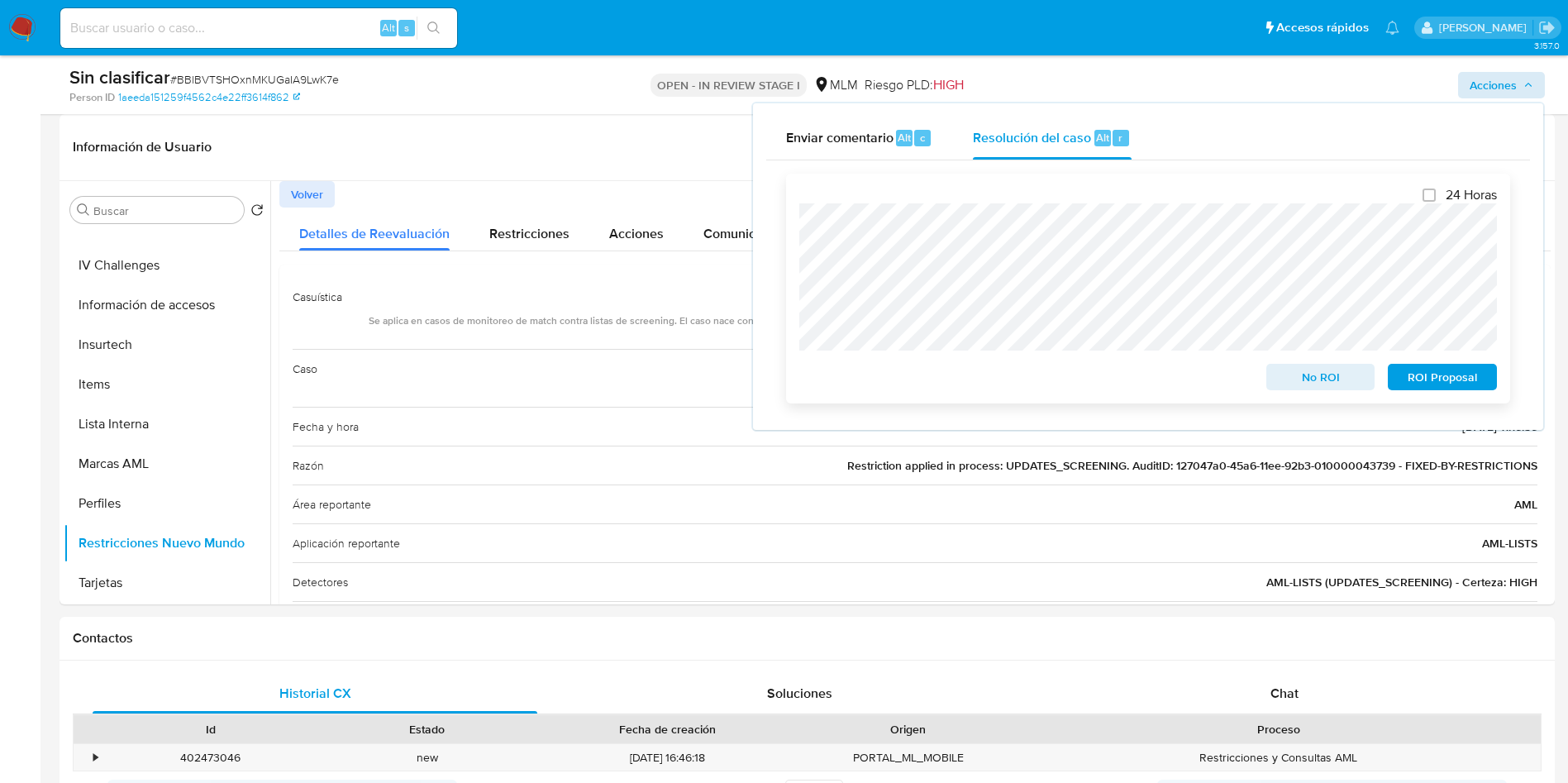
click at [1351, 377] on span "No ROI" at bounding box center [1321, 376] width 86 height 23
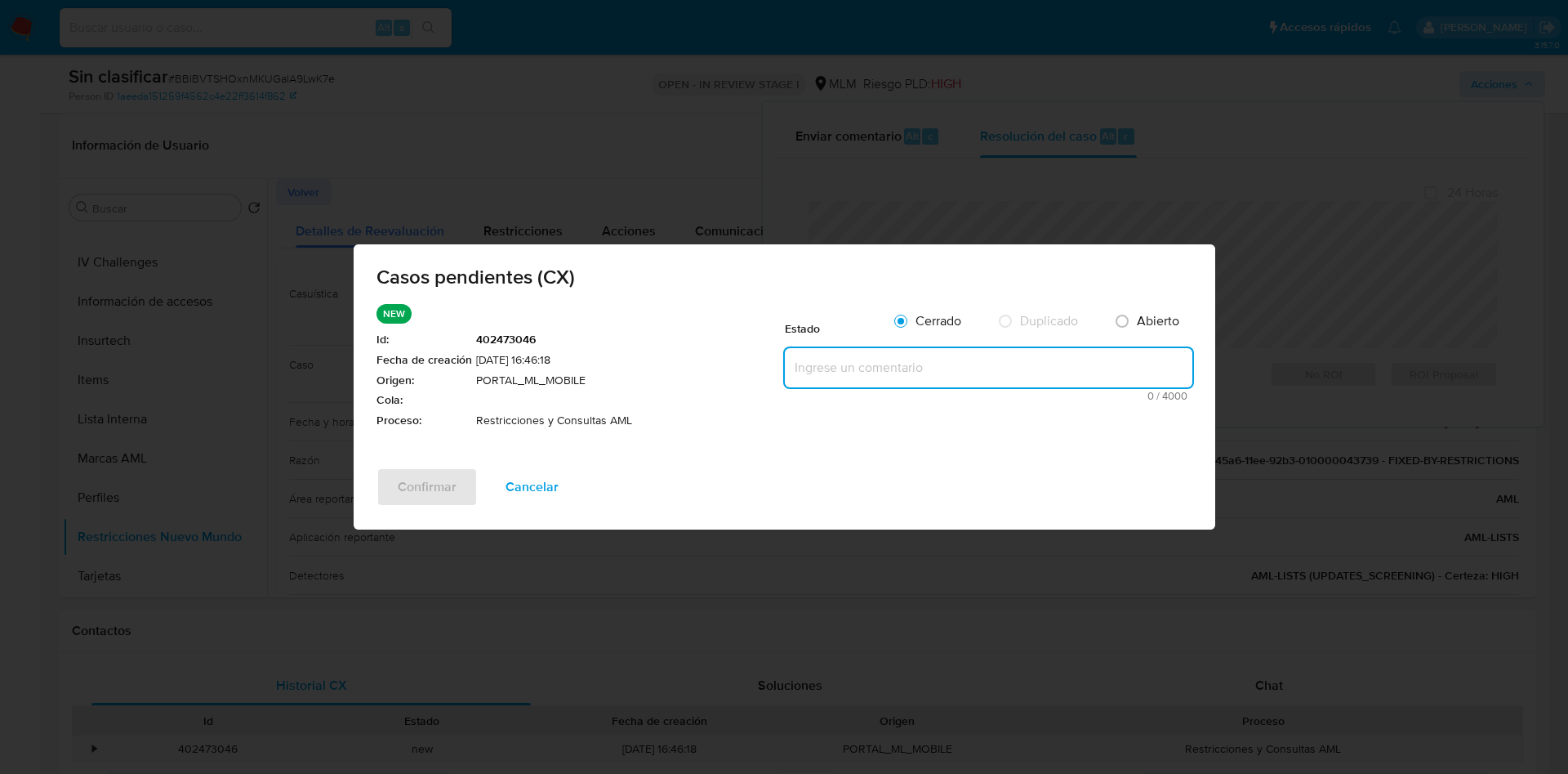
click at [871, 363] on textarea at bounding box center [989, 368] width 407 height 40
paste textarea "Se realiza validación de caso generado por CX en el que se identifica restricci…"
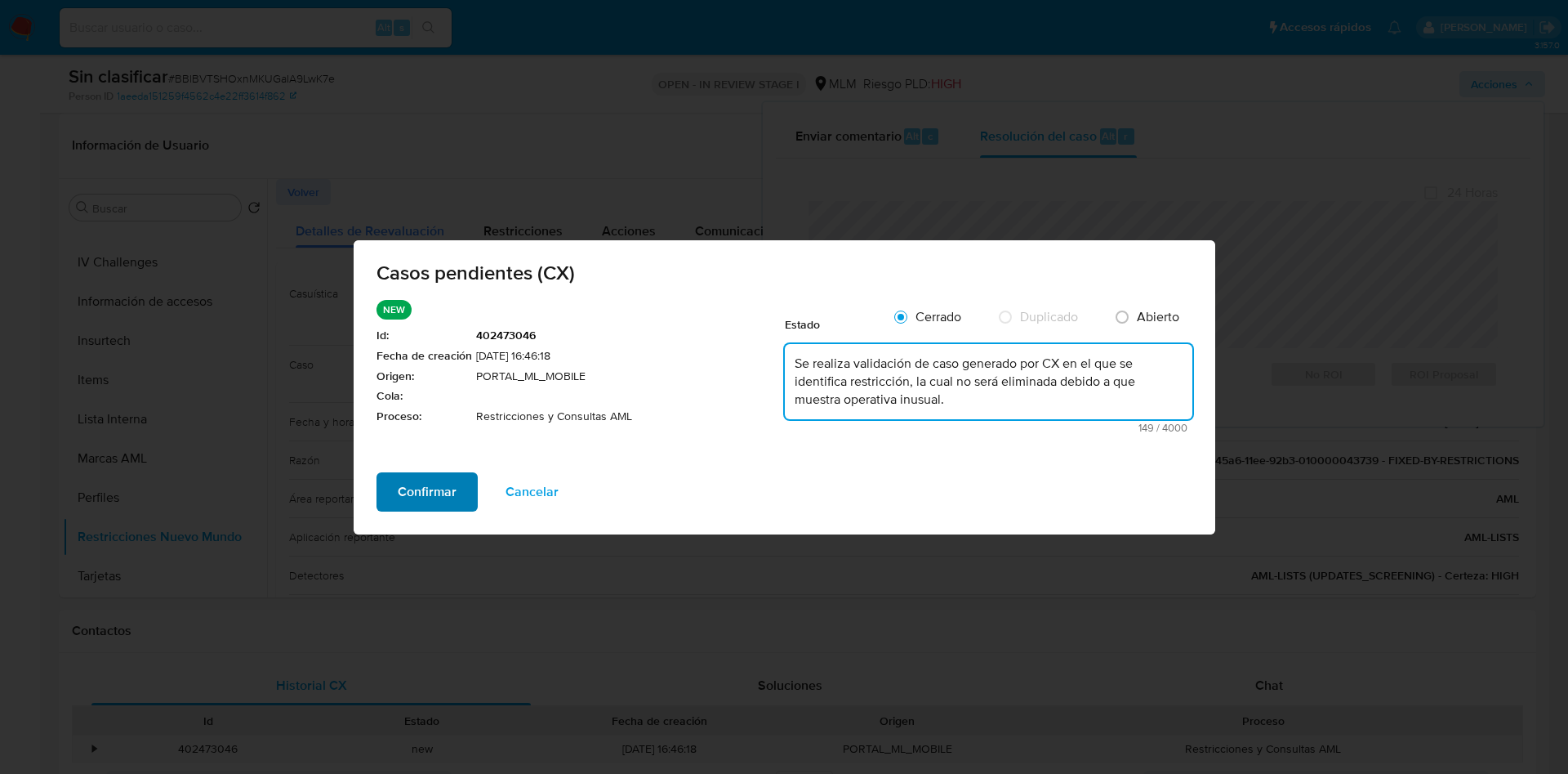
type textarea "Se realiza validación de caso generado por CX en el que se identifica restricci…"
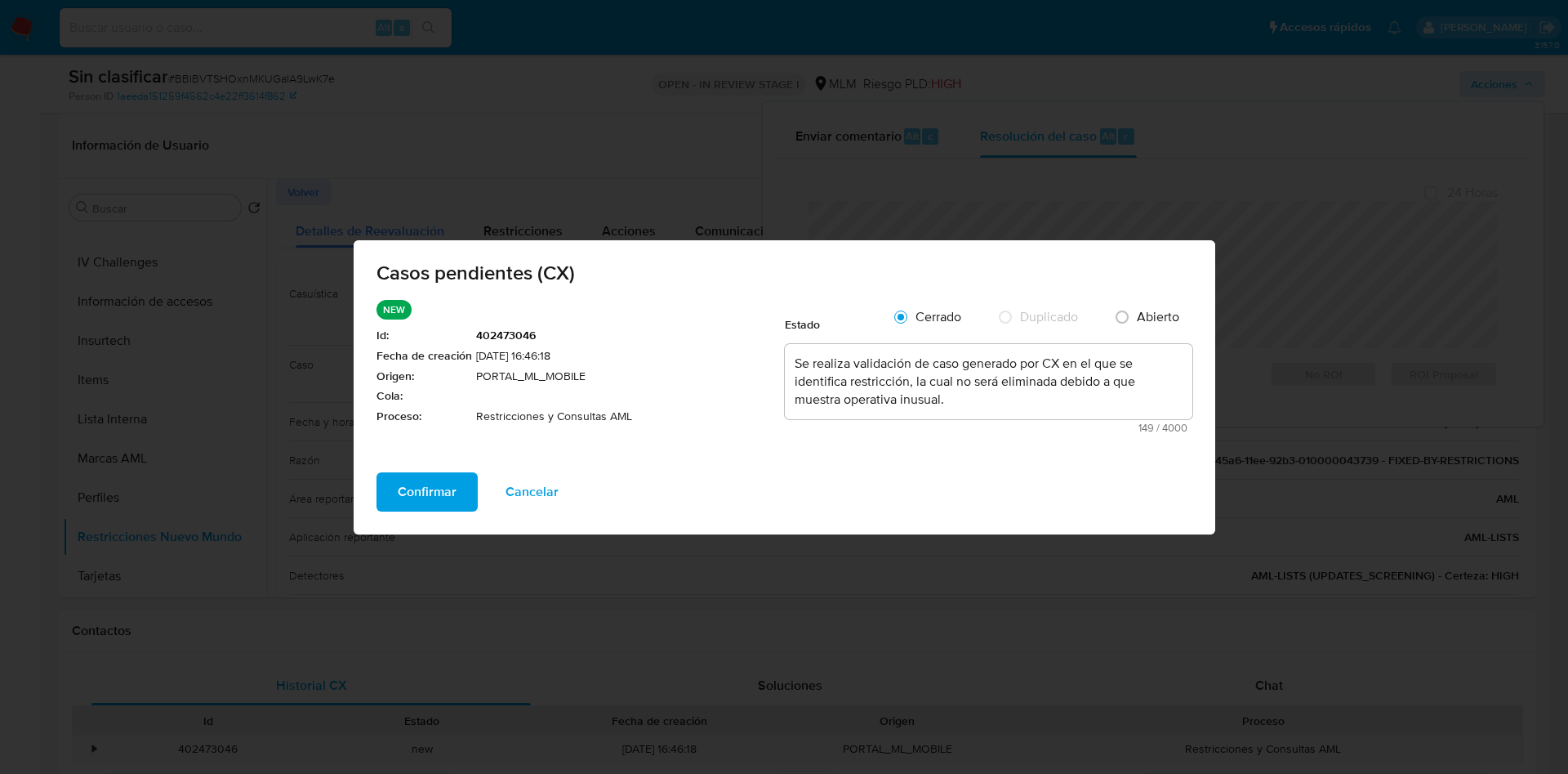
click at [432, 506] on span "Confirmar" at bounding box center [427, 492] width 59 height 36
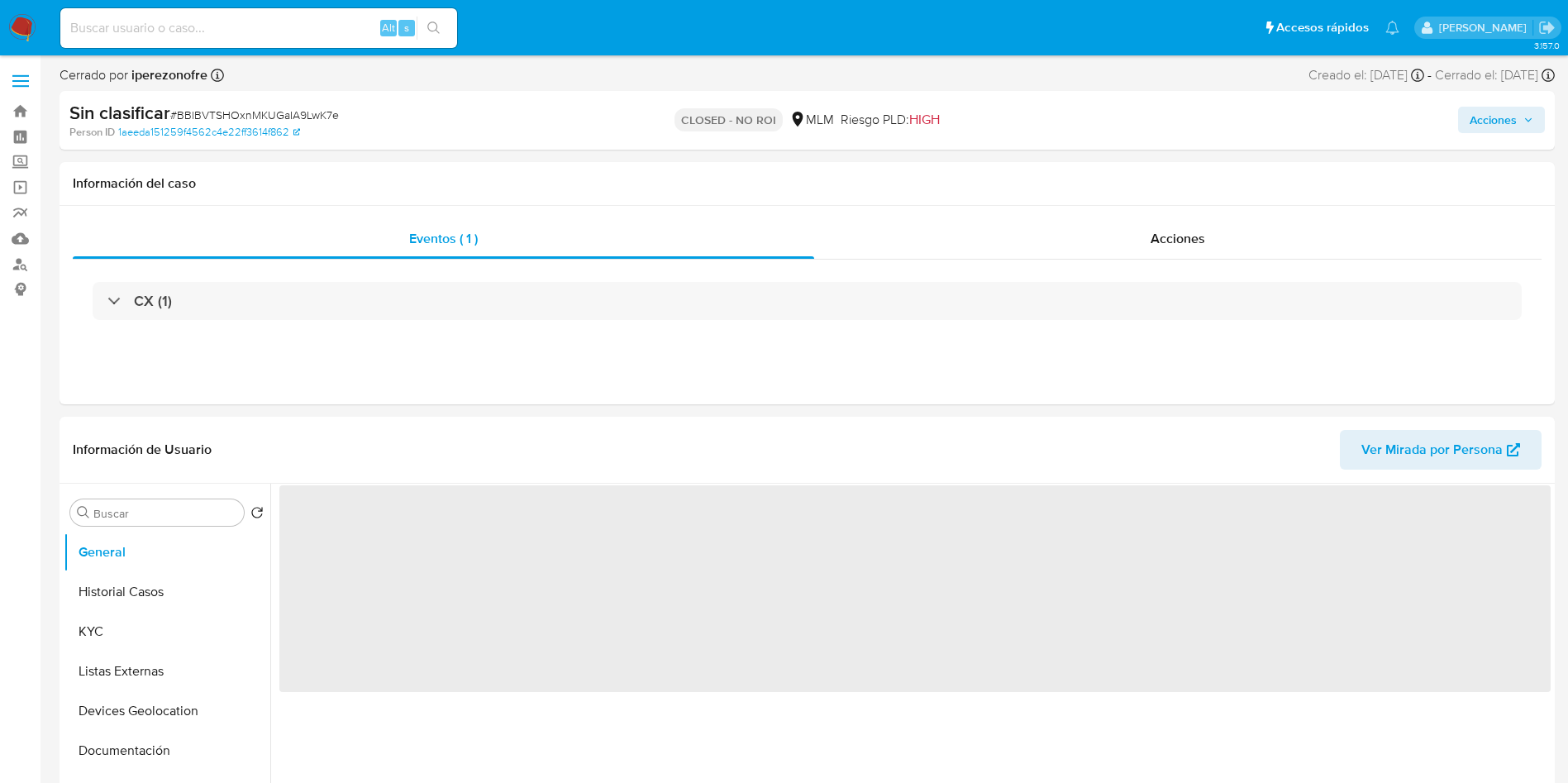
select select "10"
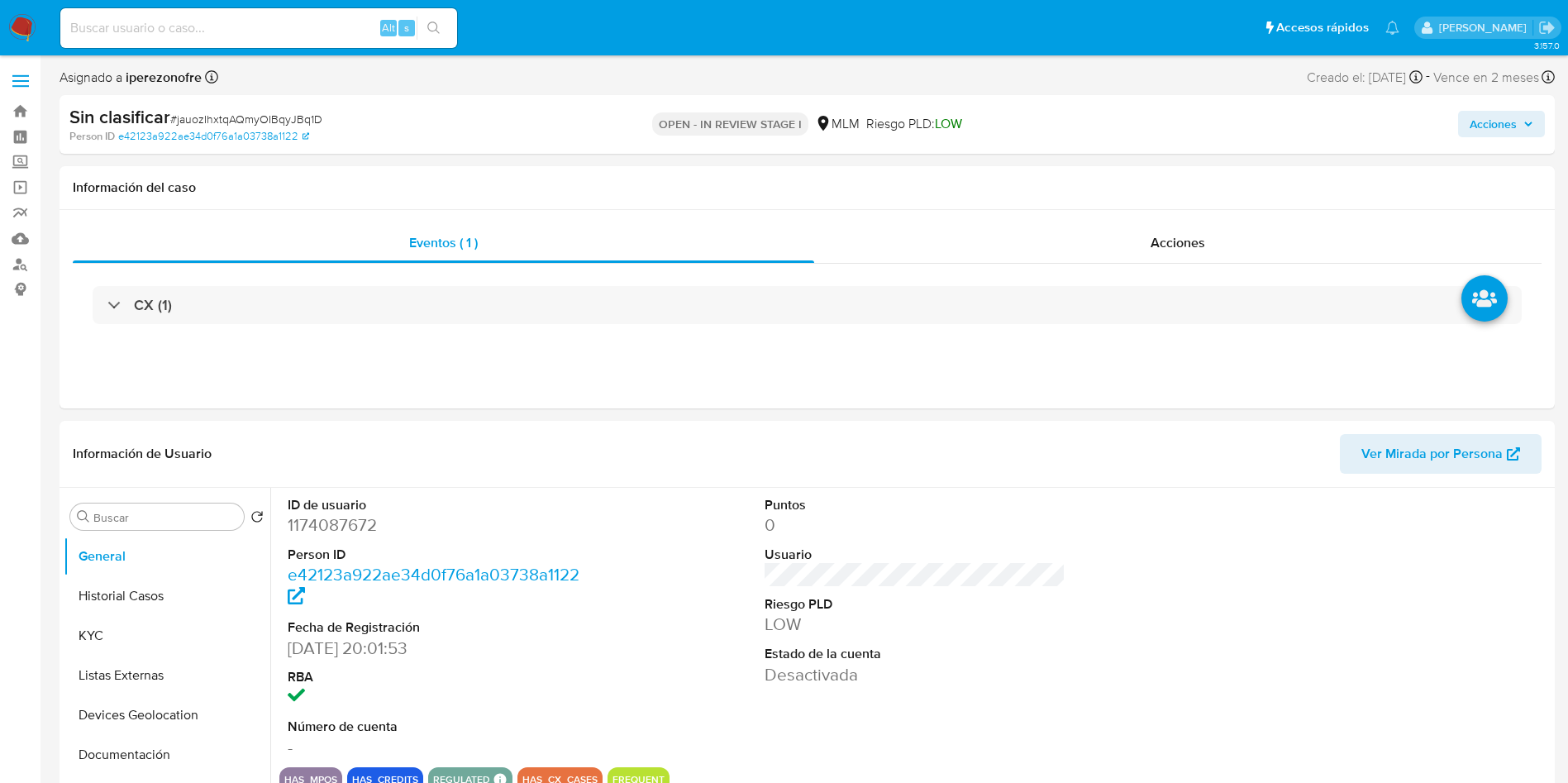
select select "10"
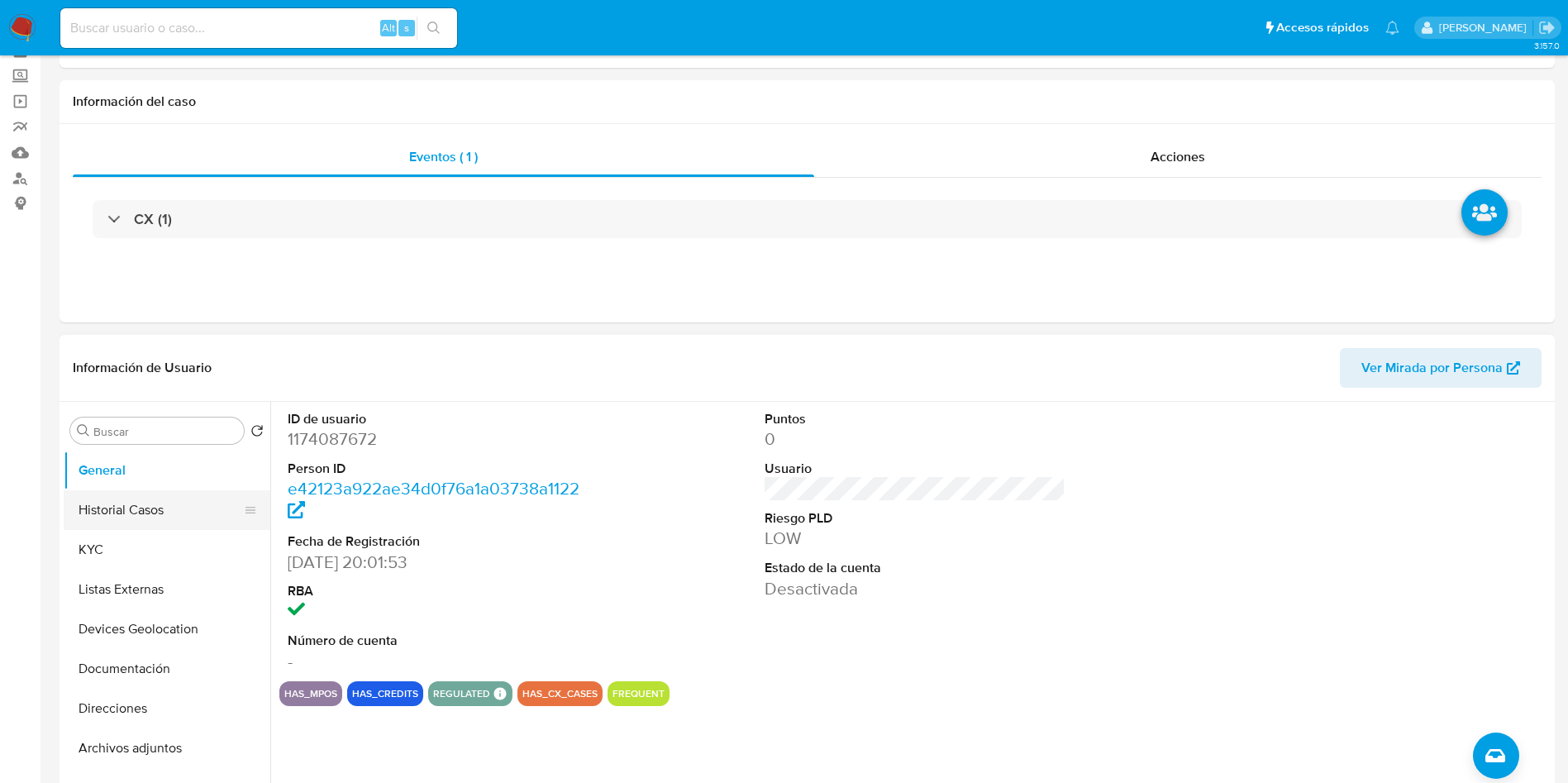
scroll to position [124, 0]
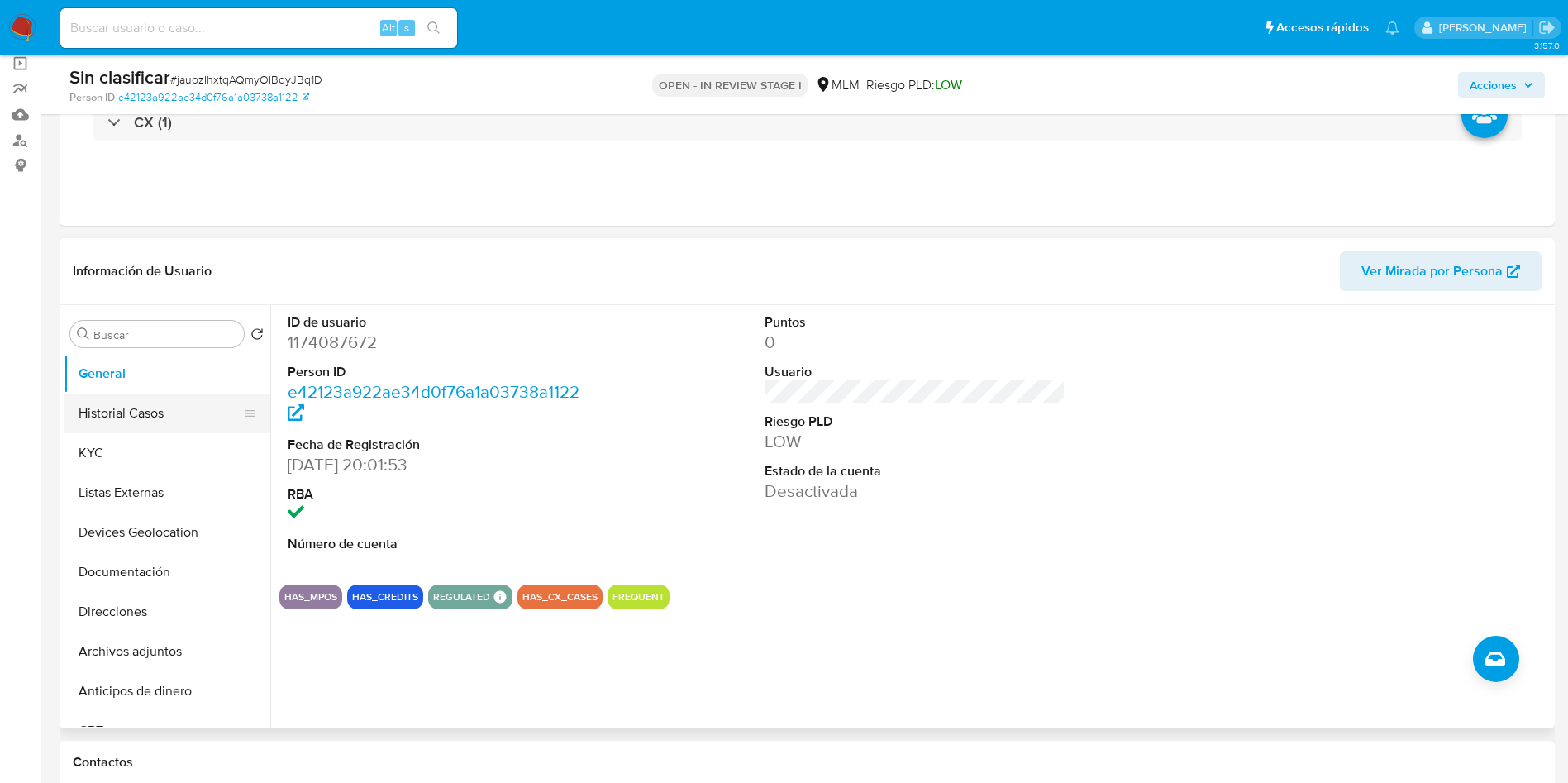
click at [147, 403] on button "Historial Casos" at bounding box center [160, 413] width 194 height 40
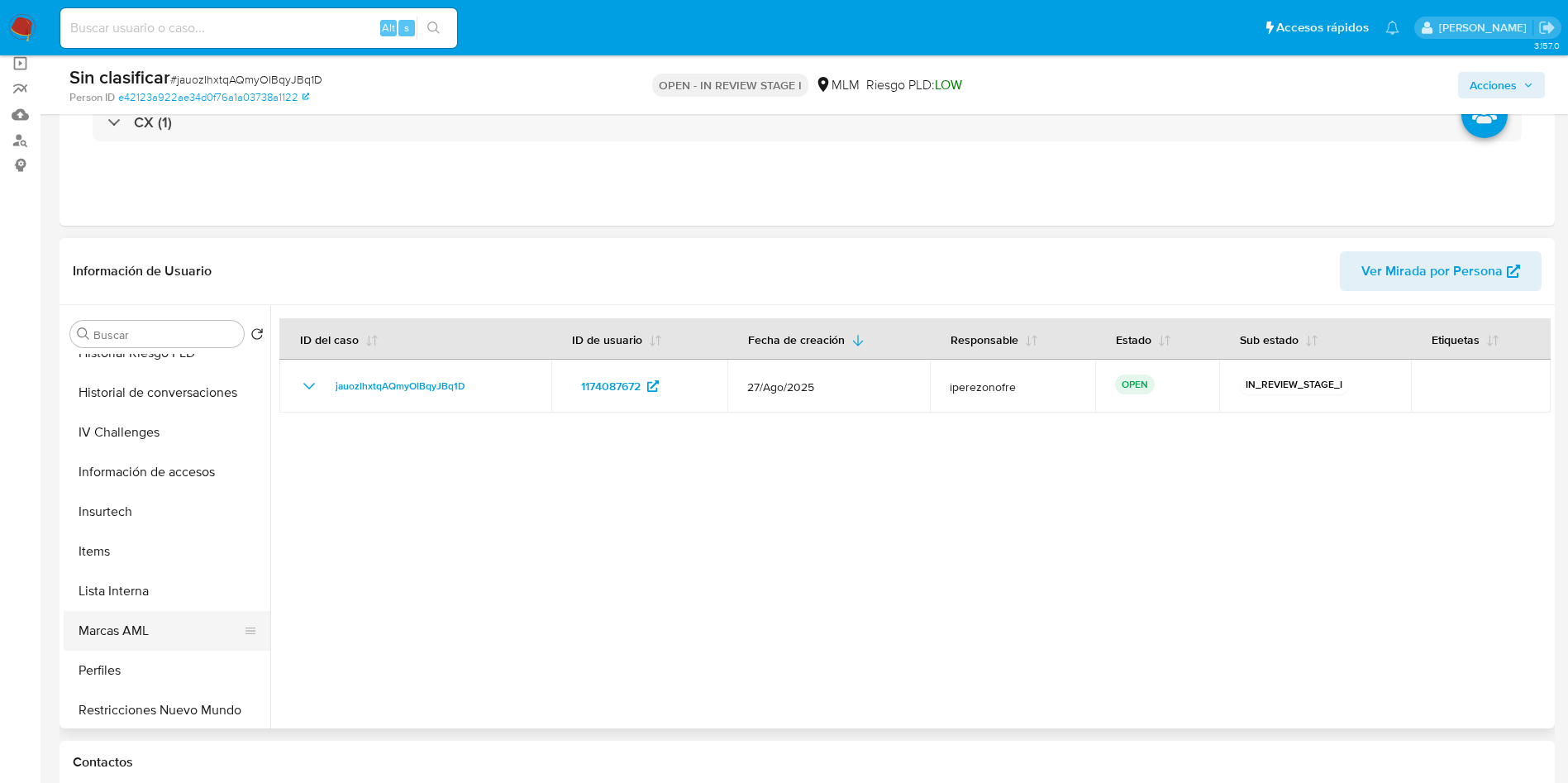
scroll to position [699, 0]
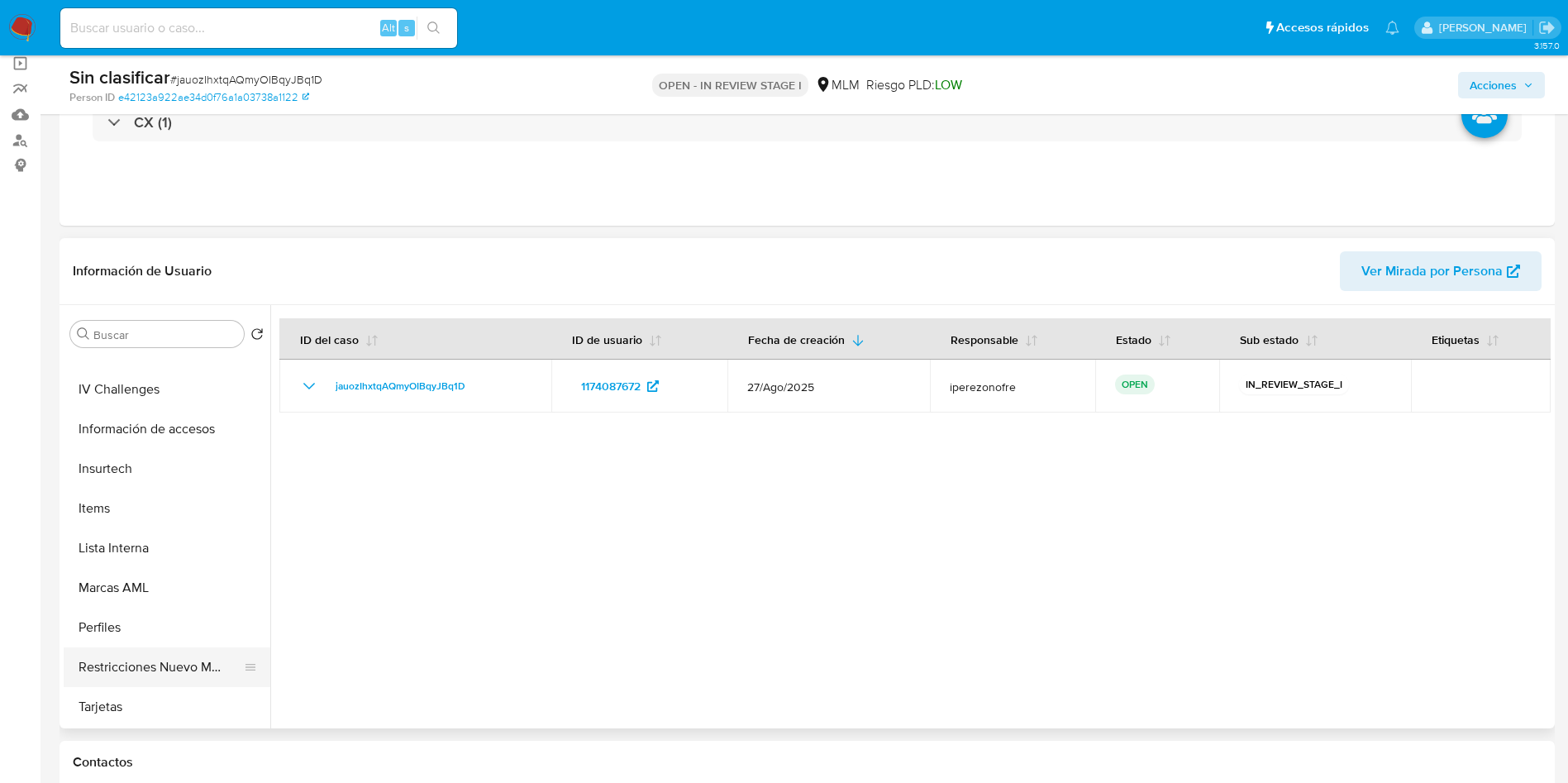
click at [186, 675] on button "Restricciones Nuevo Mundo" at bounding box center [160, 668] width 194 height 40
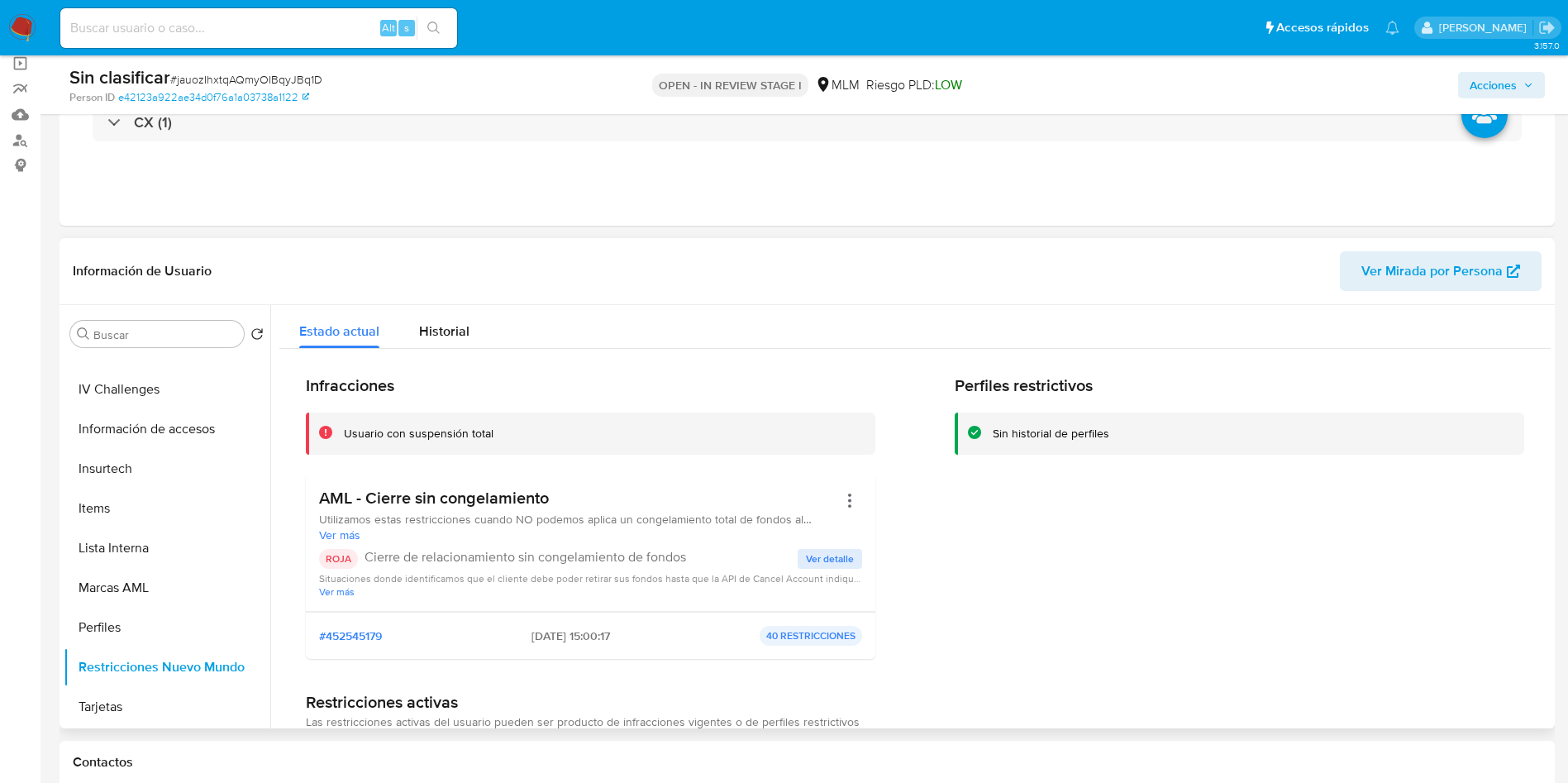
click at [821, 560] on span "Ver detalle" at bounding box center [829, 559] width 48 height 16
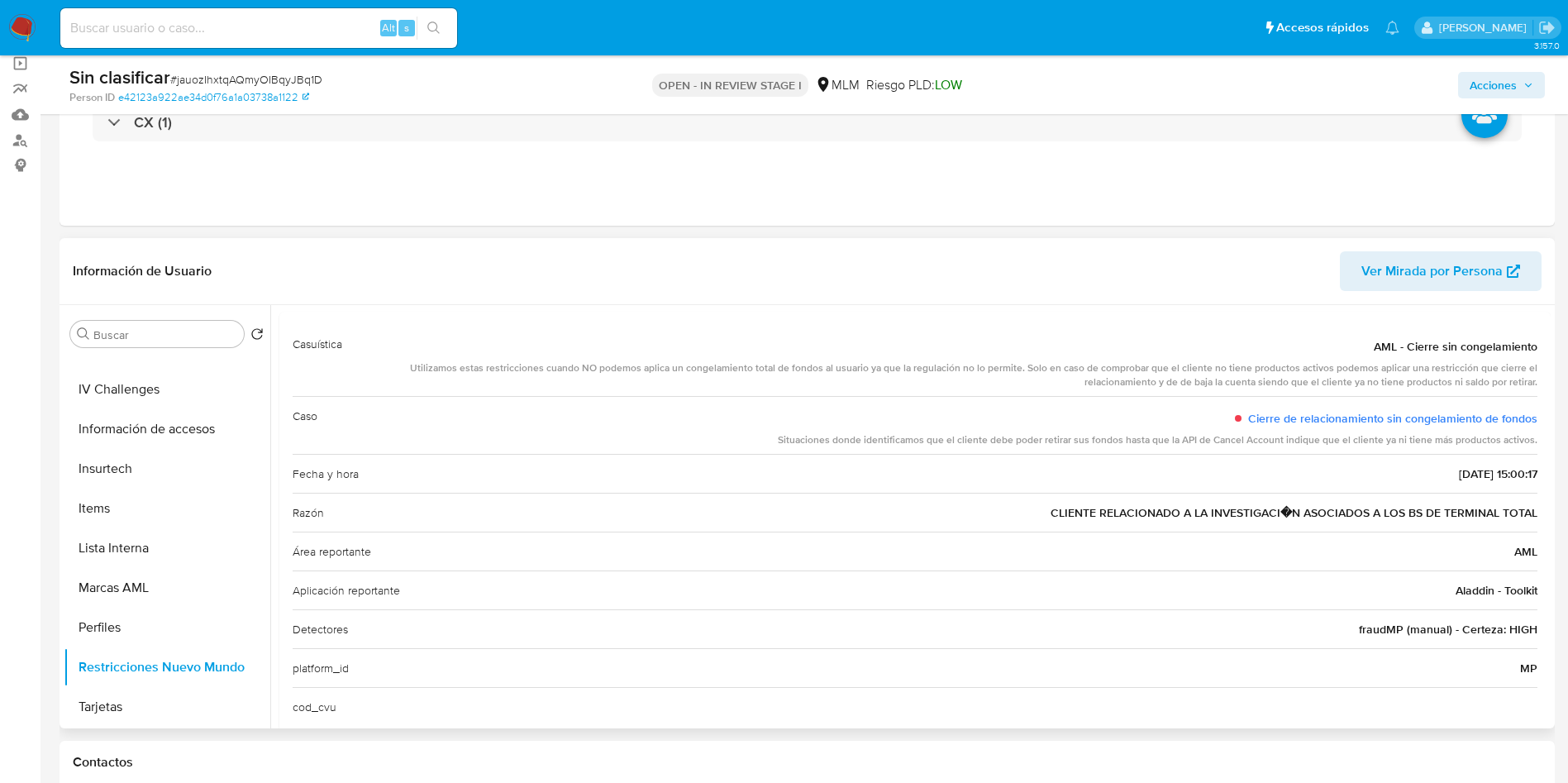
scroll to position [109, 0]
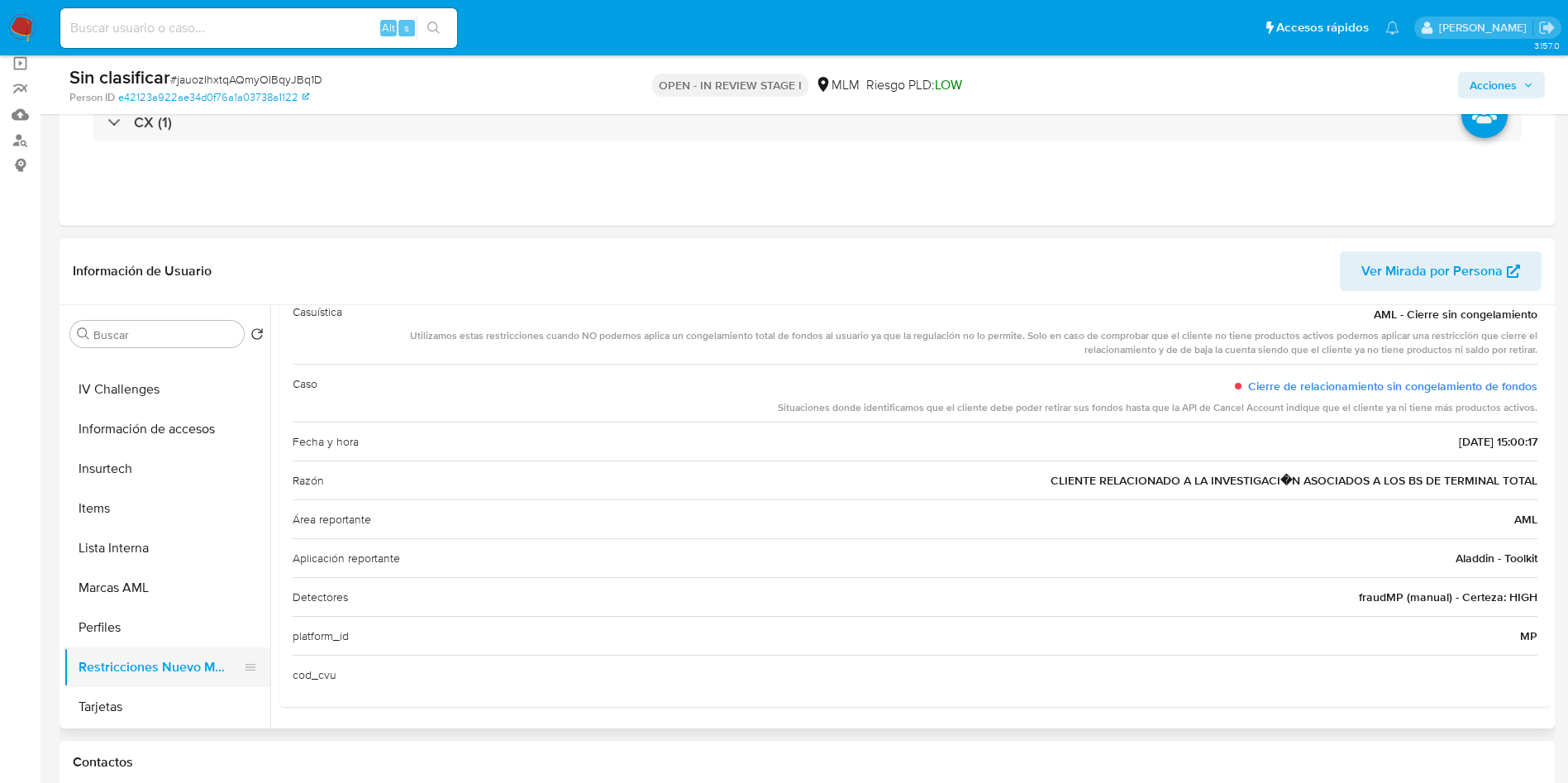
click at [156, 665] on button "Restricciones Nuevo Mundo" at bounding box center [160, 668] width 194 height 40
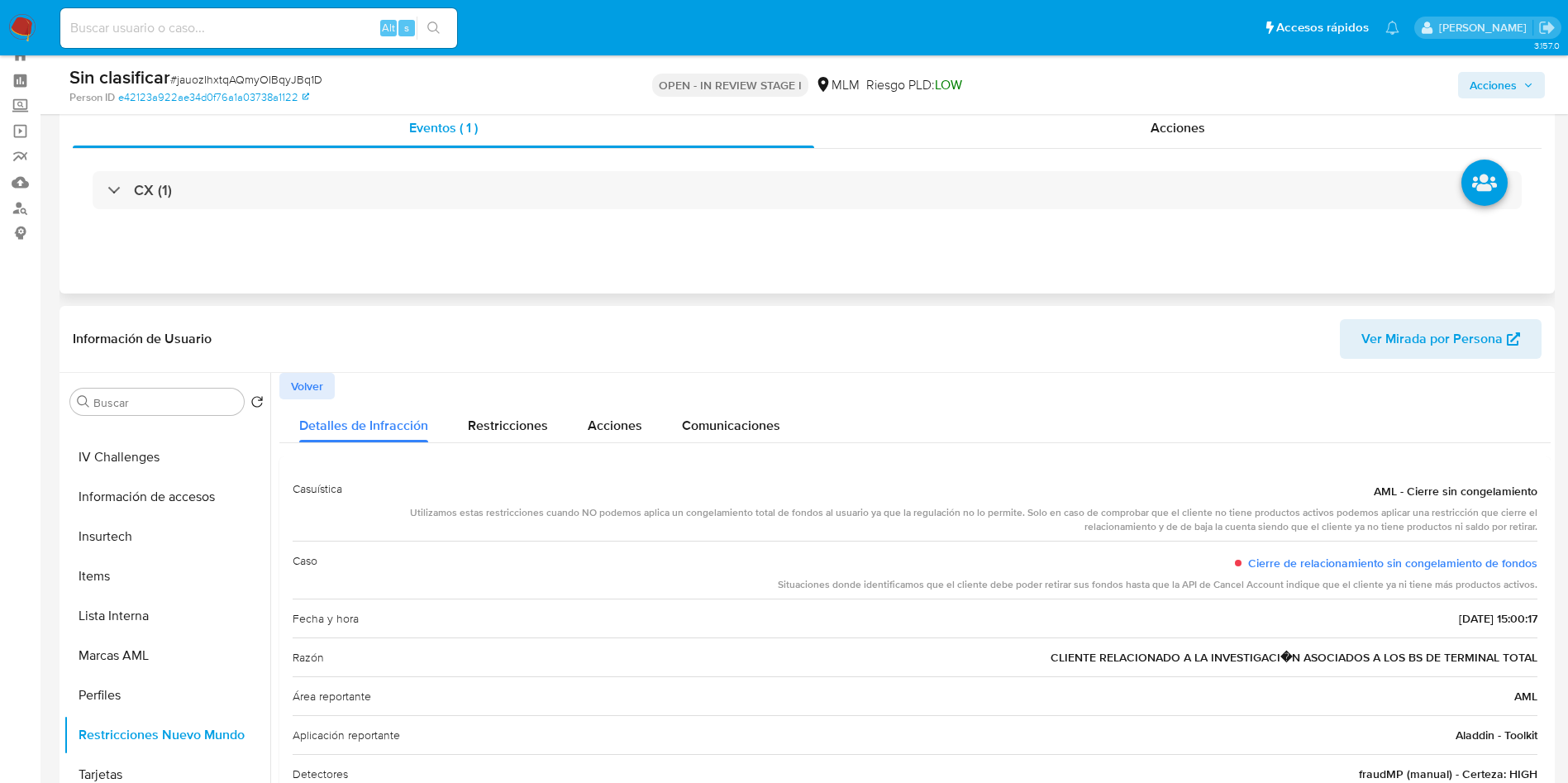
scroll to position [0, 0]
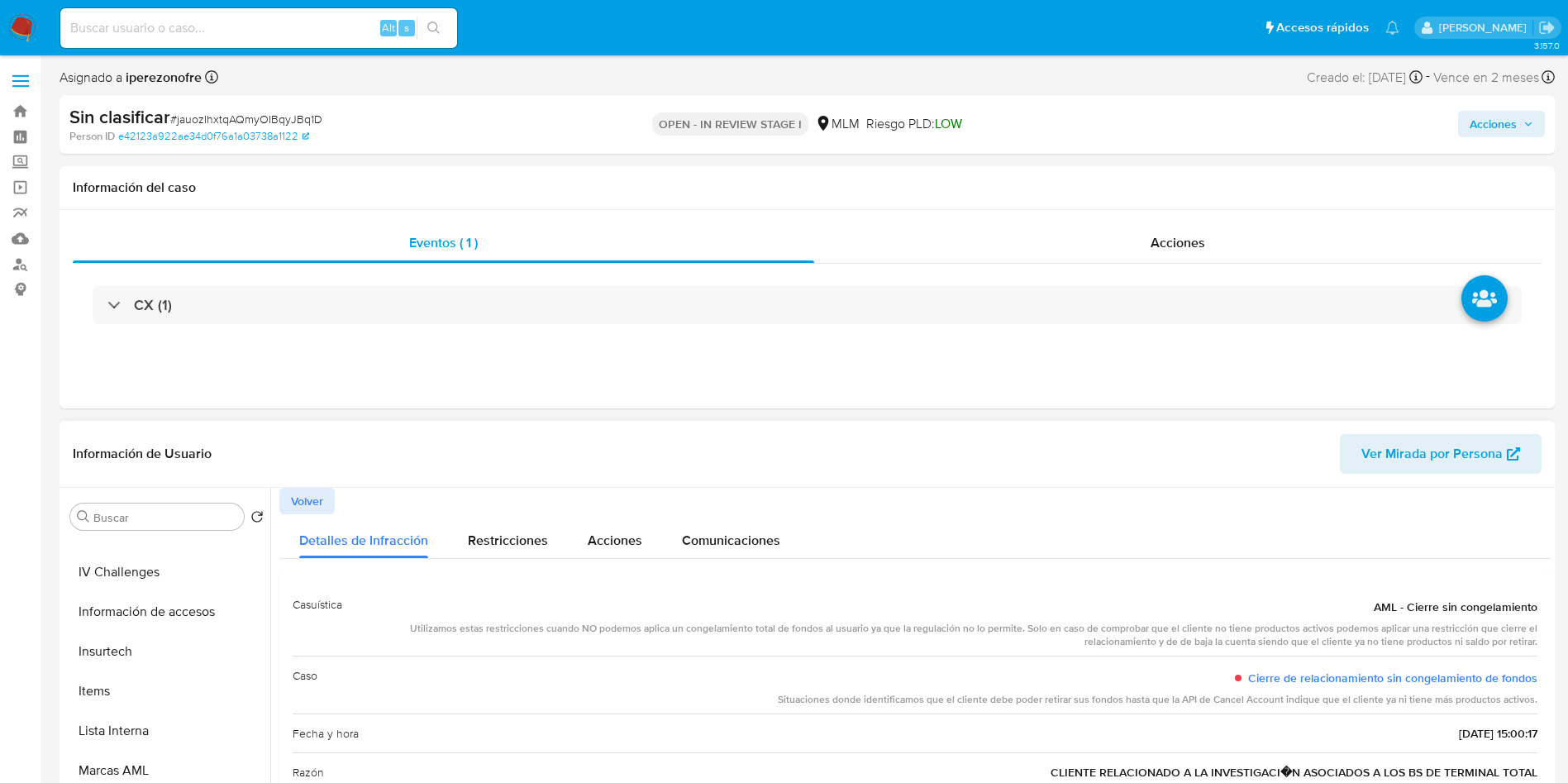
click at [314, 498] on span "Volver" at bounding box center [306, 501] width 32 height 23
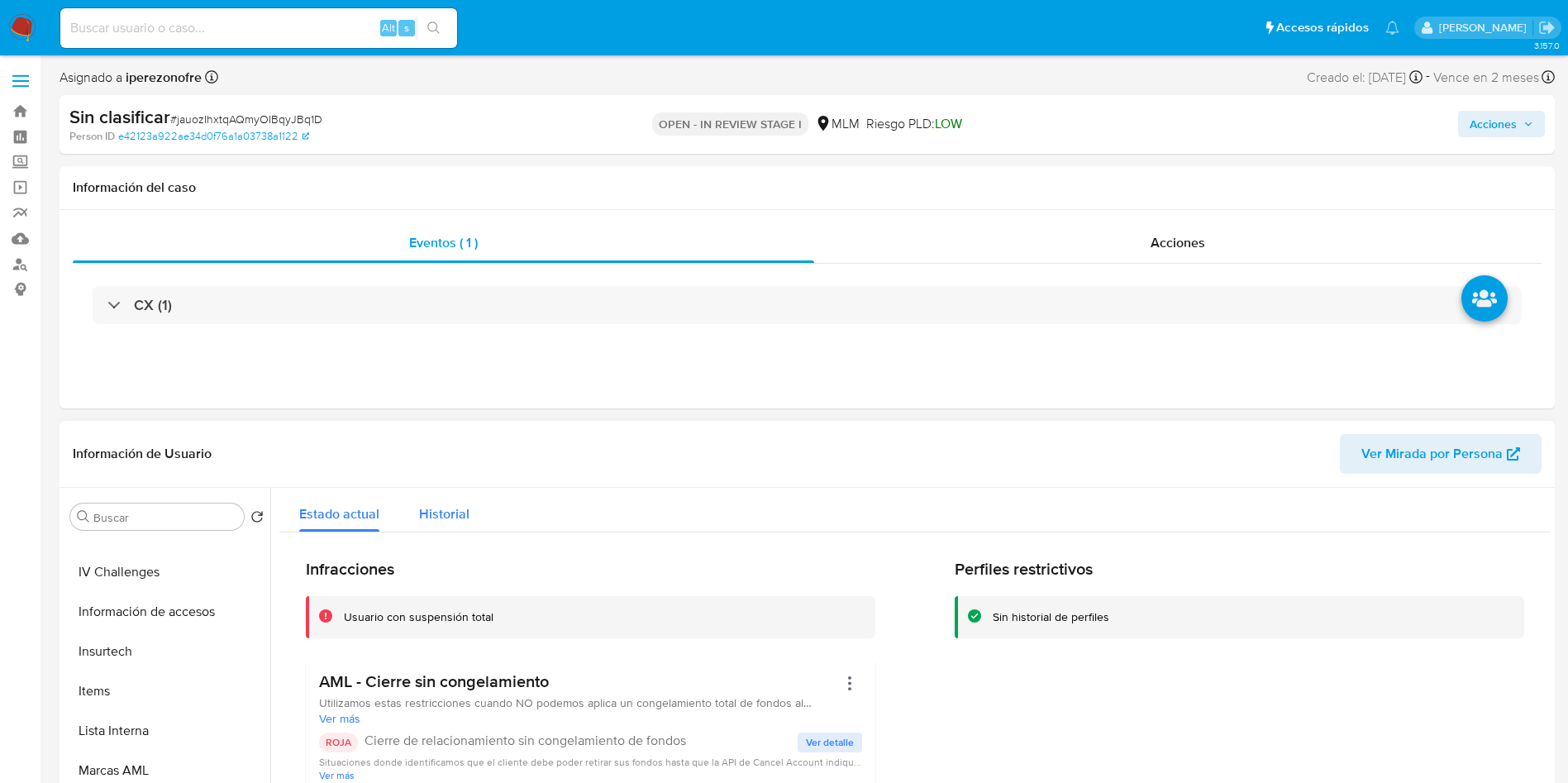
click at [446, 504] on span "Historial" at bounding box center [444, 513] width 51 height 19
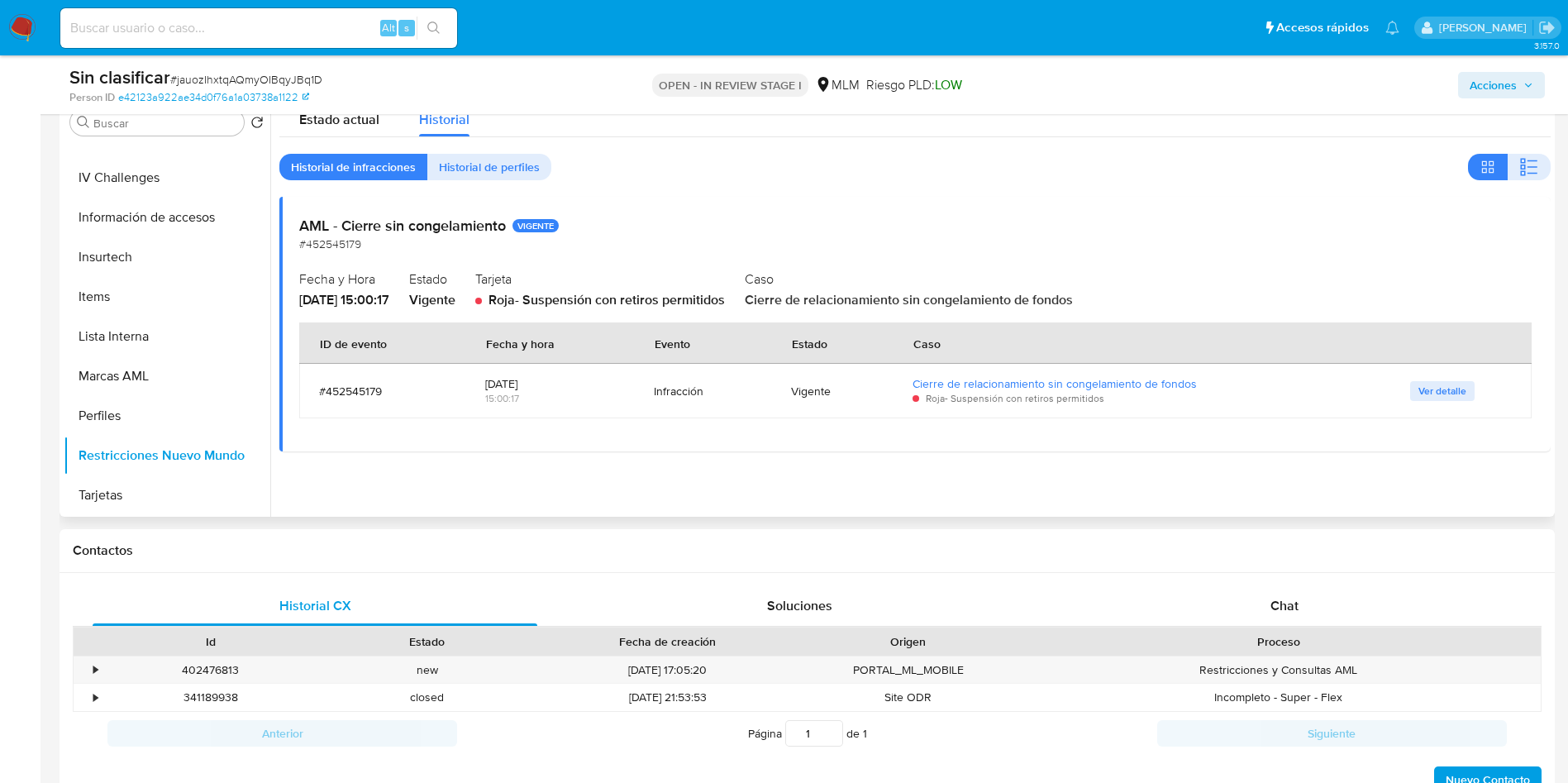
scroll to position [372, 0]
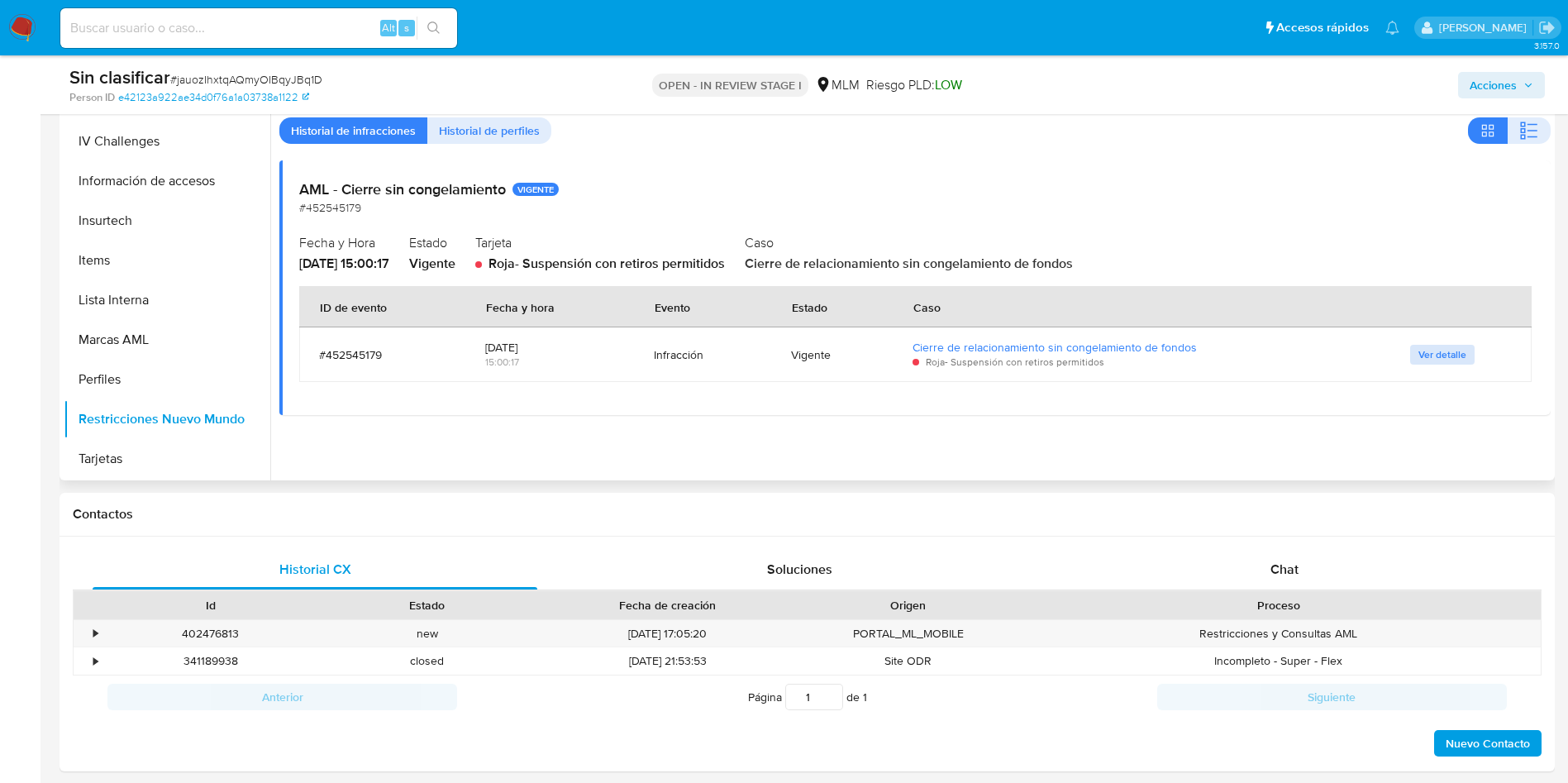
click at [1441, 350] on span "Ver detalle" at bounding box center [1443, 354] width 48 height 16
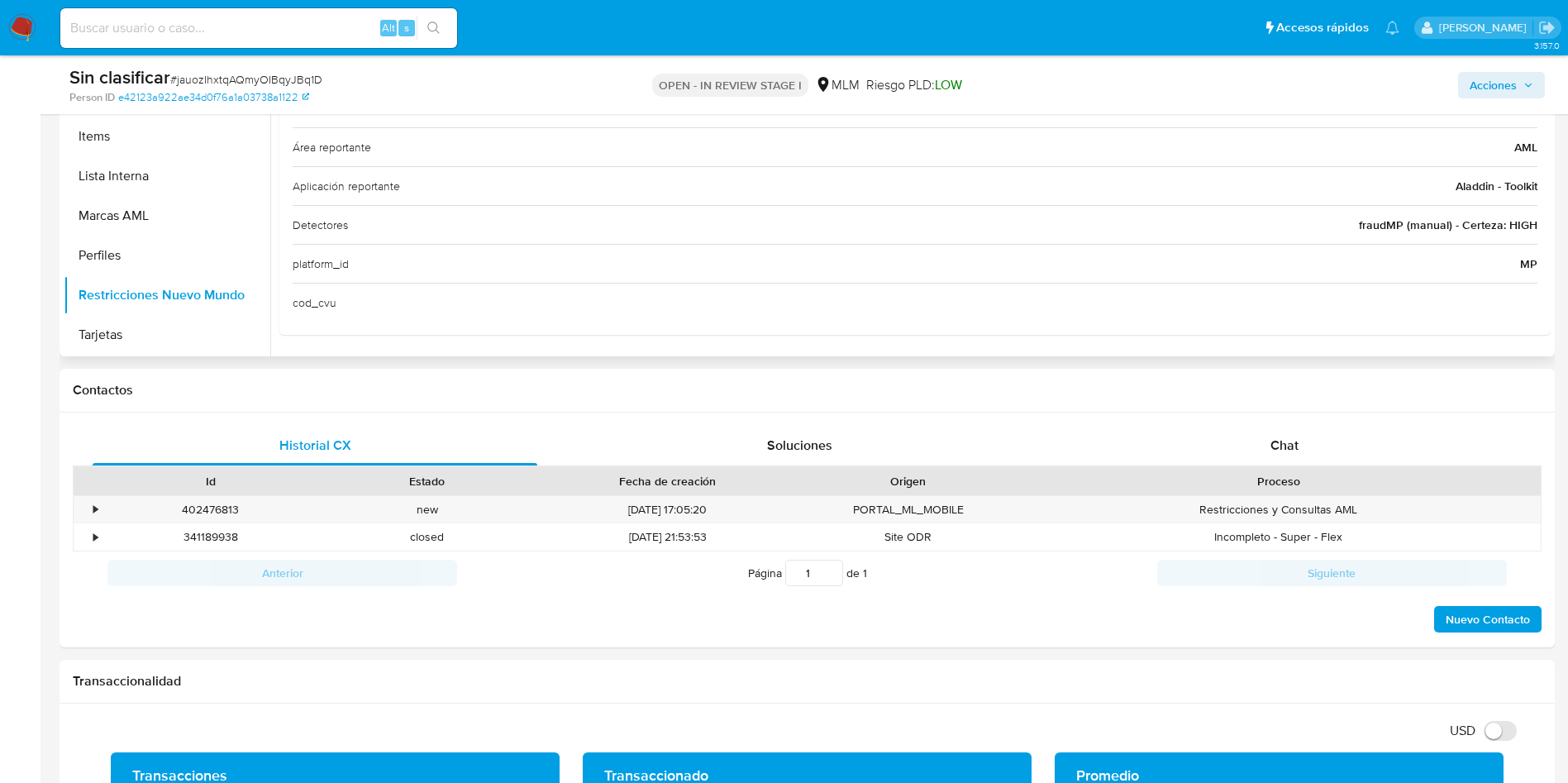
scroll to position [248, 0]
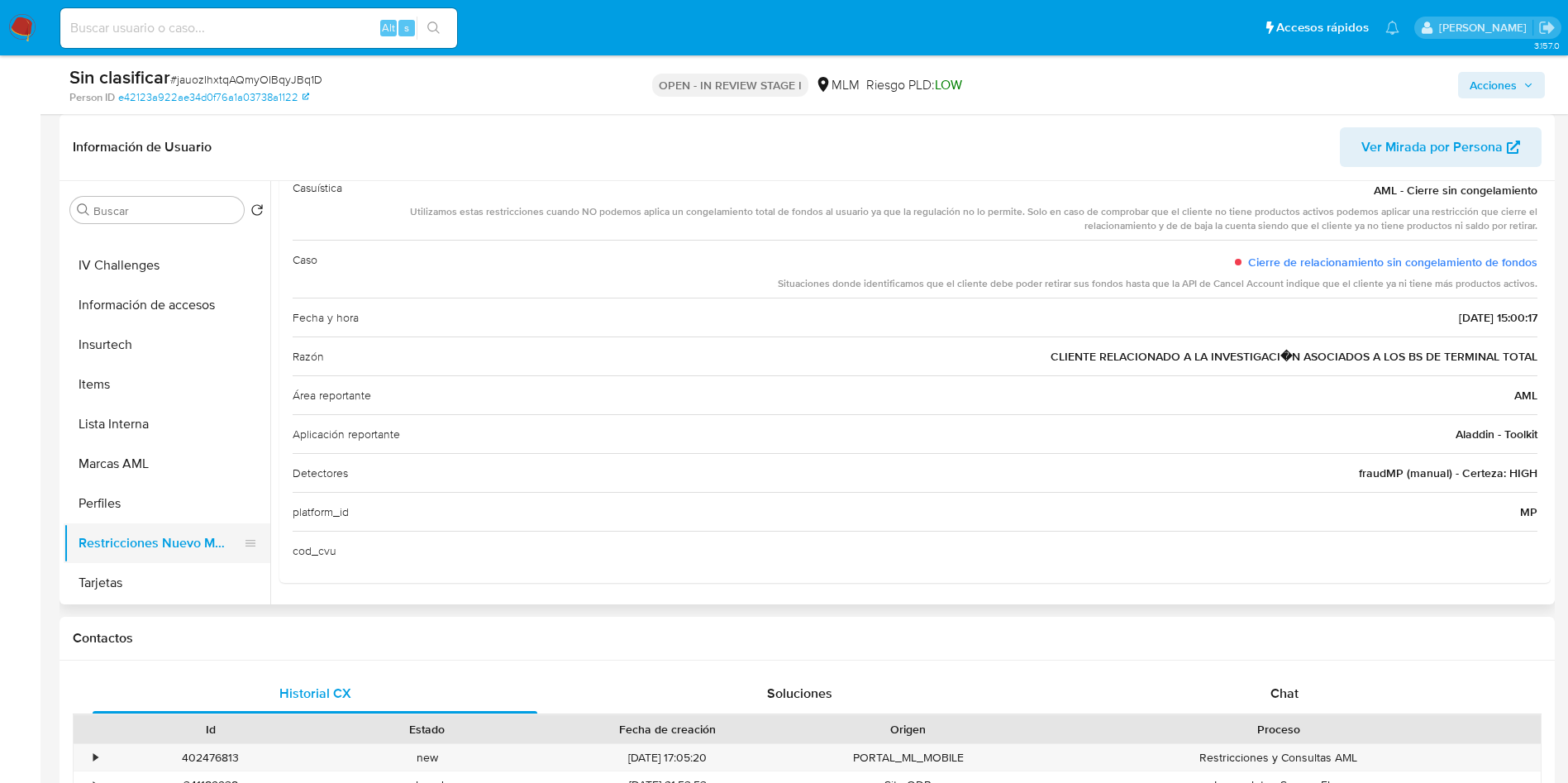
click at [188, 542] on button "Restricciones Nuevo Mundo" at bounding box center [160, 543] width 194 height 40
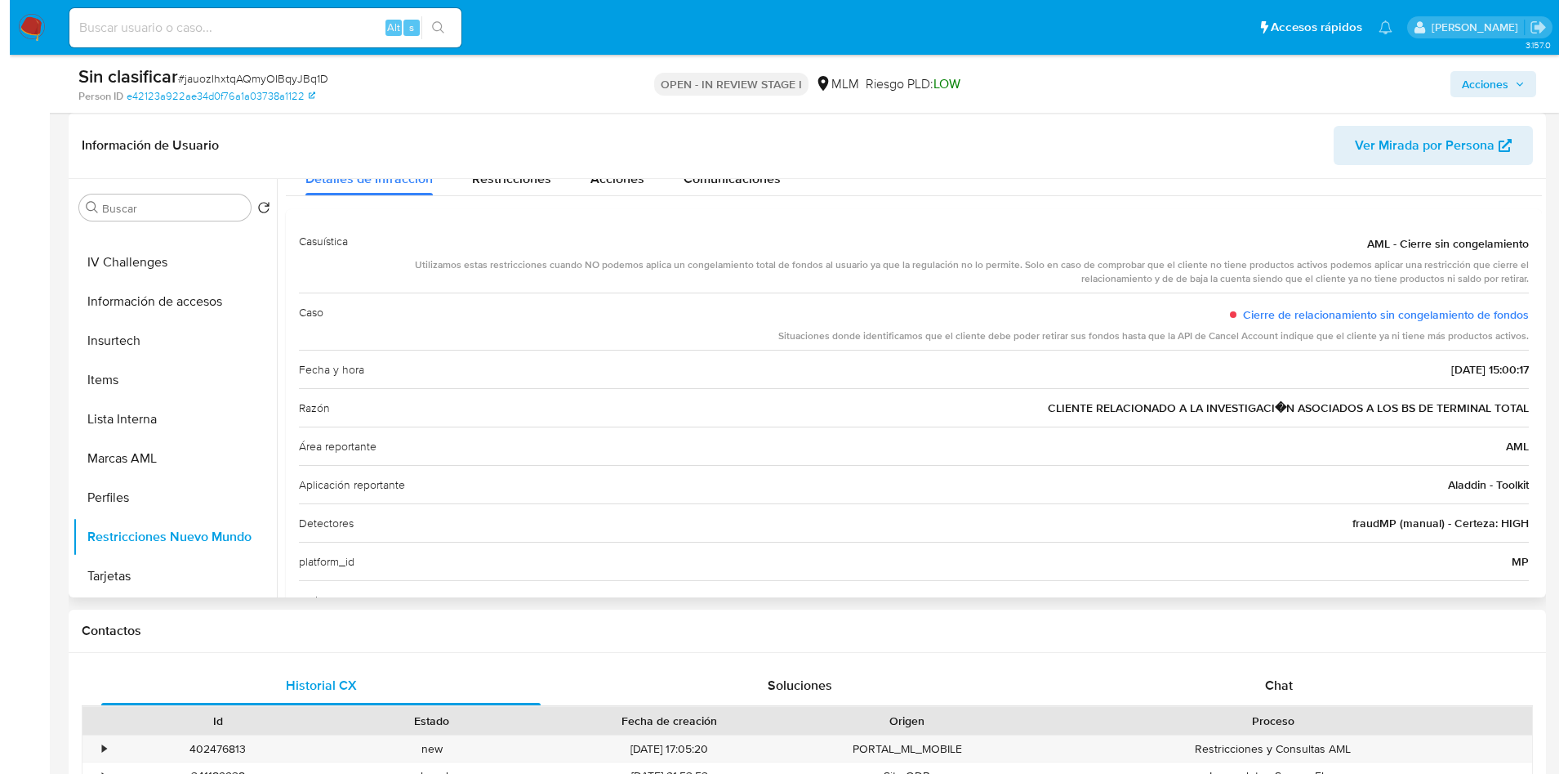
scroll to position [0, 0]
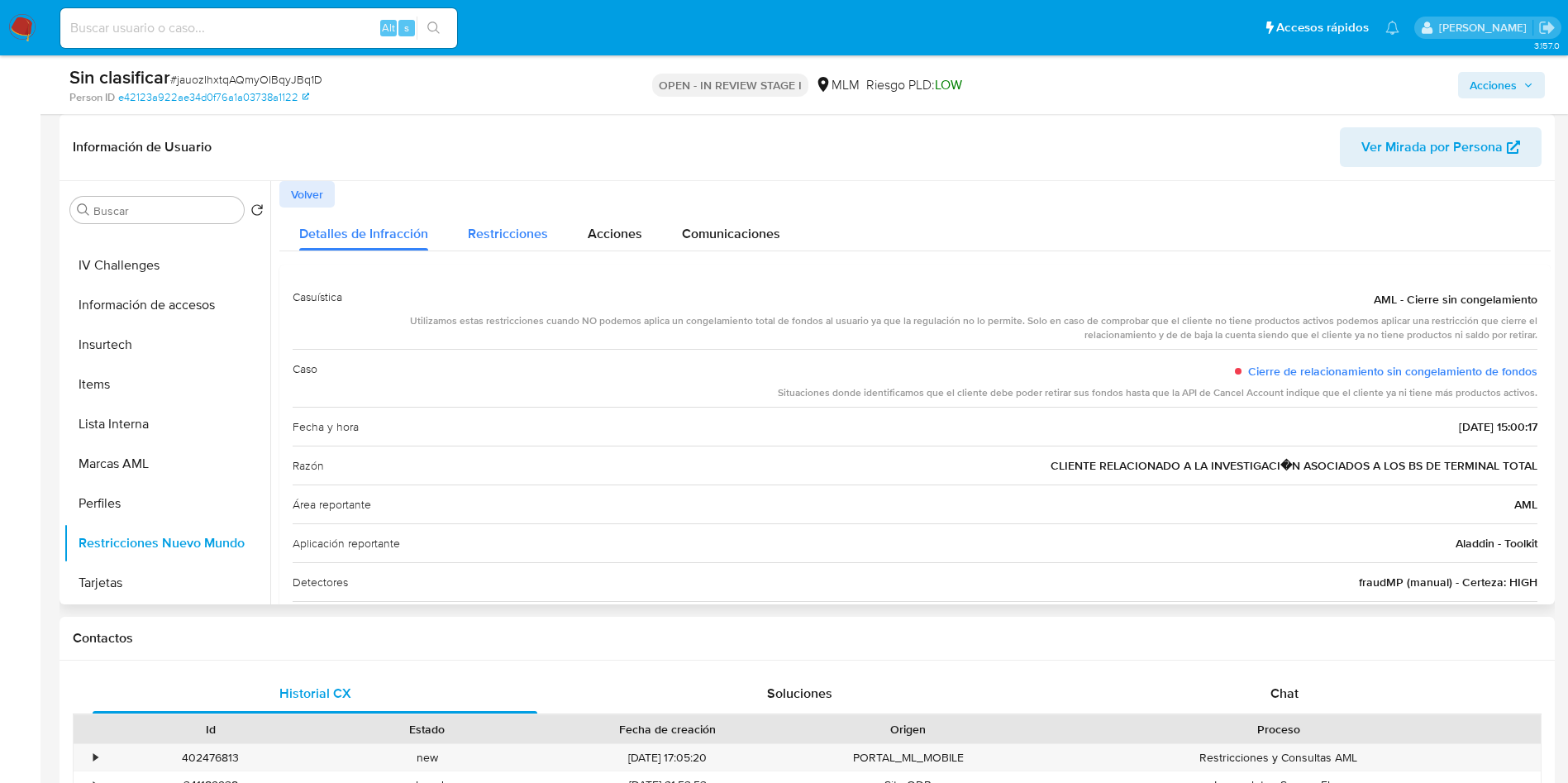
click at [521, 222] on div "Restricciones" at bounding box center [508, 229] width 80 height 44
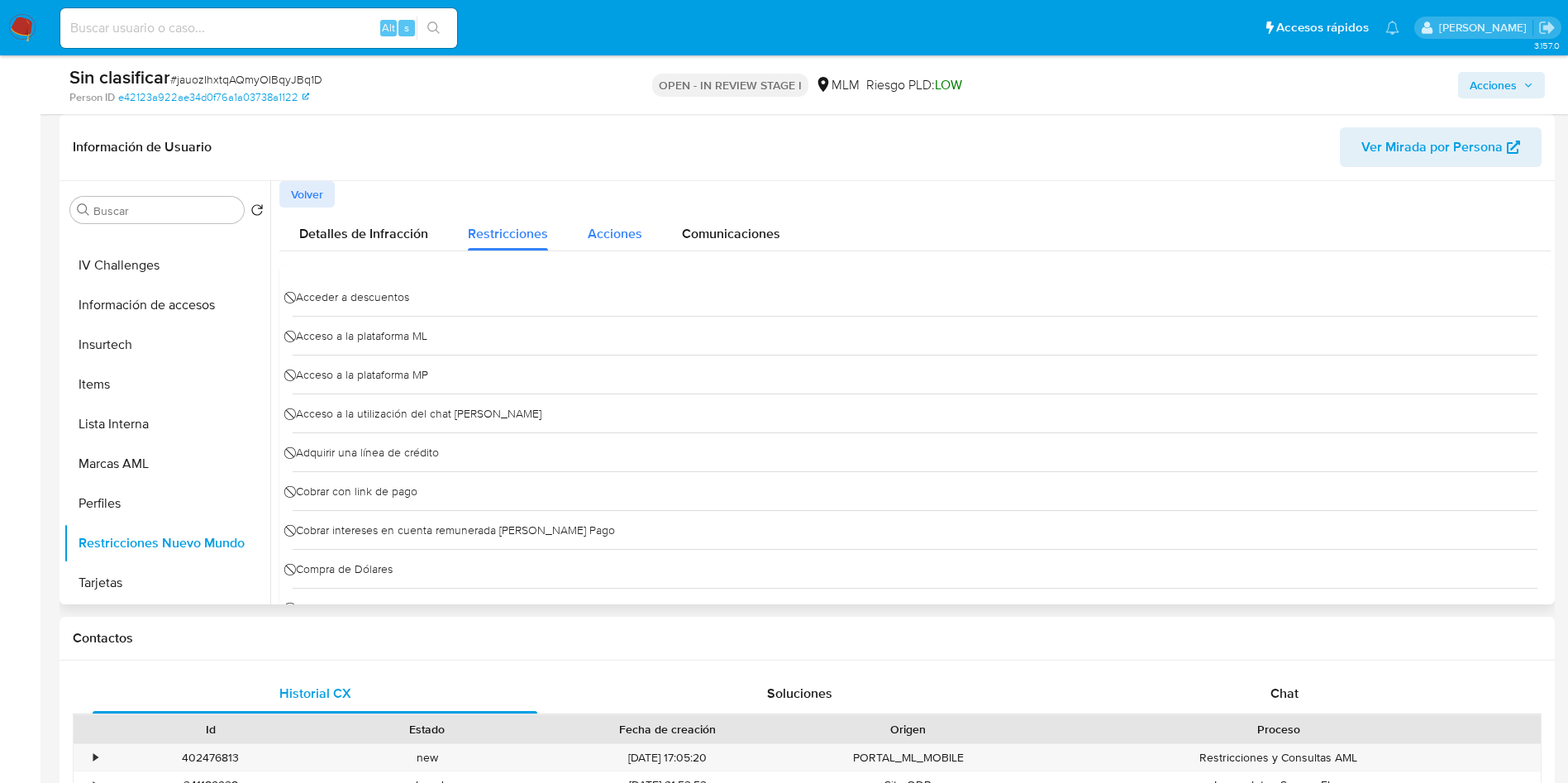
click at [609, 234] on span "Acciones" at bounding box center [615, 233] width 55 height 19
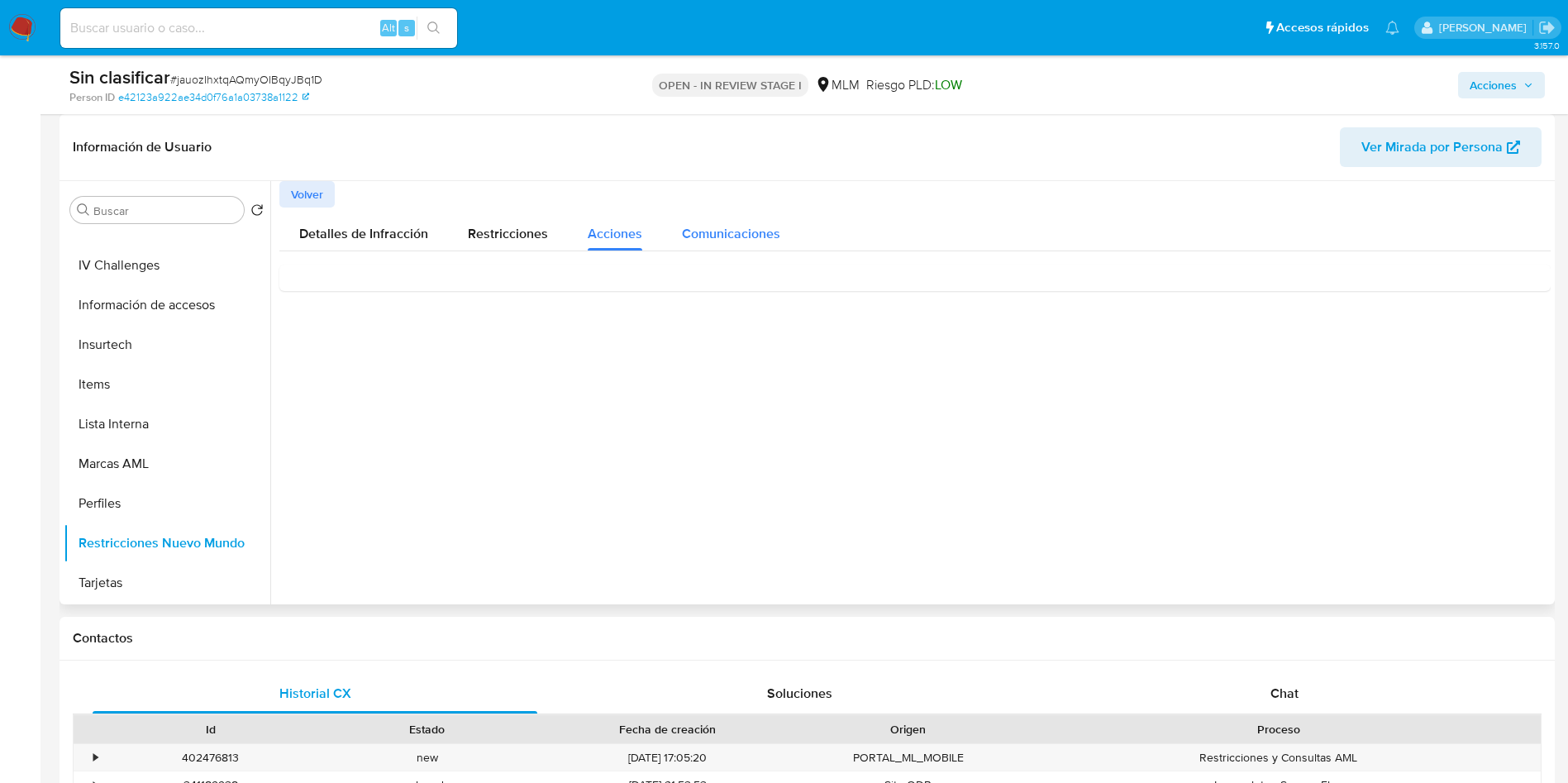
click at [728, 234] on span "Comunicaciones" at bounding box center [731, 233] width 98 height 19
click at [377, 299] on span "Suspendimos tu cuenta" at bounding box center [373, 300] width 159 height 18
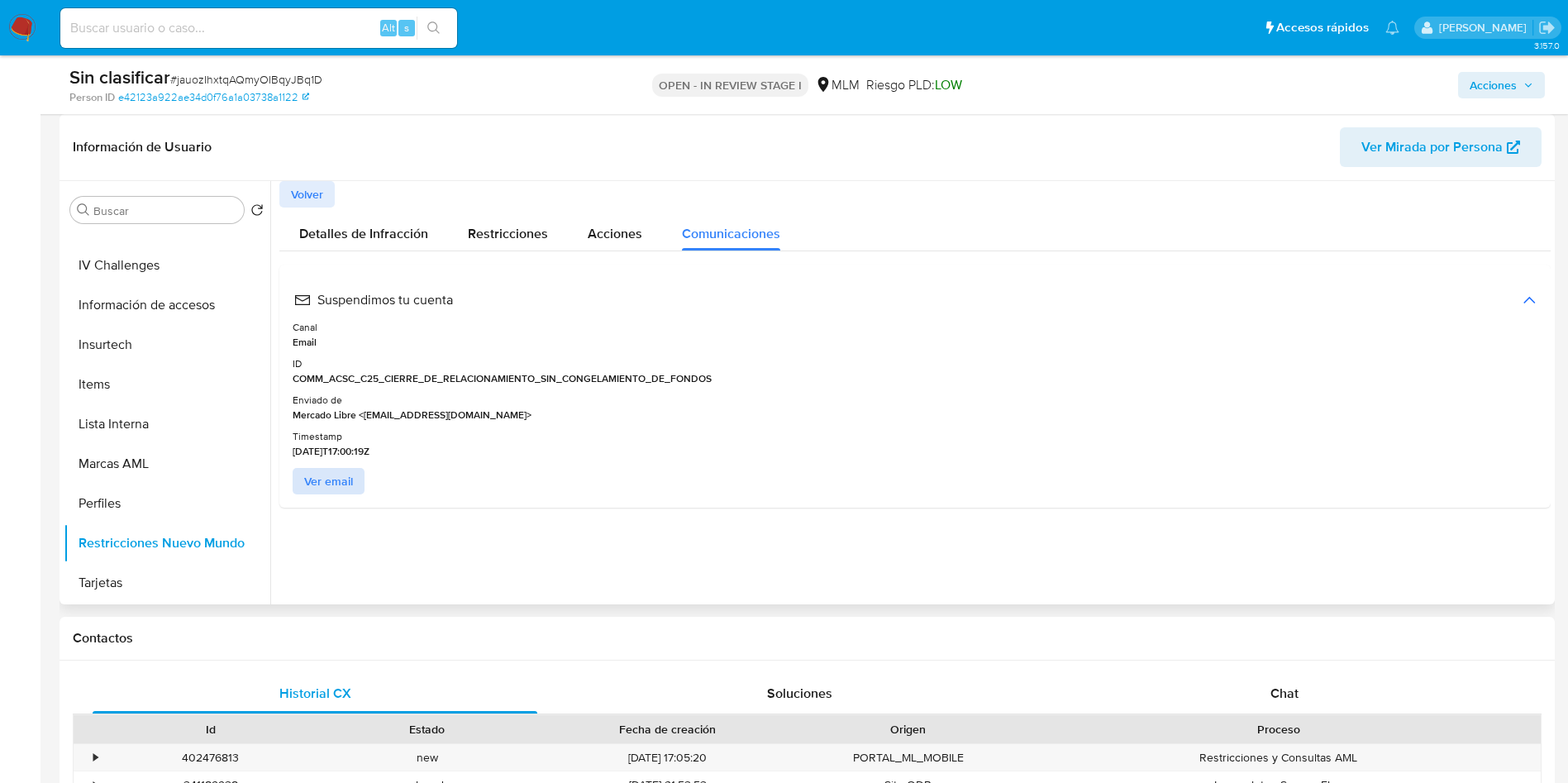
click at [336, 476] on span "Ver email" at bounding box center [329, 481] width 49 height 23
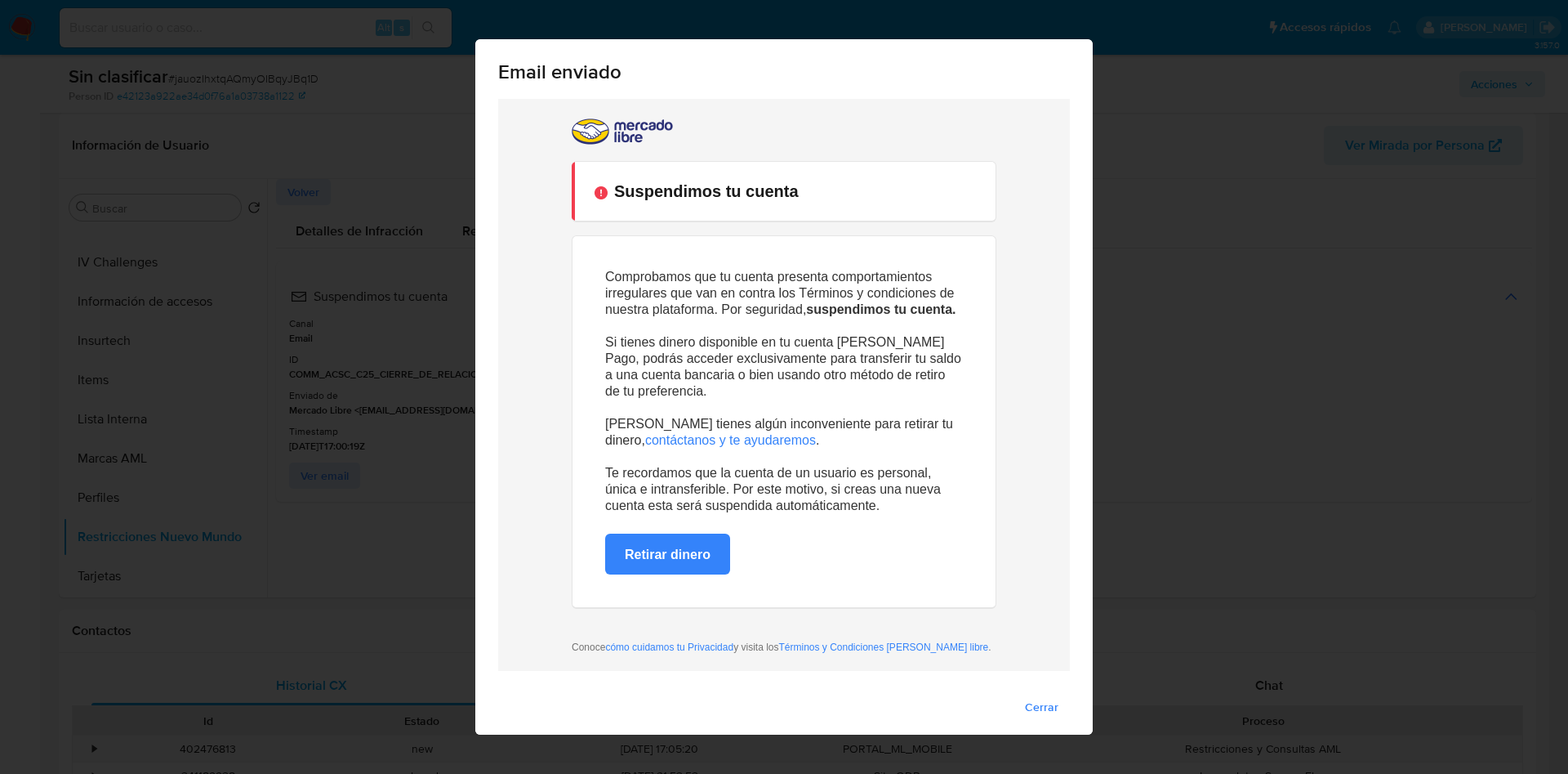
click at [1373, 290] on div "Email enviado Cerrar" at bounding box center [784, 387] width 1568 height 774
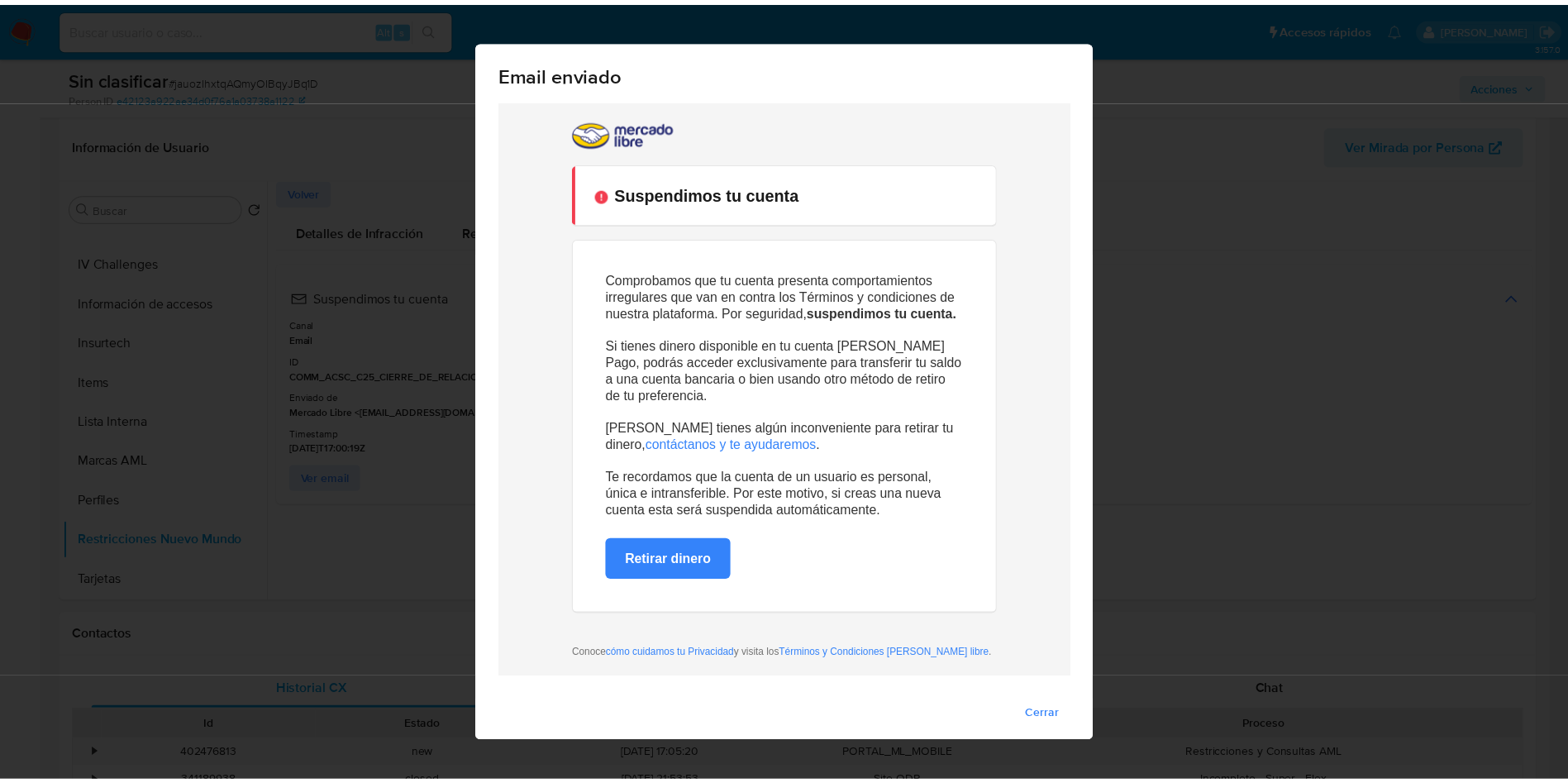
scroll to position [699, 0]
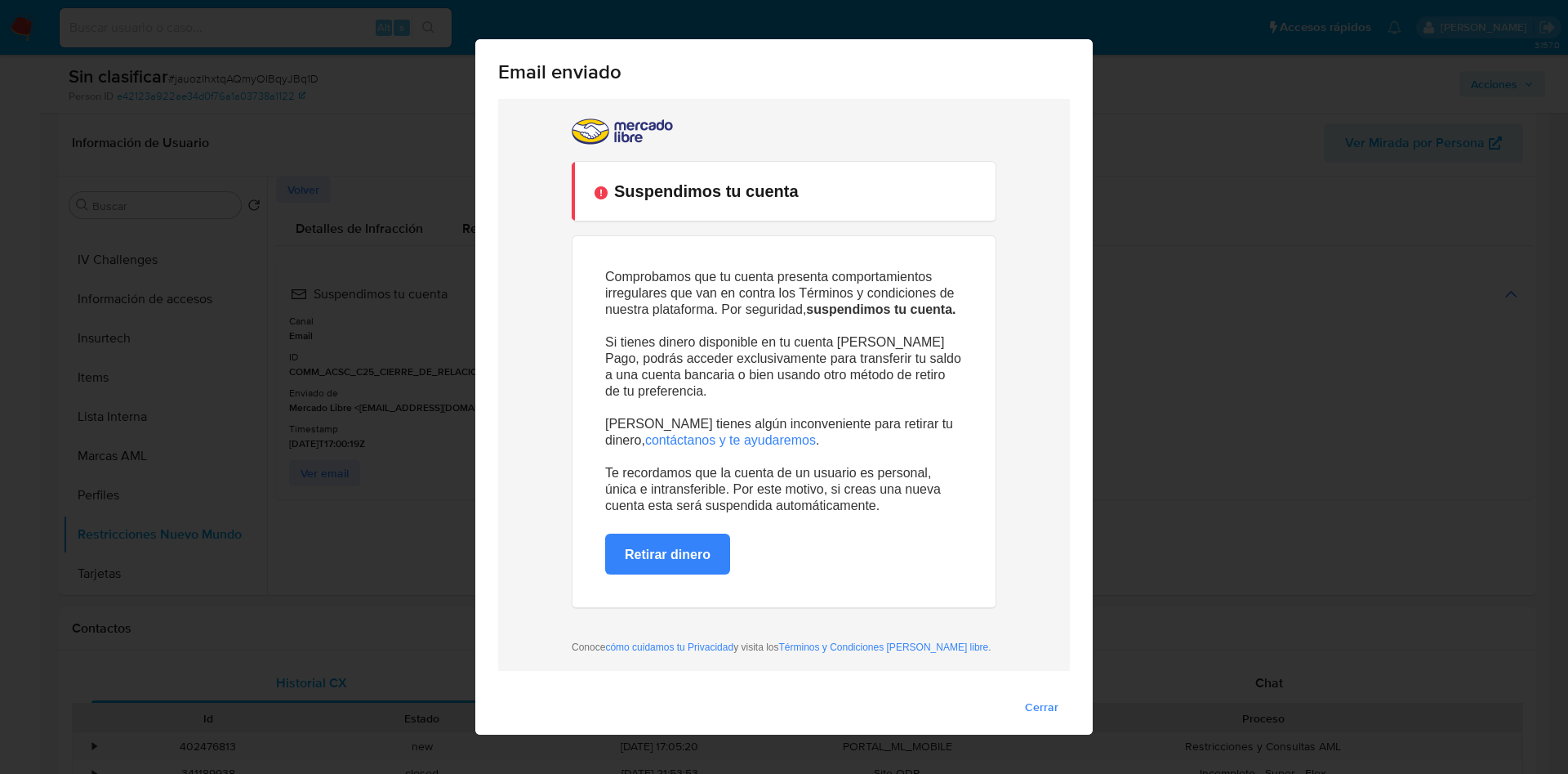
click at [1031, 701] on span "Cerrar" at bounding box center [1041, 706] width 33 height 22
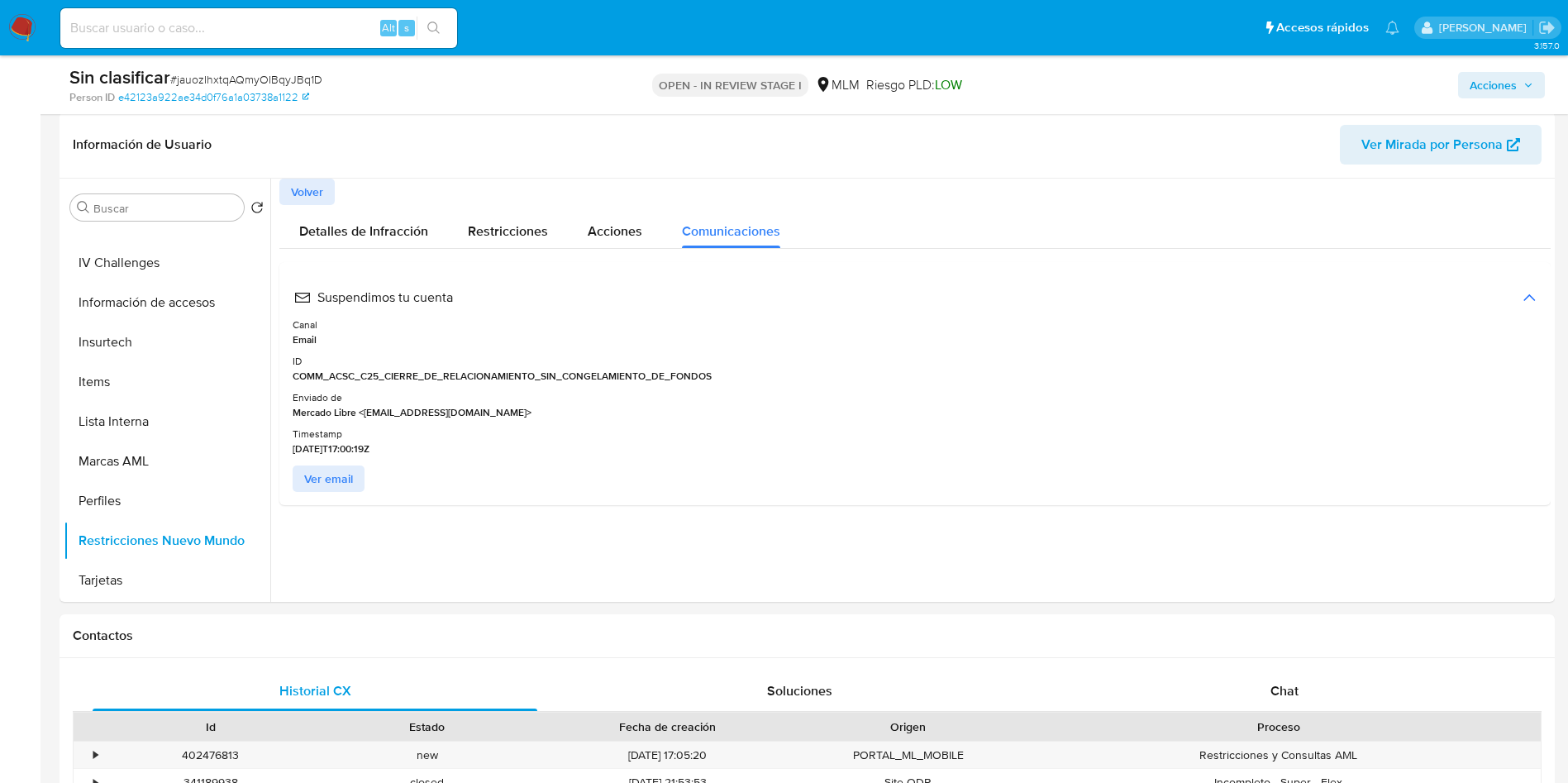
click at [1510, 78] on span "Acciones" at bounding box center [1494, 84] width 47 height 26
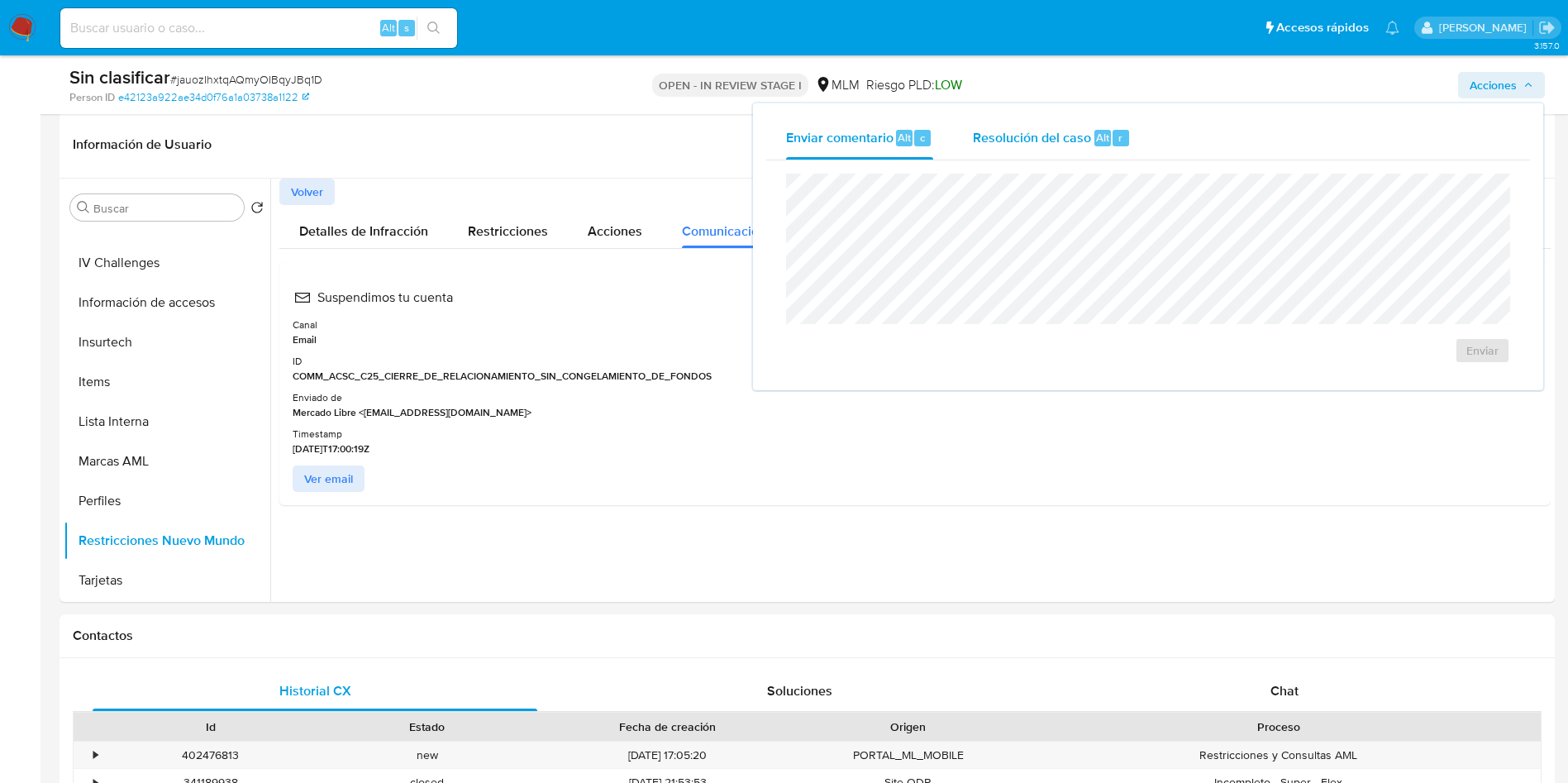
click at [1000, 131] on span "Resolución del caso" at bounding box center [1032, 136] width 118 height 19
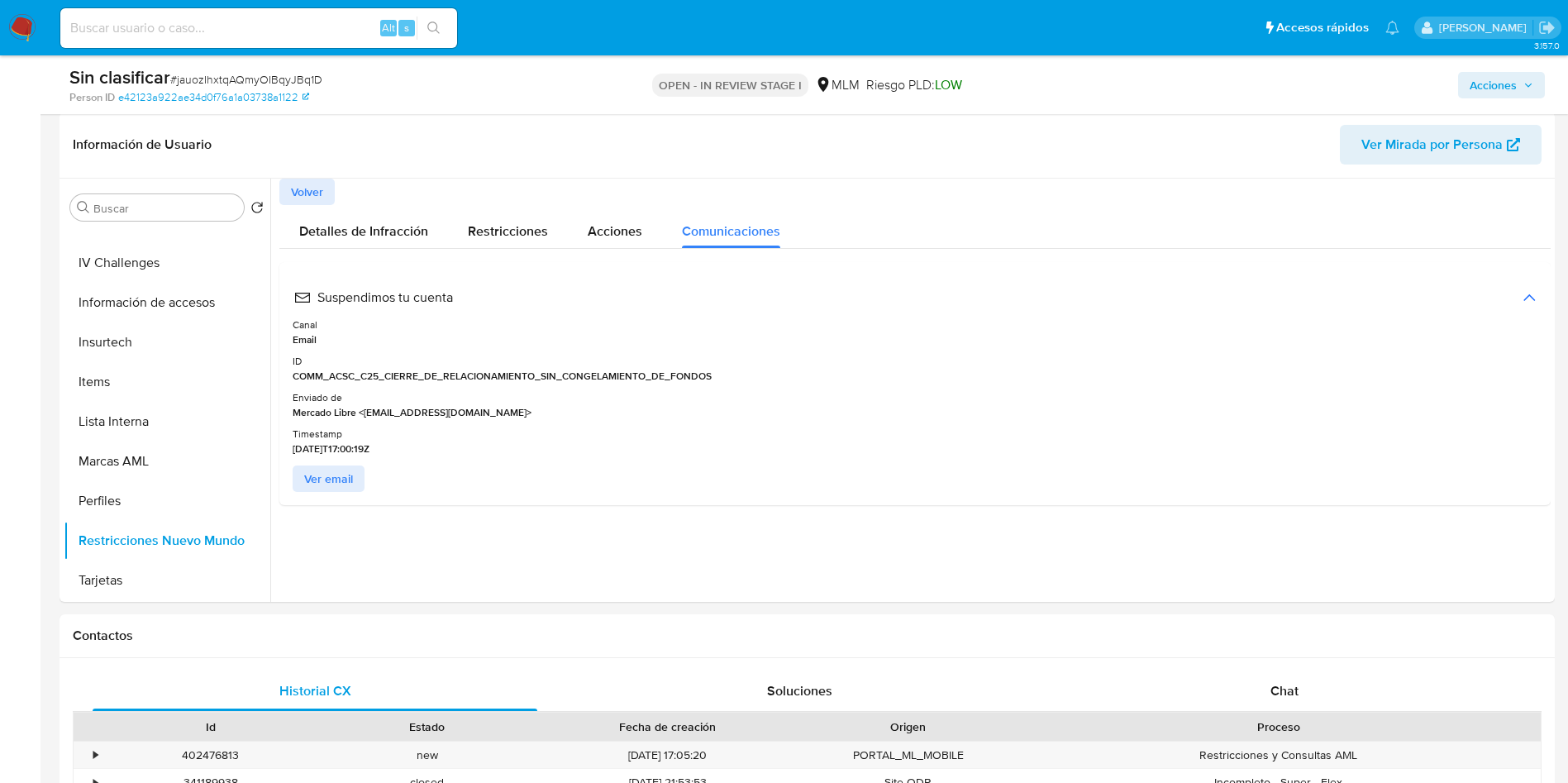
click at [1521, 84] on span "Acciones" at bounding box center [1502, 84] width 64 height 23
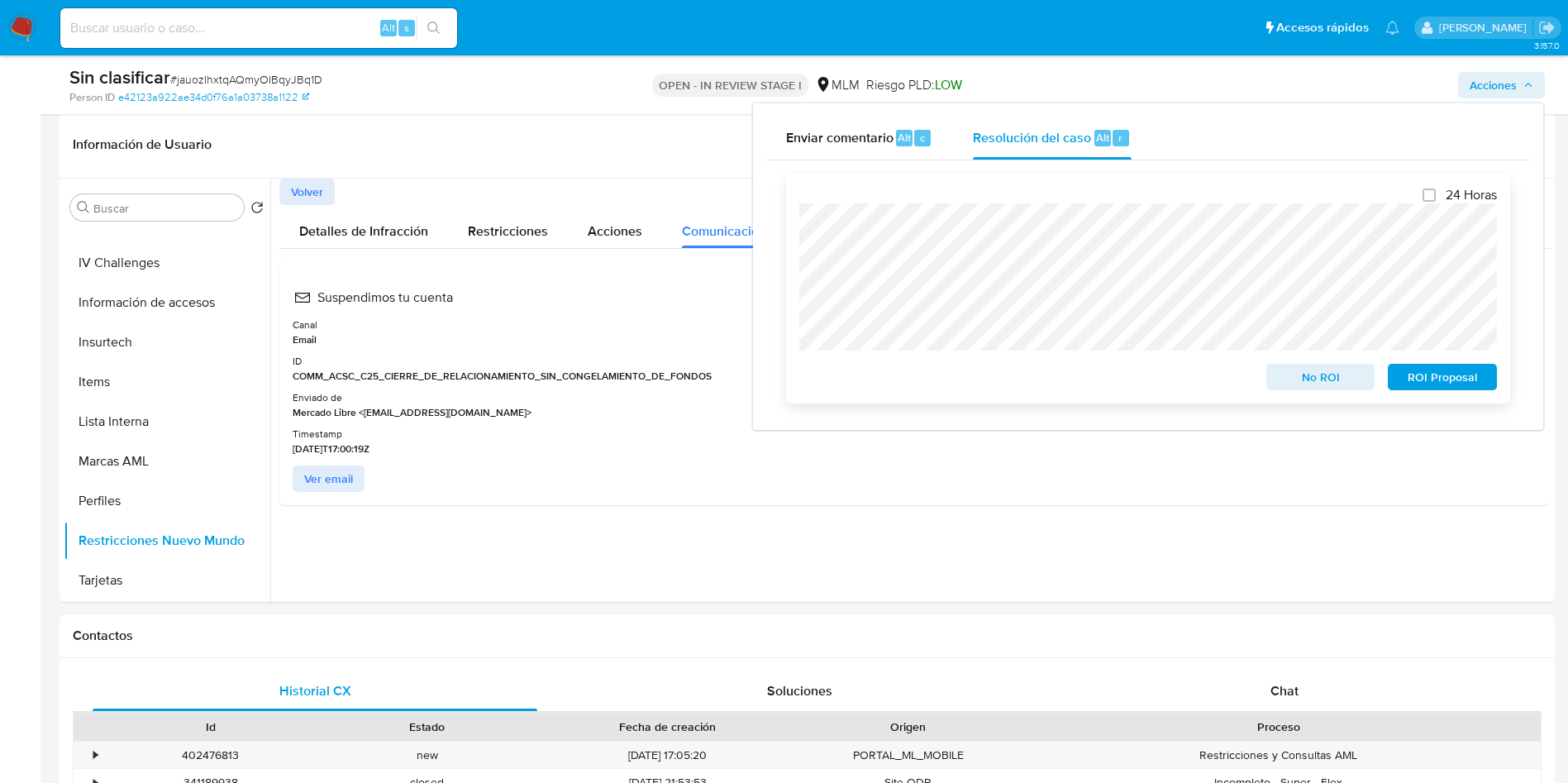
click at [1321, 382] on span "No ROI" at bounding box center [1321, 376] width 86 height 23
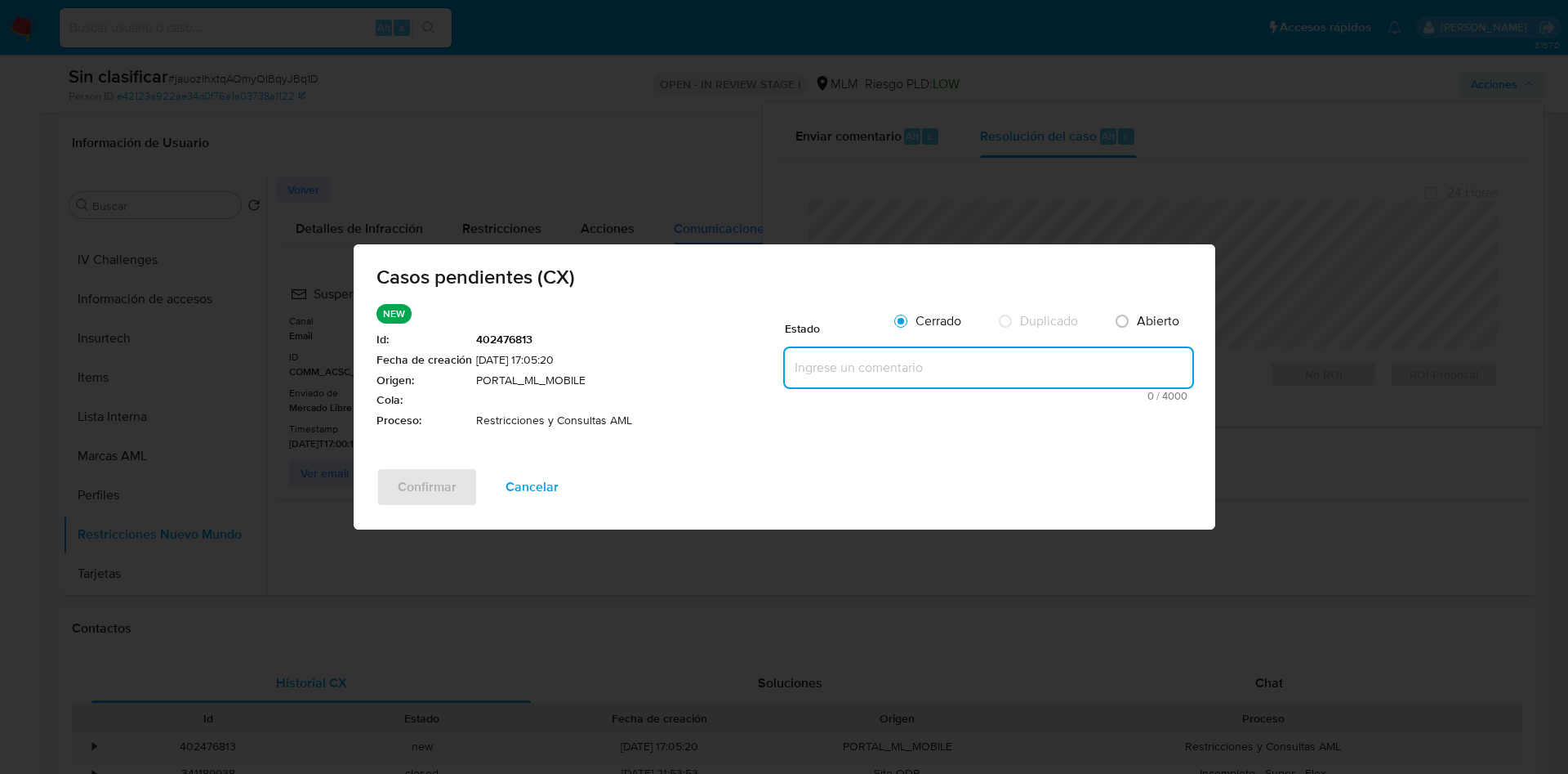
click at [881, 369] on textarea at bounding box center [989, 368] width 407 height 40
paste textarea "Se realiza validación de caso generado por CX en el que se identifica restricci…"
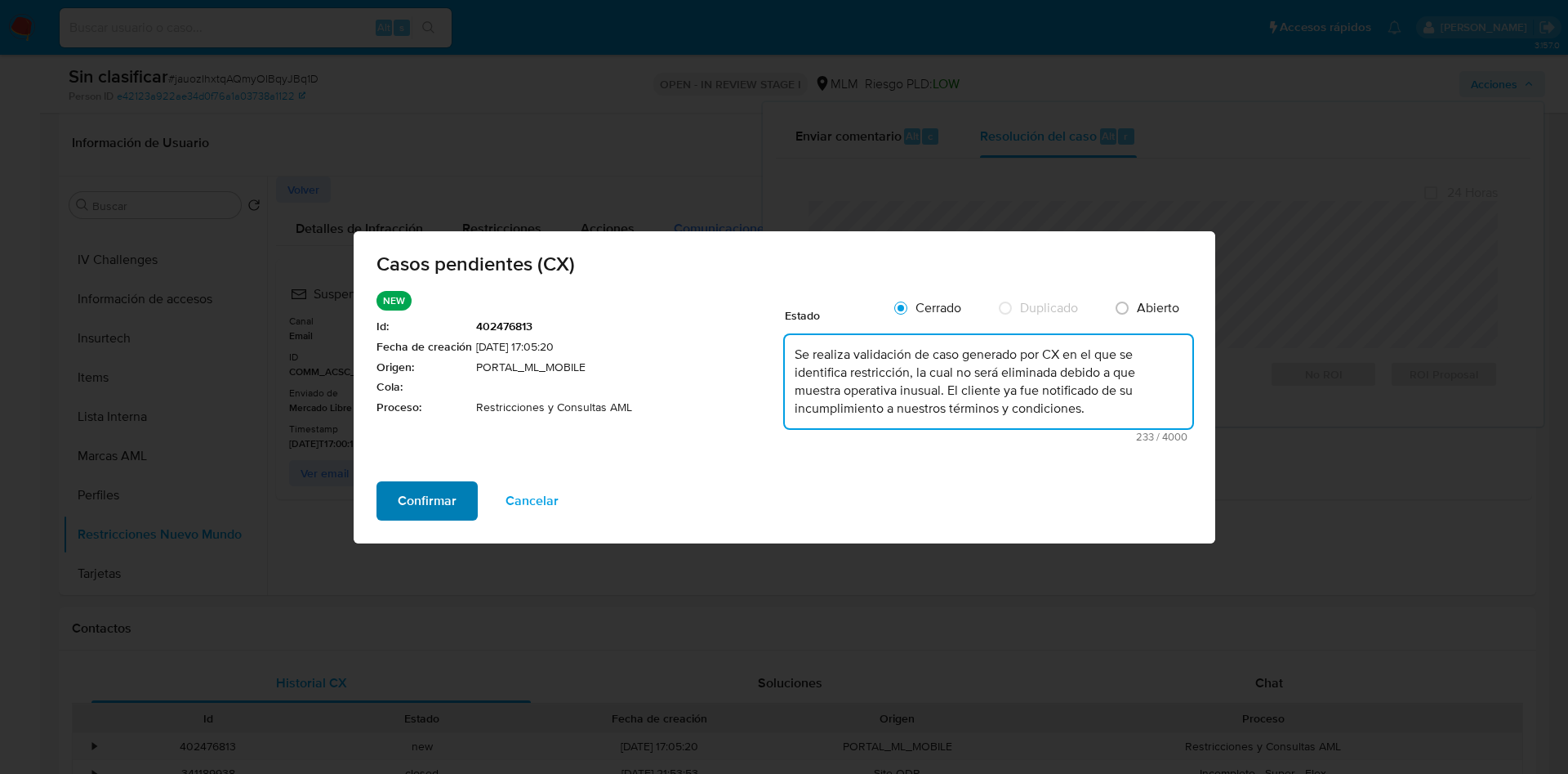
type textarea "Se realiza validación de caso generado por CX en el que se identifica restricci…"
click at [441, 502] on span "Confirmar" at bounding box center [427, 501] width 59 height 36
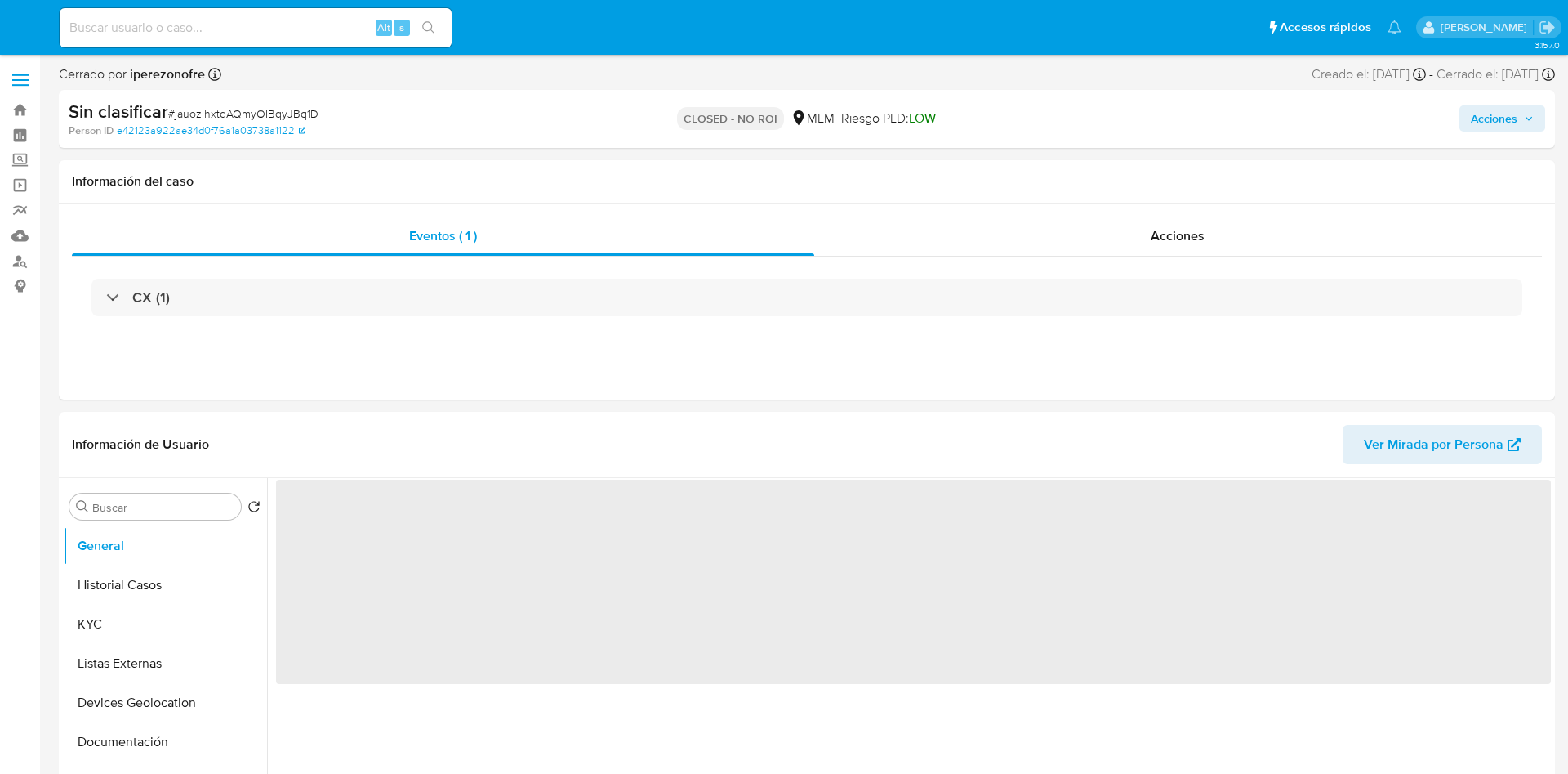
select select "10"
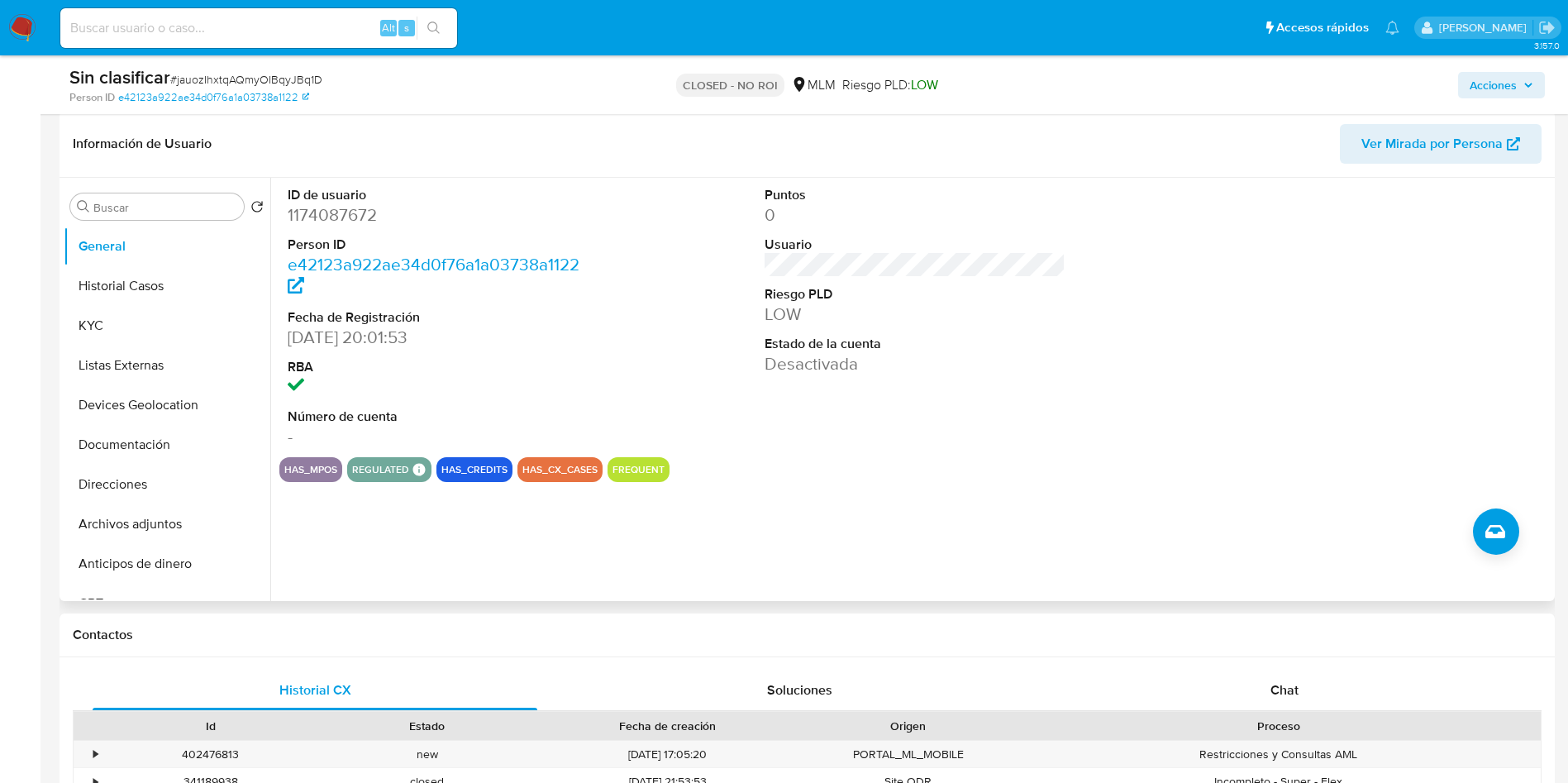
scroll to position [124, 0]
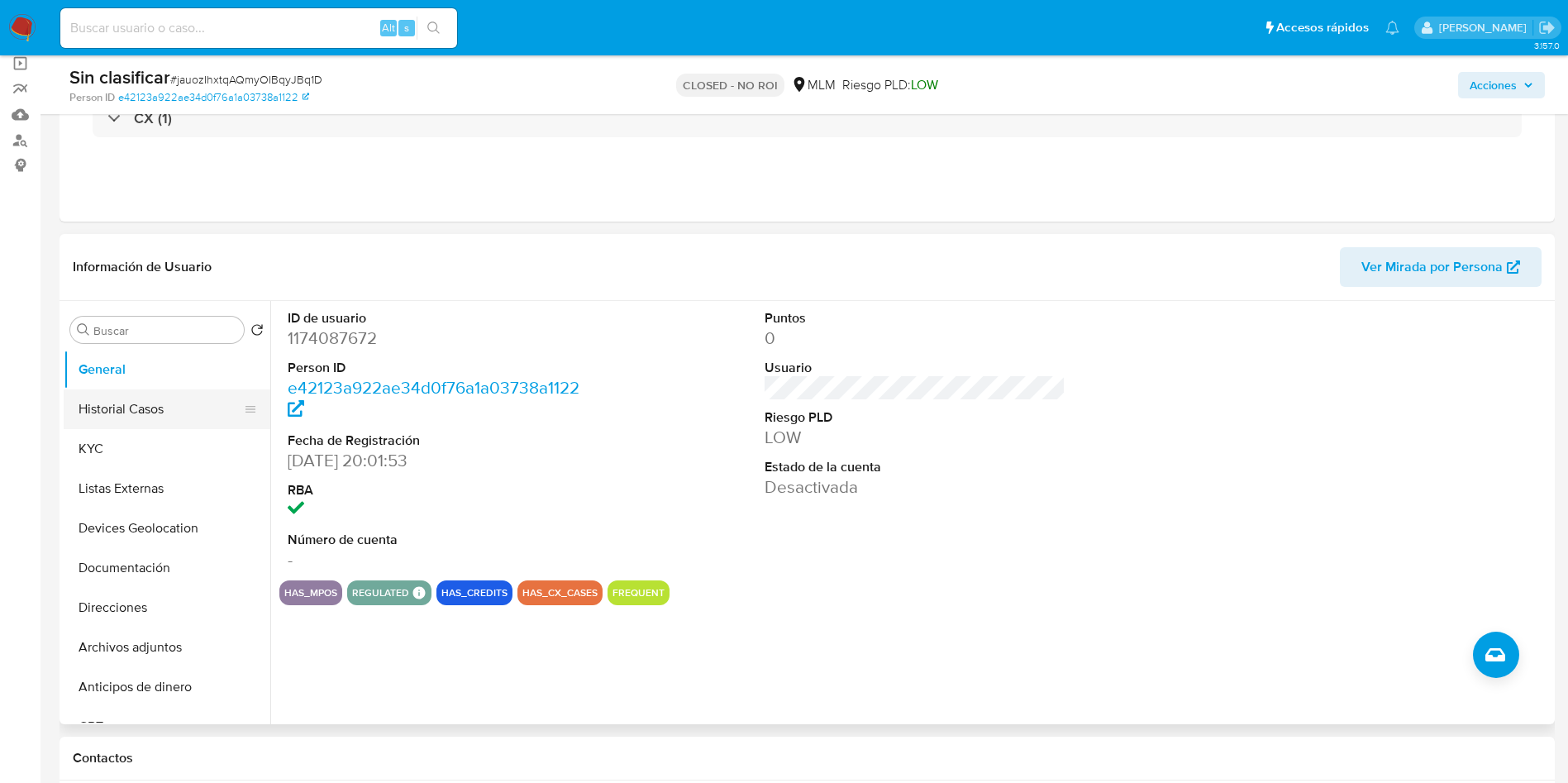
click at [144, 413] on button "Historial Casos" at bounding box center [160, 410] width 194 height 40
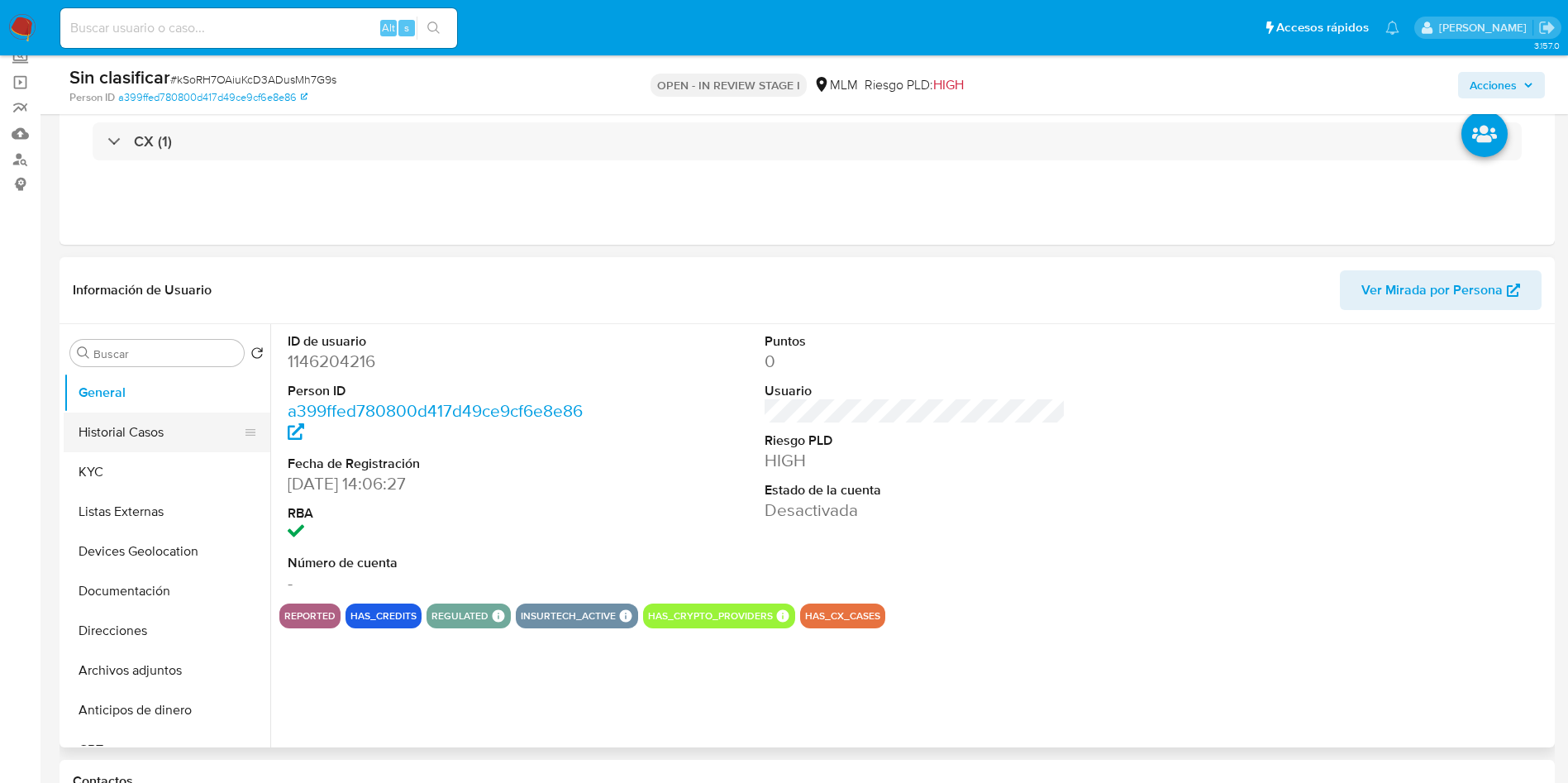
scroll to position [124, 0]
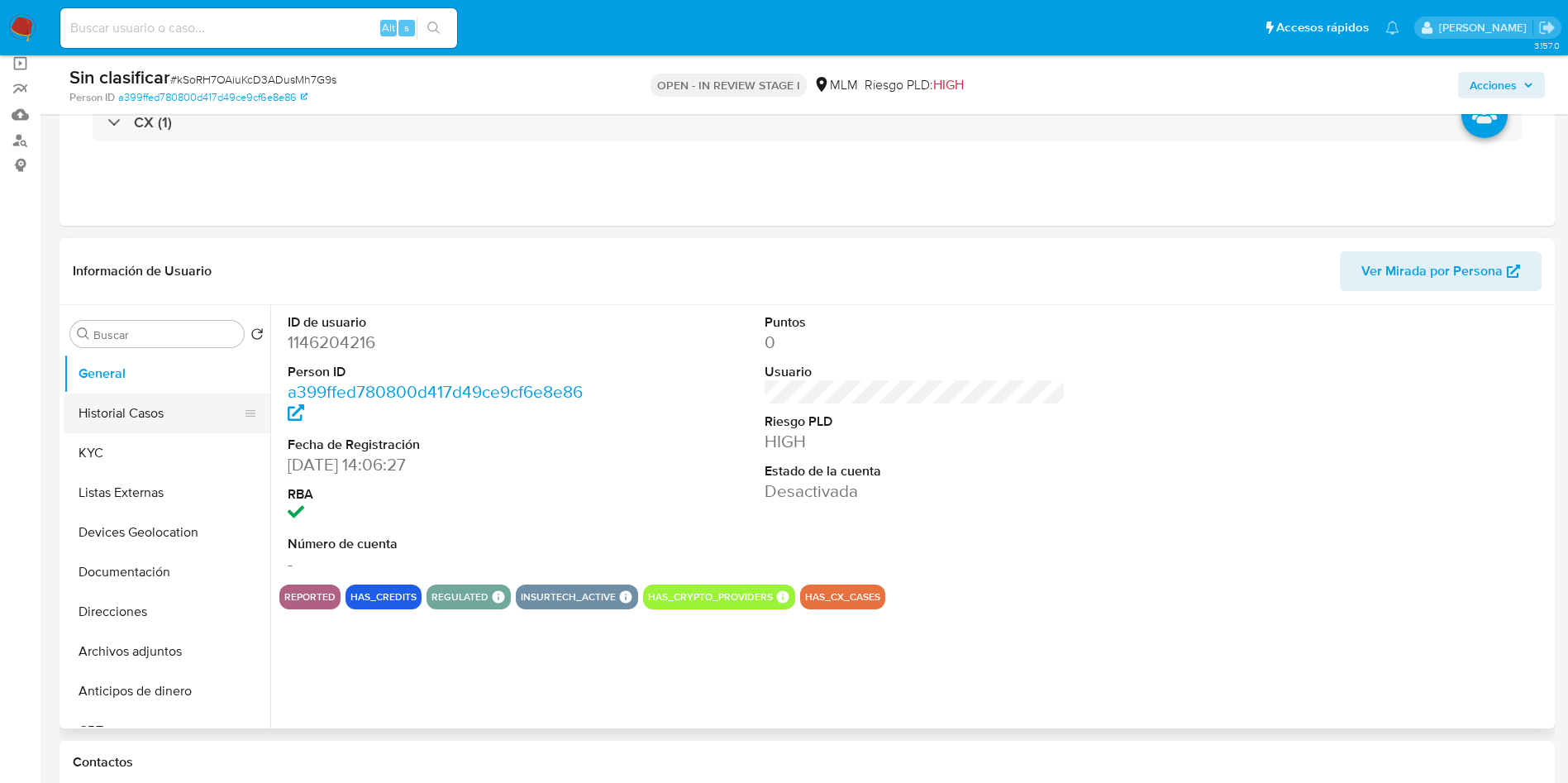
select select "10"
click at [176, 408] on button "Historial Casos" at bounding box center [160, 413] width 194 height 40
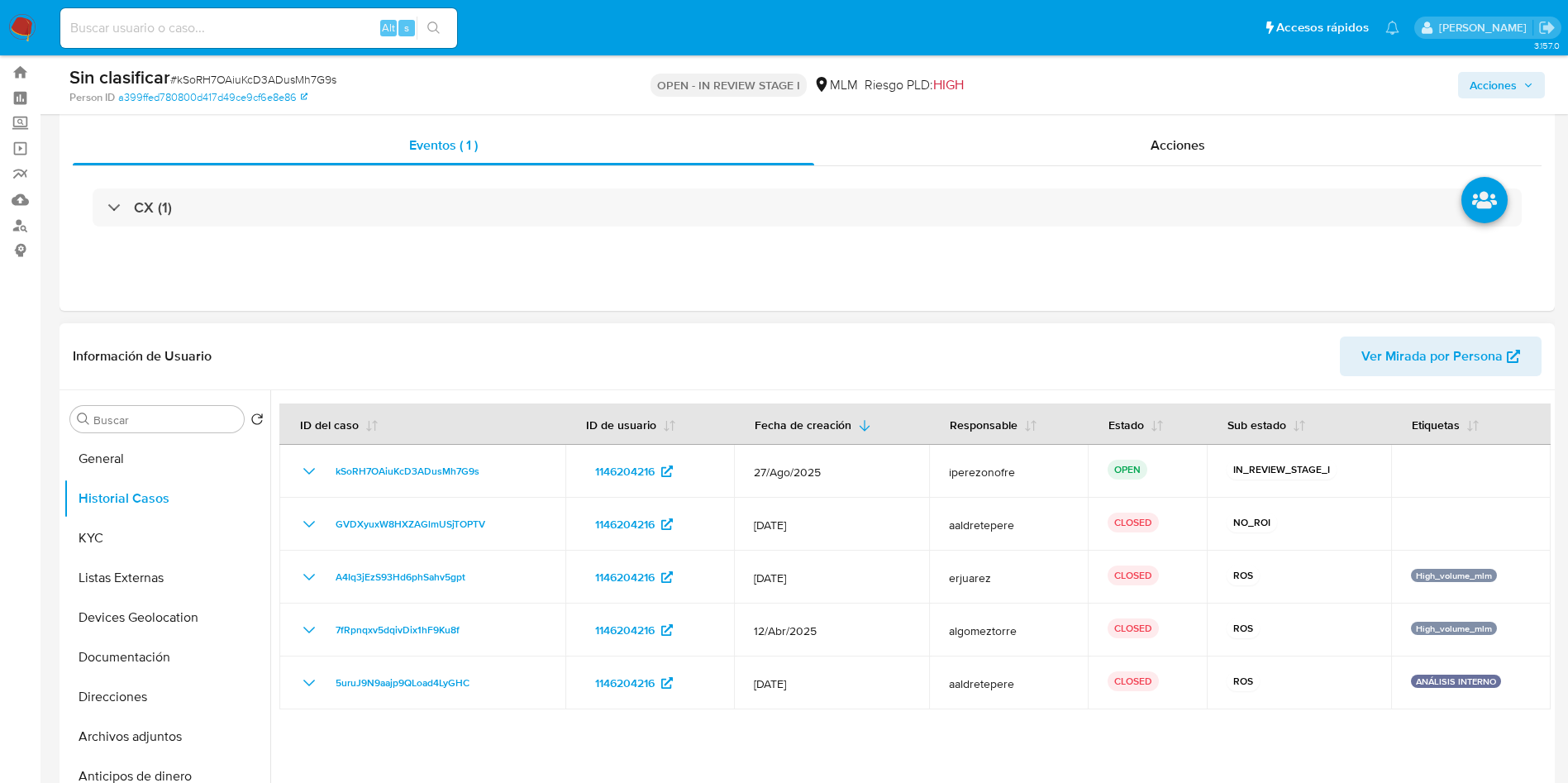
scroll to position [0, 0]
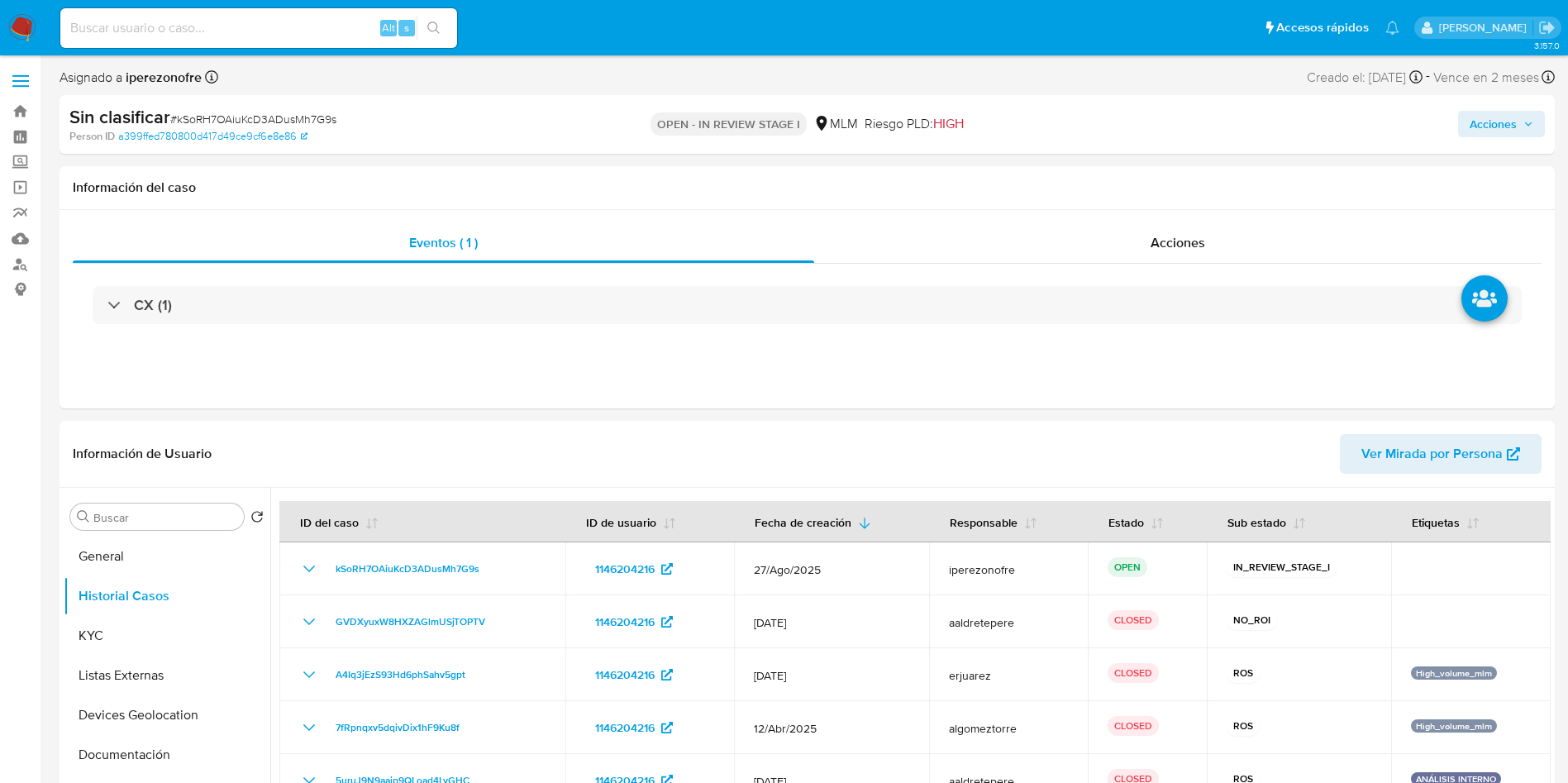
click at [1506, 115] on span "Acciones" at bounding box center [1494, 124] width 47 height 26
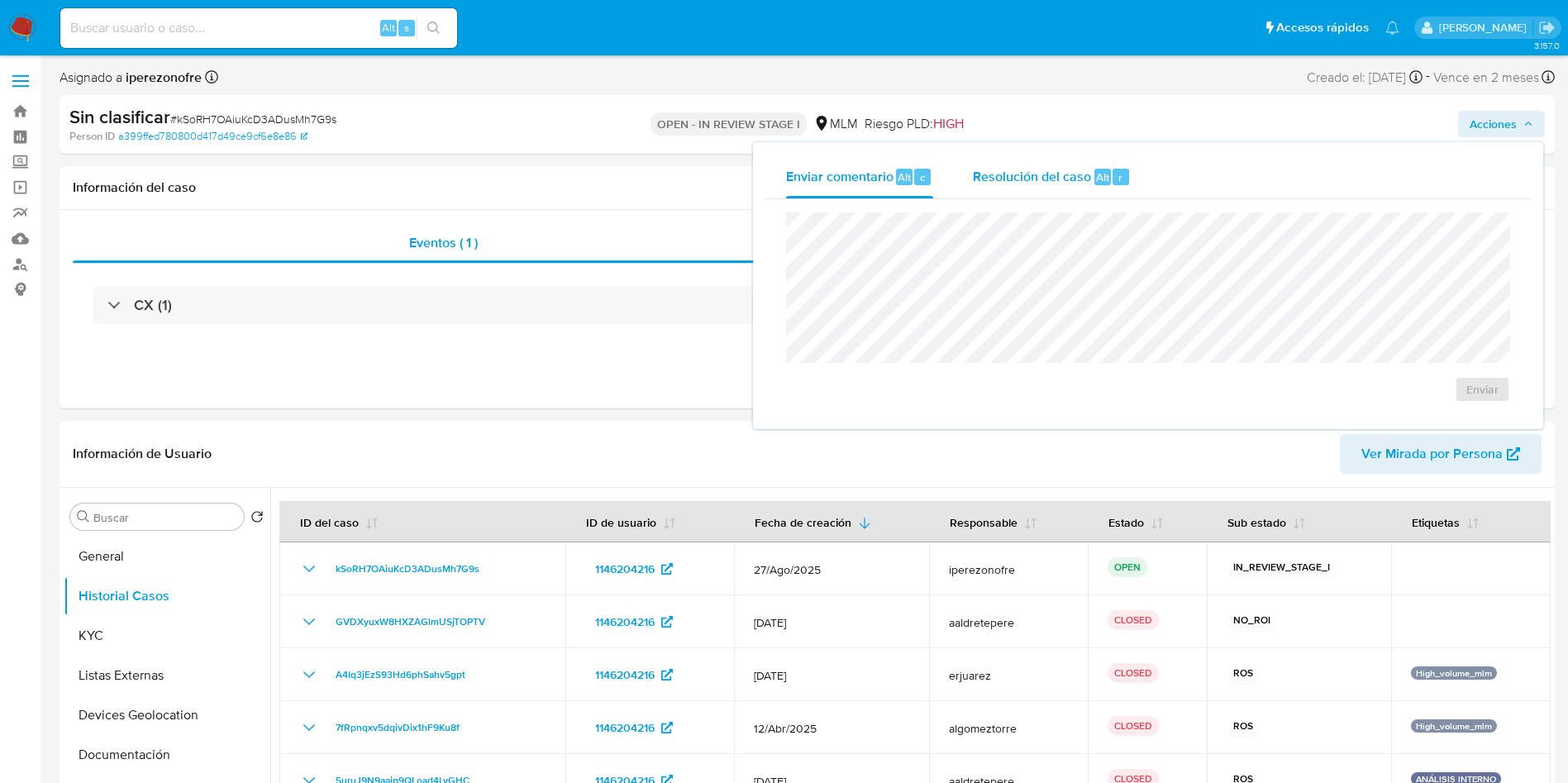
click at [1011, 179] on span "Resolución del caso" at bounding box center [1032, 176] width 118 height 19
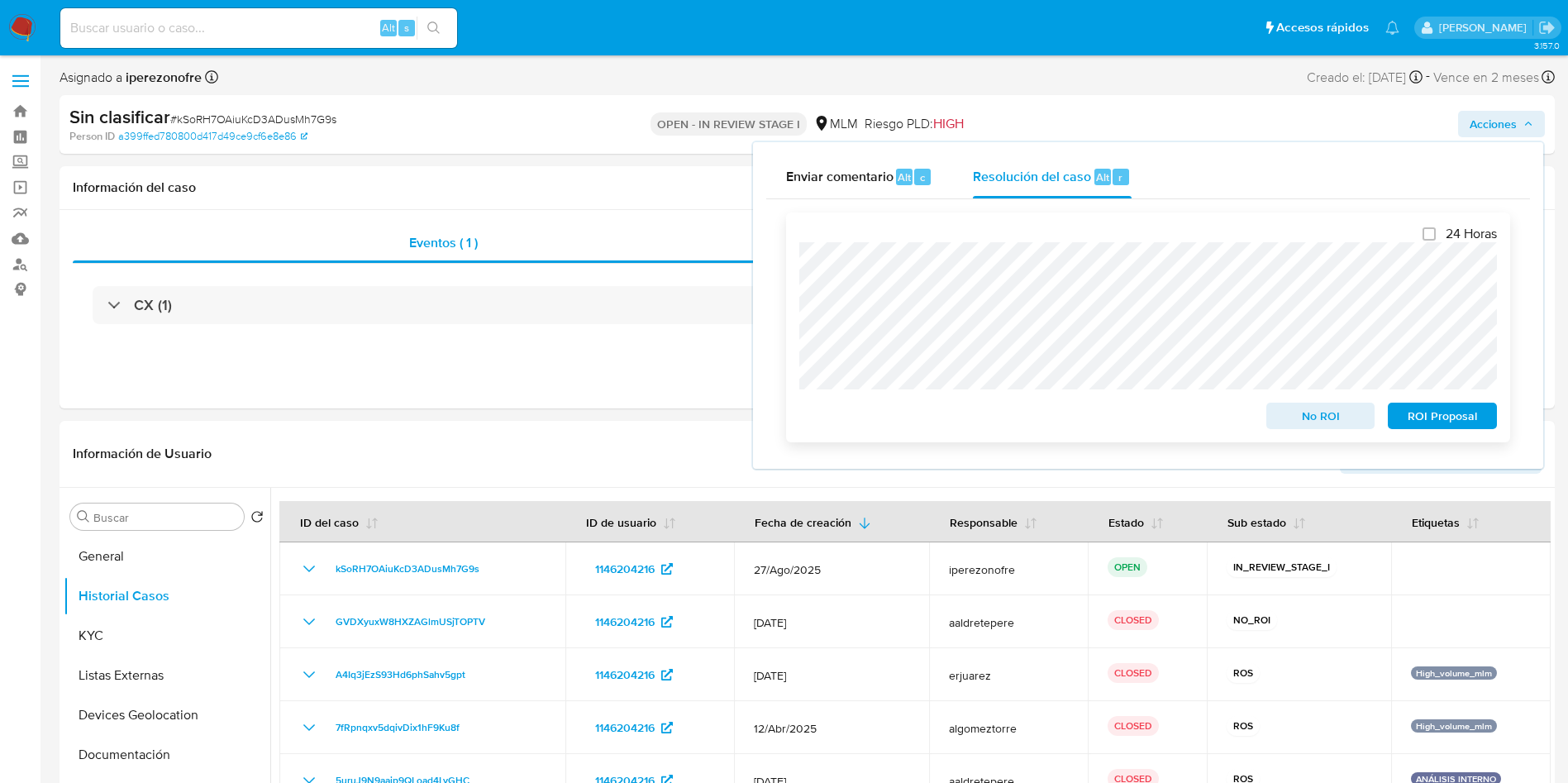
click at [1305, 428] on span "No ROI" at bounding box center [1321, 415] width 86 height 23
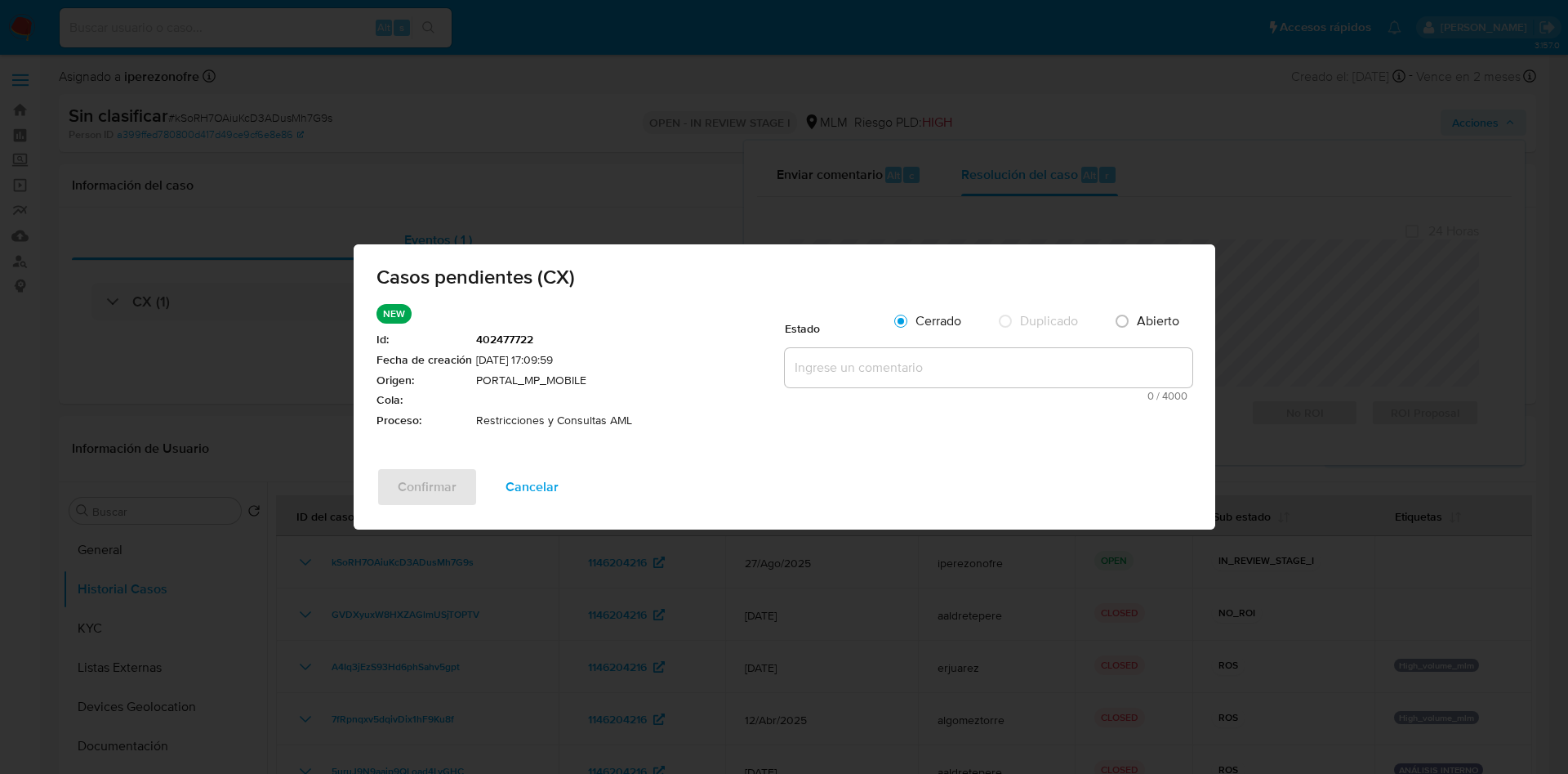
click at [899, 365] on textarea at bounding box center [989, 368] width 407 height 40
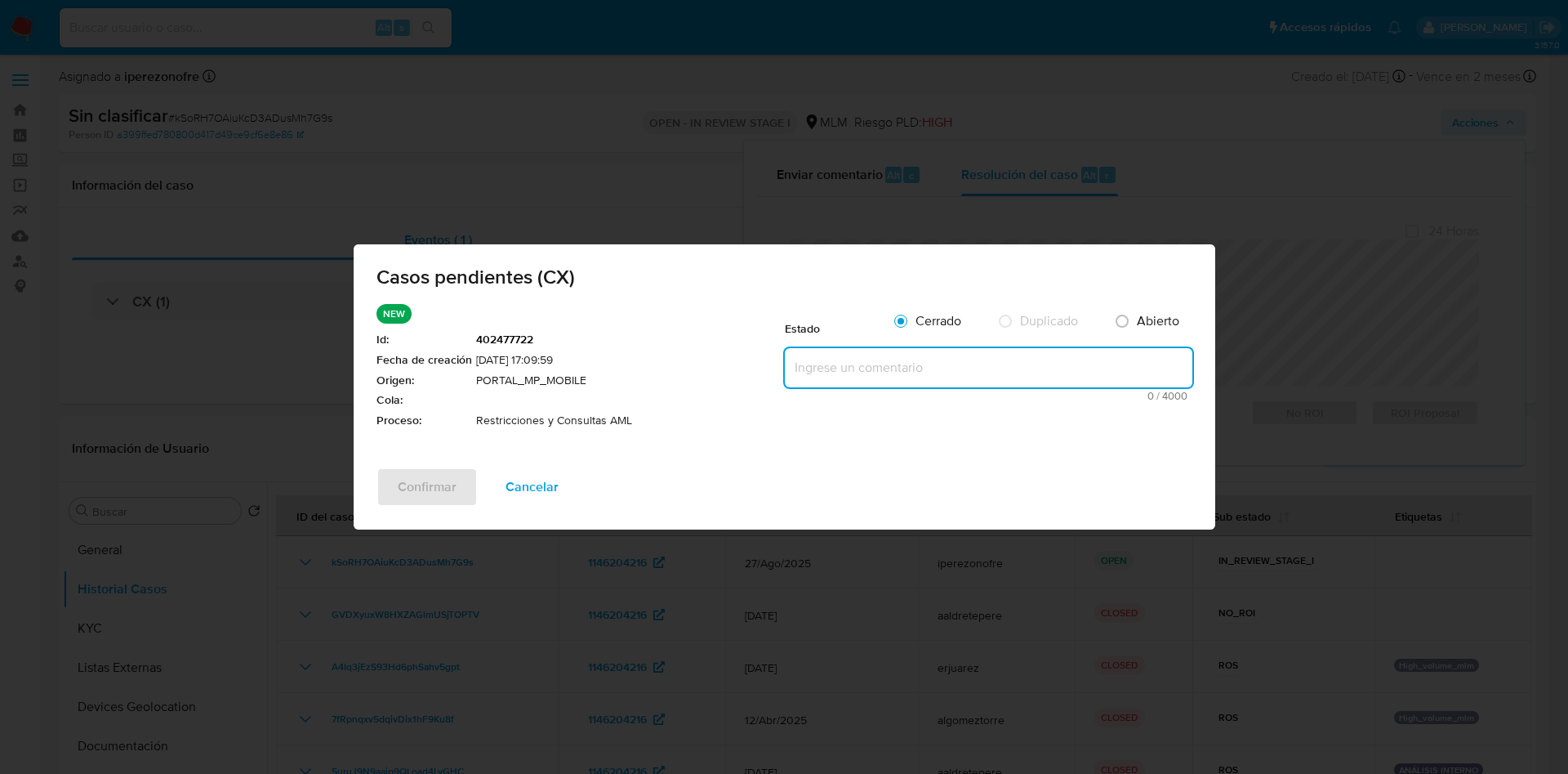
paste textarea "Se realiza validación de caso generado por CX en el que se identifica restricci…"
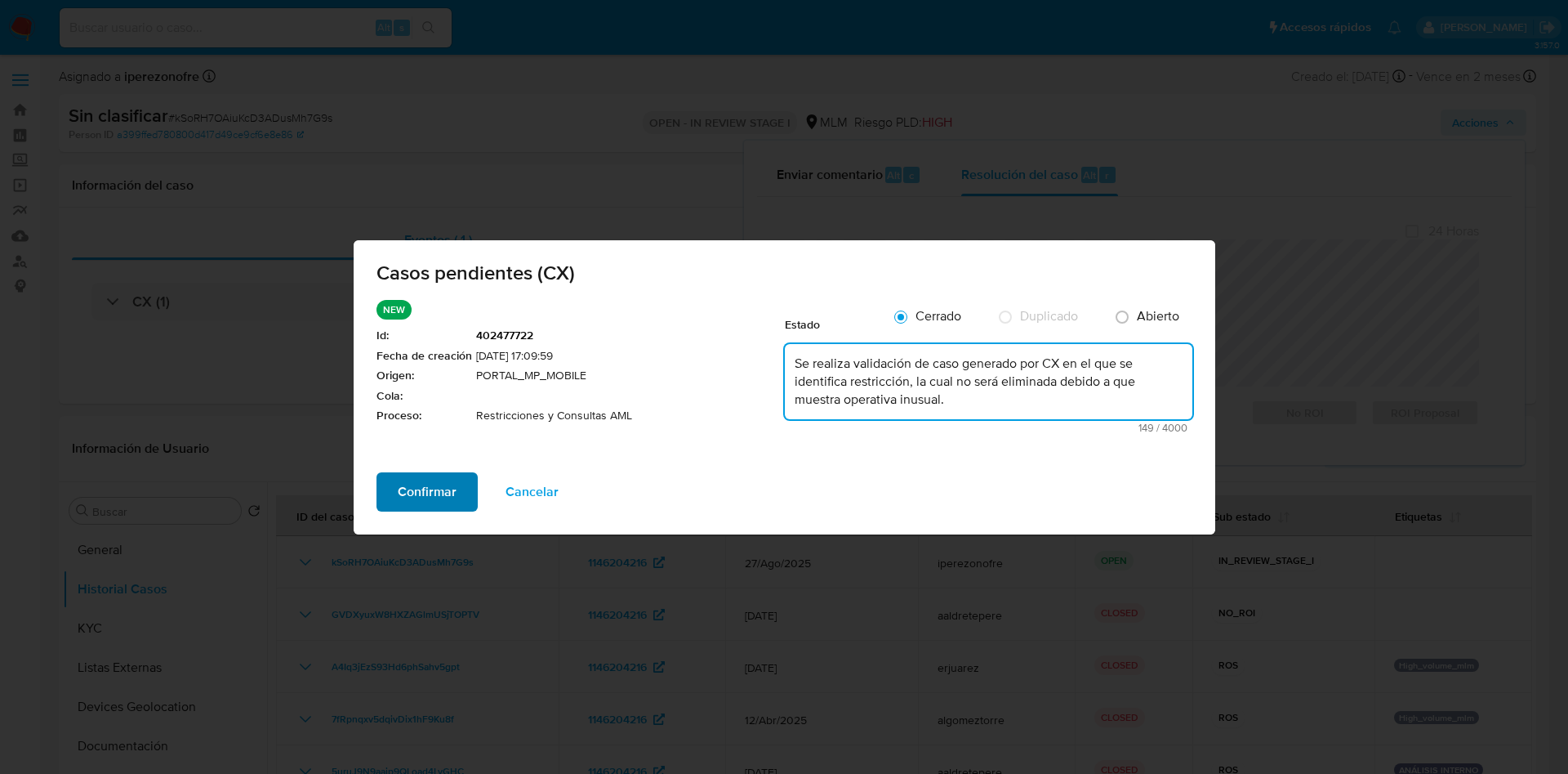
type textarea "Se realiza validación de caso generado por CX en el que se identifica restricci…"
click at [432, 489] on span "Confirmar" at bounding box center [427, 492] width 59 height 36
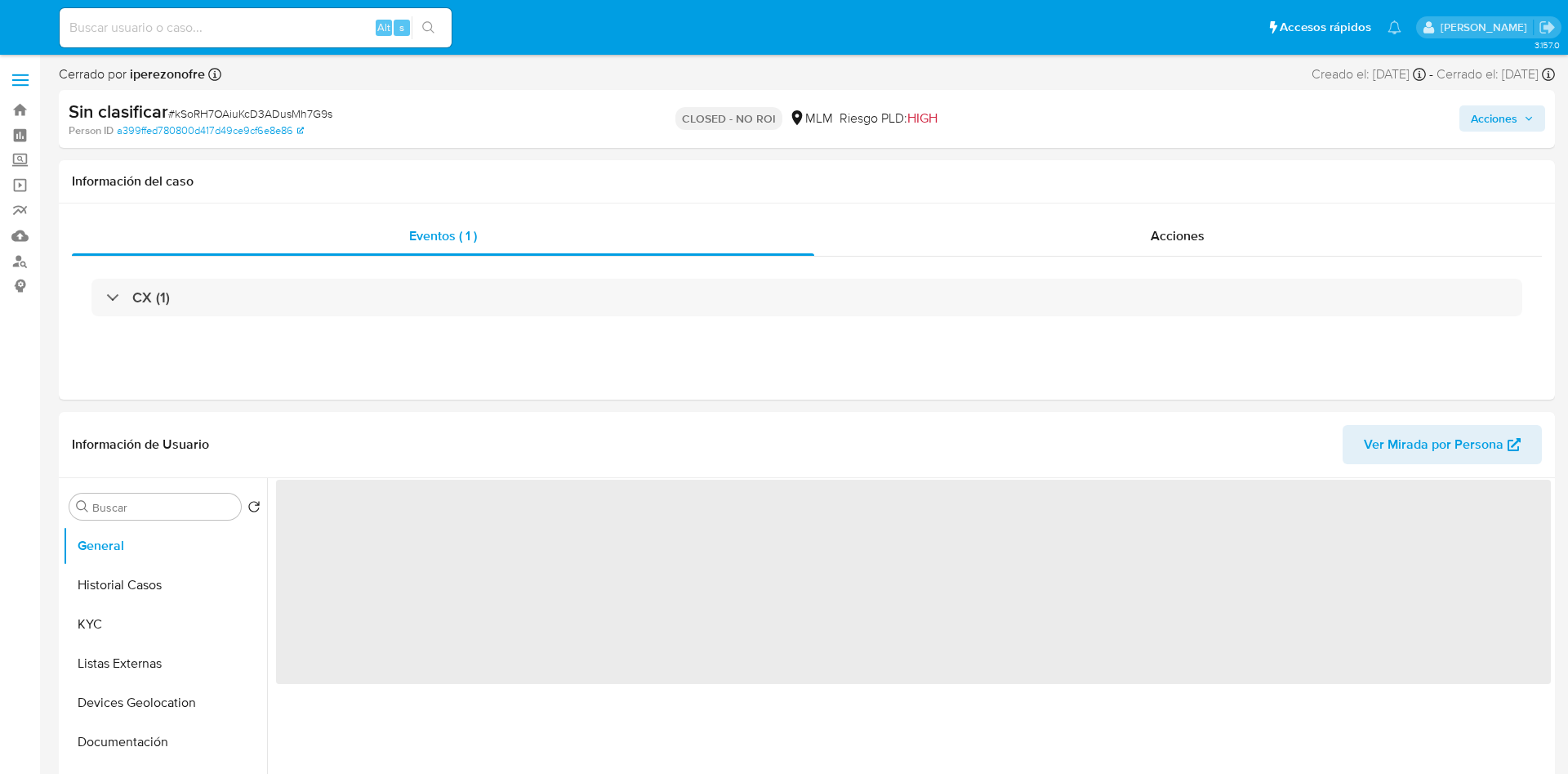
select select "10"
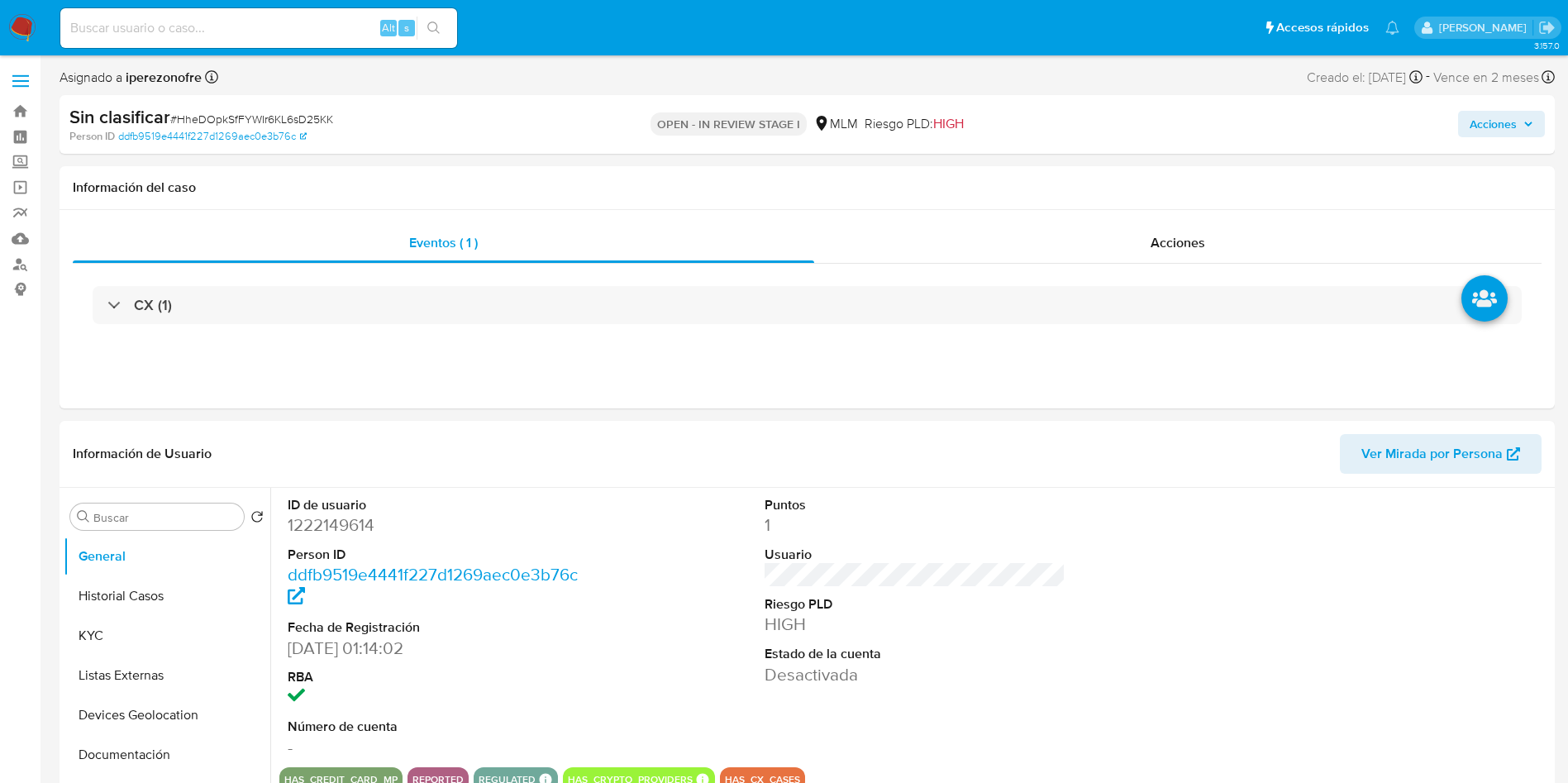
select select "10"
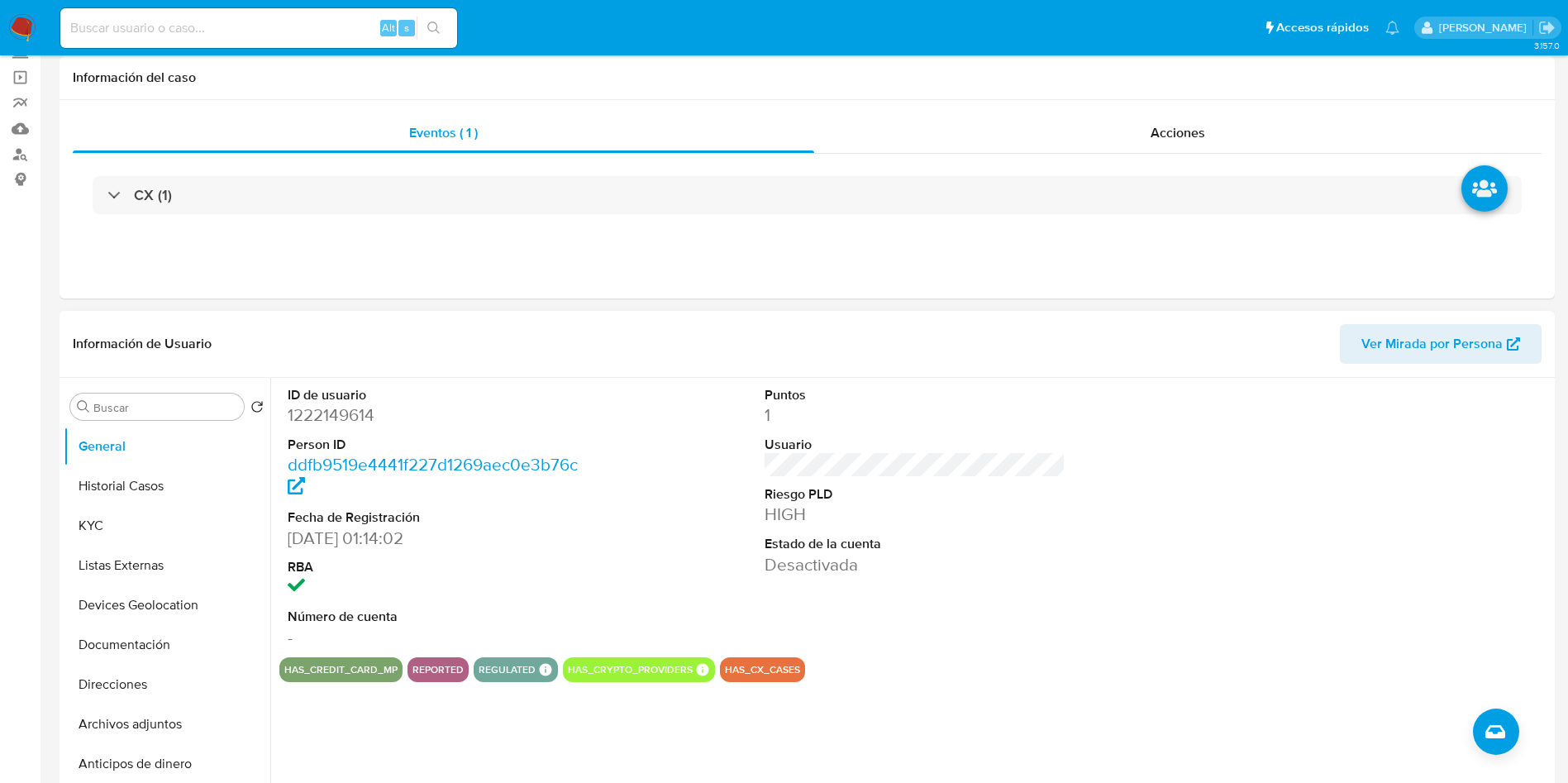
scroll to position [248, 0]
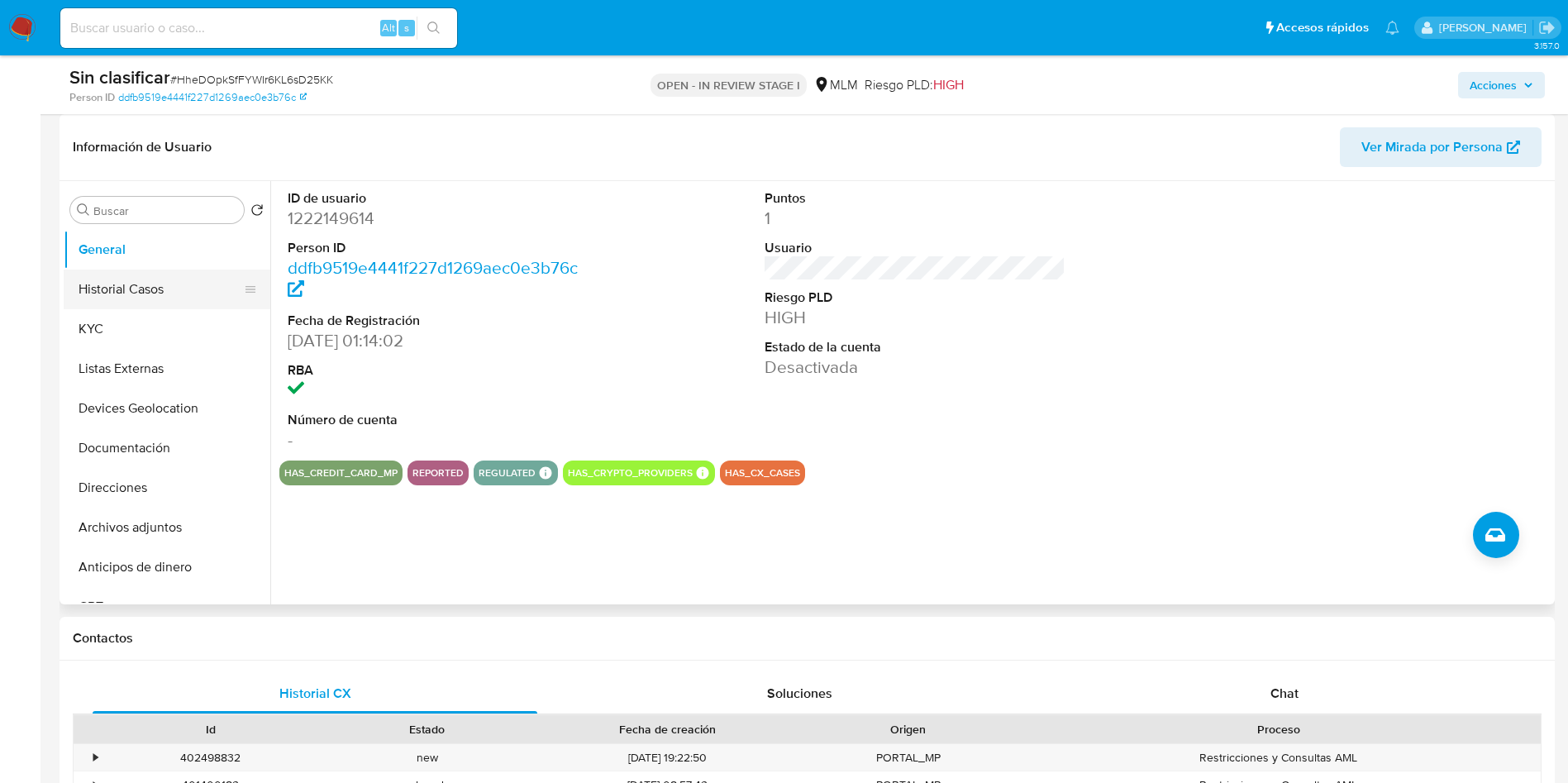
click at [164, 282] on button "Historial Casos" at bounding box center [160, 290] width 194 height 40
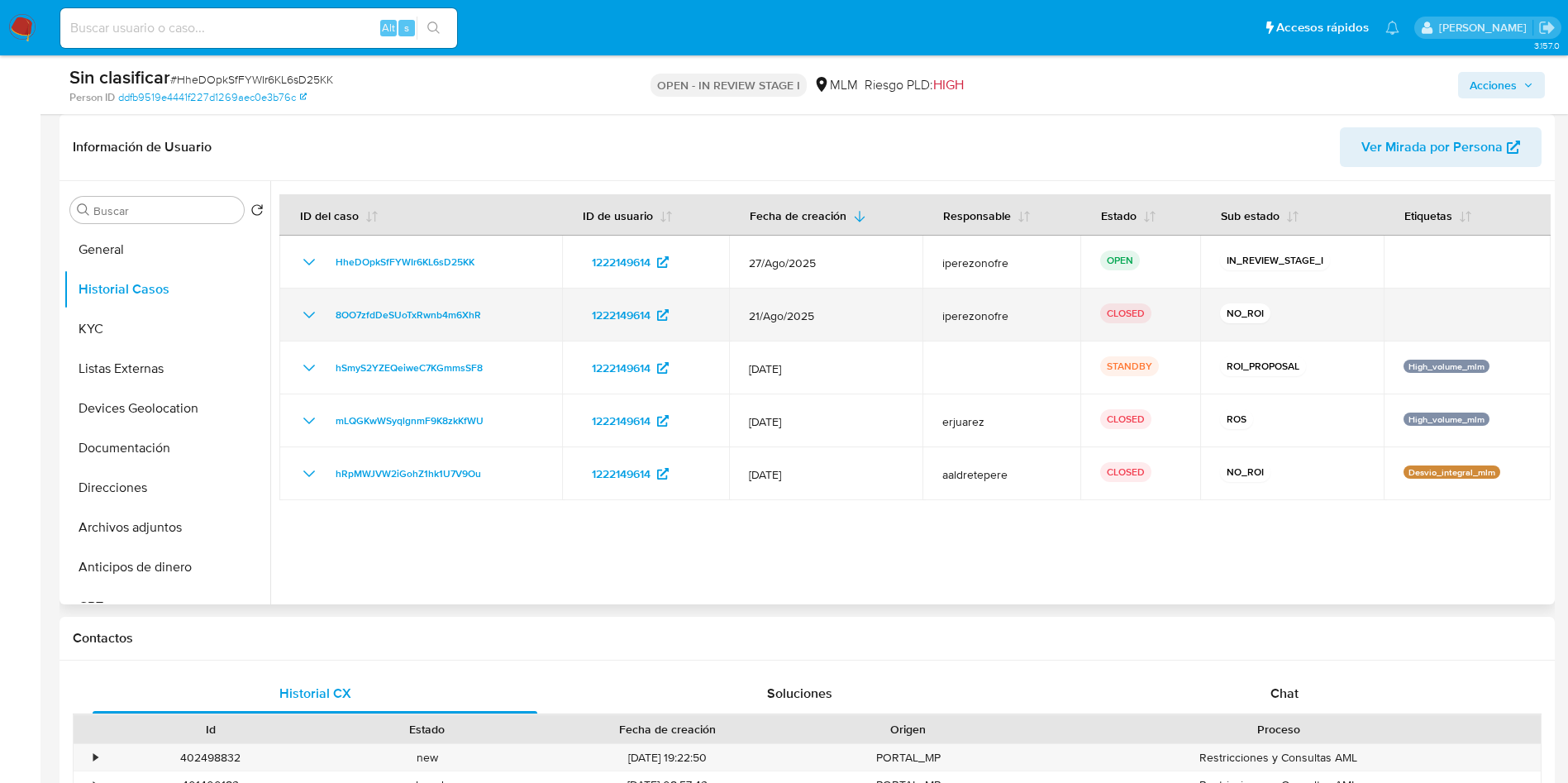
click at [306, 314] on icon "Mostrar/Ocultar" at bounding box center [309, 314] width 12 height 6
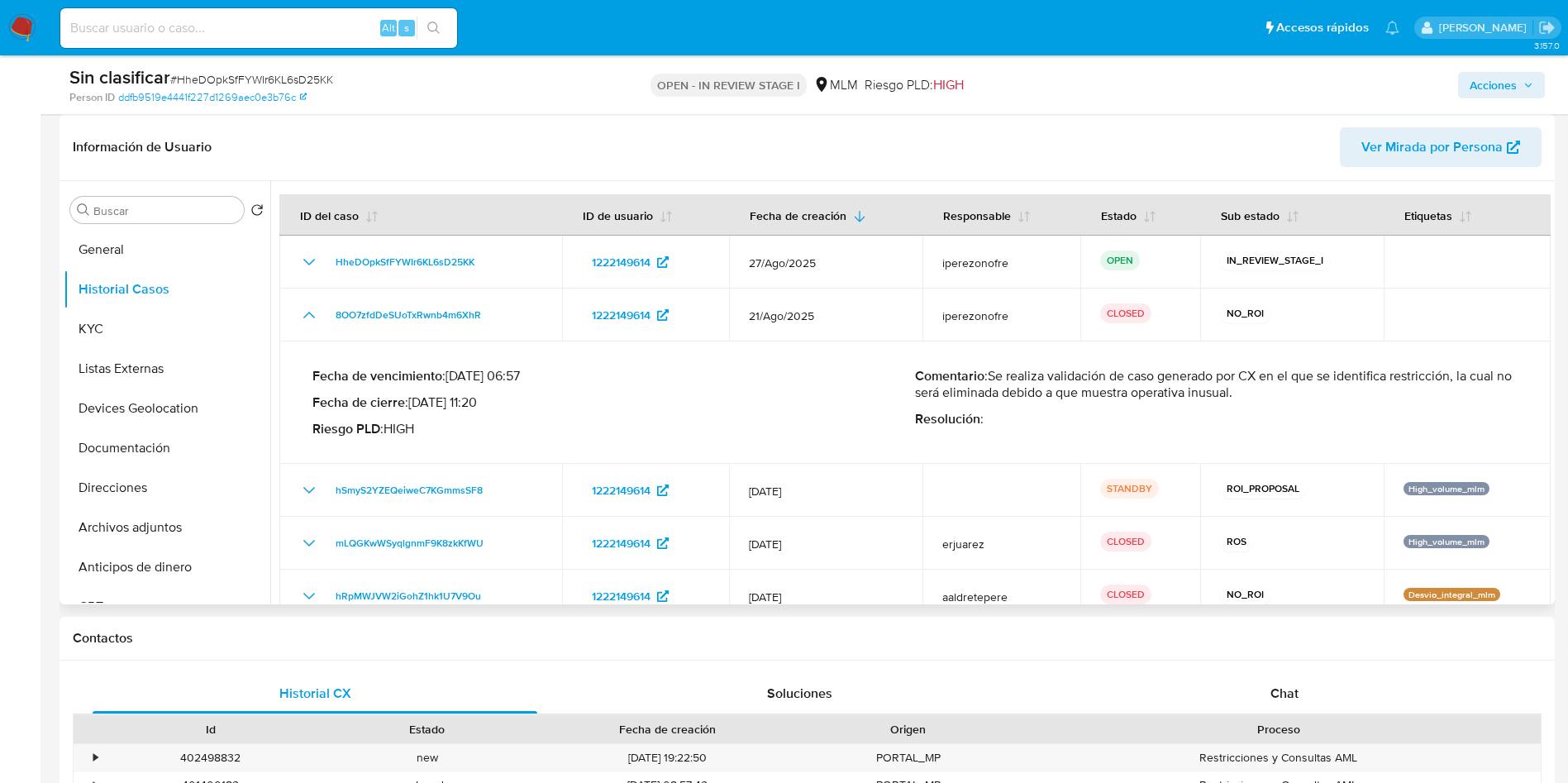
drag, startPoint x: 992, startPoint y: 375, endPoint x: 1255, endPoint y: 396, distance: 263.8
click at [1255, 396] on p "Comentario : Se realiza validación de caso generado por CX en el que se identif…" at bounding box center [1216, 384] width 602 height 33
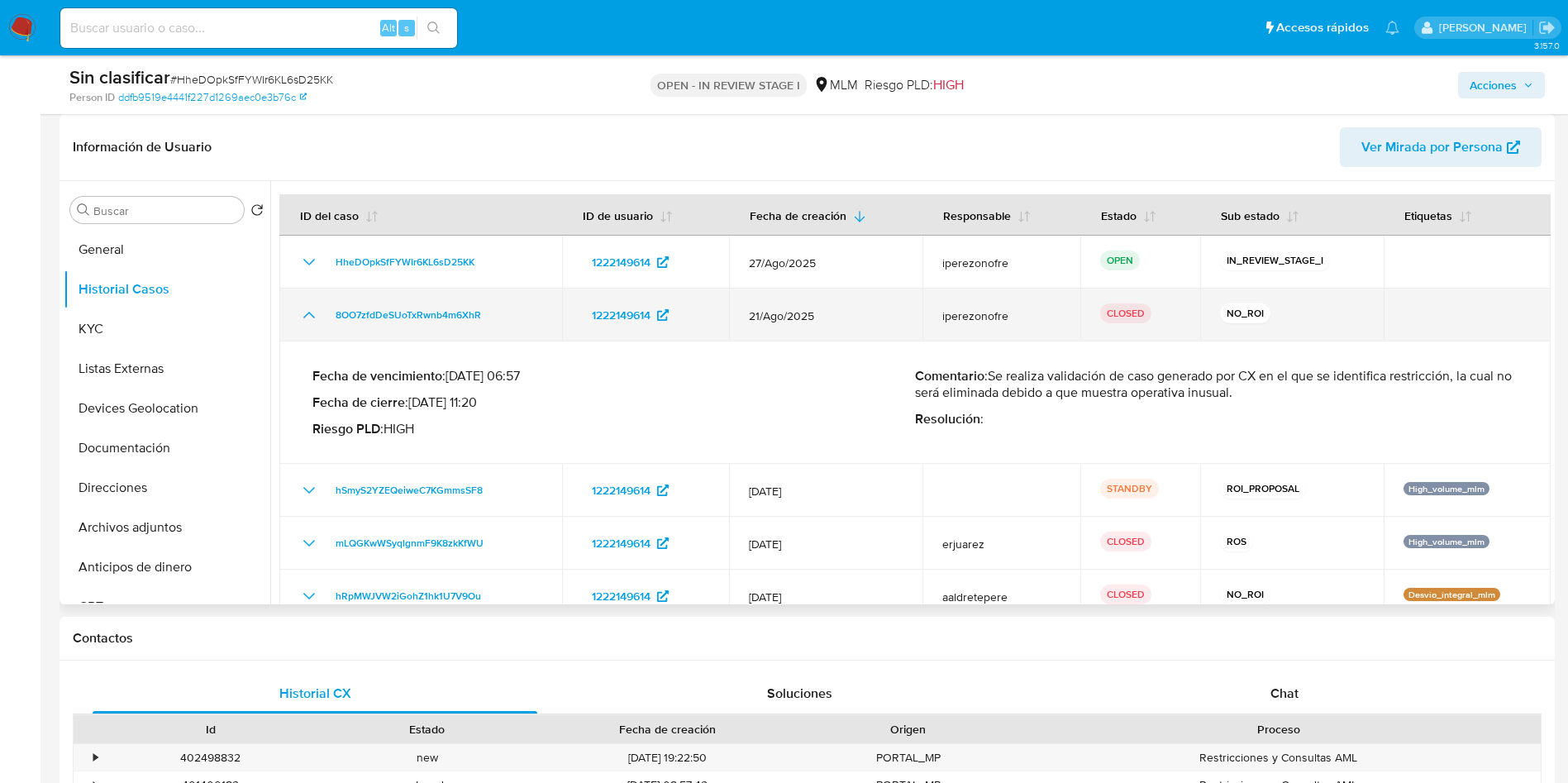
click at [304, 315] on icon "Mostrar/Ocultar" at bounding box center [309, 315] width 20 height 20
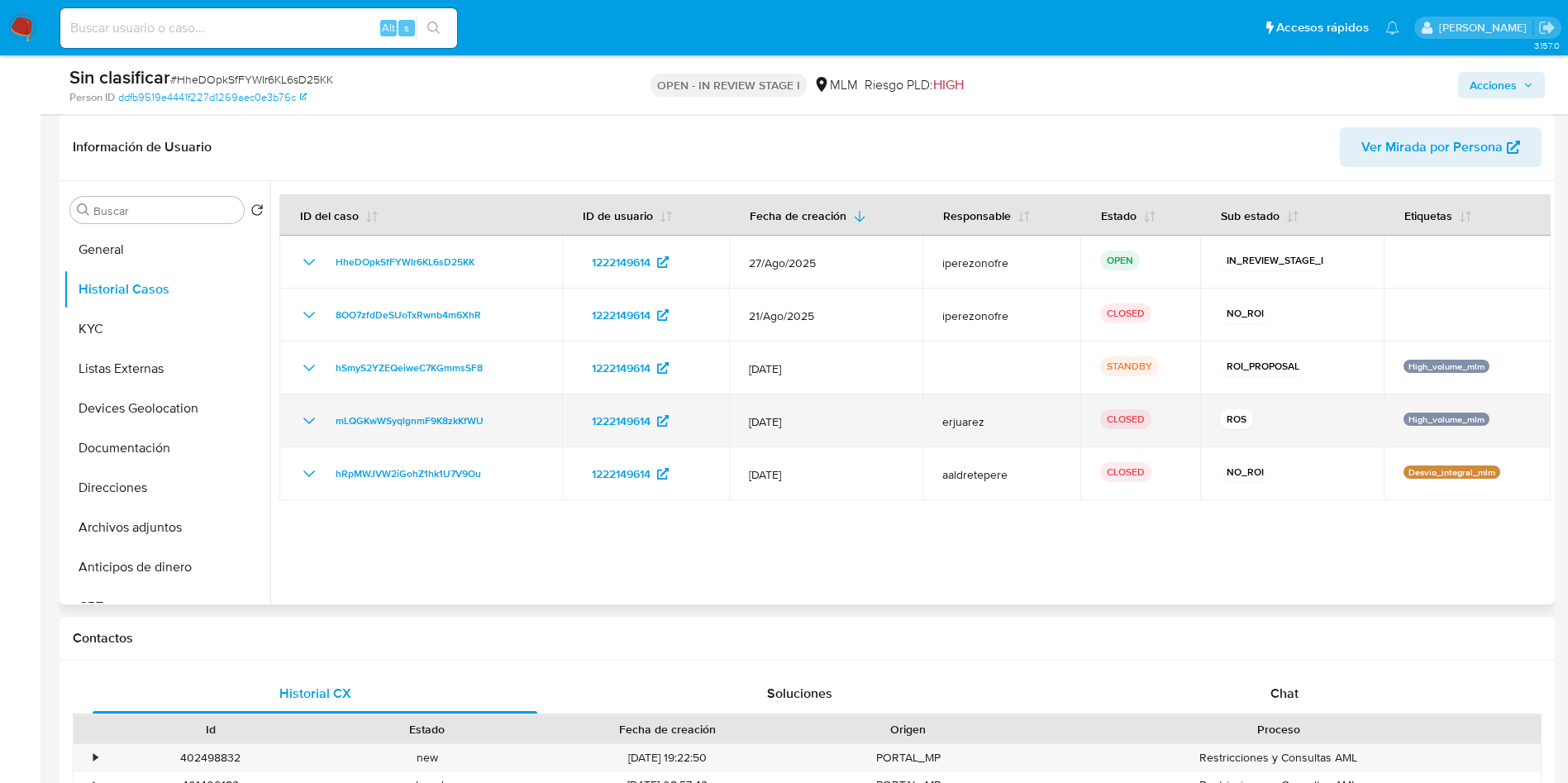
click at [299, 414] on icon "Mostrar/Ocultar" at bounding box center [309, 421] width 20 height 20
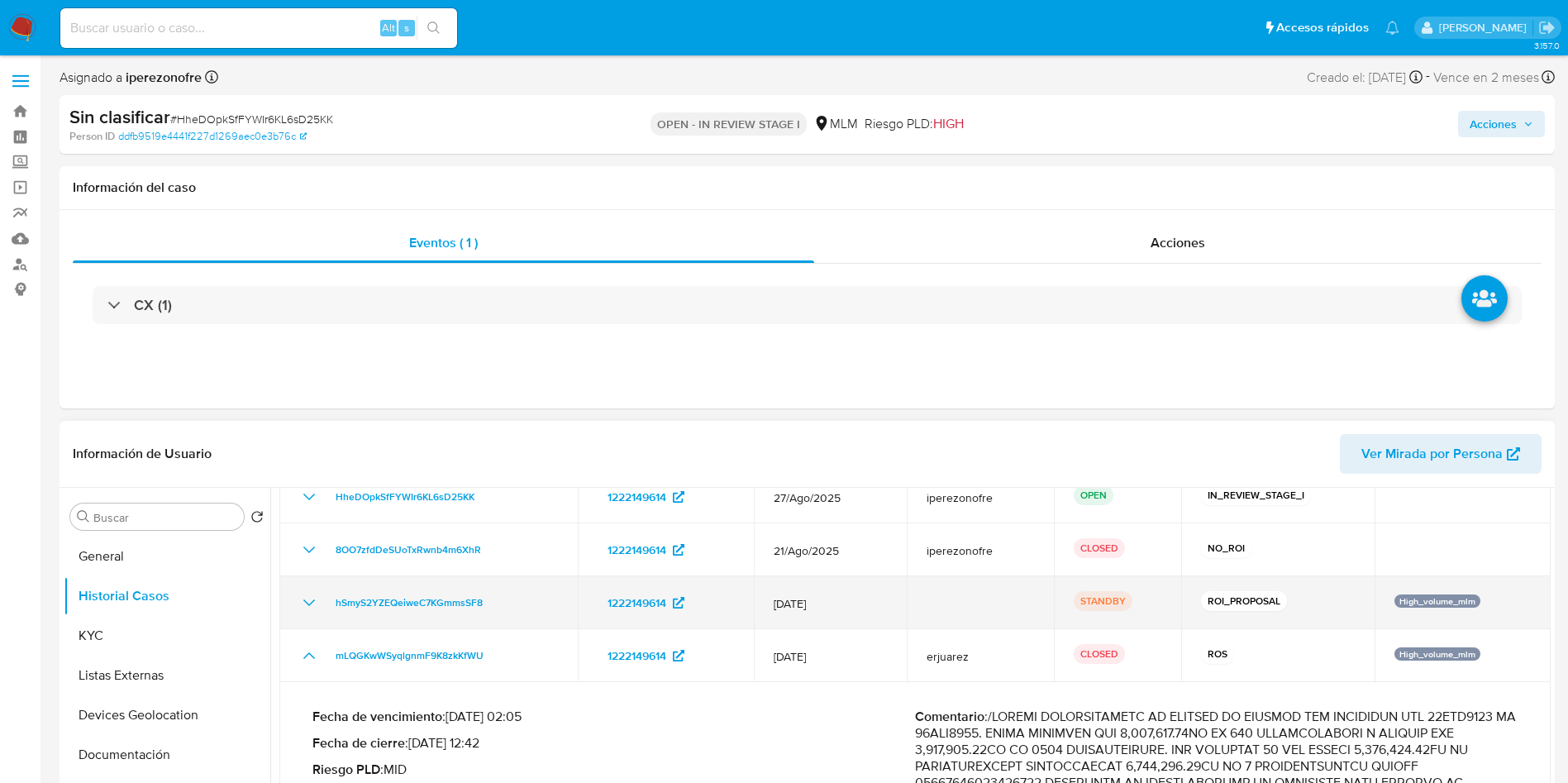
scroll to position [124, 0]
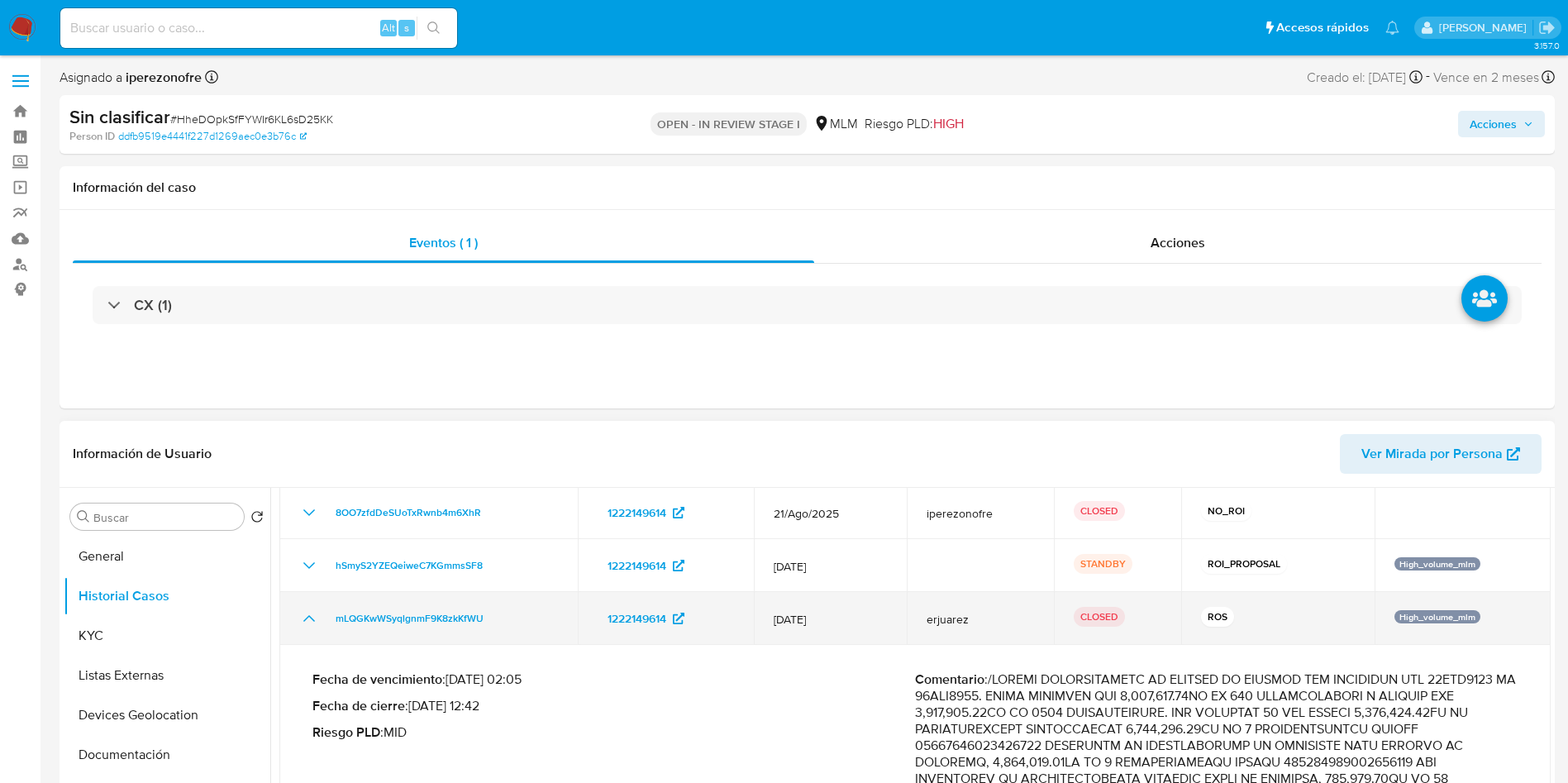
click at [309, 618] on icon "Mostrar/Ocultar" at bounding box center [309, 619] width 20 height 20
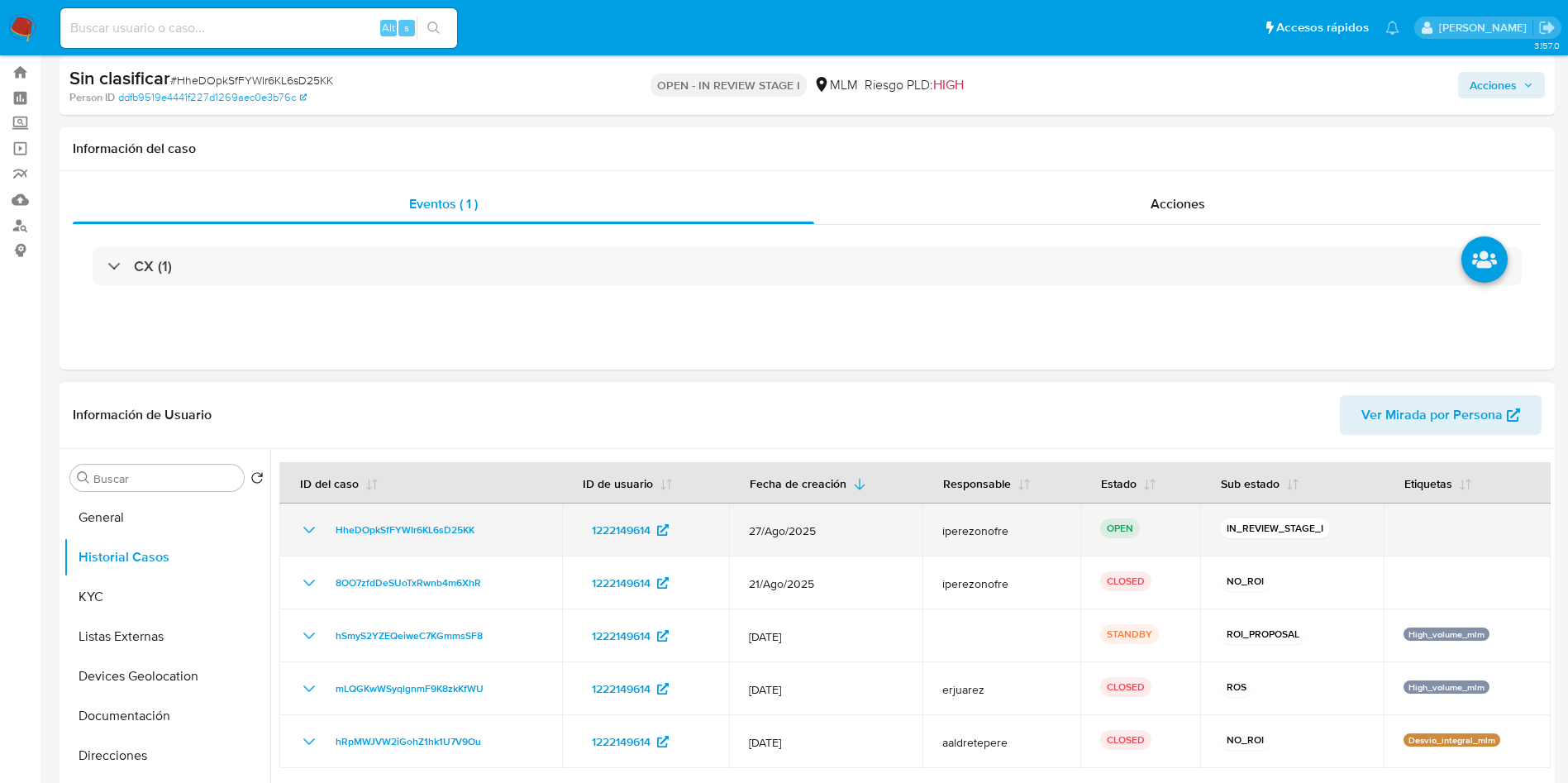
scroll to position [0, 0]
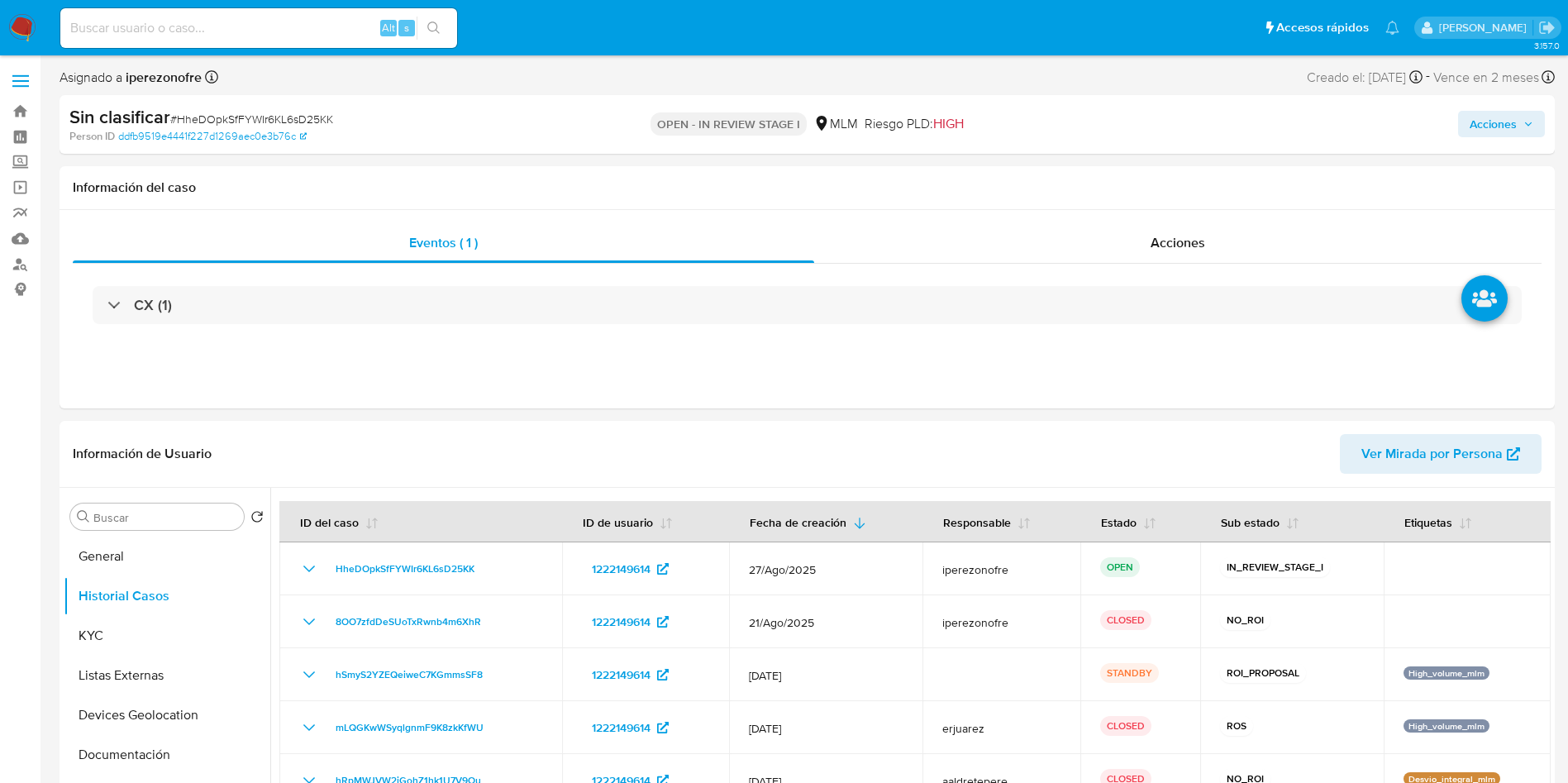
click at [1486, 123] on span "Acciones" at bounding box center [1494, 124] width 47 height 26
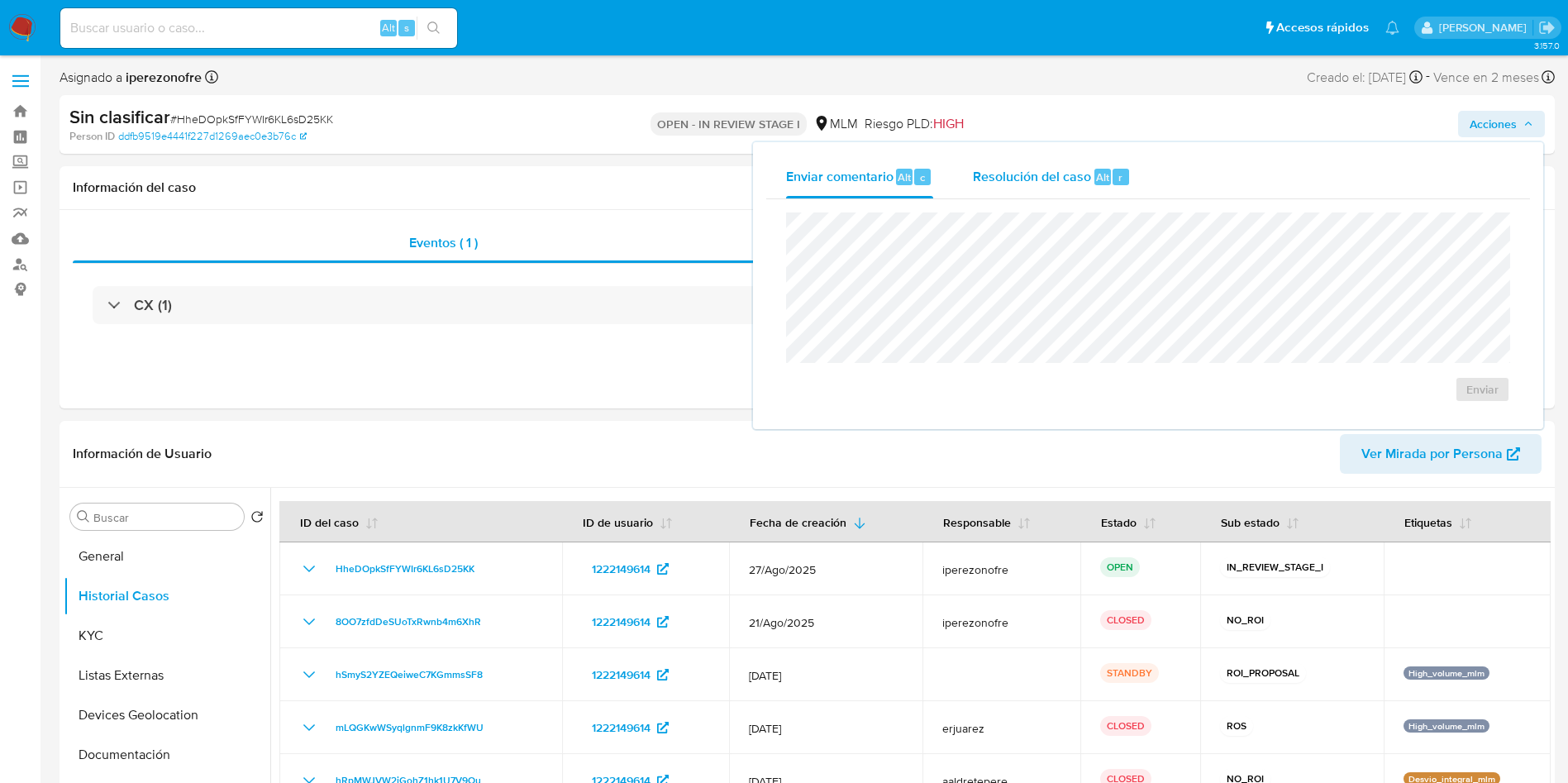
click at [991, 174] on span "Resolución del caso" at bounding box center [1032, 176] width 118 height 19
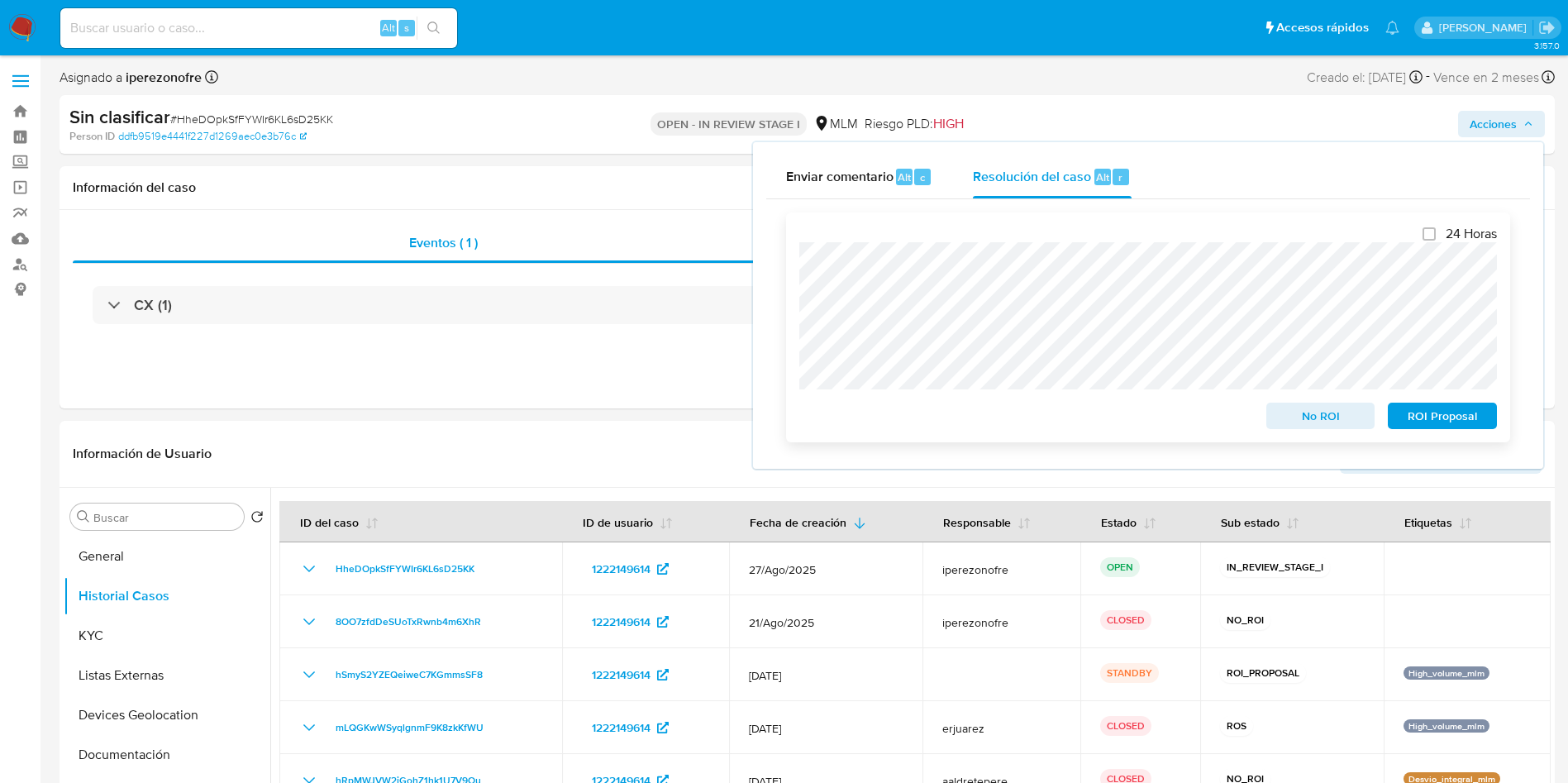
click at [1323, 425] on span "No ROI" at bounding box center [1321, 415] width 86 height 23
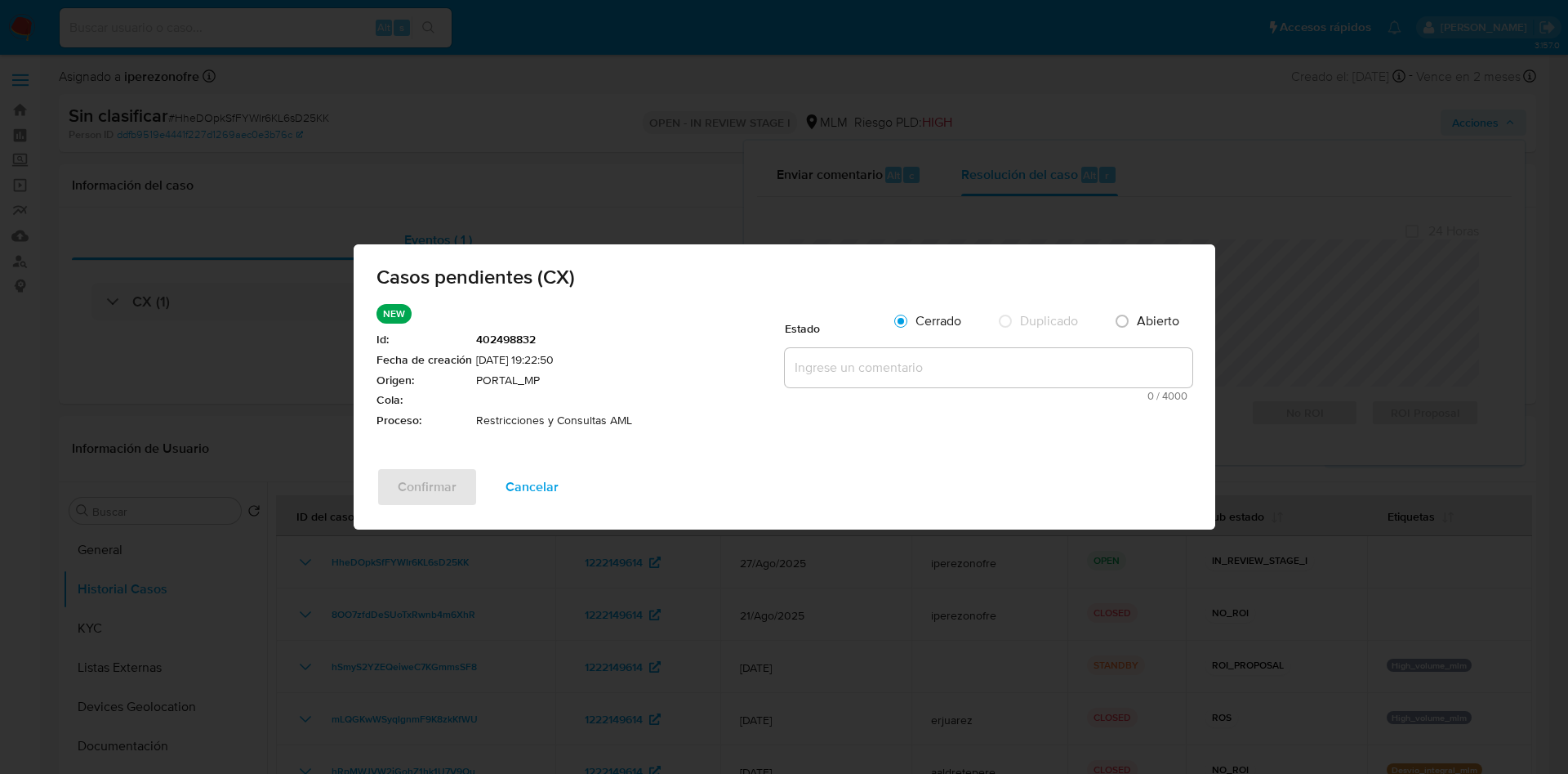
click at [904, 365] on textarea at bounding box center [989, 368] width 407 height 40
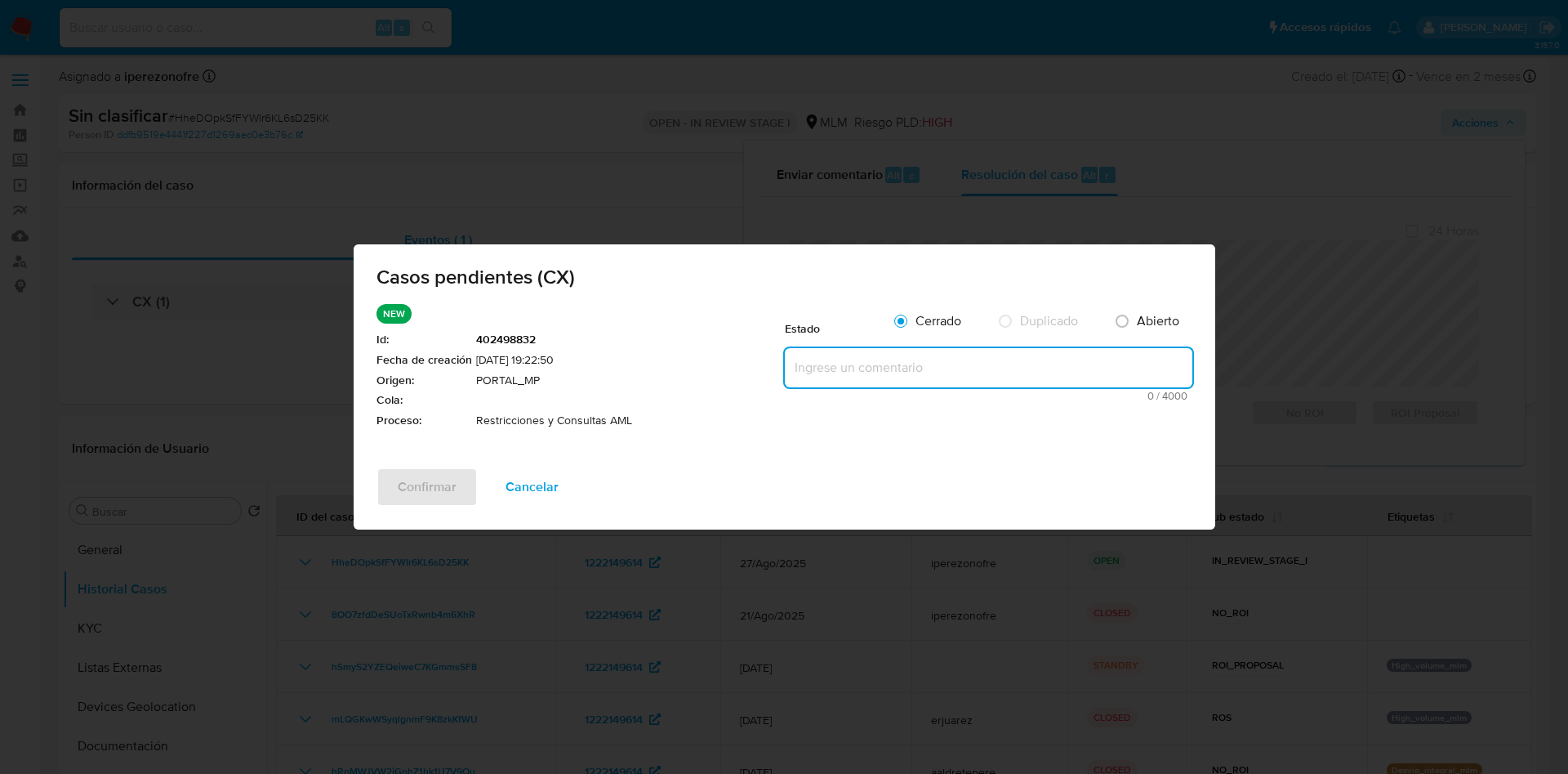
paste textarea "Se realiza validación de caso generado por CX en el que se identifica restricci…"
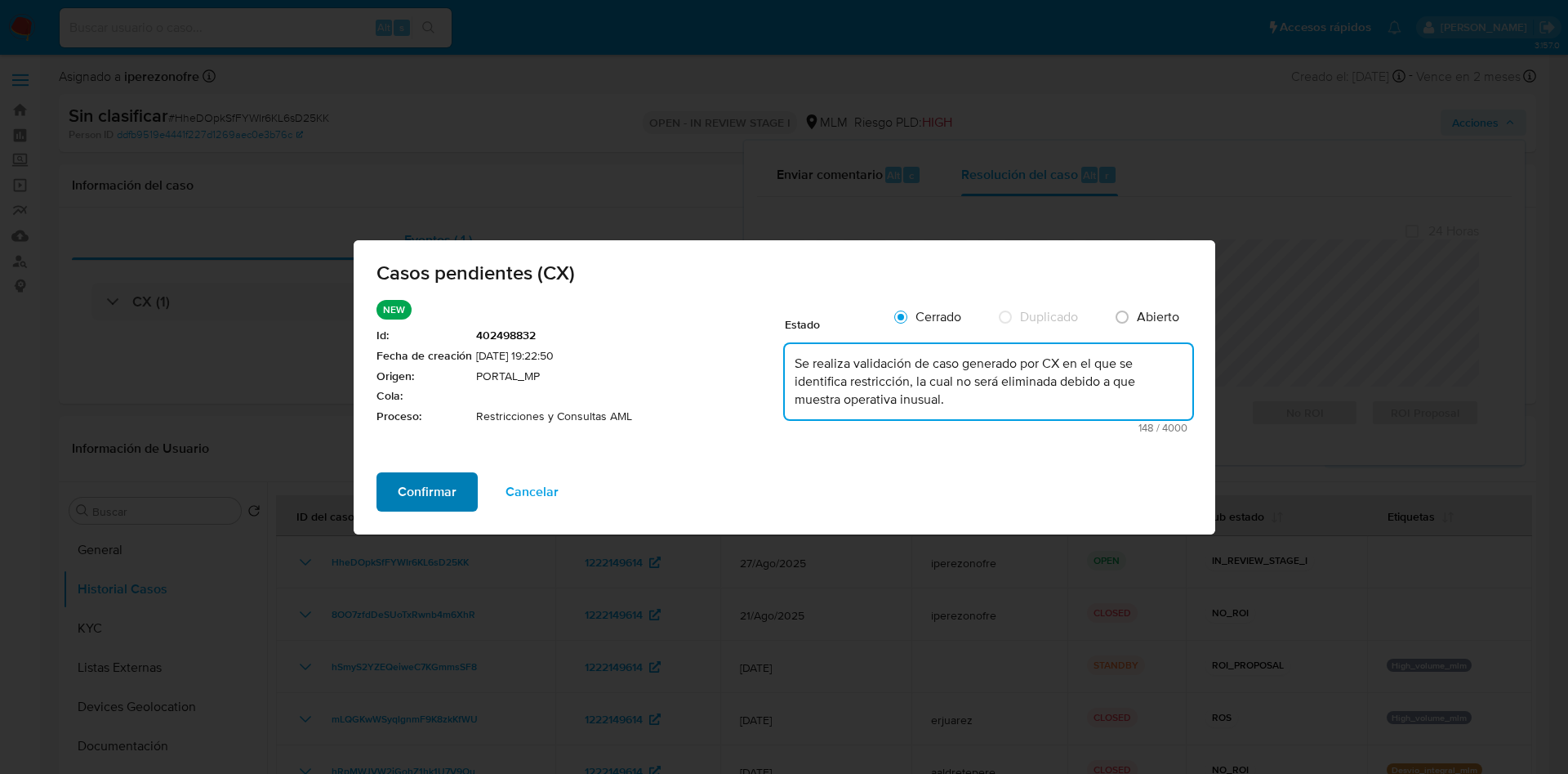
type textarea "Se realiza validación de caso generado por CX en el que se identifica restricci…"
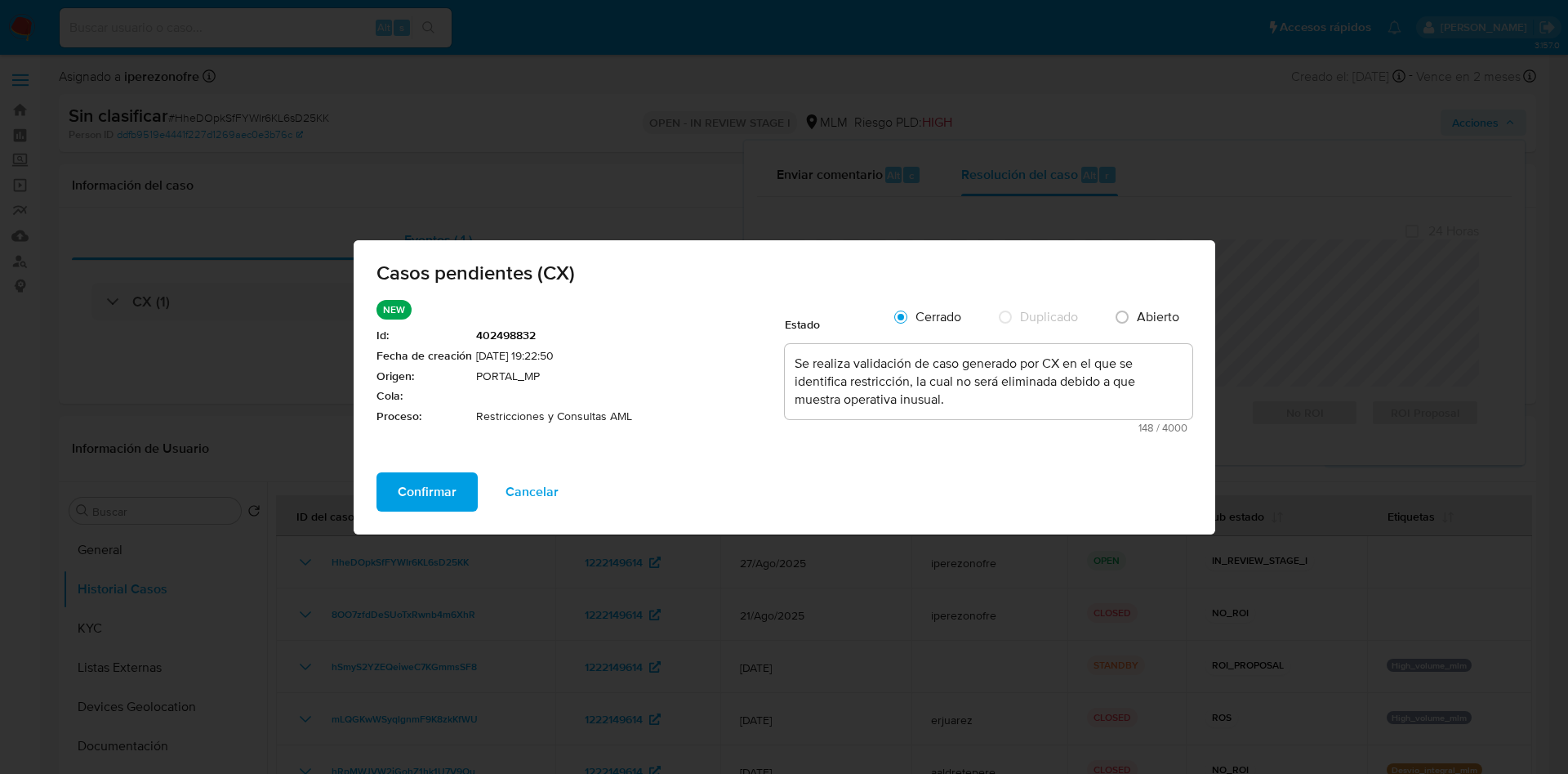
click at [444, 494] on span "Confirmar" at bounding box center [427, 492] width 59 height 36
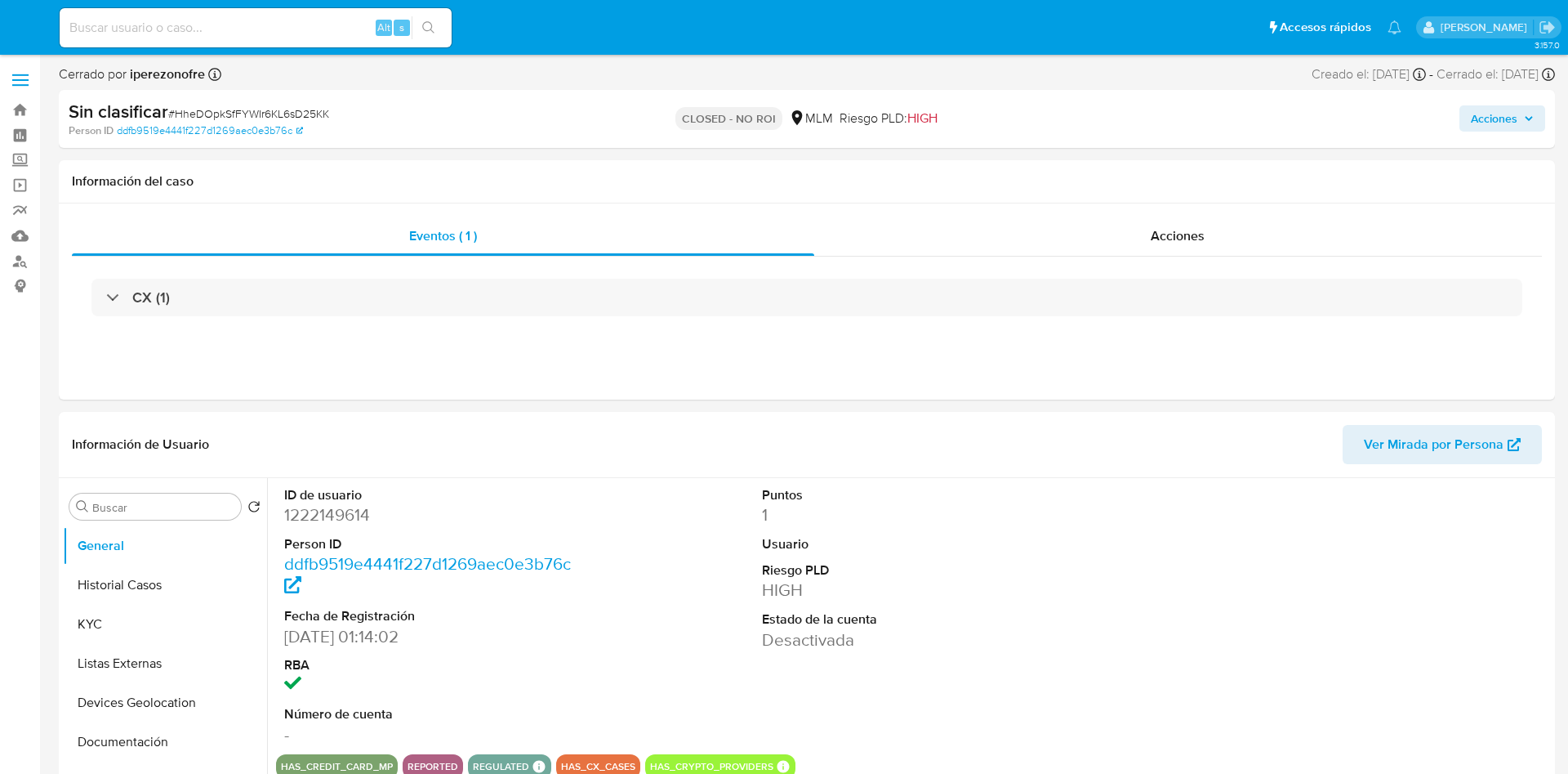
select select "10"
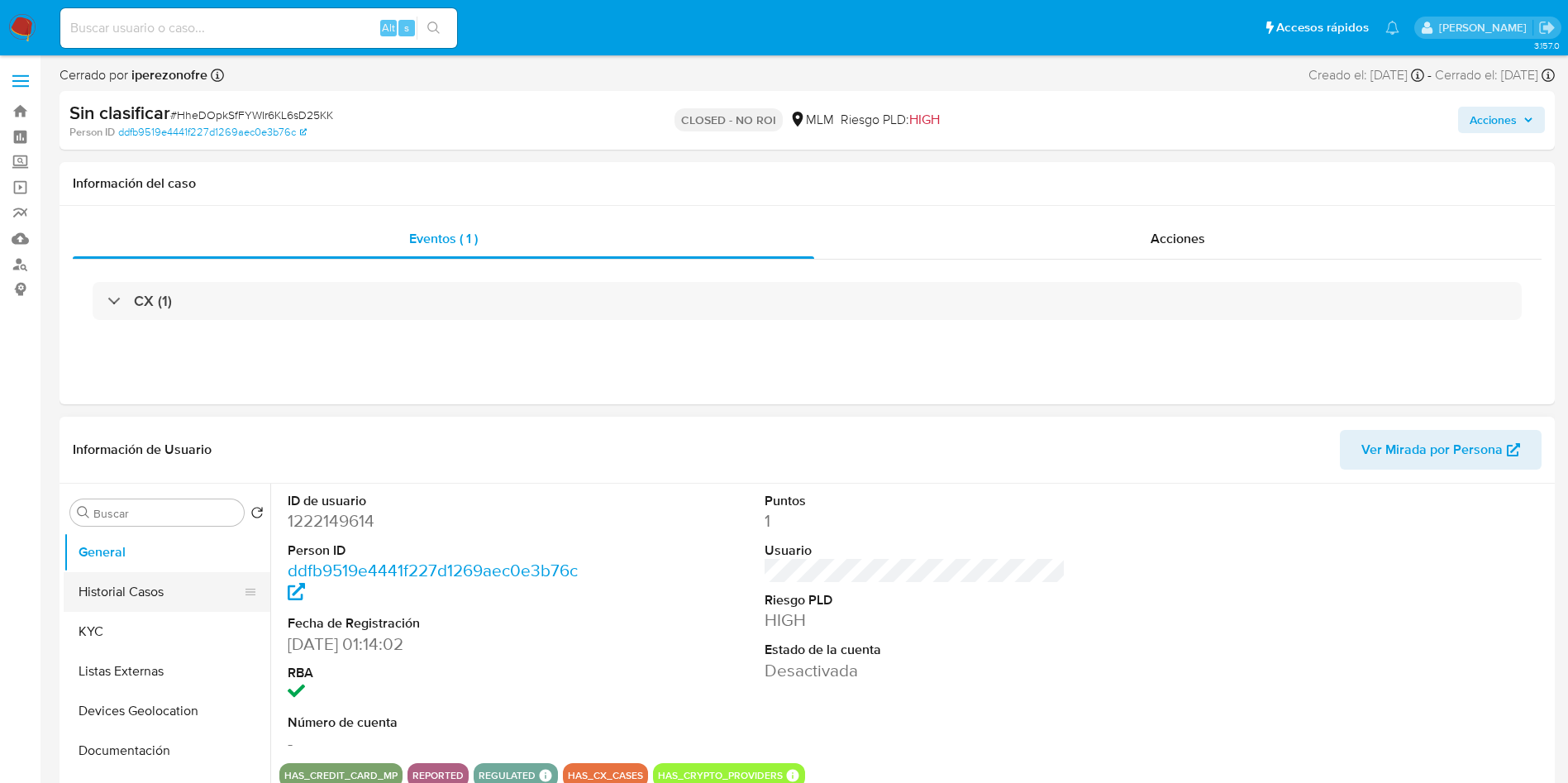
click at [160, 593] on button "Historial Casos" at bounding box center [160, 592] width 194 height 40
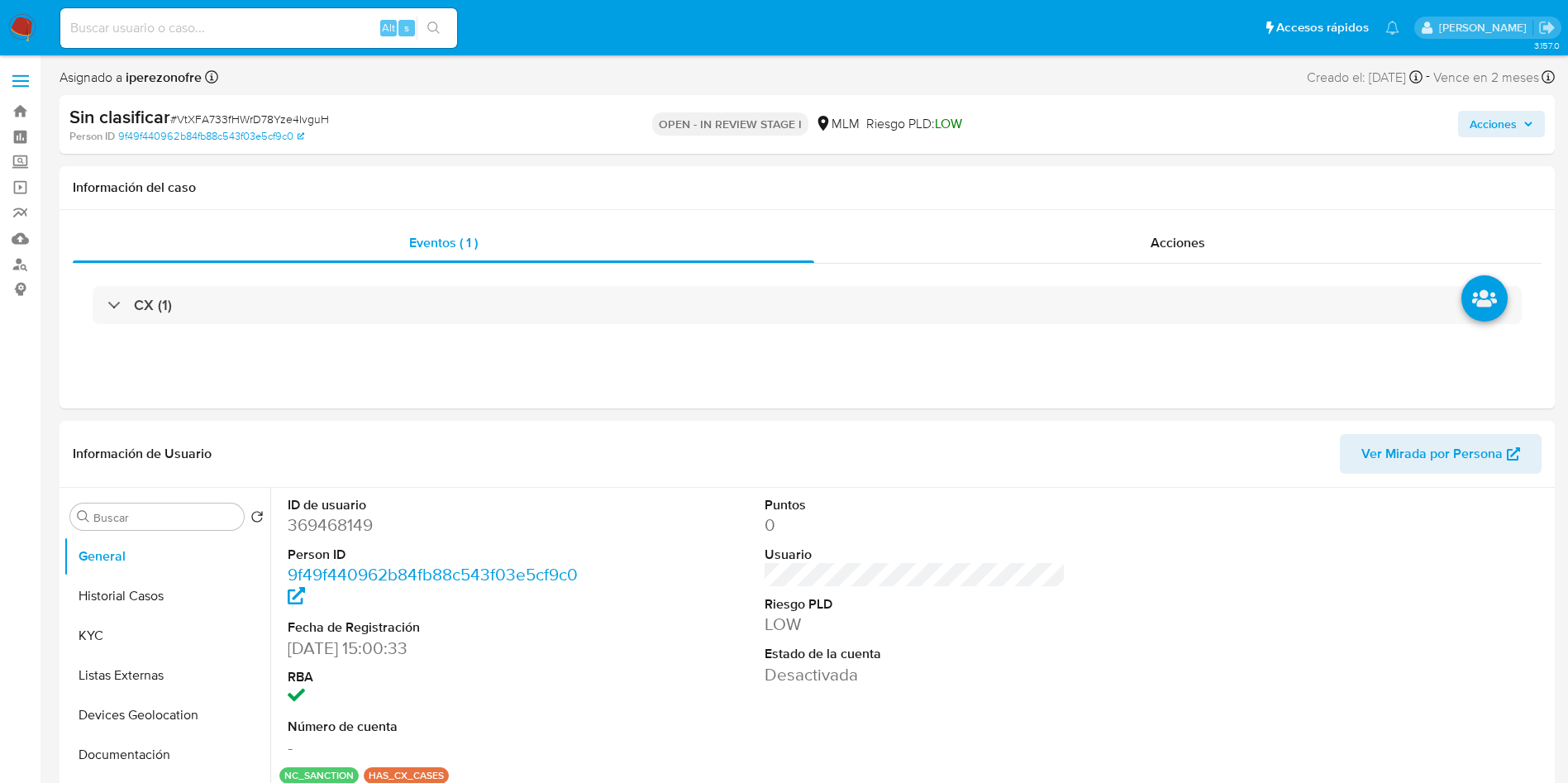
select select "10"
click at [531, 373] on div "Eventos ( 1 ) Acciones CX (1)" at bounding box center [808, 309] width 1495 height 198
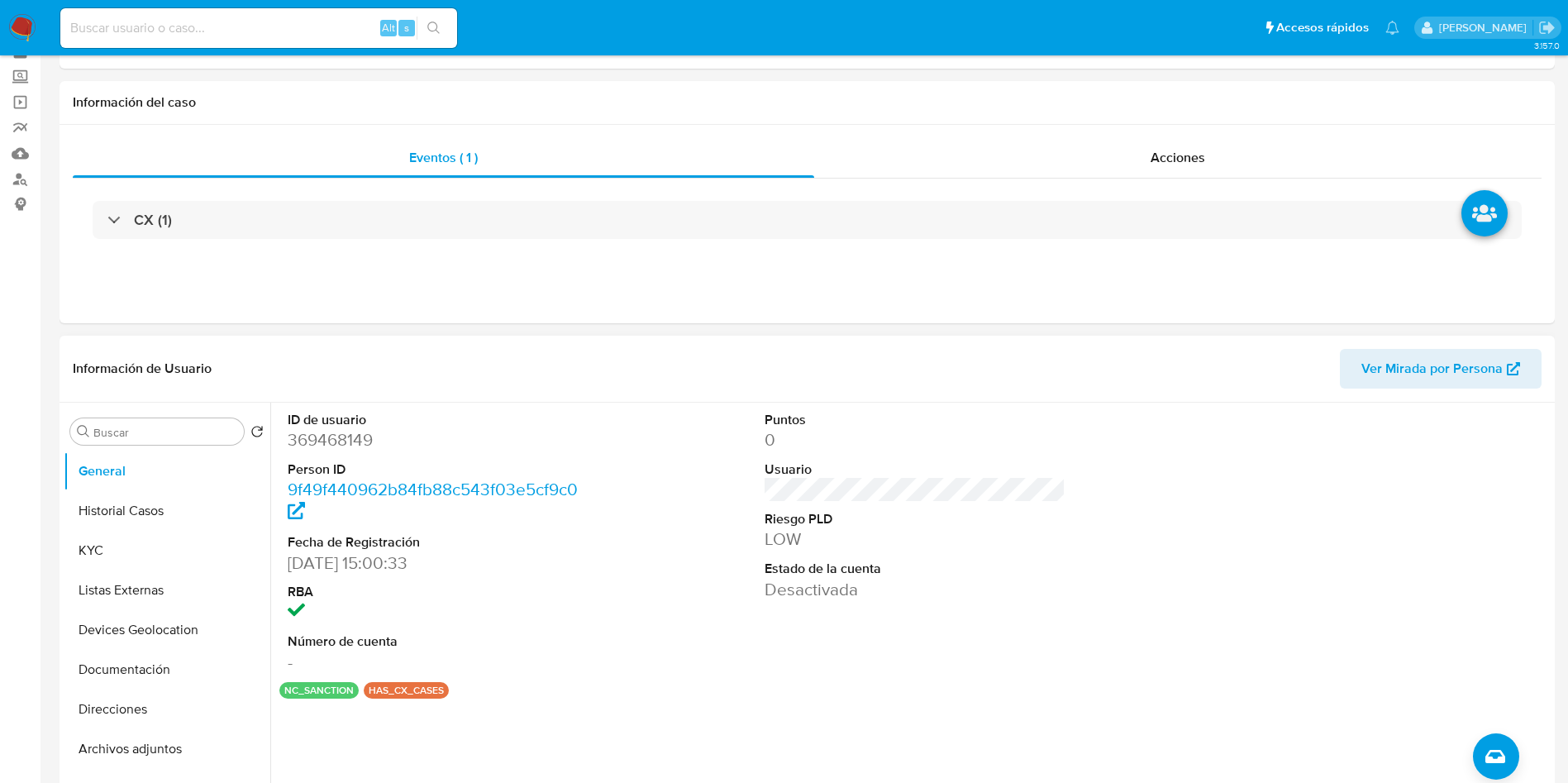
scroll to position [124, 0]
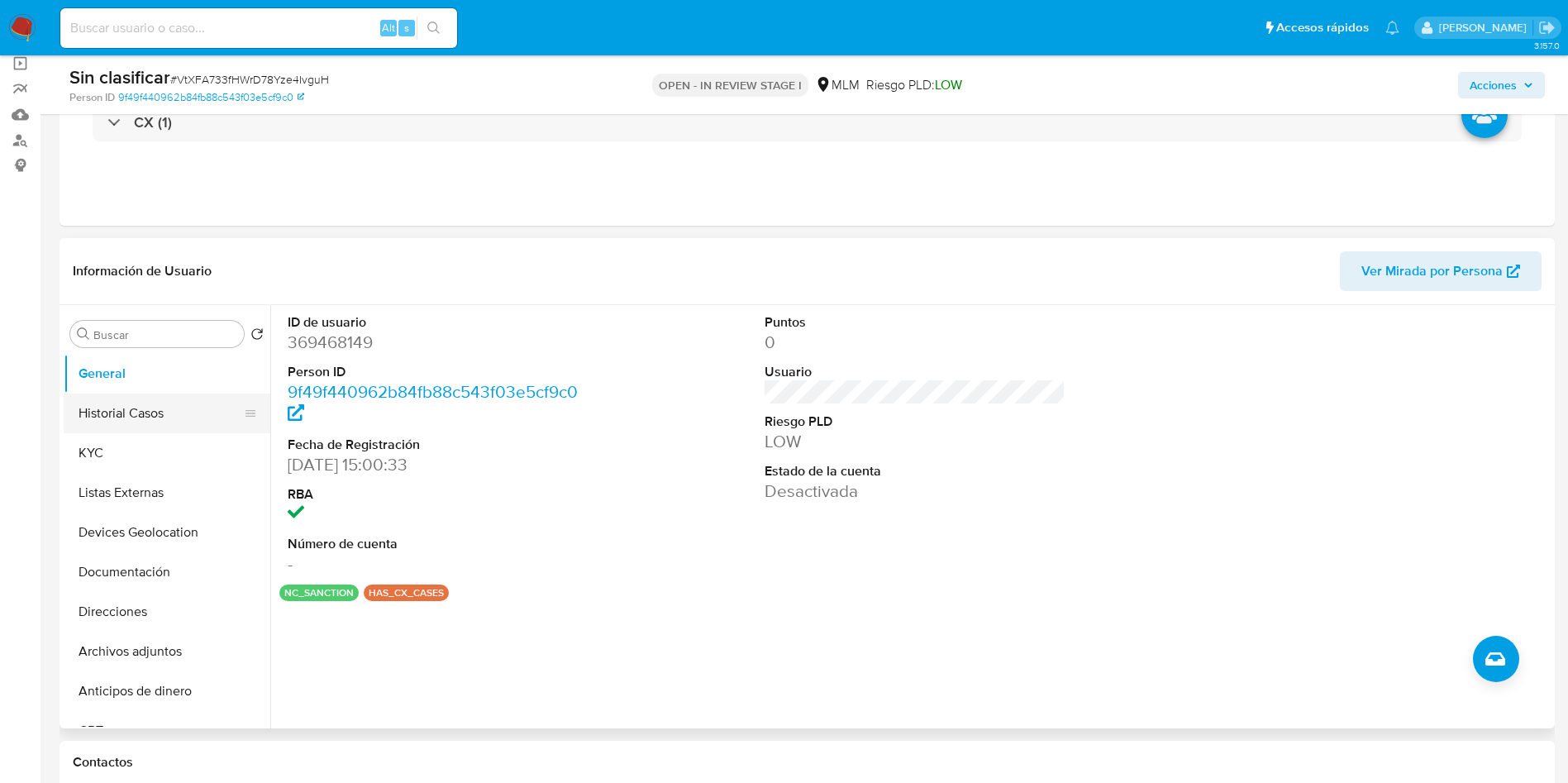
click at [113, 415] on button "Historial Casos" at bounding box center [160, 413] width 194 height 40
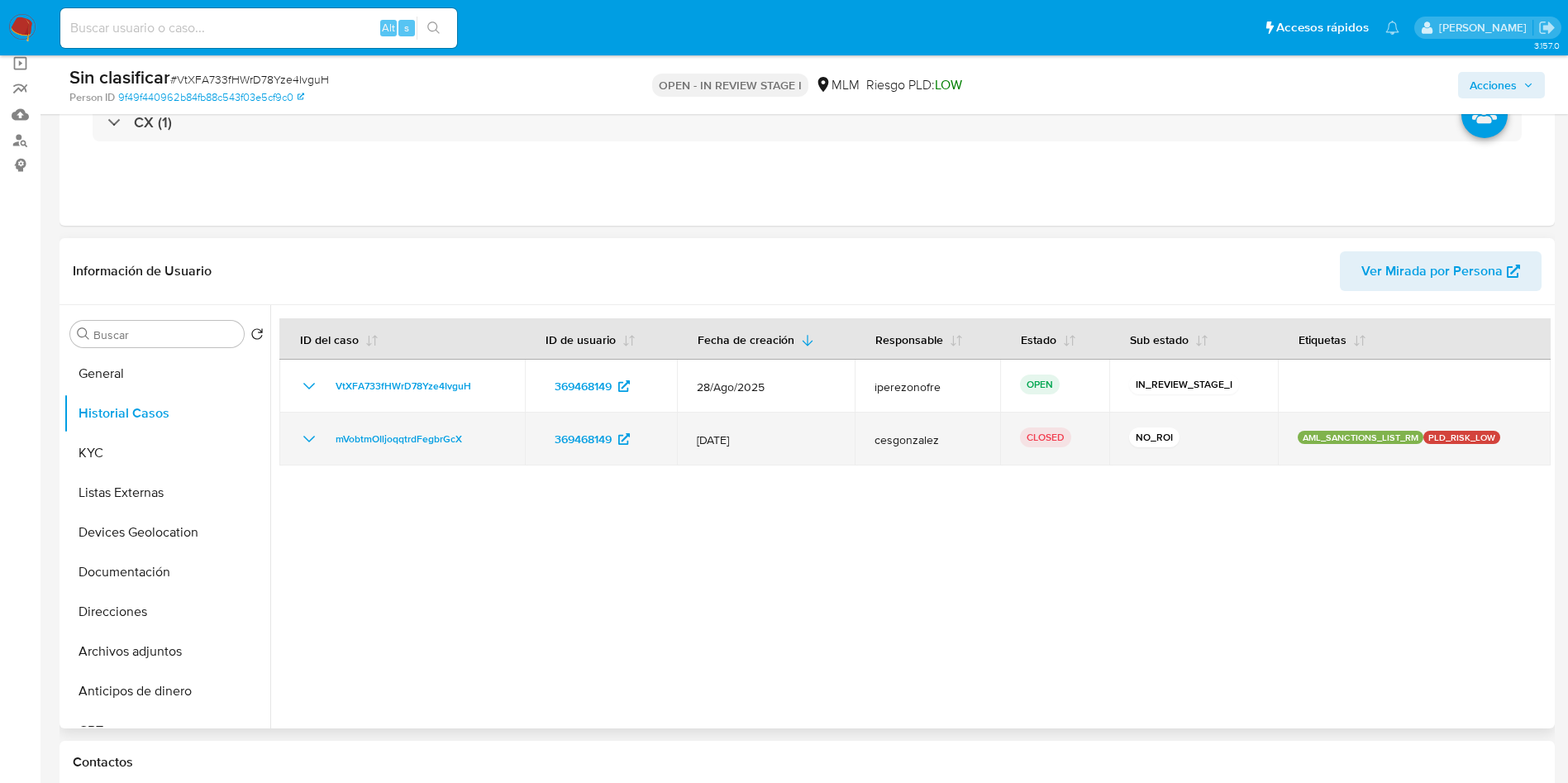
click at [304, 437] on icon "Mostrar/Ocultar" at bounding box center [309, 439] width 12 height 6
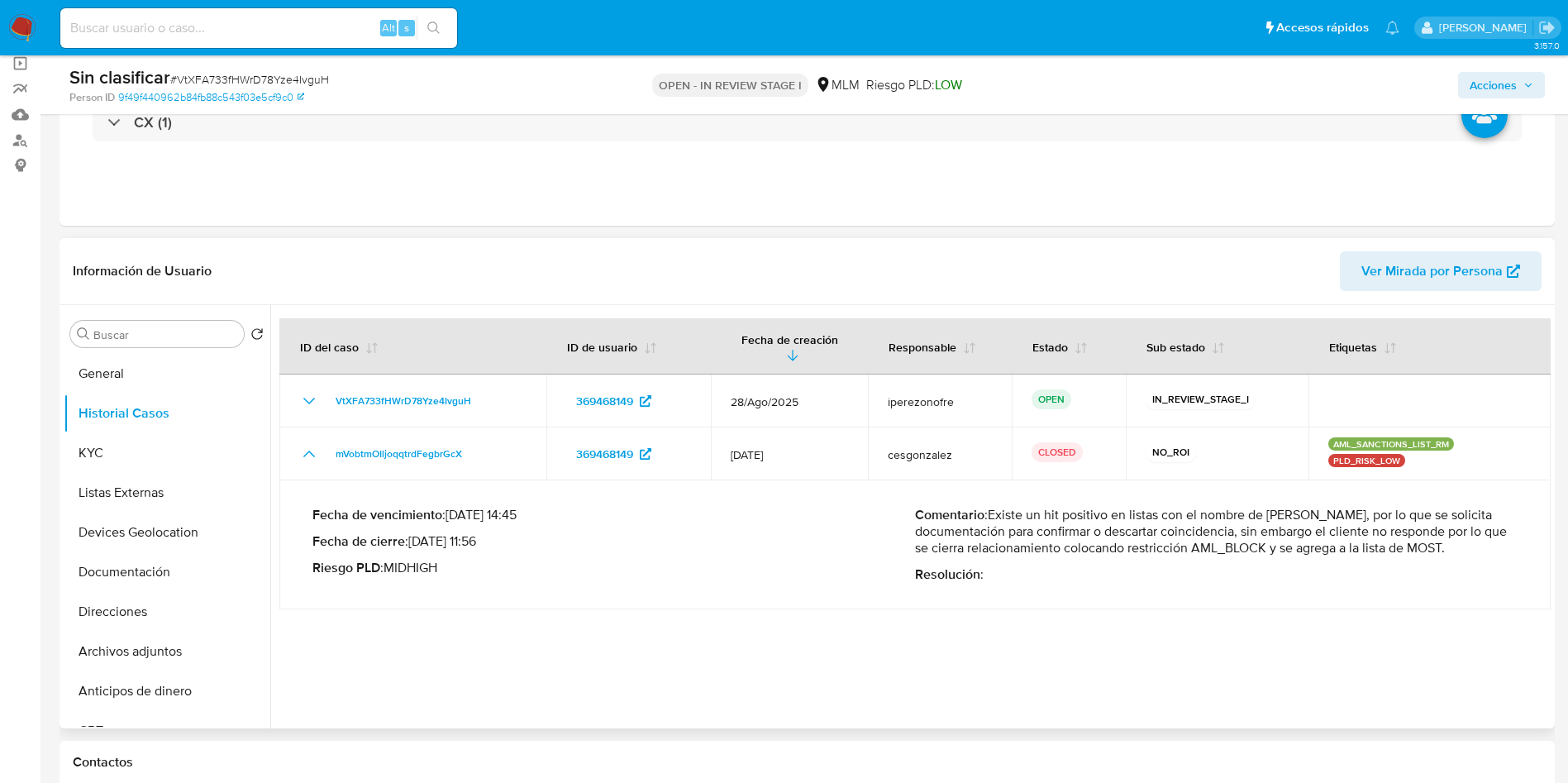
drag, startPoint x: 989, startPoint y: 501, endPoint x: 1450, endPoint y: 529, distance: 461.8
click at [1450, 529] on p "Comentario : Existe un hit positivo en listas con el nombre de Abigail Gonzalez…" at bounding box center [1216, 531] width 602 height 50
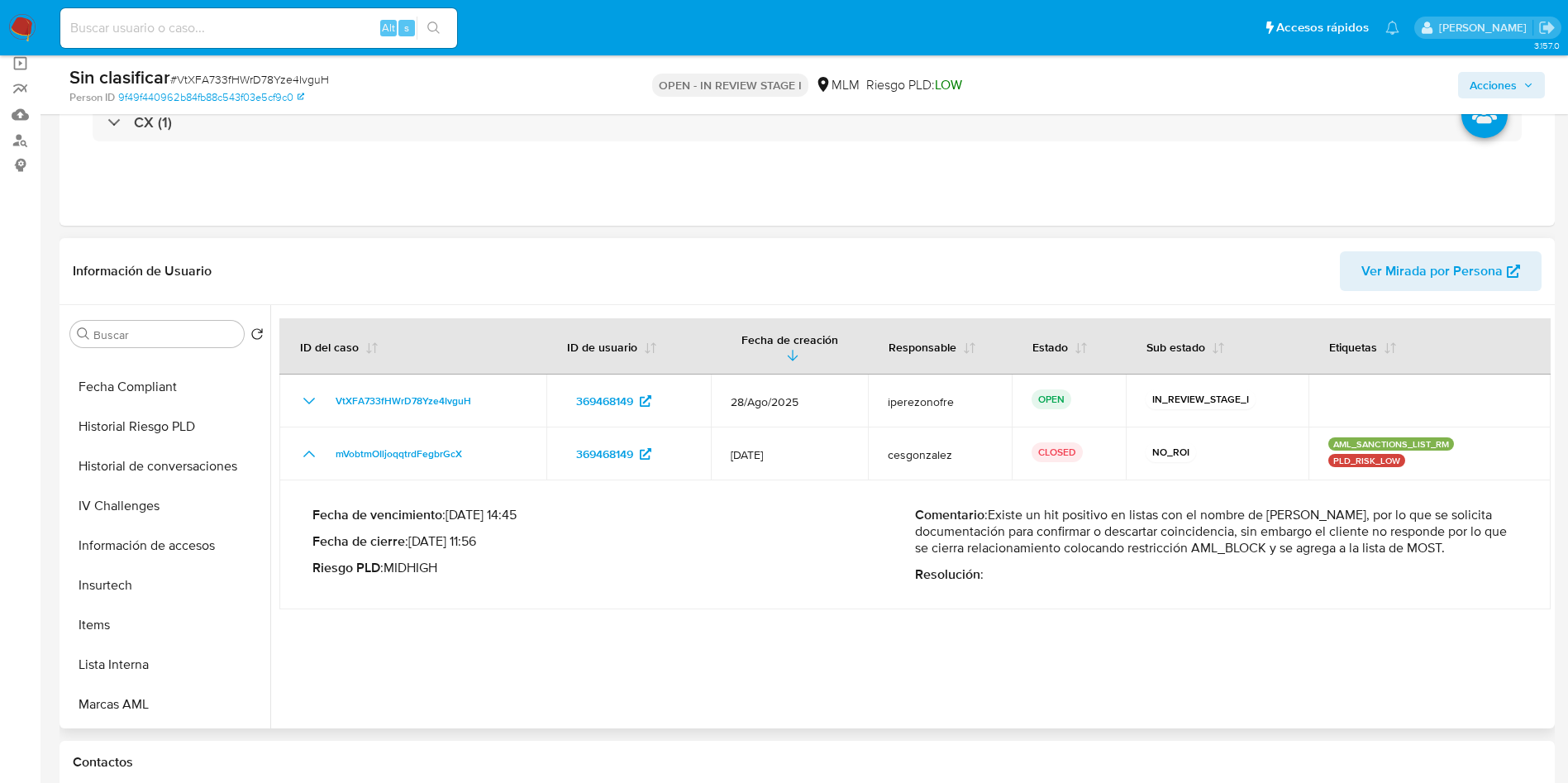
scroll to position [699, 0]
click at [188, 667] on button "Restricciones Nuevo Mundo" at bounding box center [160, 668] width 194 height 40
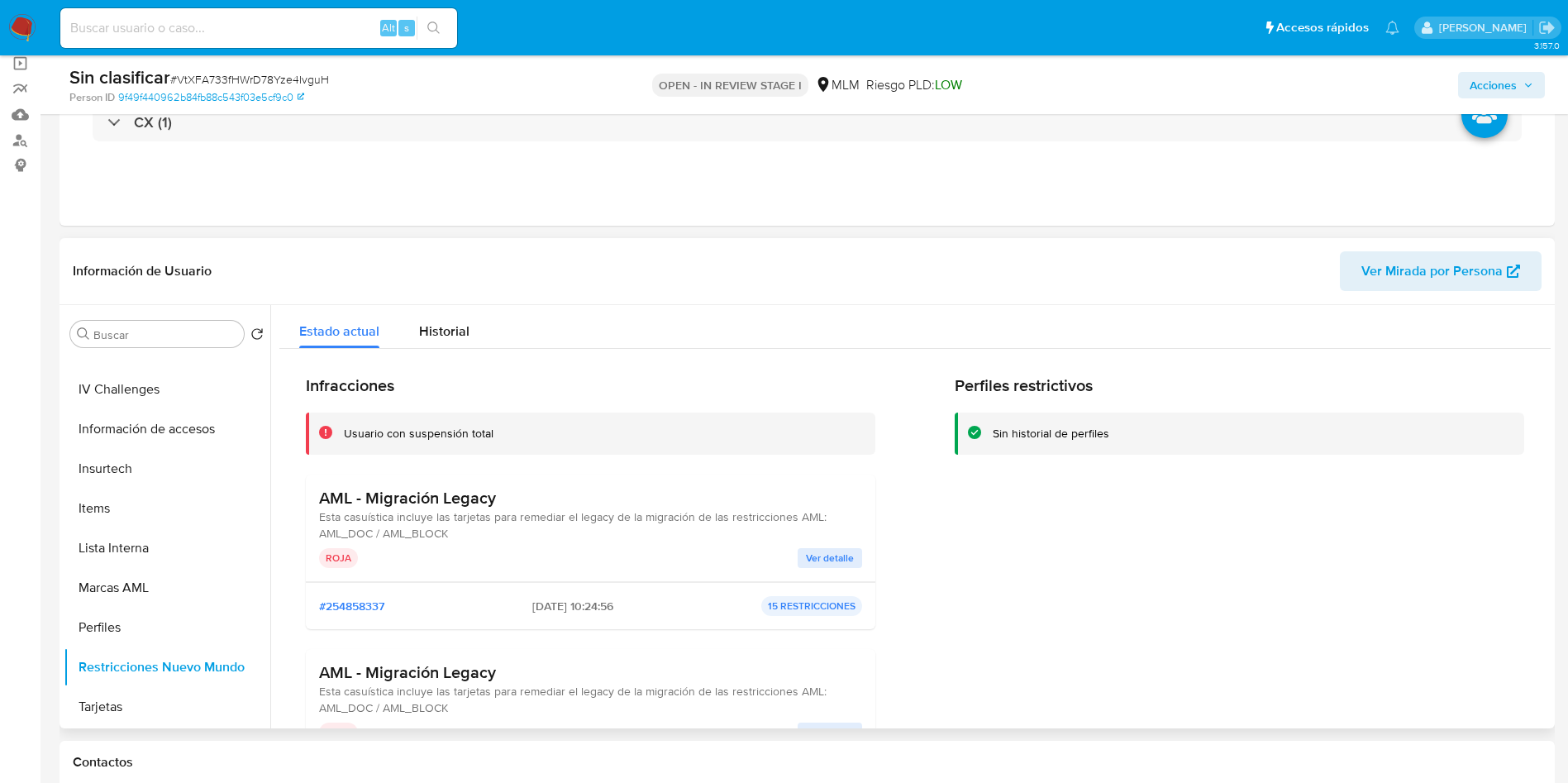
click at [817, 551] on span "Ver detalle" at bounding box center [829, 558] width 48 height 16
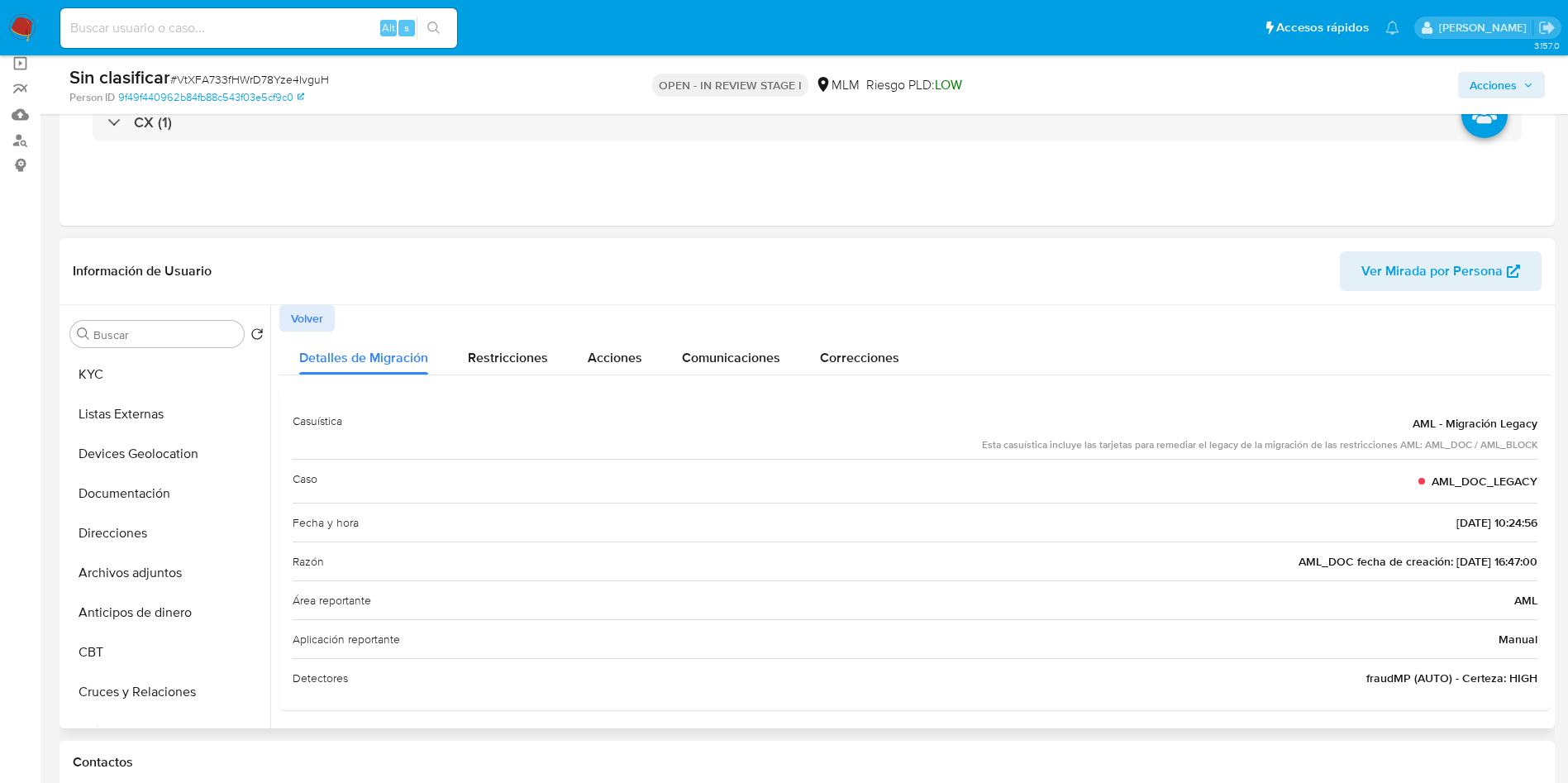
scroll to position [0, 0]
click at [143, 574] on button "Documentación" at bounding box center [160, 572] width 194 height 40
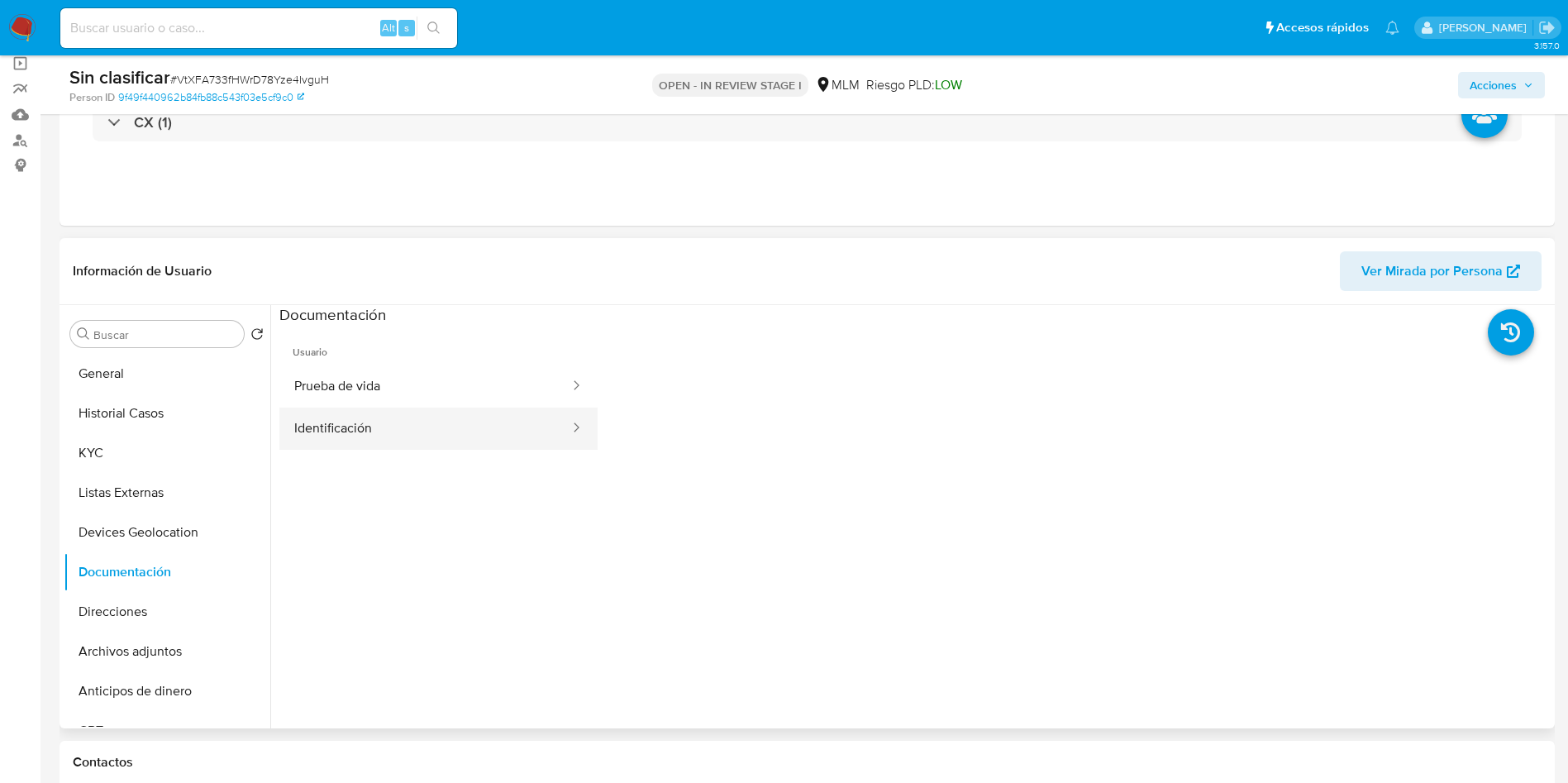
click at [395, 442] on button "Identificación" at bounding box center [425, 429] width 292 height 42
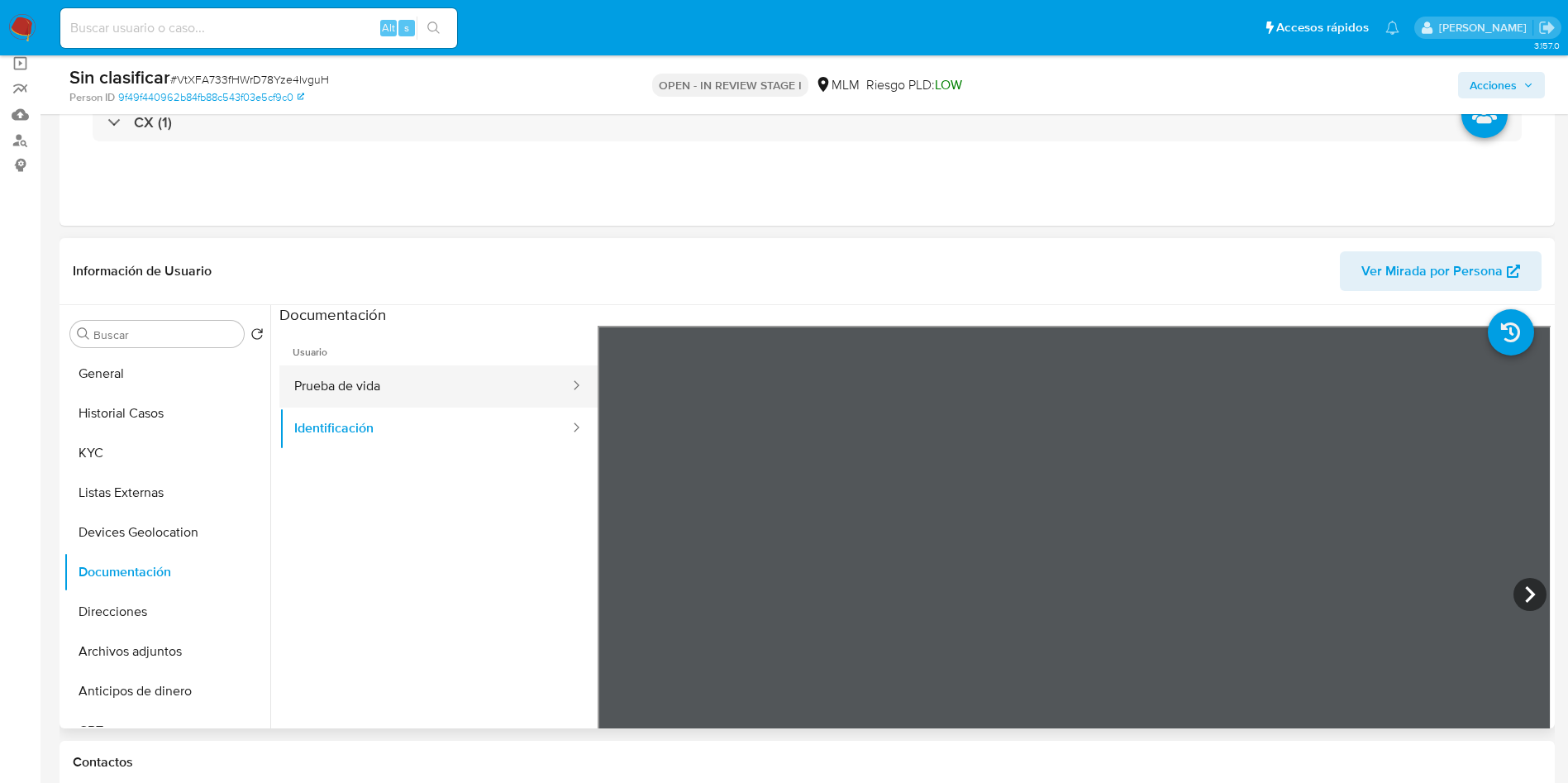
click at [387, 401] on button "Prueba de vida" at bounding box center [425, 386] width 292 height 42
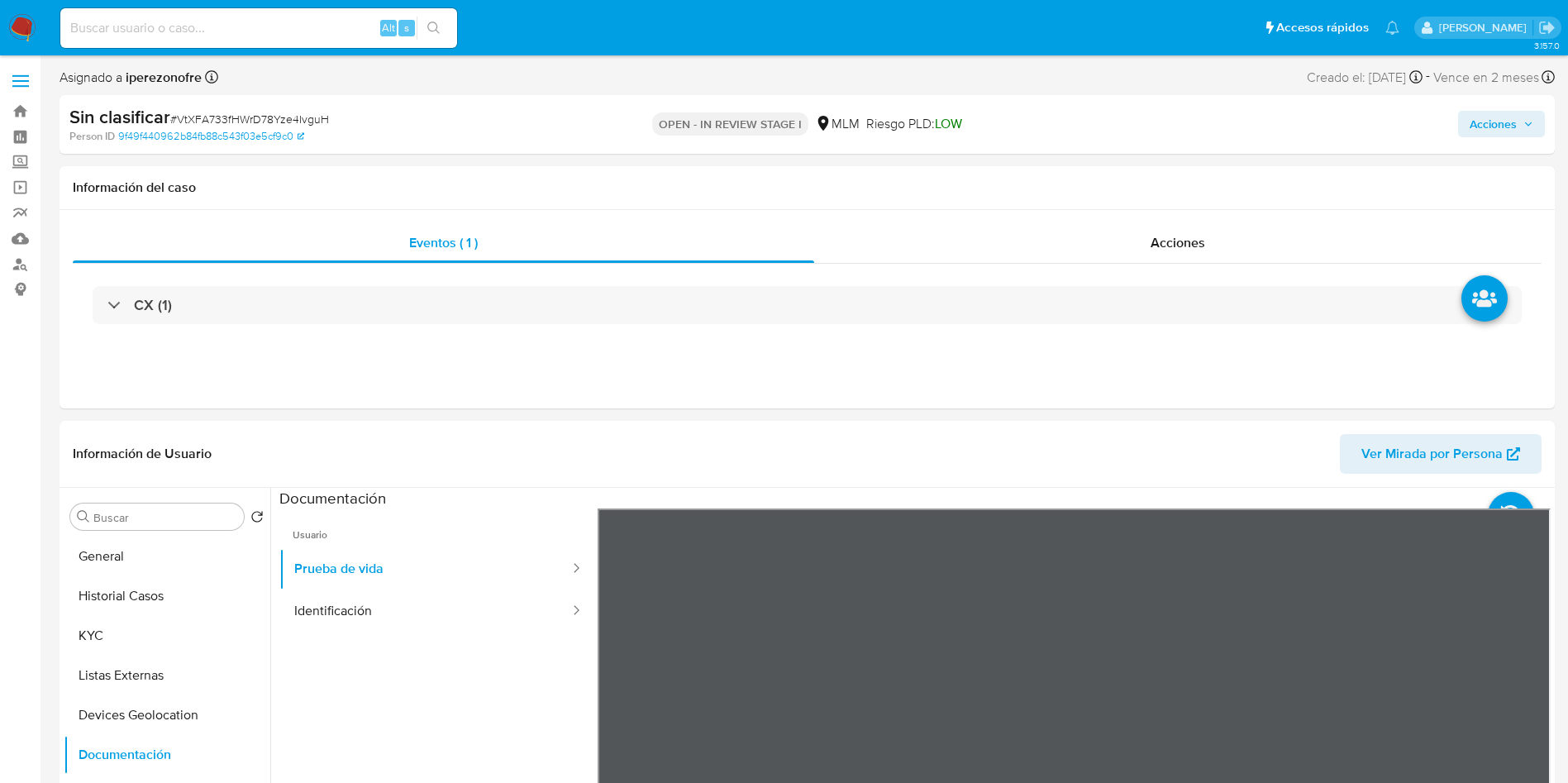
click at [1522, 127] on span "Acciones" at bounding box center [1502, 124] width 64 height 23
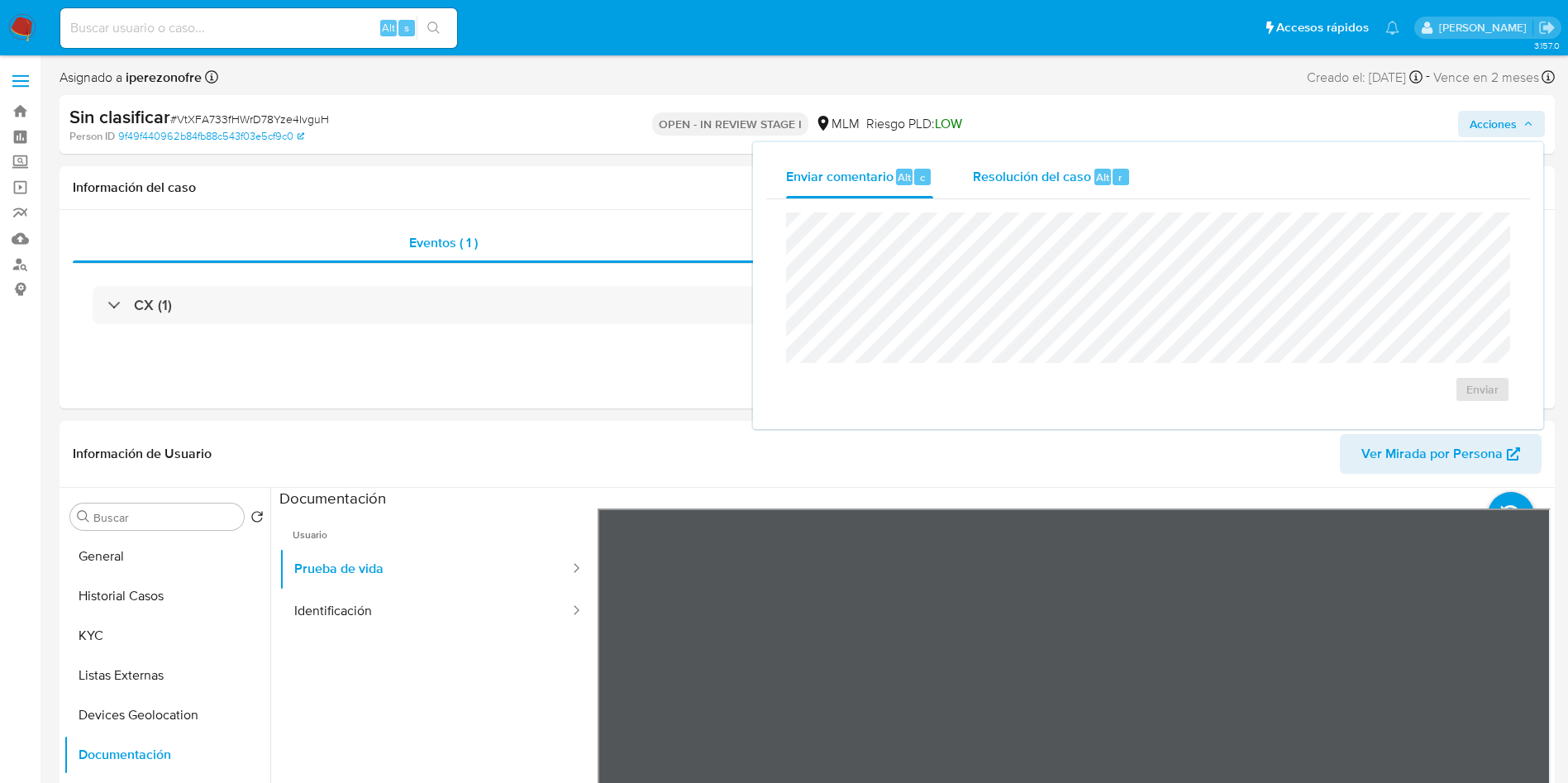
click at [1048, 179] on span "Resolución del caso" at bounding box center [1032, 176] width 118 height 19
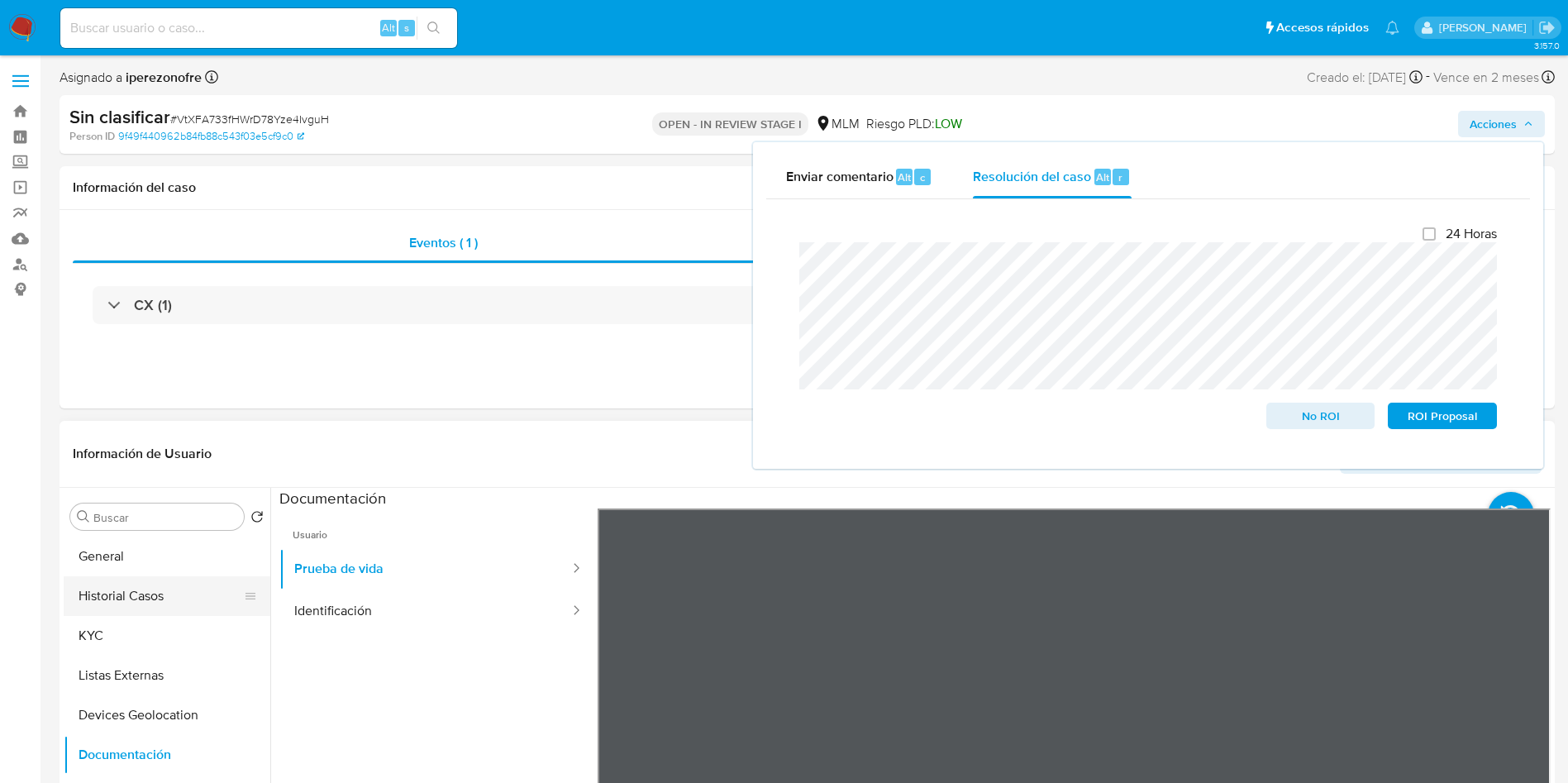
click at [144, 600] on button "Historial Casos" at bounding box center [160, 596] width 194 height 40
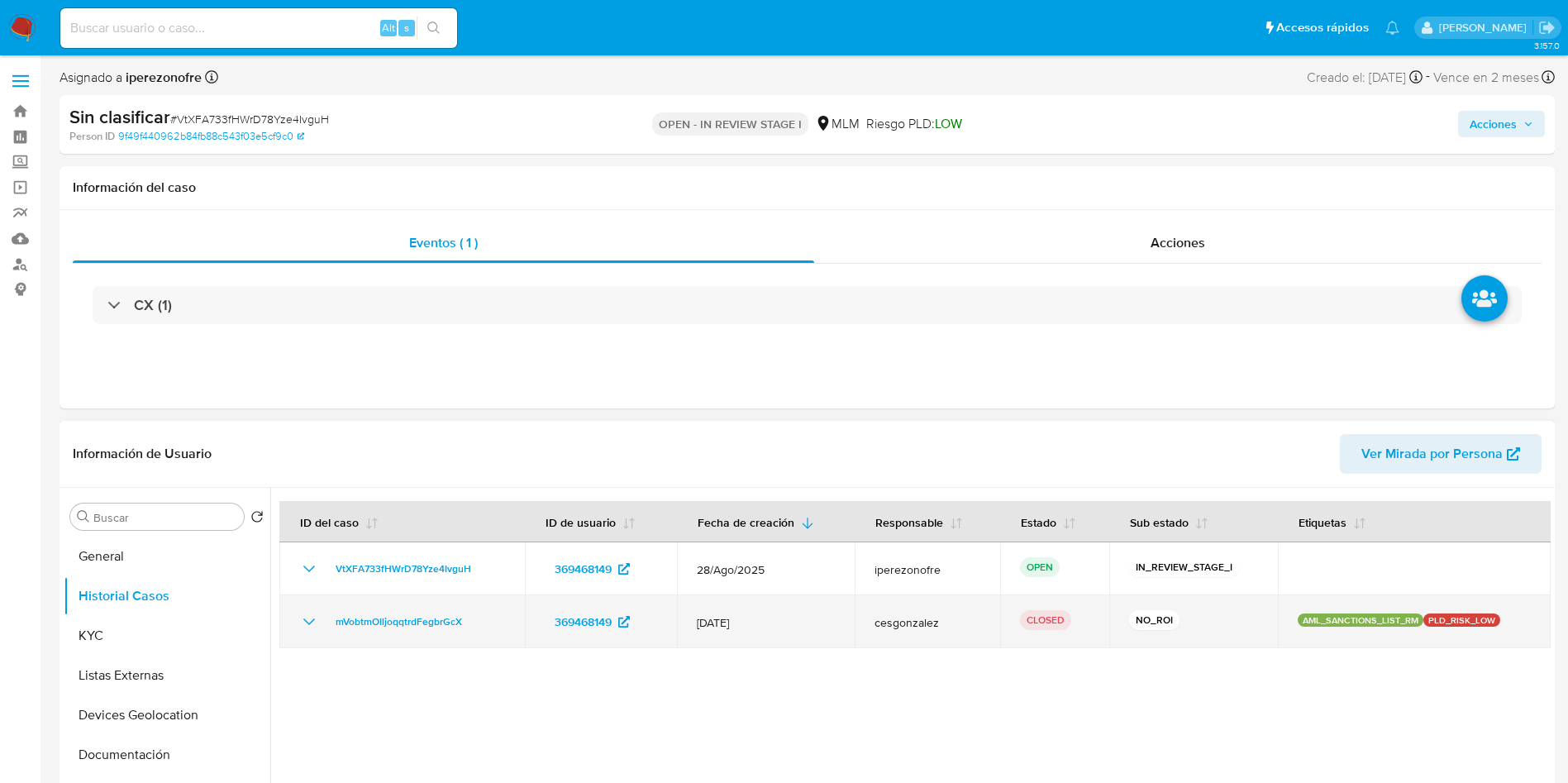
click at [308, 621] on icon "Mostrar/Ocultar" at bounding box center [309, 621] width 20 height 20
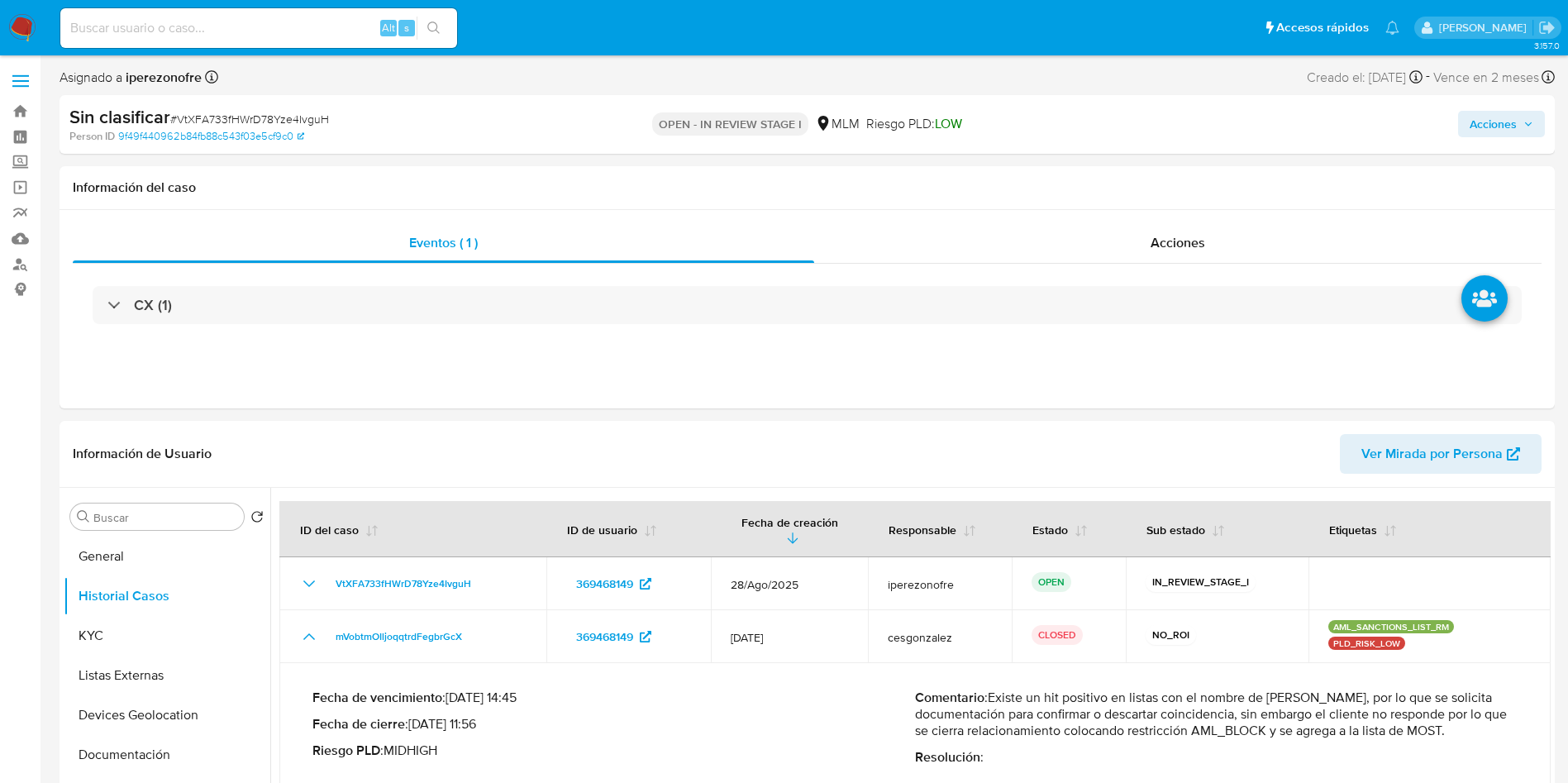
click at [1527, 124] on icon "button" at bounding box center [1528, 124] width 6 height 5
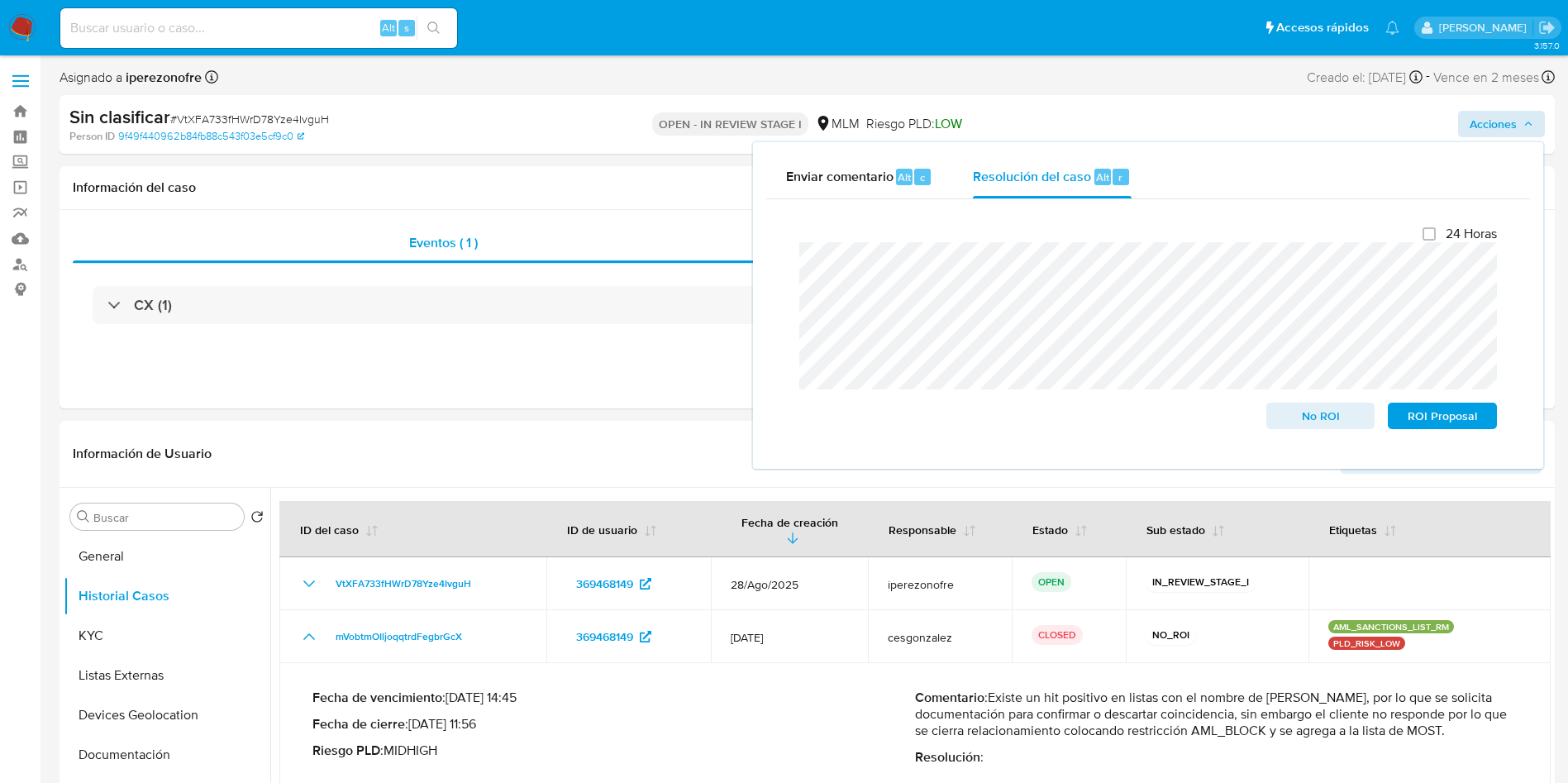
click at [771, 246] on div "Cierre de caso 24 Horas No ROI ROI Proposal" at bounding box center [1148, 327] width 764 height 256
click at [1303, 428] on span "No ROI" at bounding box center [1321, 415] width 86 height 23
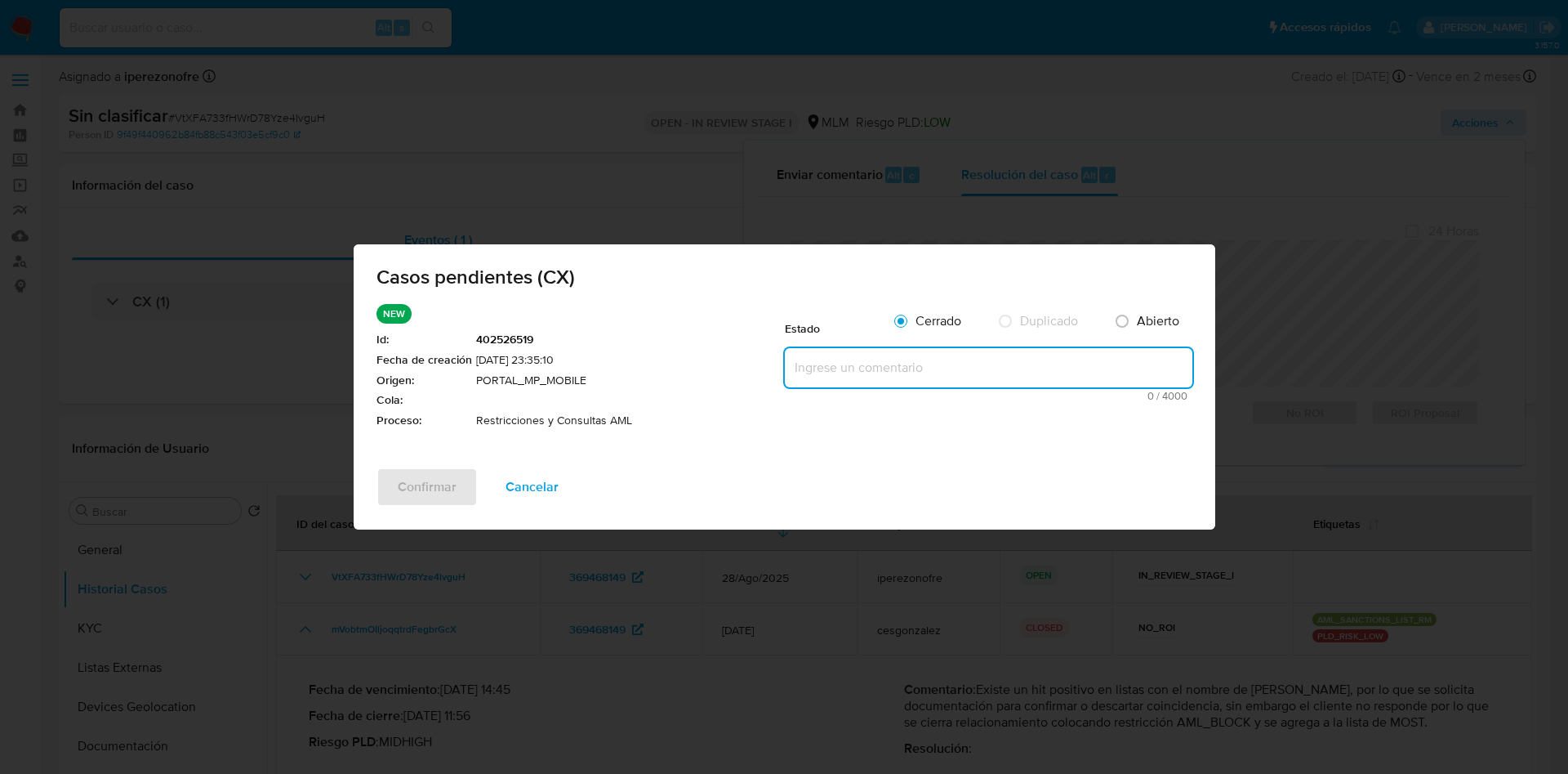
click at [925, 365] on textarea at bounding box center [989, 368] width 407 height 40
paste textarea "Existe un hit positivo en listas se solicito documentación al cliente sin obten…"
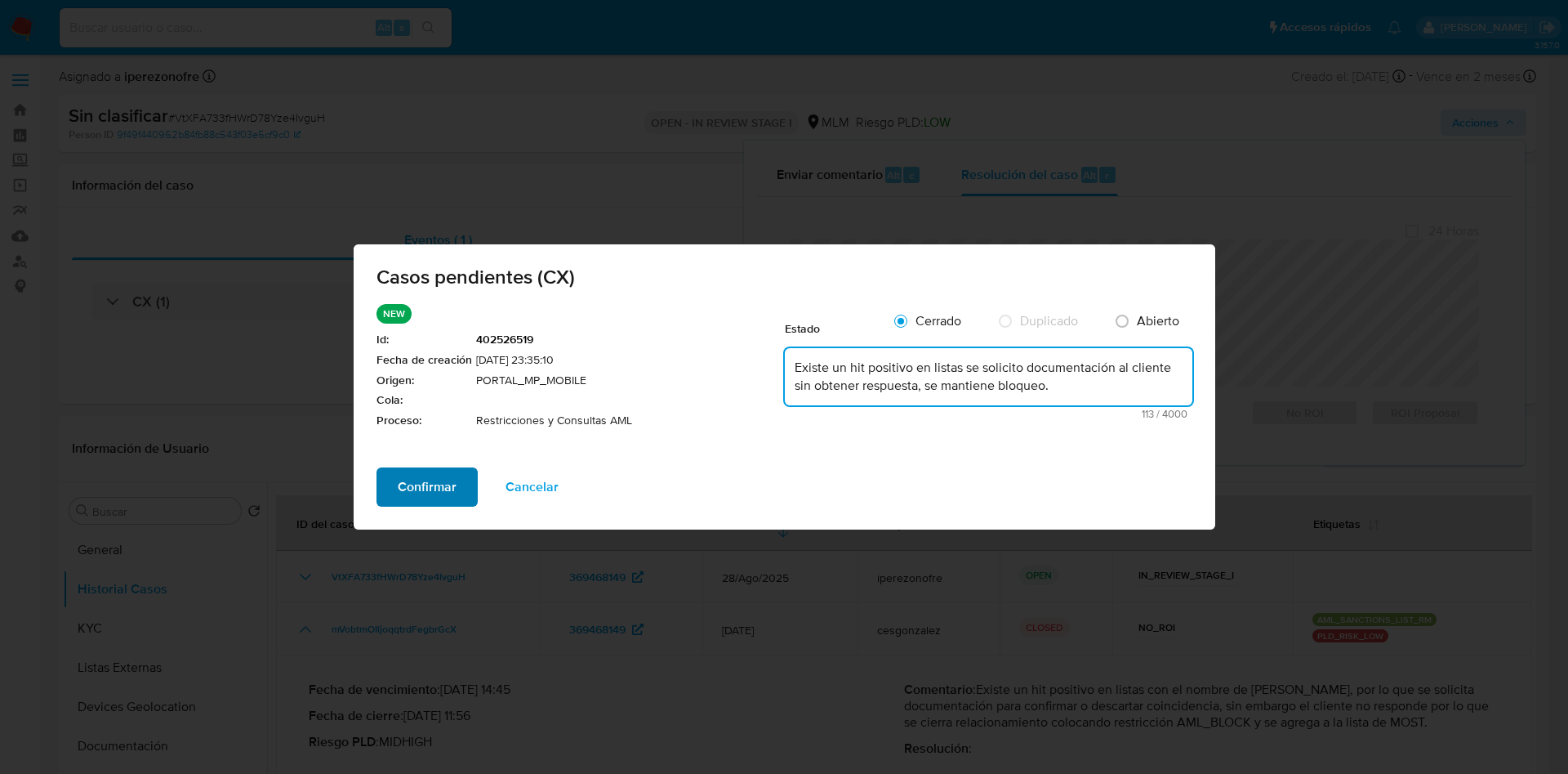
type textarea "Existe un hit positivo en listas se solicito documentación al cliente sin obten…"
click at [423, 492] on span "Confirmar" at bounding box center [427, 487] width 59 height 36
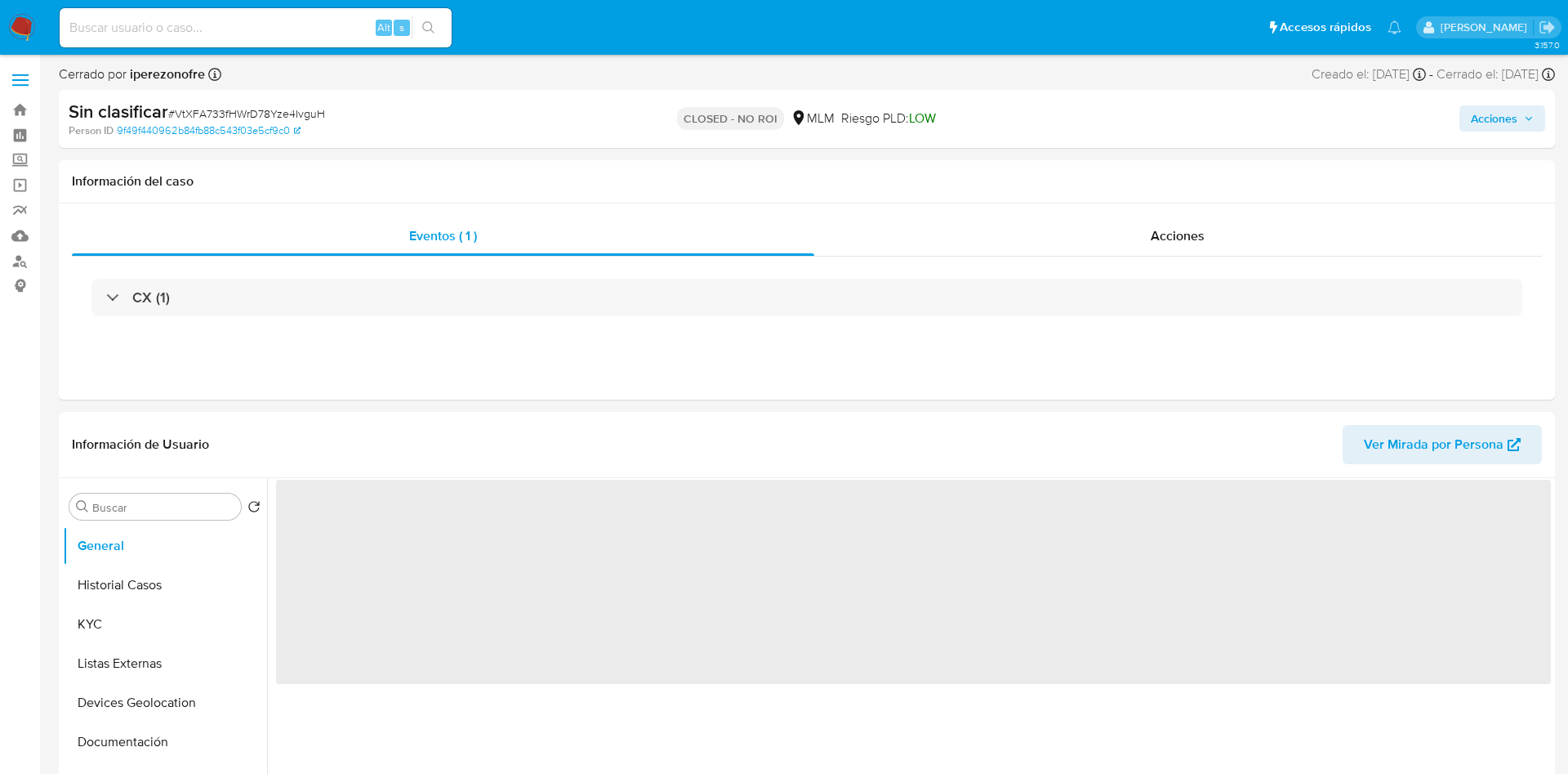
select select "10"
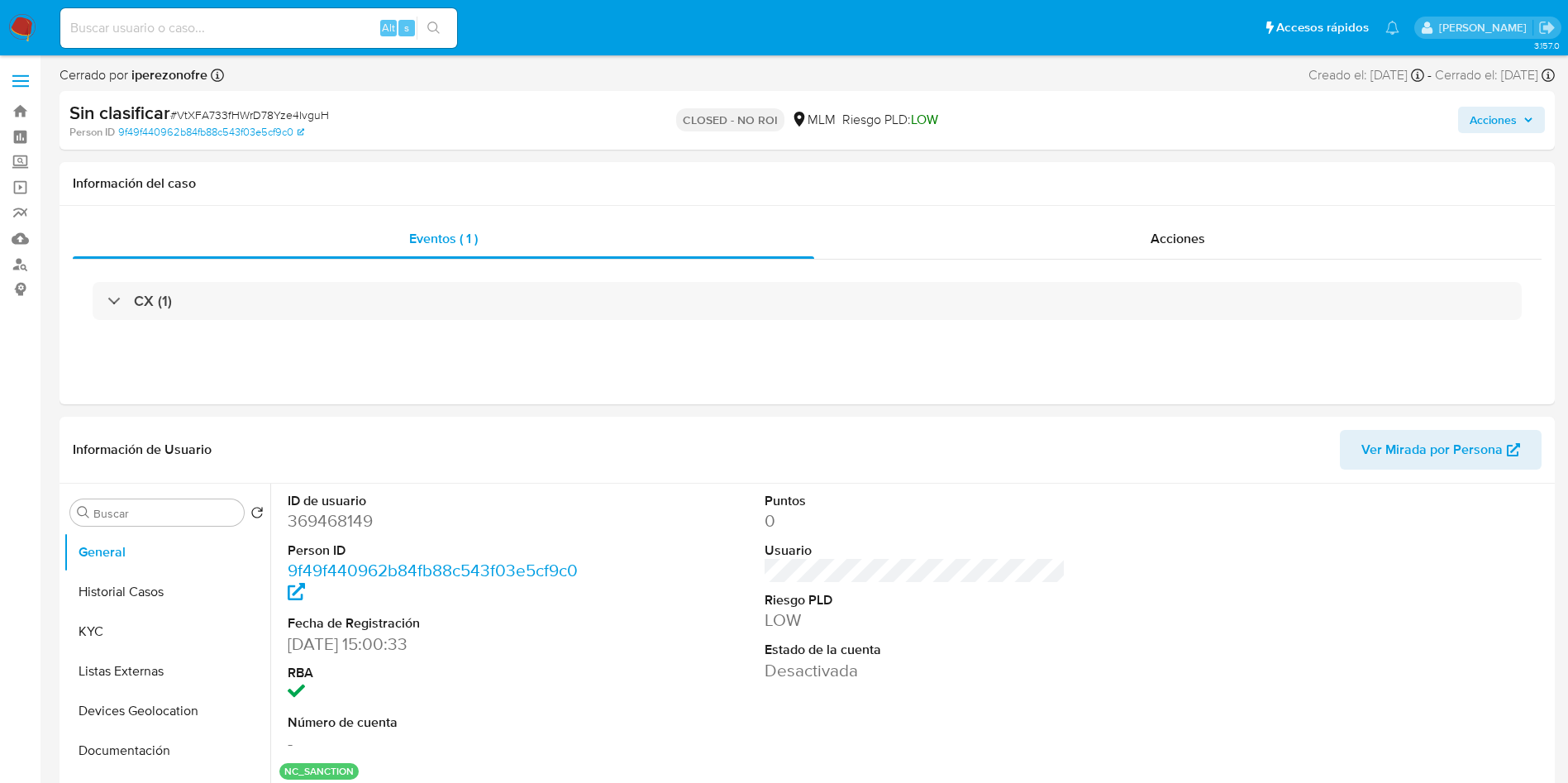
select select "10"
click at [220, 31] on input at bounding box center [258, 28] width 397 height 22
paste input "456357040"
type input "456357040"
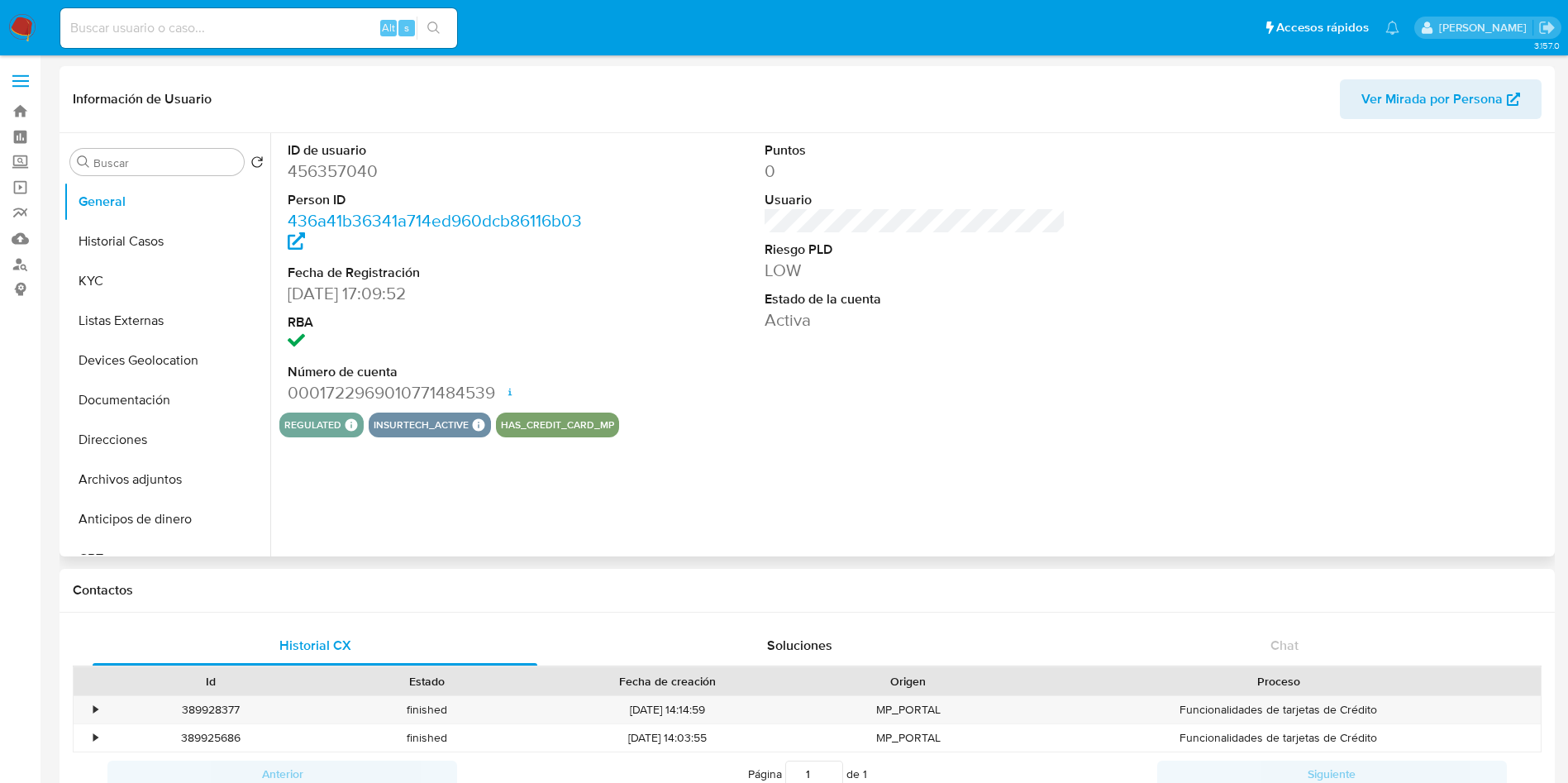
select select "10"
click at [814, 420] on div "regulated Regulated MLM IFPE Evaluation Result COMPLIES User Regulated Date 202…" at bounding box center [916, 424] width 1272 height 25
click at [103, 234] on button "Historial Casos" at bounding box center [160, 242] width 194 height 40
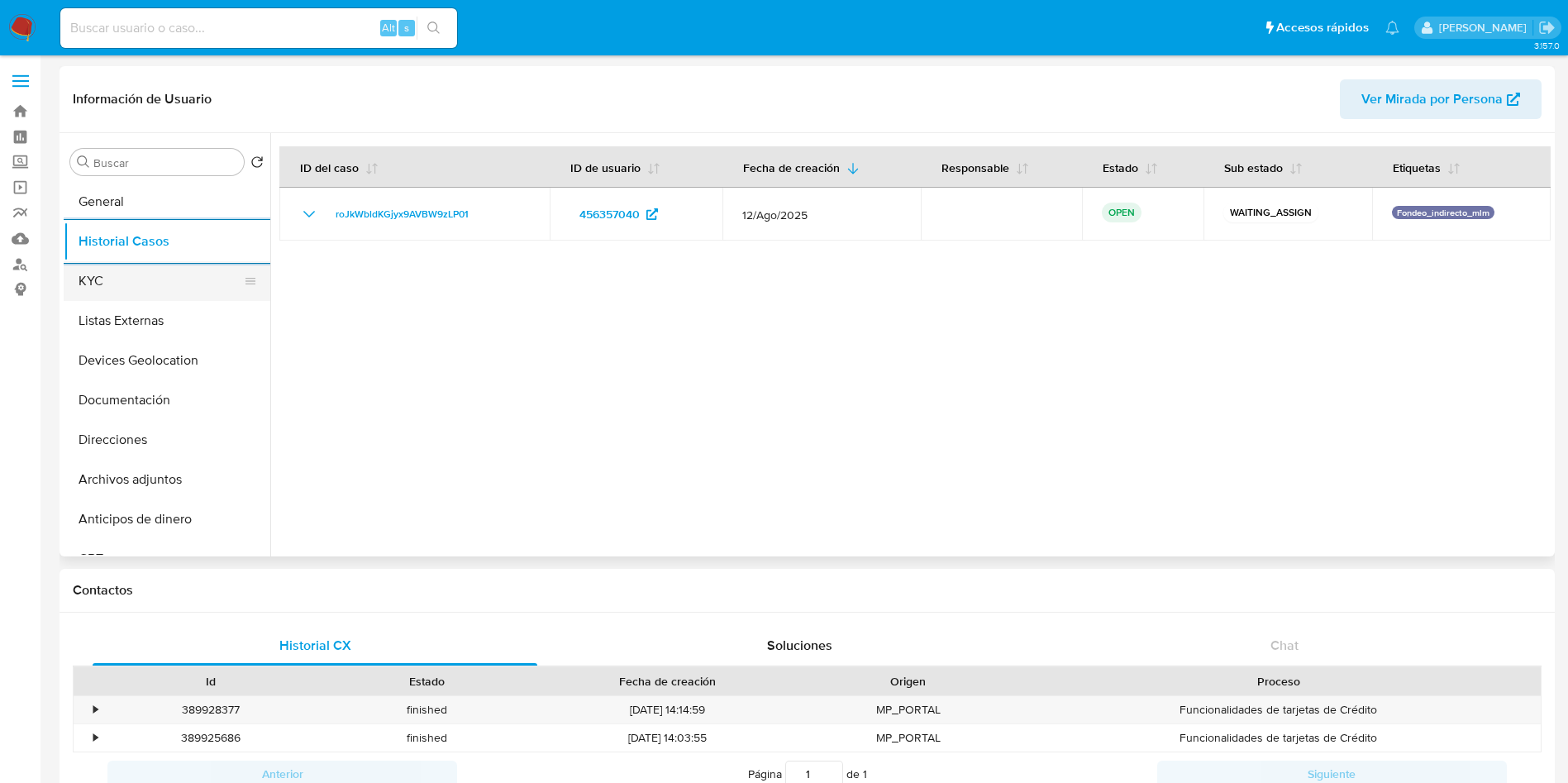
click at [168, 289] on button "KYC" at bounding box center [160, 282] width 194 height 40
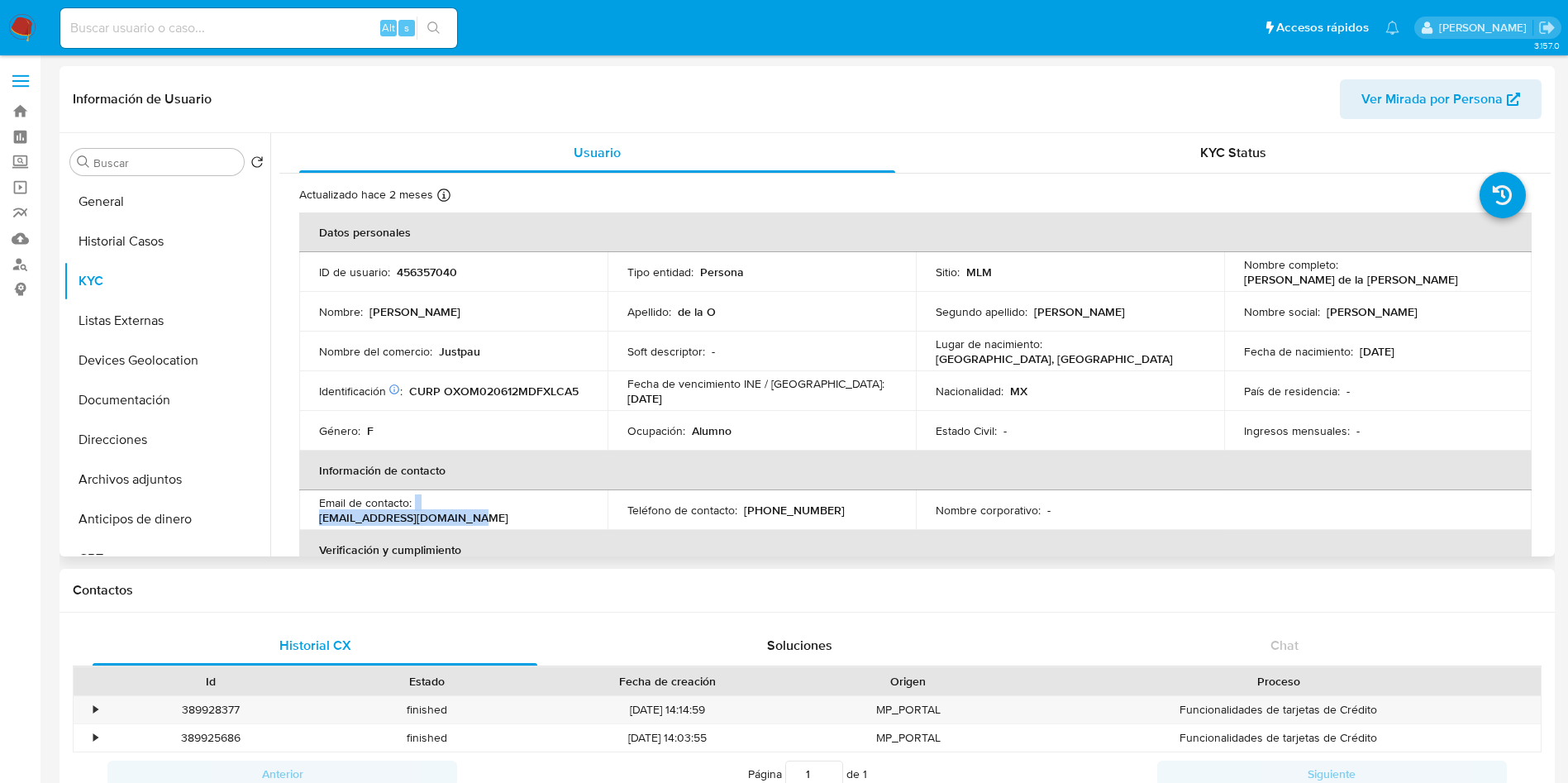
drag, startPoint x: 414, startPoint y: 505, endPoint x: 562, endPoint y: 514, distance: 148.3
click at [562, 514] on div "Email de contacto : justpau471821@outlook.com" at bounding box center [453, 510] width 269 height 30
copy div "justpau471821@outlook.com"
click at [782, 510] on p "(55) 81971231" at bounding box center [794, 510] width 101 height 15
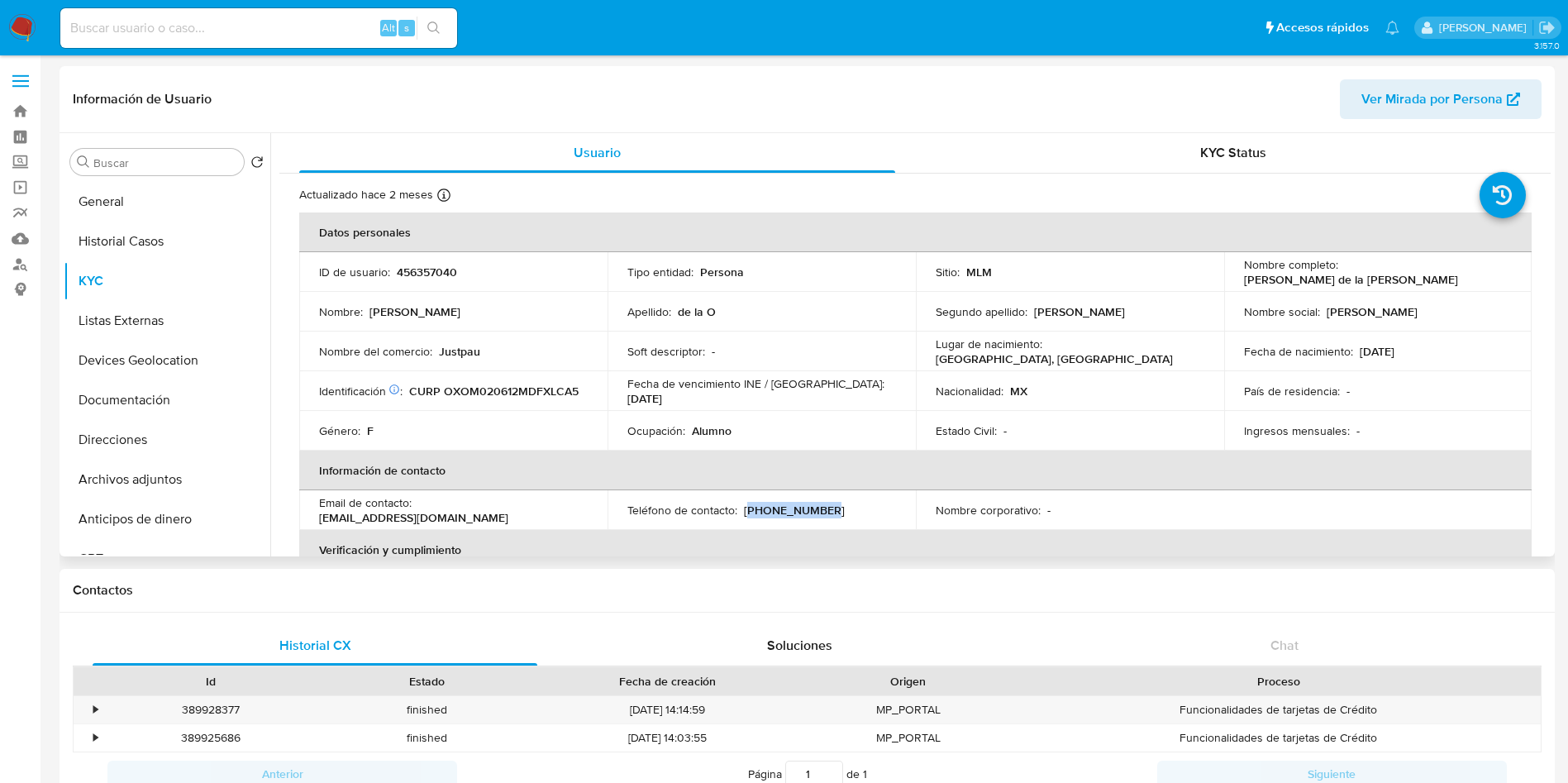
drag, startPoint x: 841, startPoint y: 505, endPoint x: 743, endPoint y: 514, distance: 98.4
click at [743, 514] on div "Teléfono de contacto : (55) 81971231" at bounding box center [762, 510] width 269 height 15
copy p "55) 81971231"
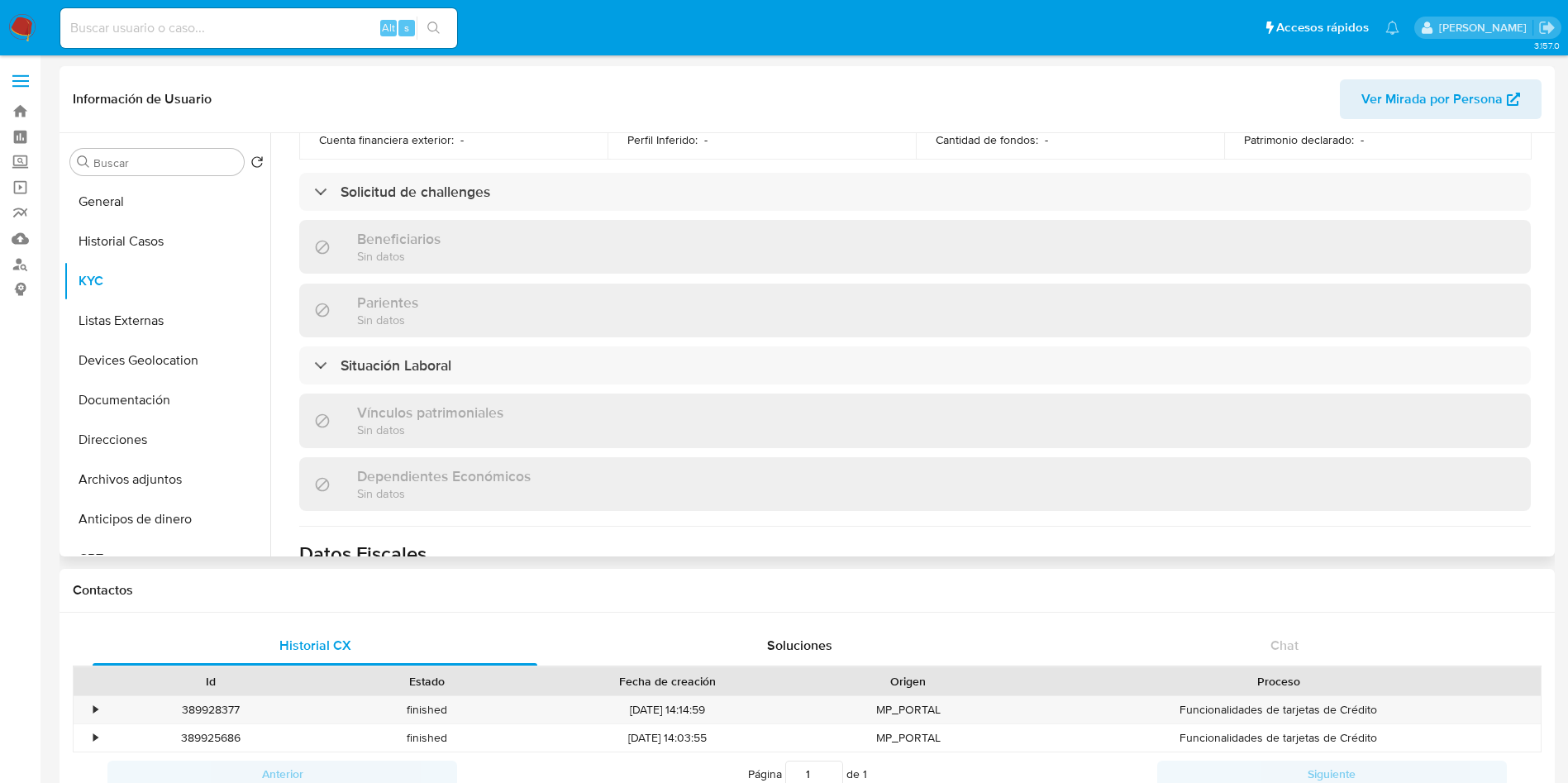
scroll to position [772, 0]
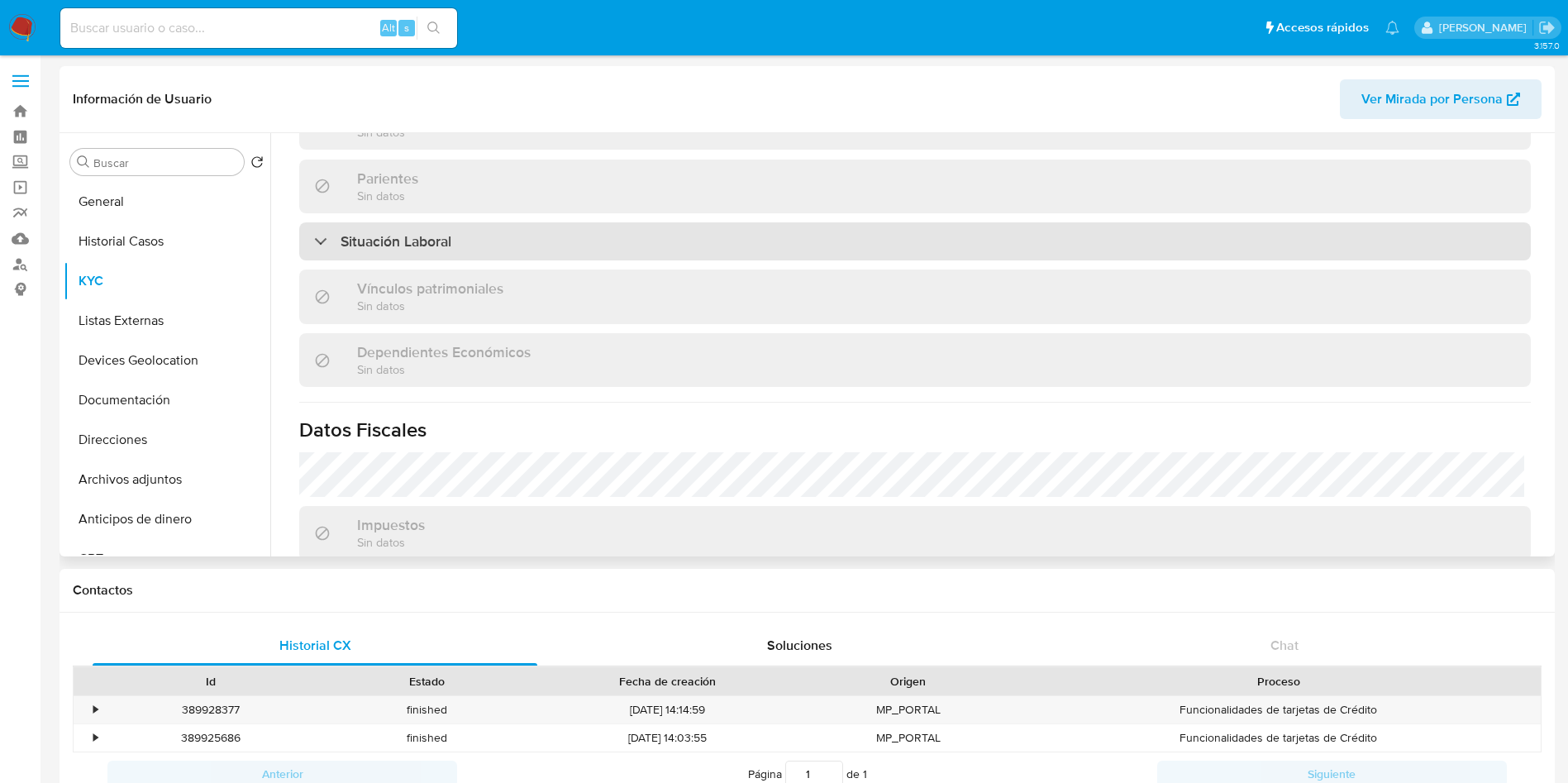
click at [627, 253] on div "Situación Laboral" at bounding box center [915, 242] width 1232 height 38
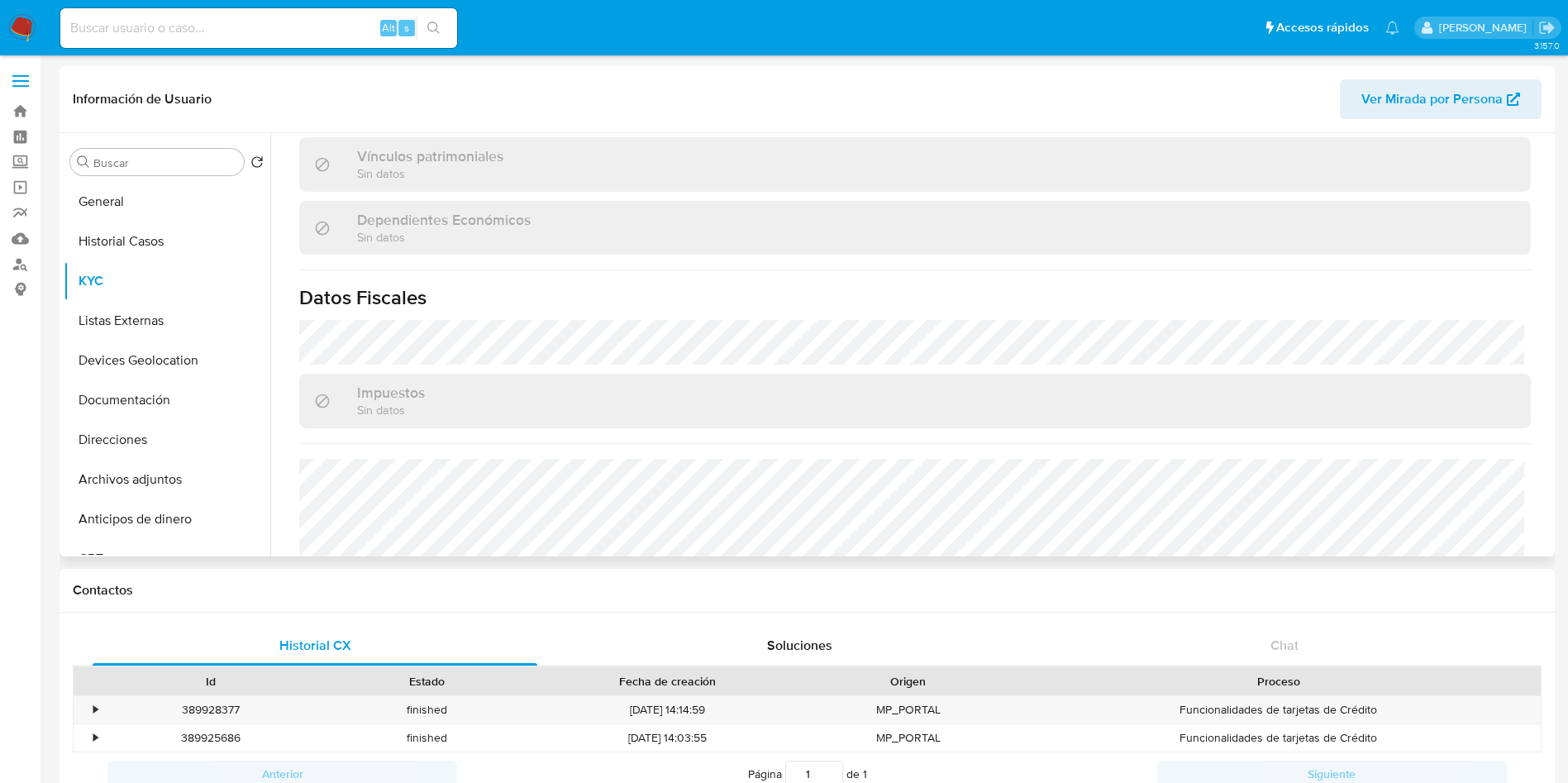
scroll to position [1246, 0]
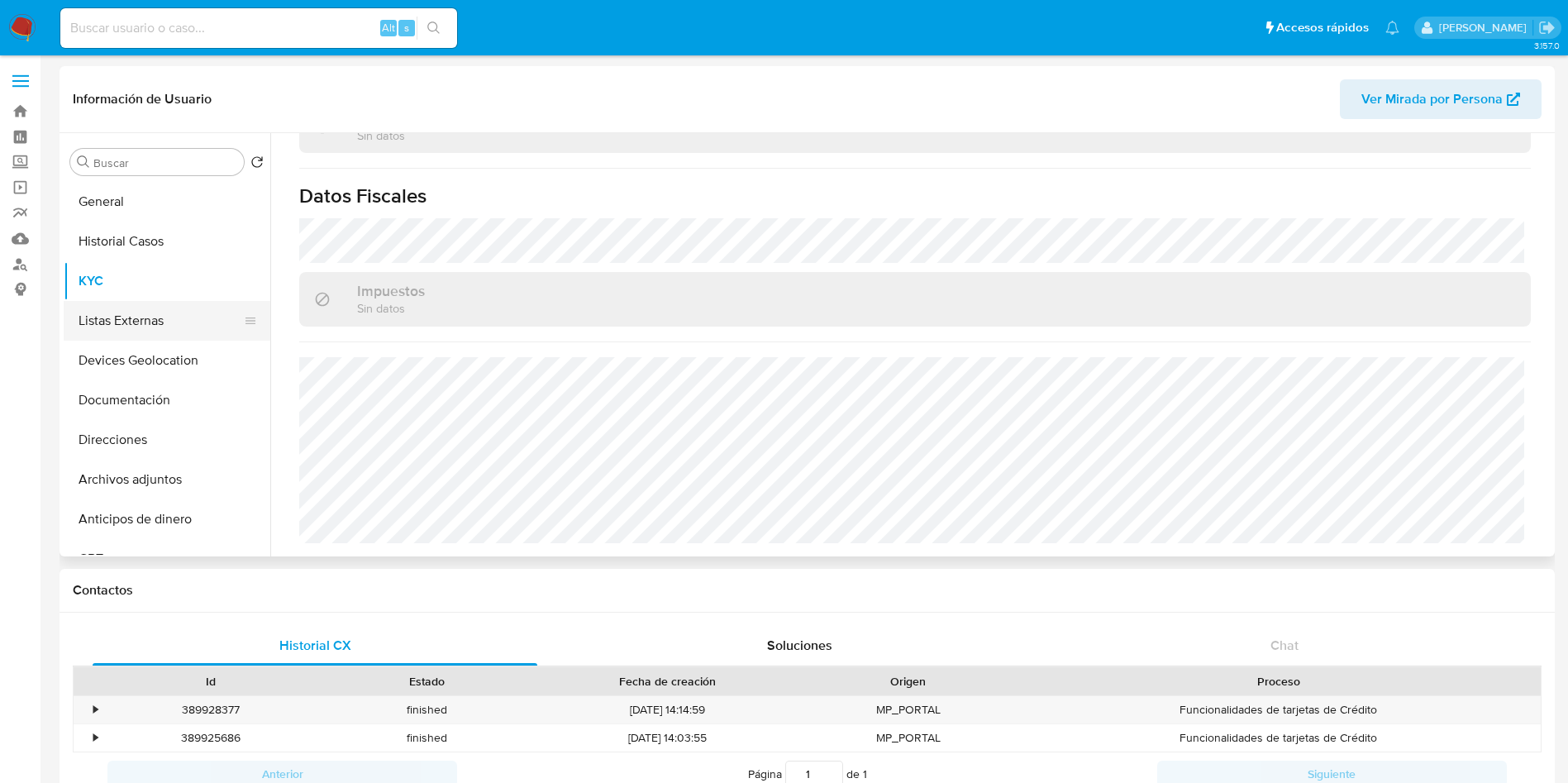
click at [145, 319] on button "Listas Externas" at bounding box center [160, 321] width 194 height 40
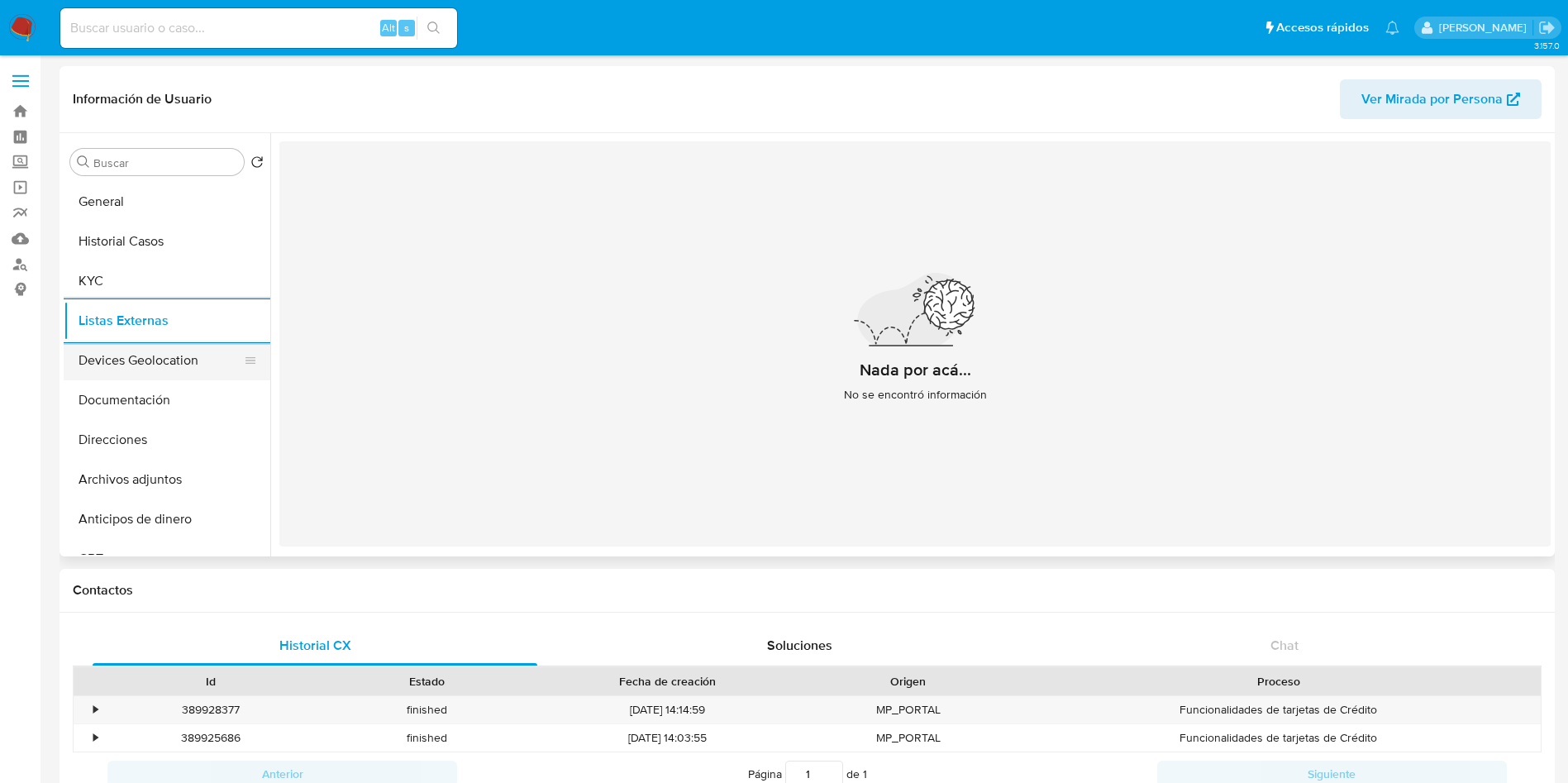
click at [207, 362] on button "Devices Geolocation" at bounding box center [160, 361] width 194 height 40
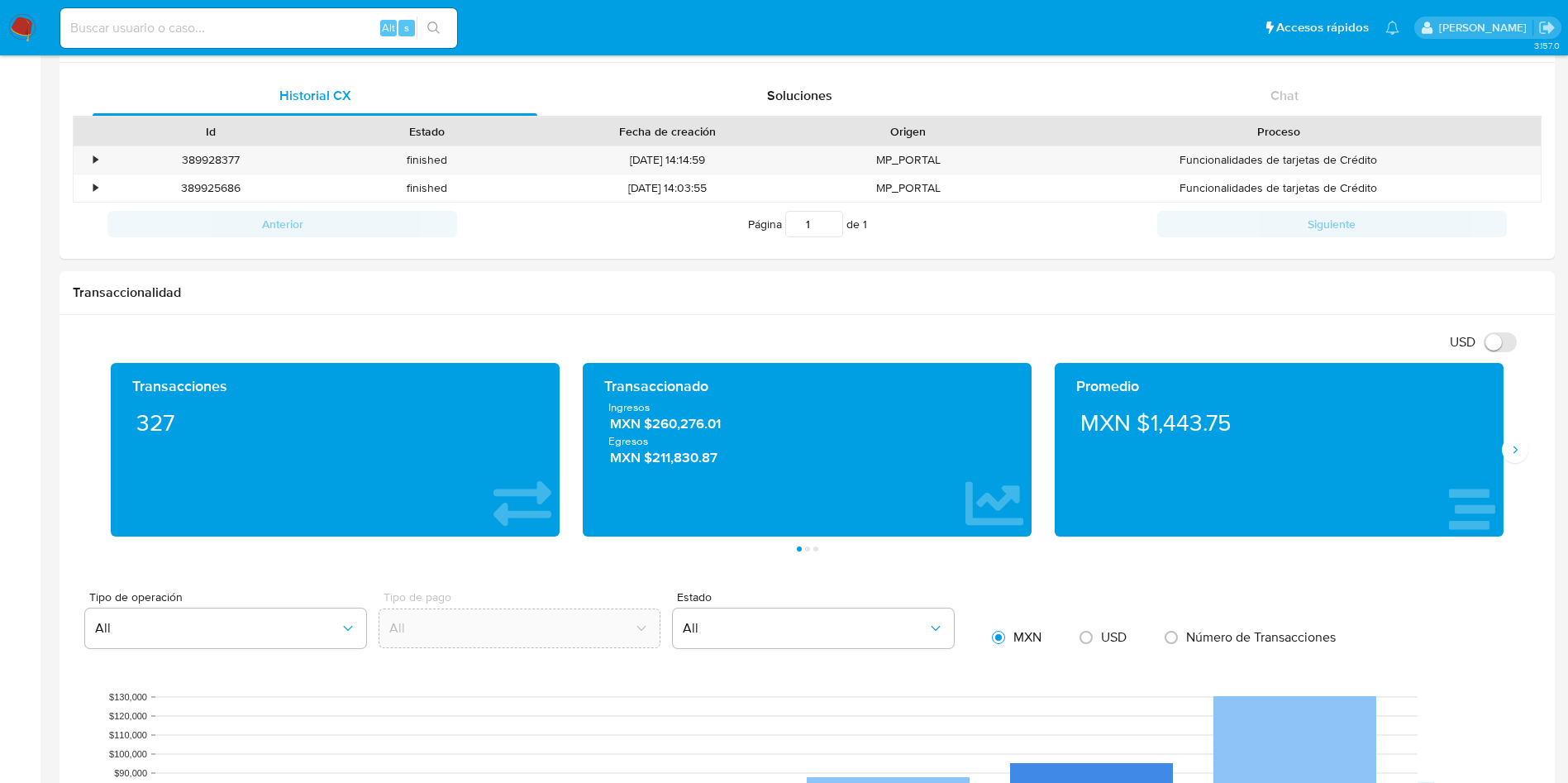
scroll to position [744, 0]
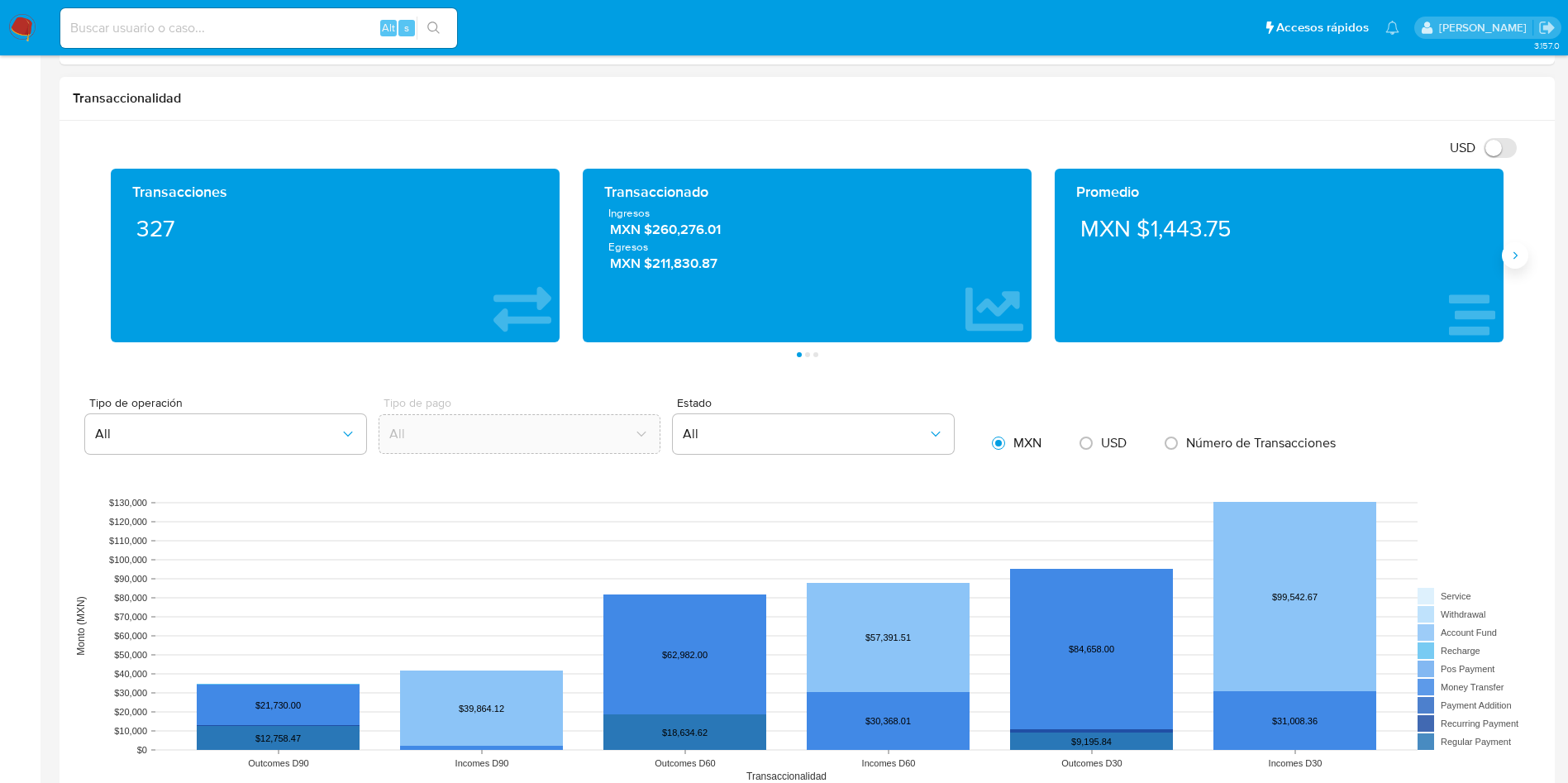
click at [1515, 260] on icon "Siguiente" at bounding box center [1515, 255] width 14 height 14
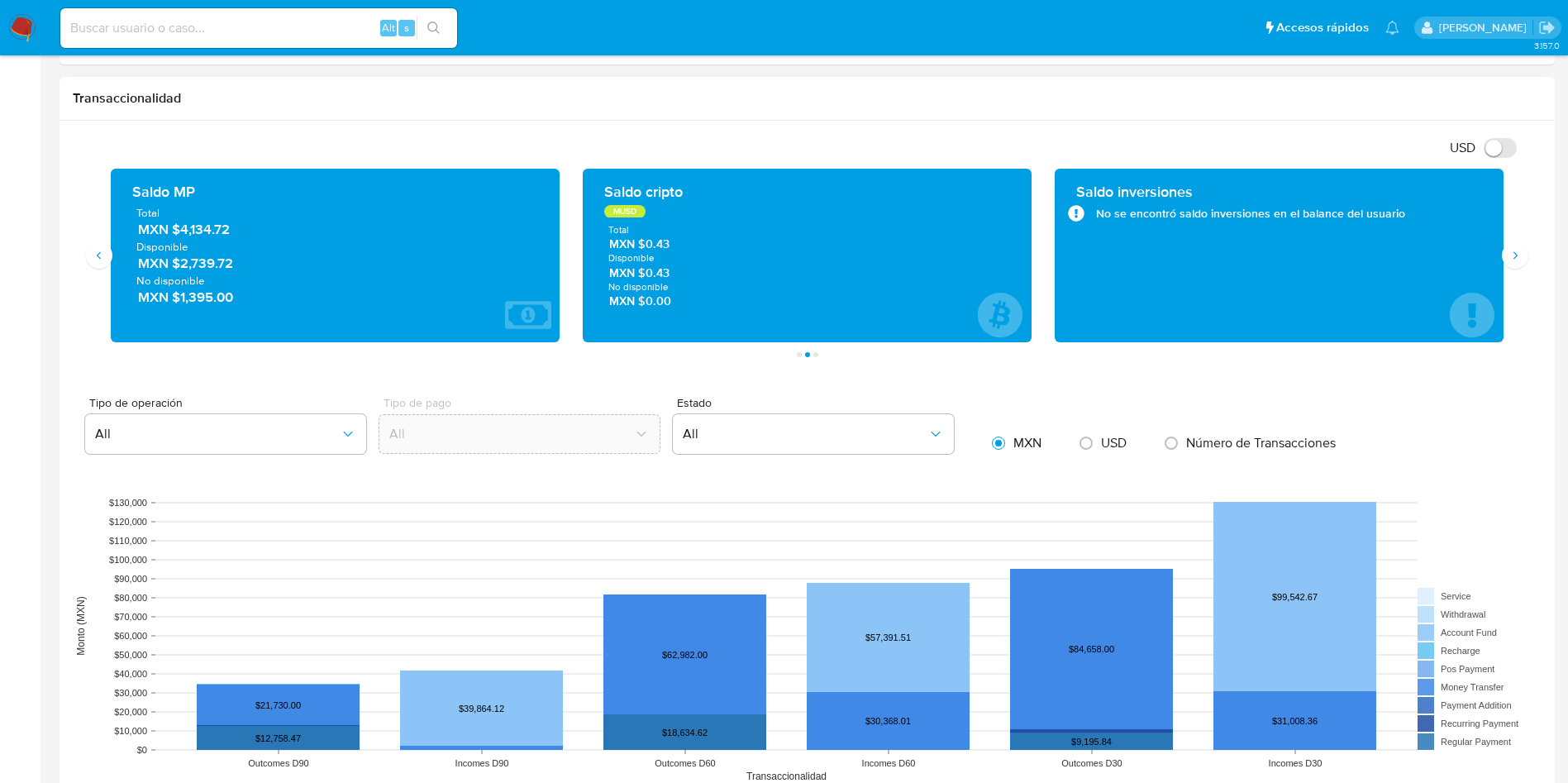
drag, startPoint x: 257, startPoint y: 234, endPoint x: 180, endPoint y: 234, distance: 77.0
click at [180, 234] on span "MXN $4,134.72" at bounding box center [336, 230] width 396 height 19
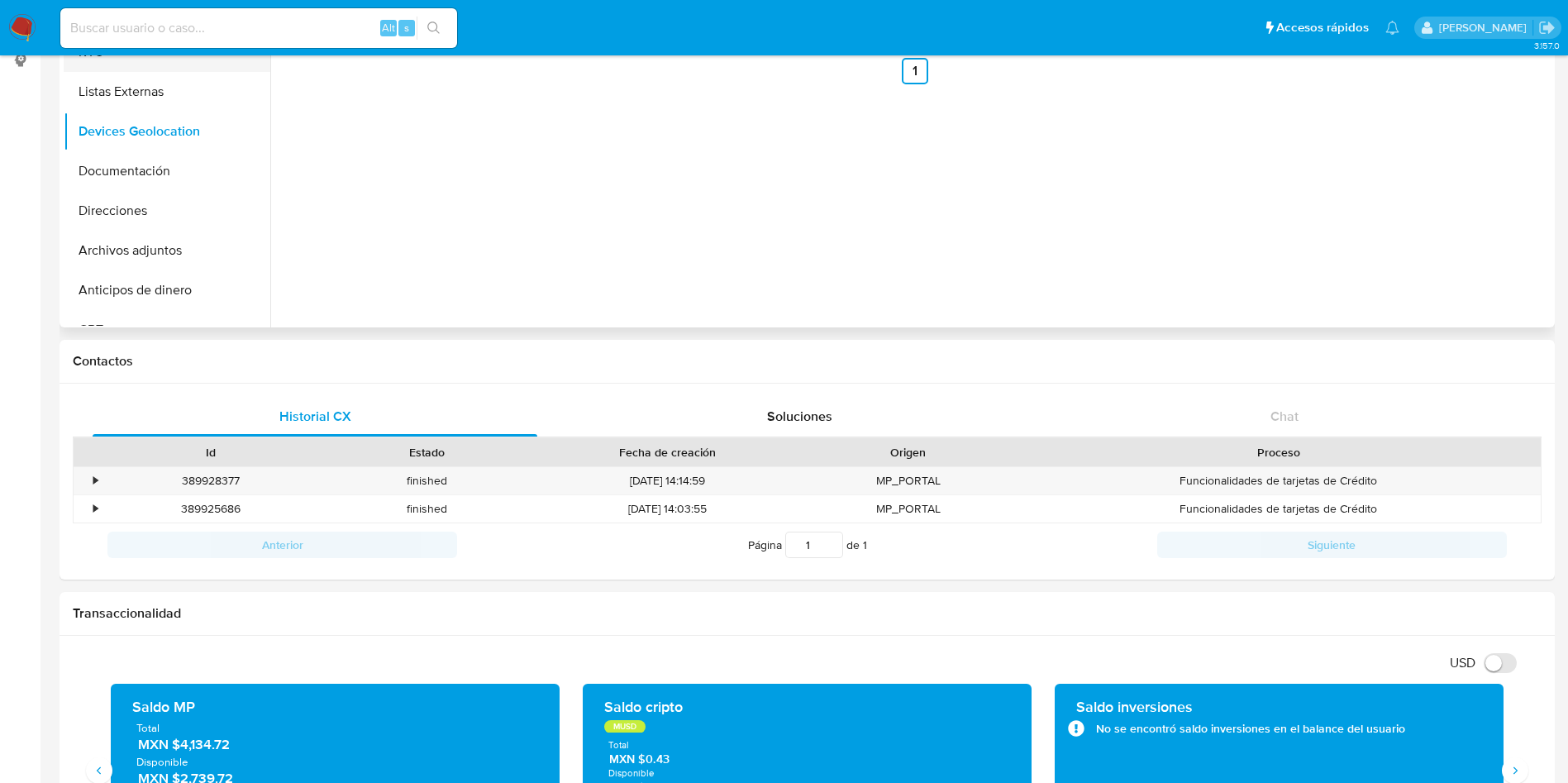
scroll to position [0, 0]
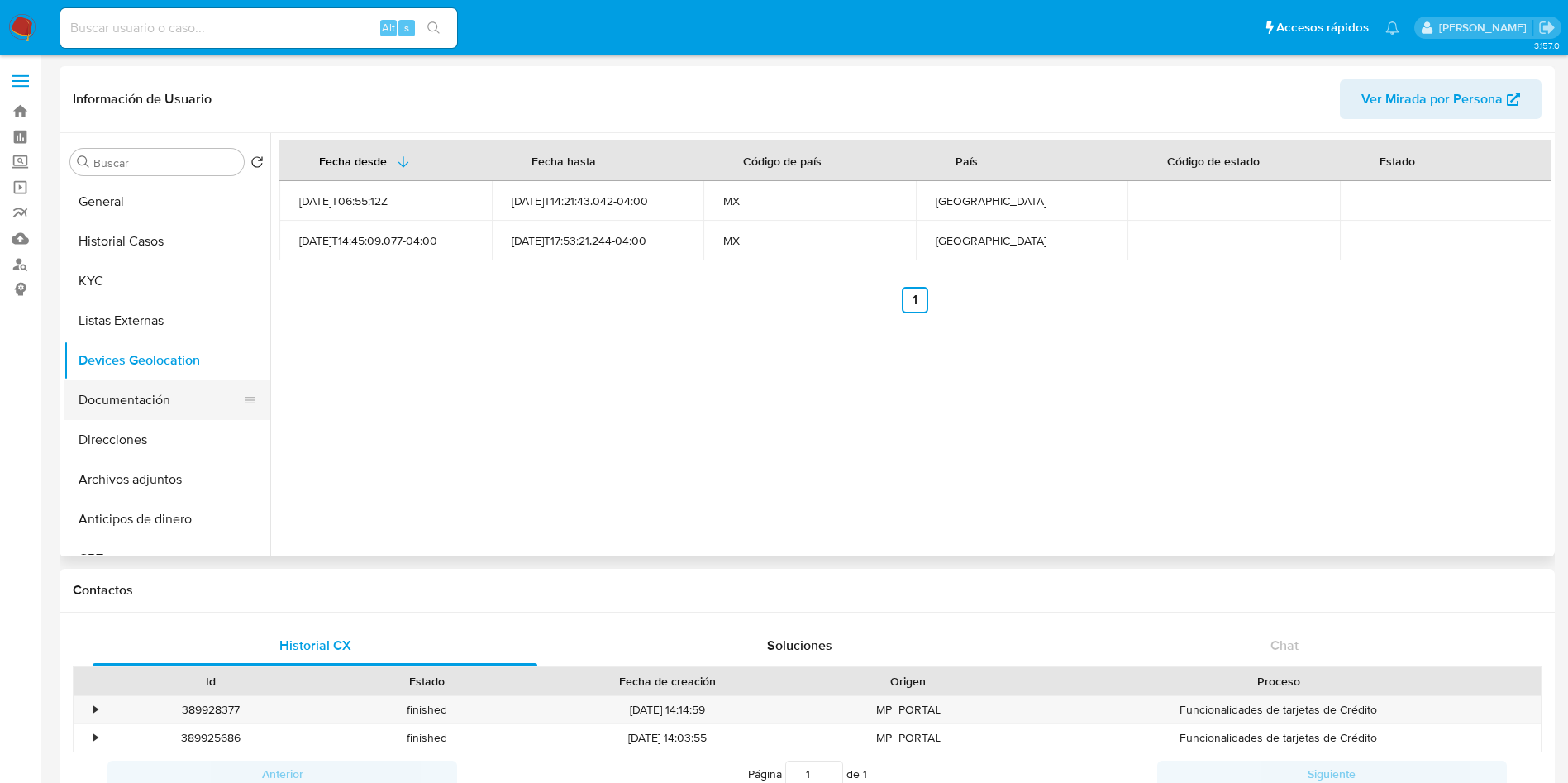
click at [185, 397] on button "Documentación" at bounding box center [160, 401] width 194 height 40
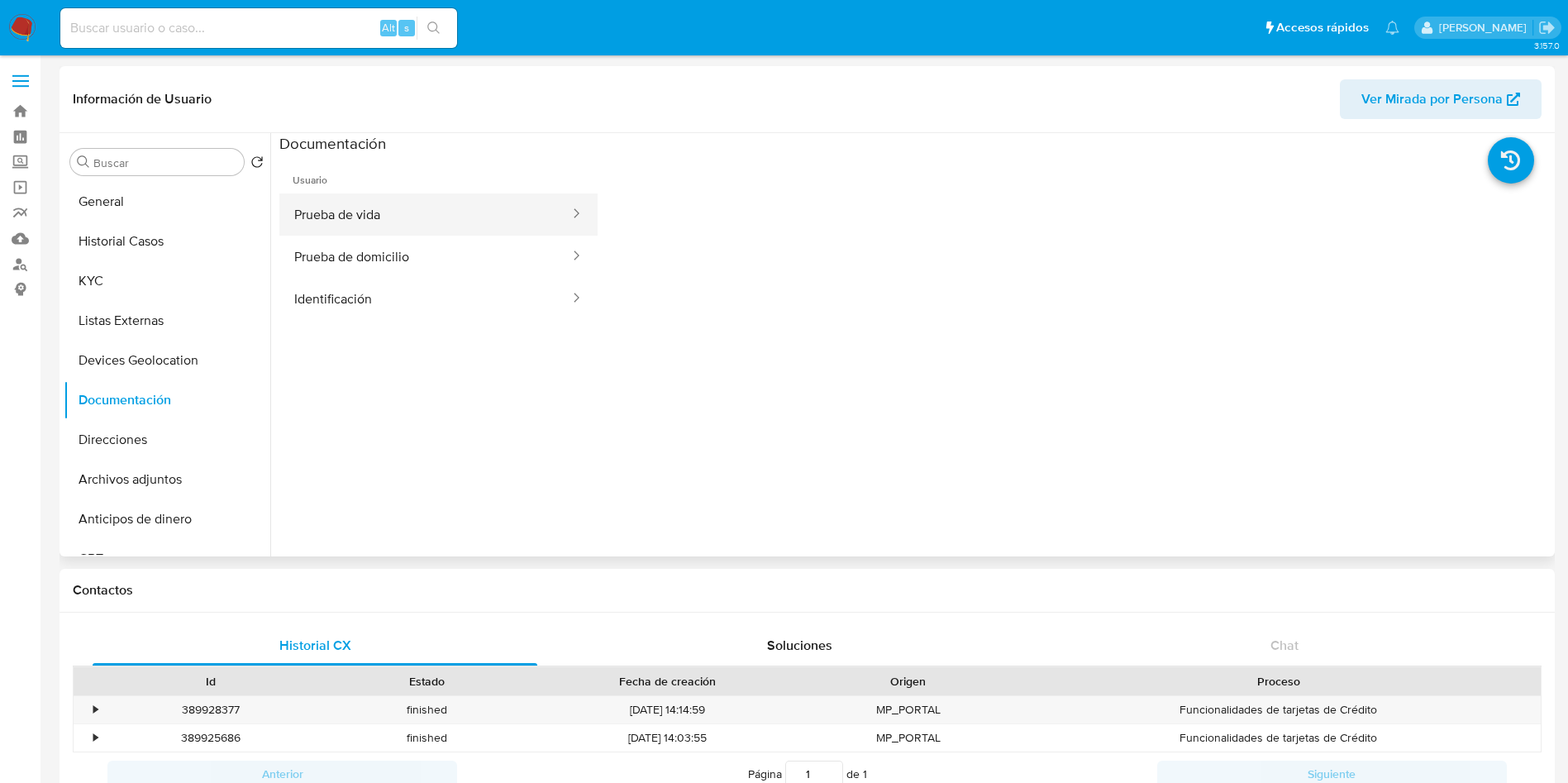
click at [407, 227] on button "Prueba de vida" at bounding box center [425, 214] width 292 height 42
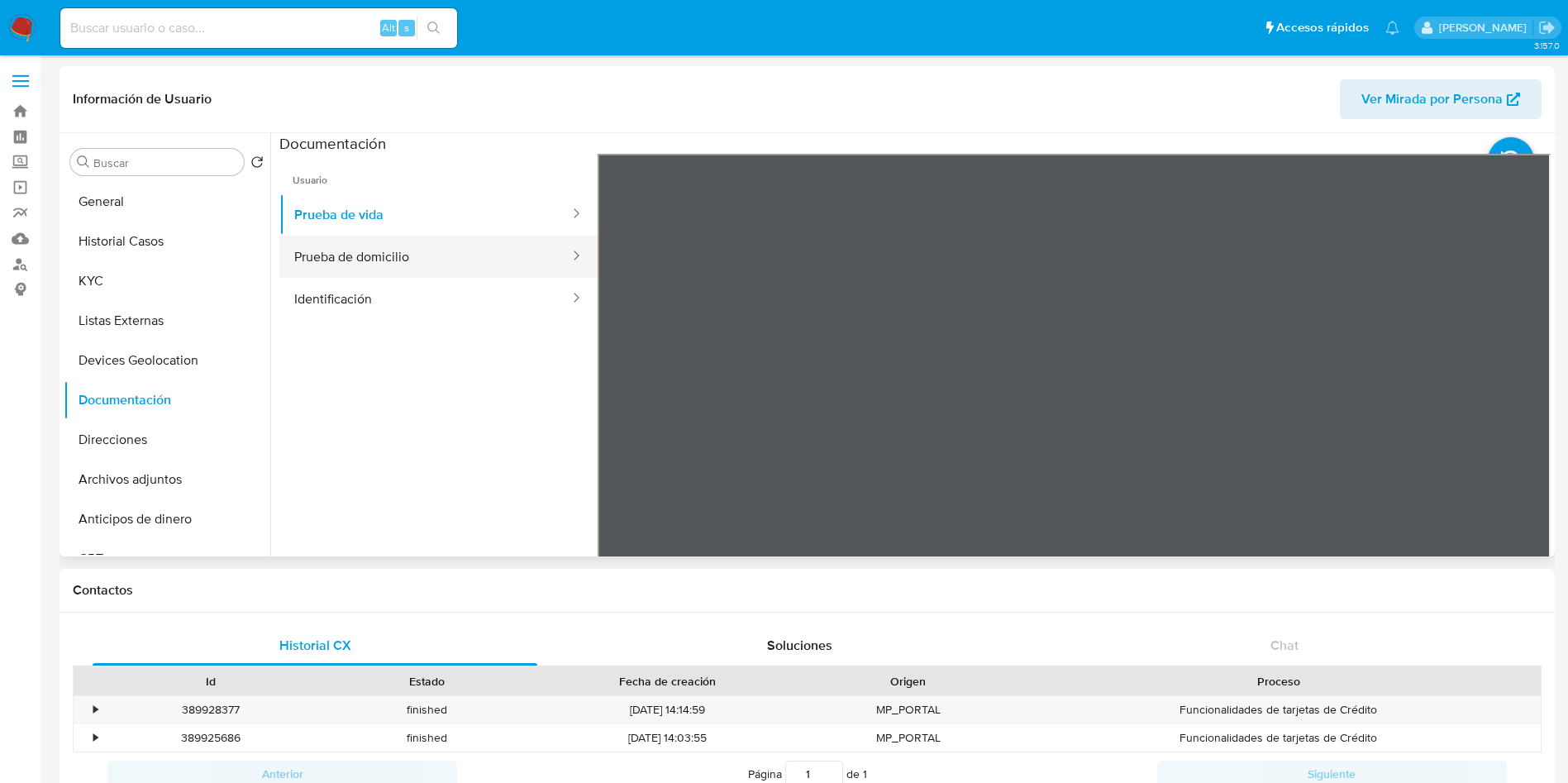
click at [332, 259] on button "Prueba de domicilio" at bounding box center [425, 256] width 292 height 42
drag, startPoint x: 474, startPoint y: 312, endPoint x: 514, endPoint y: 312, distance: 40.0
click at [473, 312] on button "Identificación" at bounding box center [425, 299] width 292 height 42
click at [448, 308] on button "Identificación" at bounding box center [425, 299] width 292 height 42
click at [1517, 422] on icon at bounding box center [1530, 422] width 33 height 33
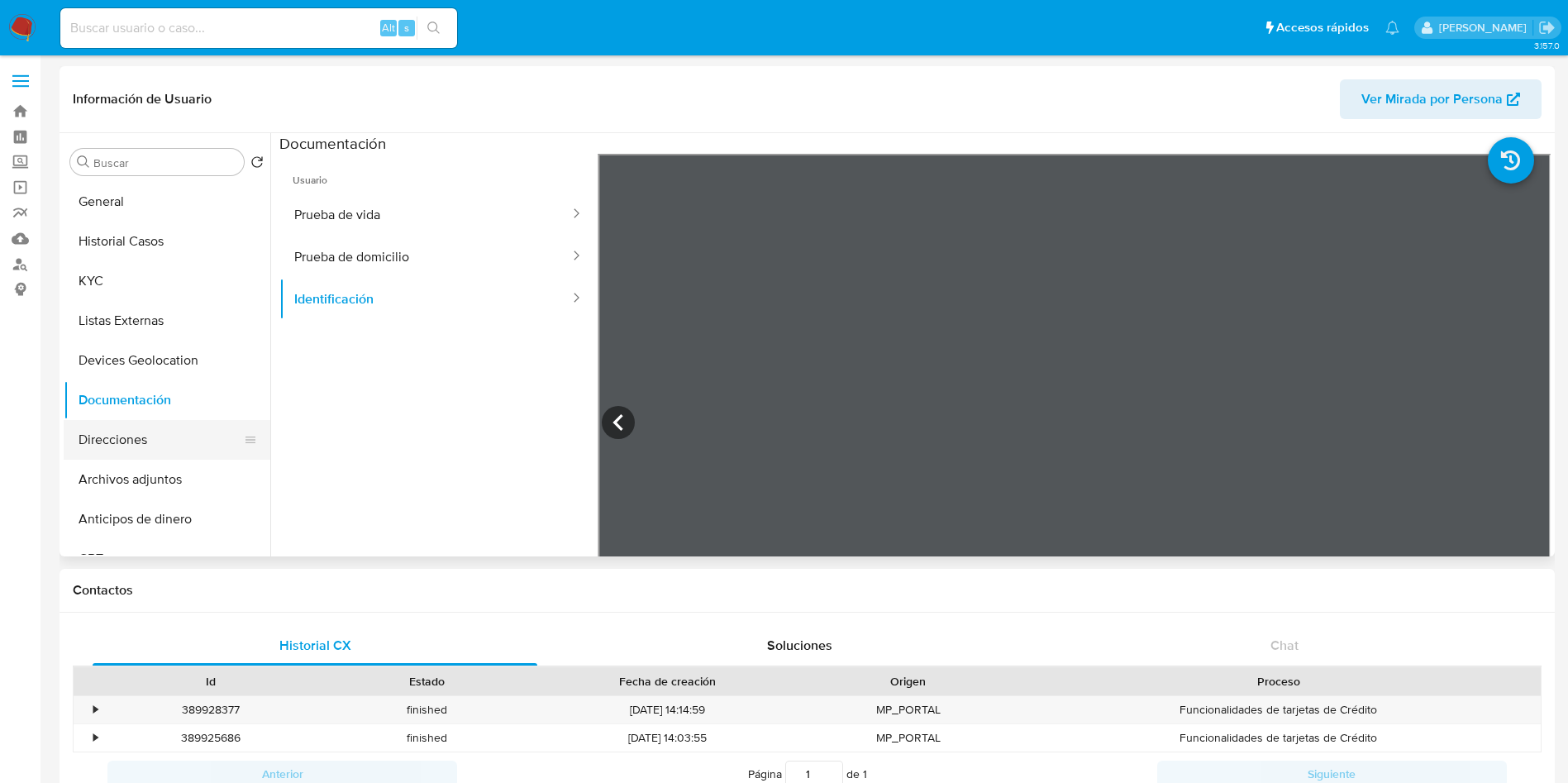
click at [155, 448] on button "Direcciones" at bounding box center [160, 440] width 194 height 40
